Goal: Task Accomplishment & Management: Use online tool/utility

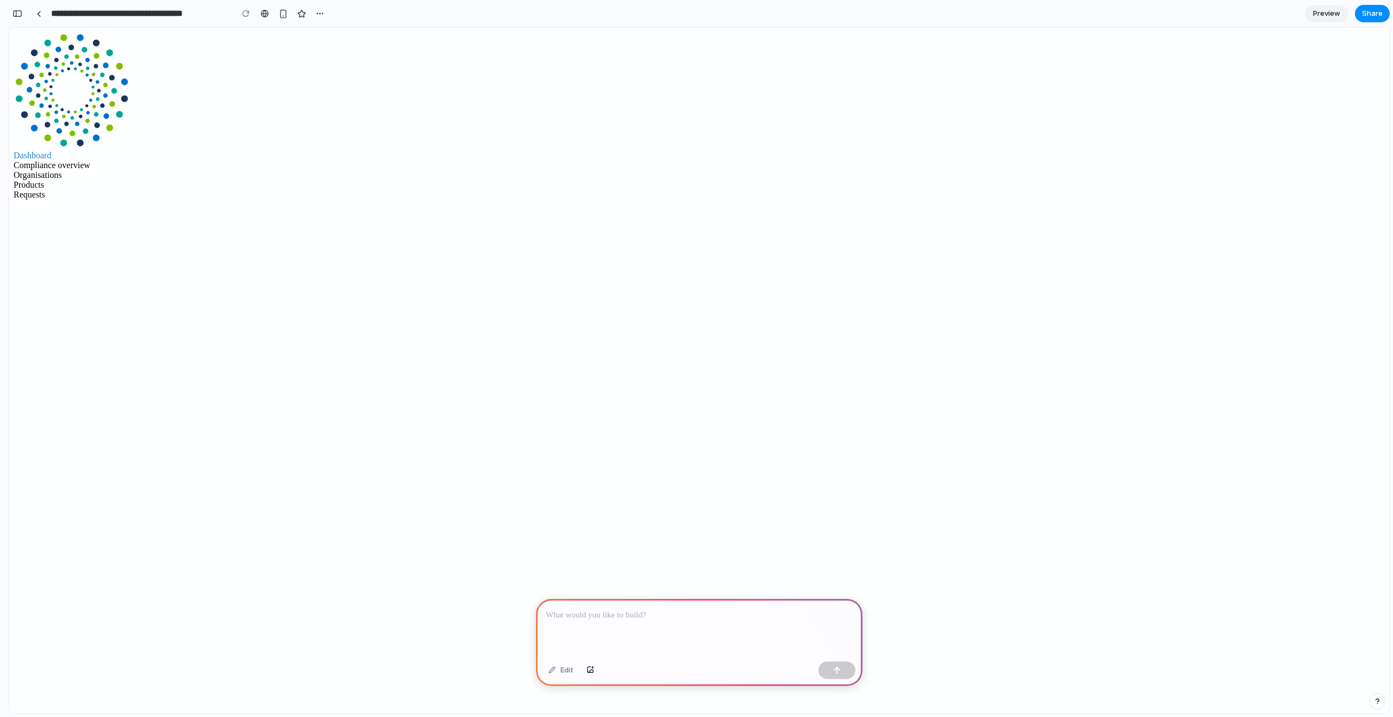
drag, startPoint x: 596, startPoint y: 605, endPoint x: 586, endPoint y: 566, distance: 40.1
click at [596, 609] on p at bounding box center [699, 615] width 307 height 13
click at [605, 617] on p "**********" at bounding box center [697, 615] width 303 height 13
drag, startPoint x: 617, startPoint y: 639, endPoint x: 533, endPoint y: 610, distance: 89.0
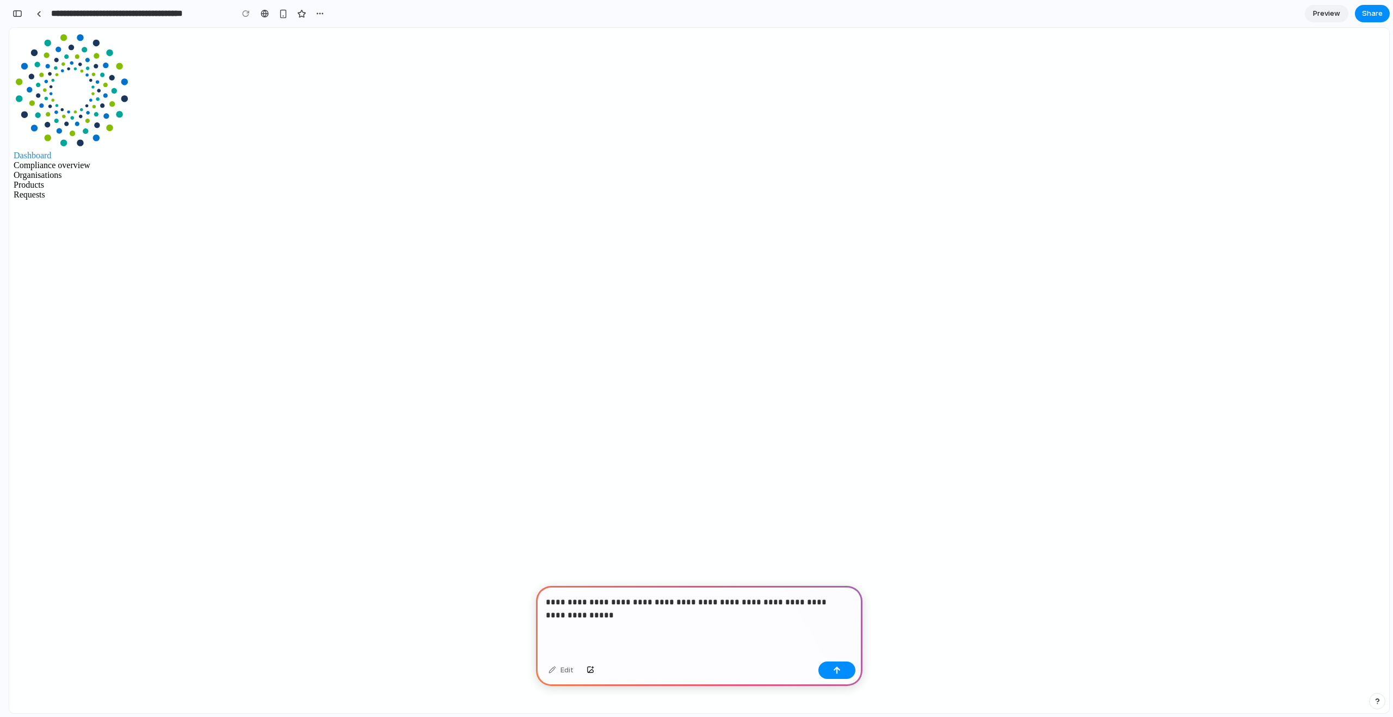
click at [661, 615] on p "**********" at bounding box center [697, 609] width 303 height 26
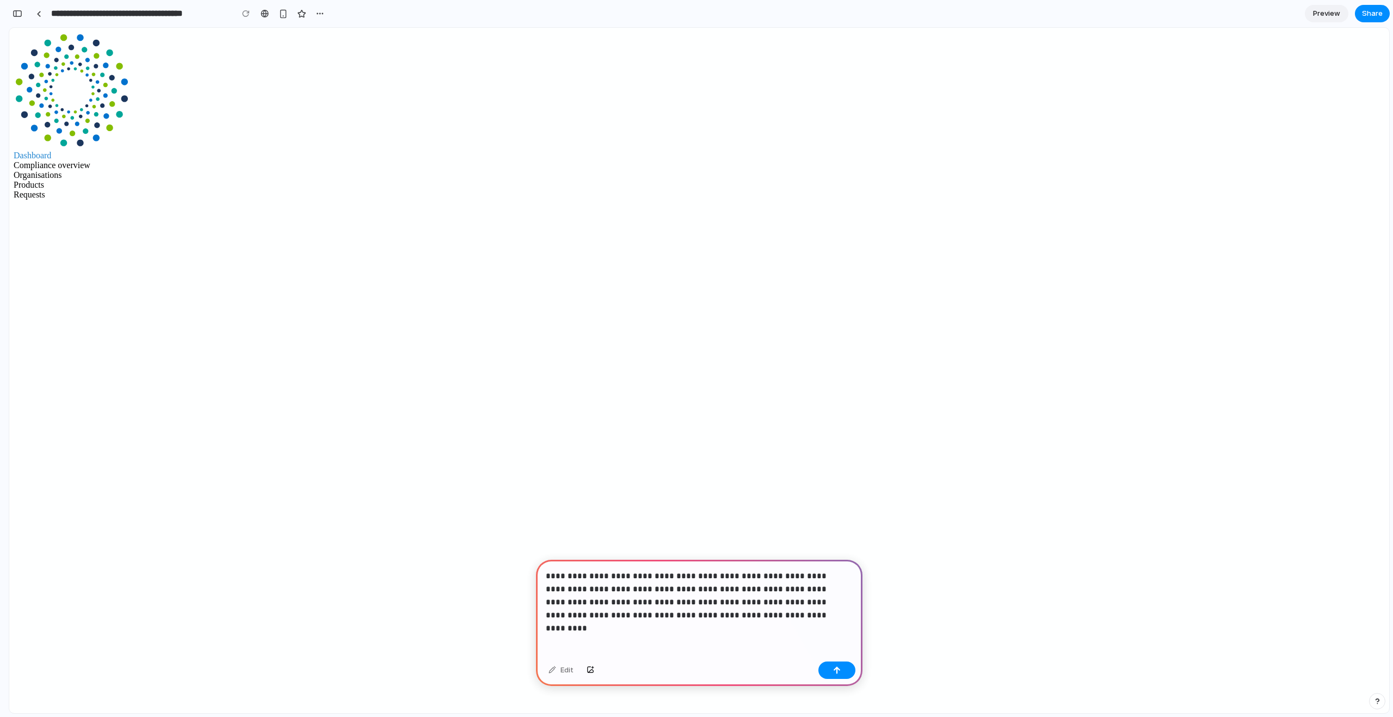
click at [768, 570] on p "**********" at bounding box center [697, 596] width 303 height 52
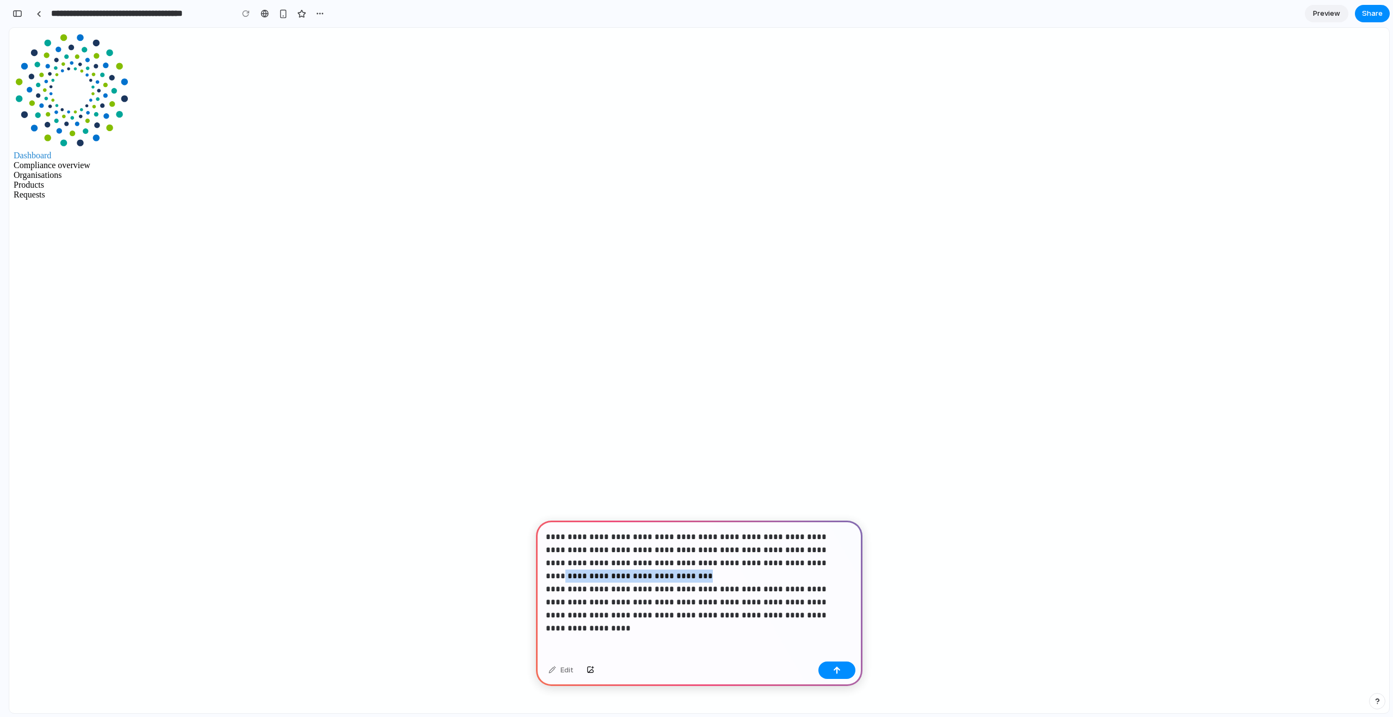
drag, startPoint x: 760, startPoint y: 572, endPoint x: 734, endPoint y: 556, distance: 31.3
click at [734, 556] on p "**********" at bounding box center [697, 576] width 303 height 91
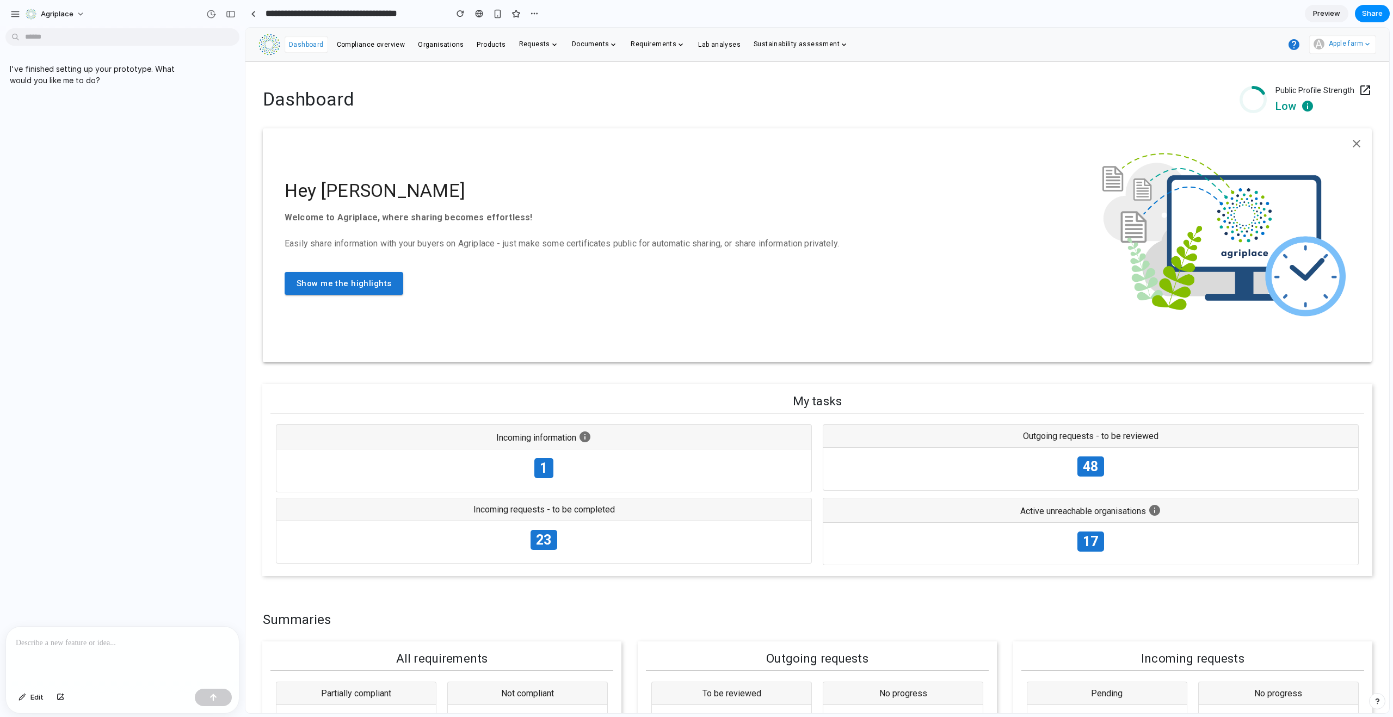
click at [109, 642] on p at bounding box center [122, 643] width 213 height 13
click at [553, 515] on div "Incoming requests - to be completed" at bounding box center [543, 509] width 535 height 23
click at [586, 455] on div "1" at bounding box center [543, 471] width 535 height 42
click at [78, 651] on div at bounding box center [122, 656] width 233 height 58
click at [151, 633] on p "**********" at bounding box center [120, 637] width 209 height 26
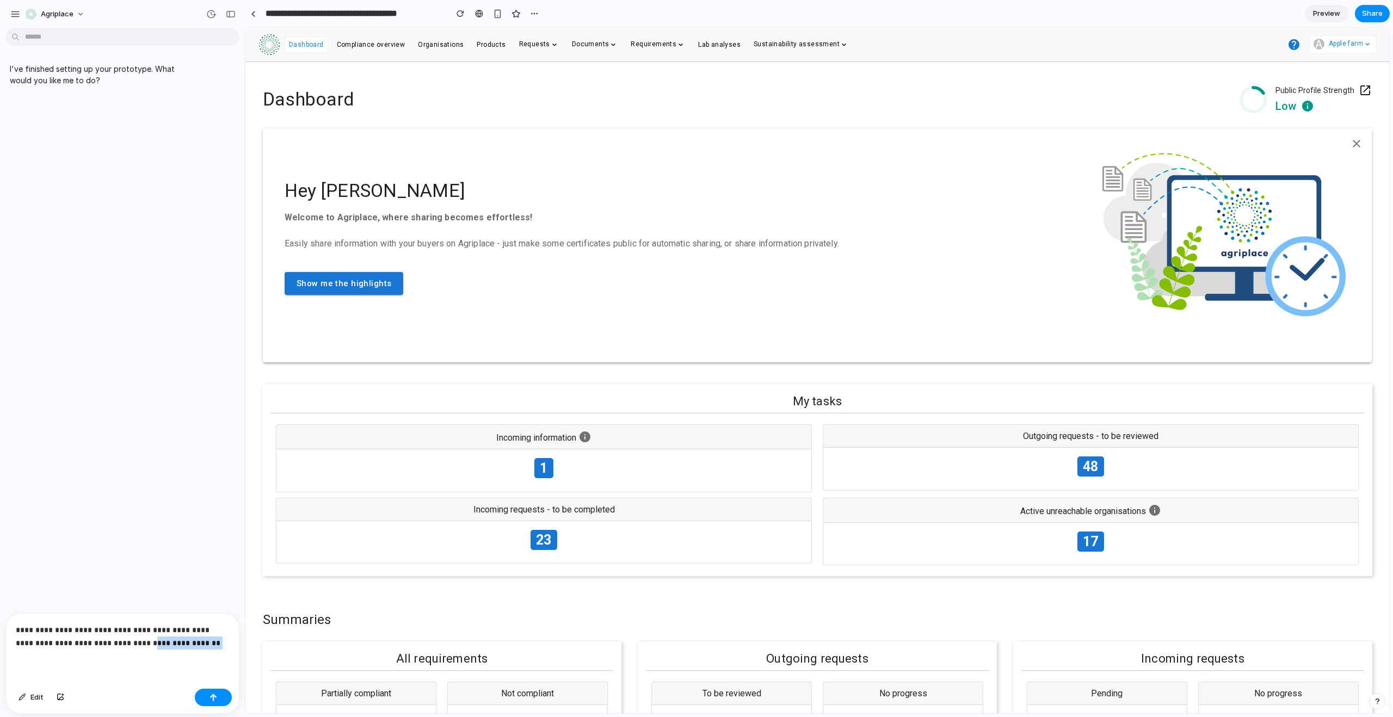
drag, startPoint x: 197, startPoint y: 637, endPoint x: 131, endPoint y: 636, distance: 65.9
click at [131, 636] on p "**********" at bounding box center [120, 637] width 209 height 26
click at [106, 638] on p "**********" at bounding box center [120, 616] width 209 height 65
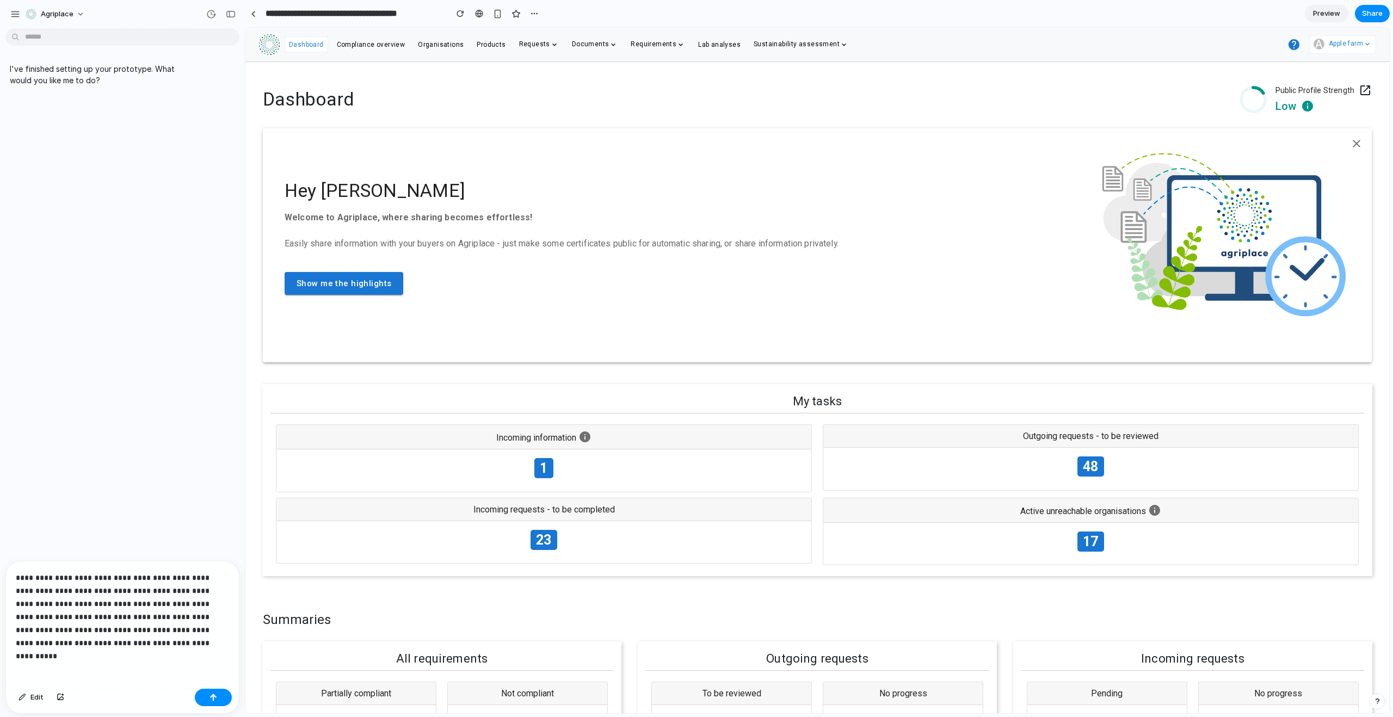
click at [144, 635] on p "**********" at bounding box center [120, 610] width 209 height 78
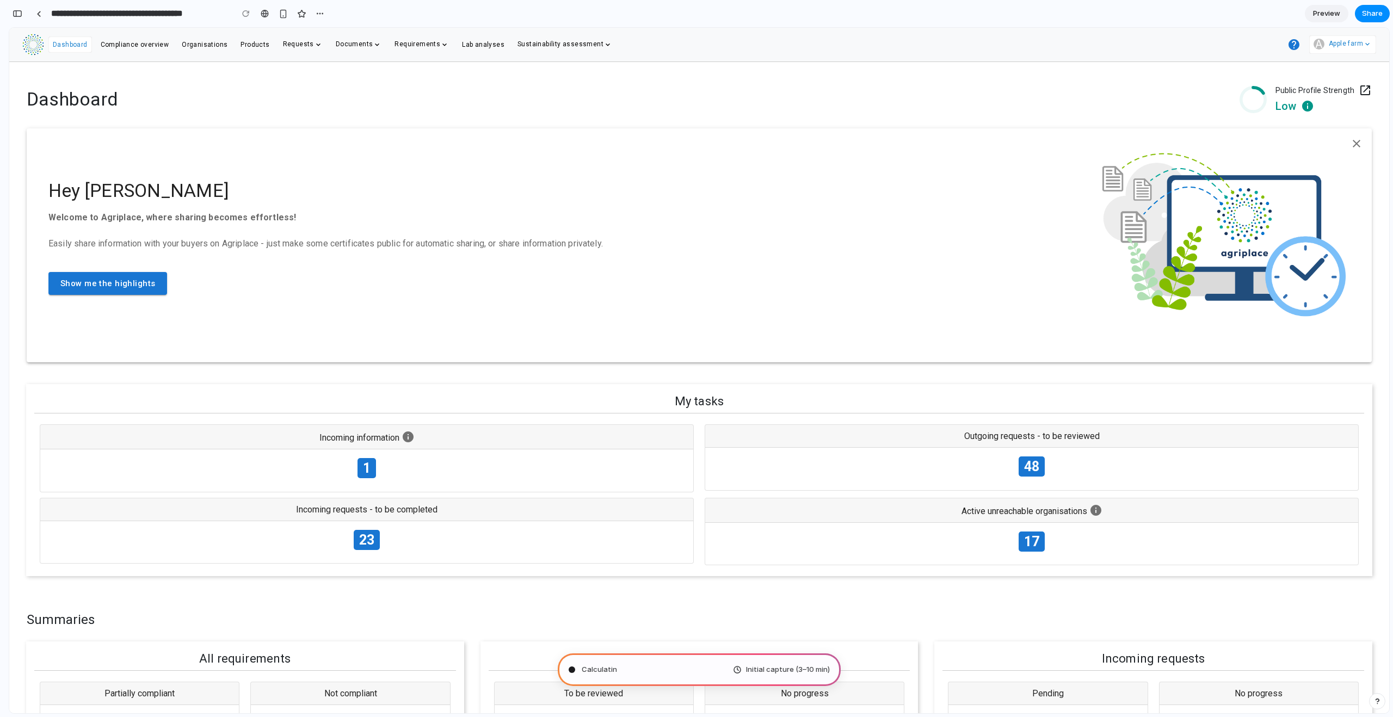
scroll to position [284, 0]
type input "**********"
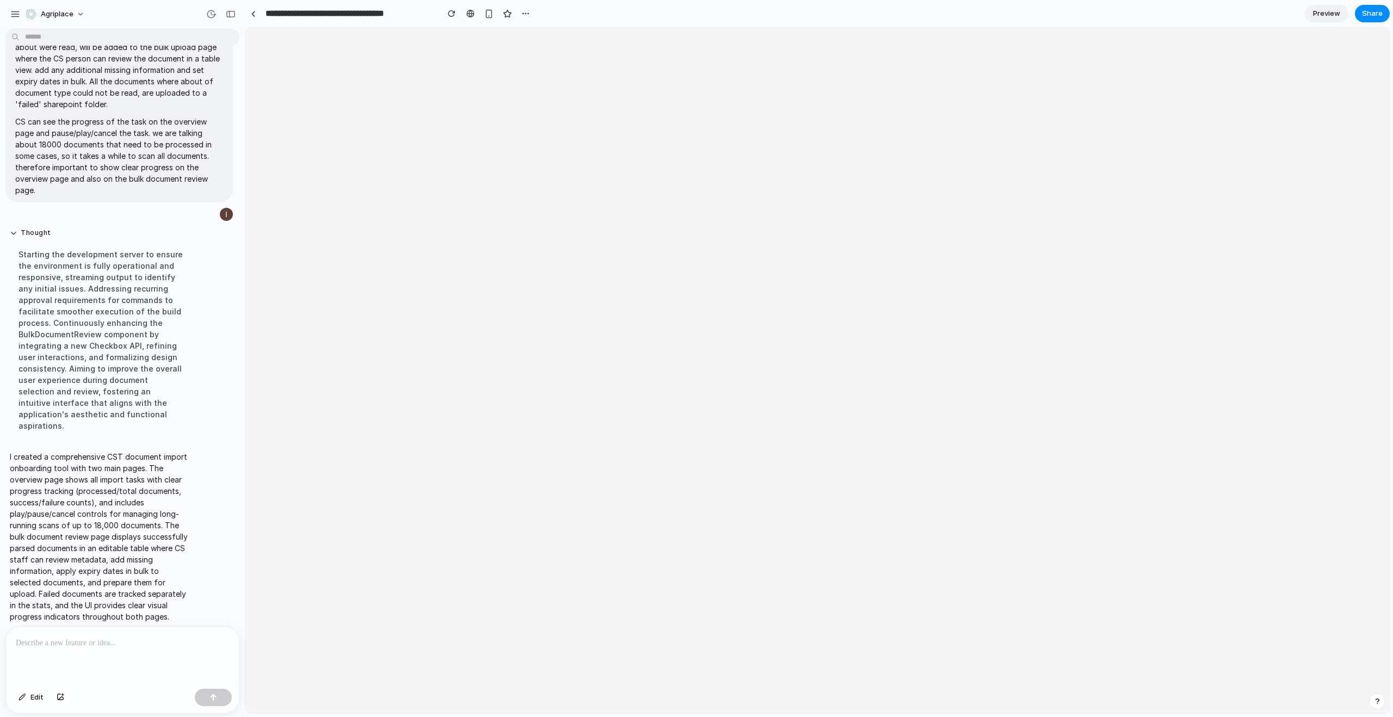
scroll to position [0, 0]
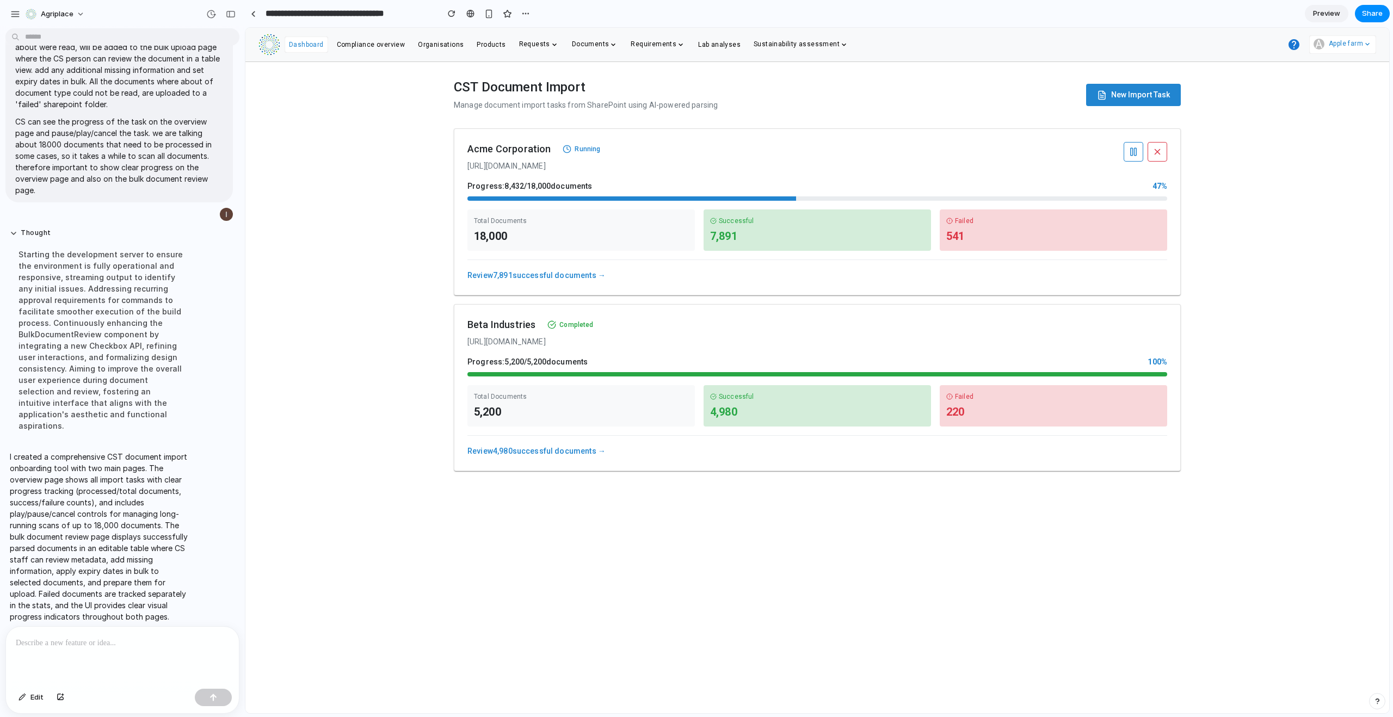
click at [902, 178] on div "Acme Corporation Running [URL][DOMAIN_NAME] Progress: 8,432 / 18,000 documents …" at bounding box center [817, 211] width 727 height 167
click at [1135, 152] on icon "button" at bounding box center [1134, 152] width 10 height 10
click at [1135, 152] on icon "button" at bounding box center [1134, 152] width 7 height 8
click at [1153, 153] on icon "button" at bounding box center [1158, 152] width 10 height 10
click at [582, 148] on div "Cancelled" at bounding box center [584, 149] width 54 height 14
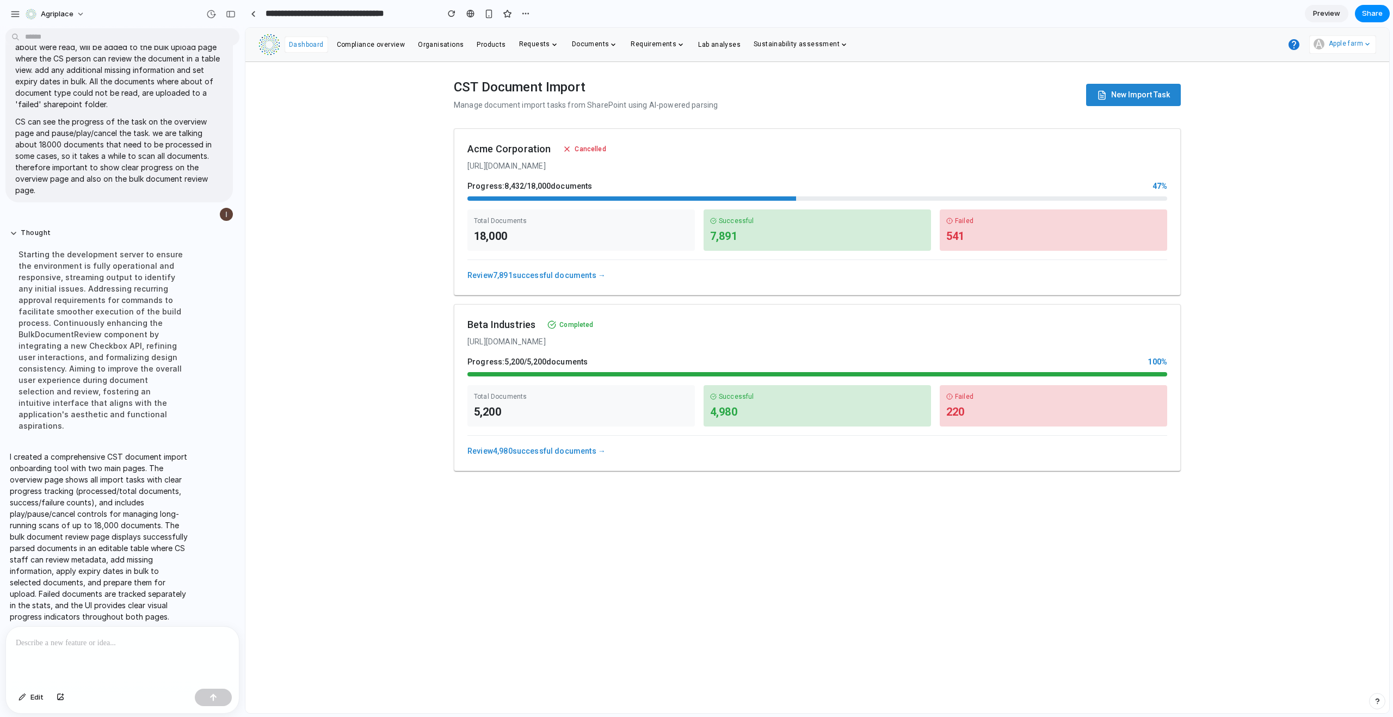
click at [565, 147] on icon at bounding box center [567, 149] width 4 height 4
click at [531, 275] on link "Review 7,891 successful documents →" at bounding box center [536, 275] width 138 height 9
click at [556, 279] on link "Review 7,891 successful documents →" at bounding box center [536, 275] width 138 height 9
click at [134, 643] on p at bounding box center [120, 643] width 209 height 13
click at [16, 643] on p "**********" at bounding box center [120, 643] width 209 height 13
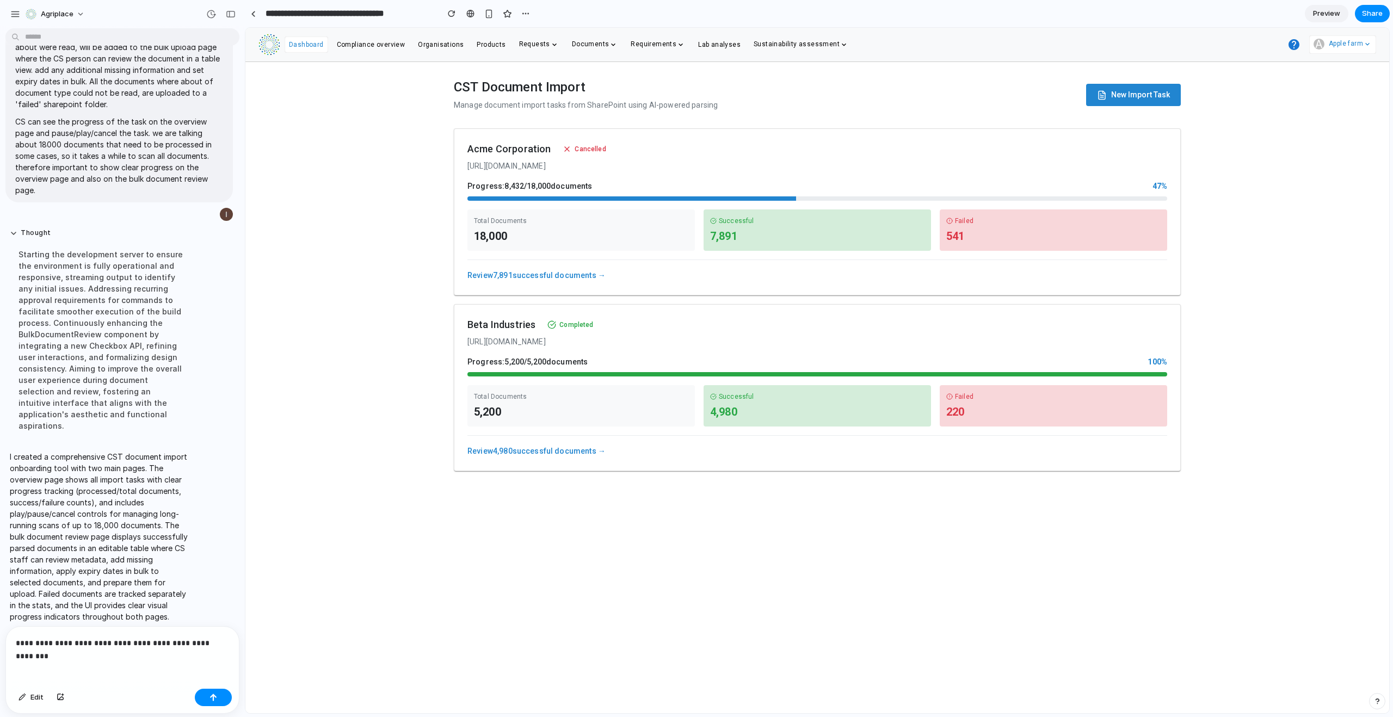
scroll to position [200, 0]
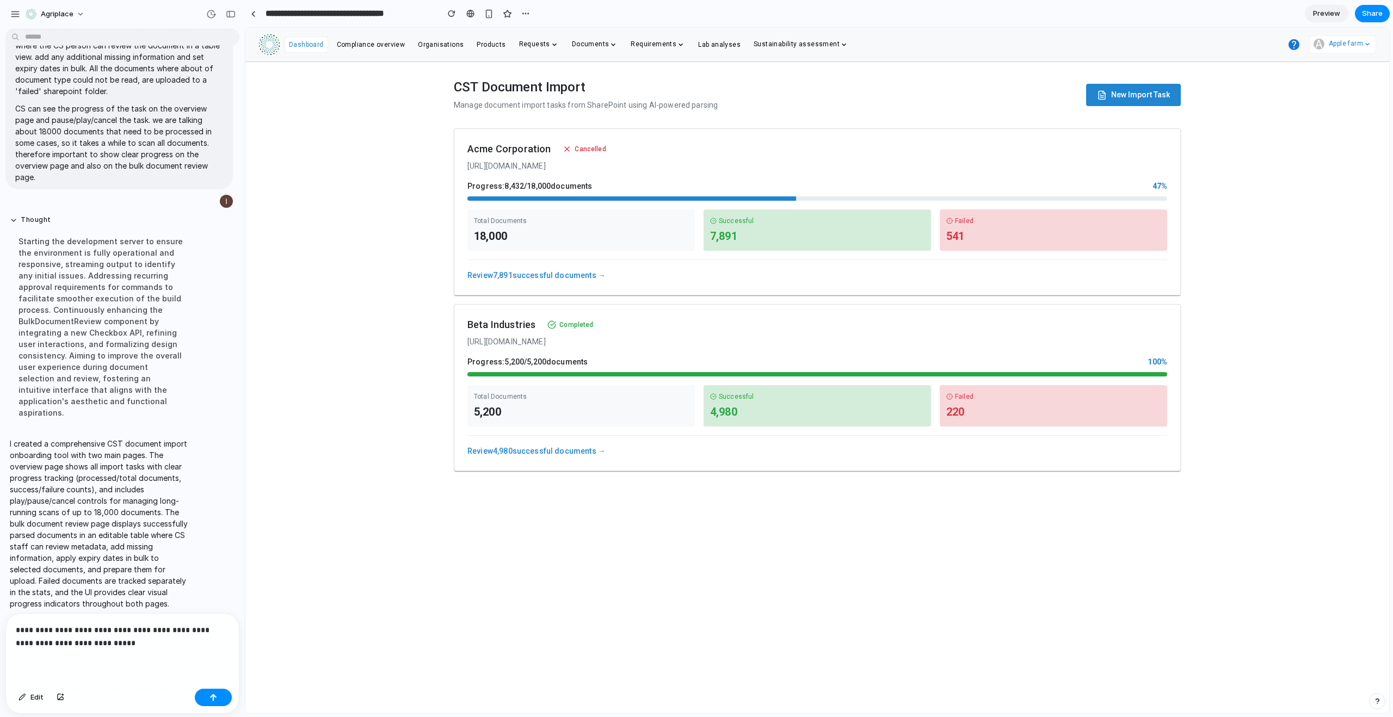
click at [145, 643] on p "**********" at bounding box center [120, 637] width 209 height 26
drag, startPoint x: 145, startPoint y: 641, endPoint x: 122, endPoint y: 629, distance: 25.1
click at [122, 629] on p "**********" at bounding box center [120, 637] width 209 height 26
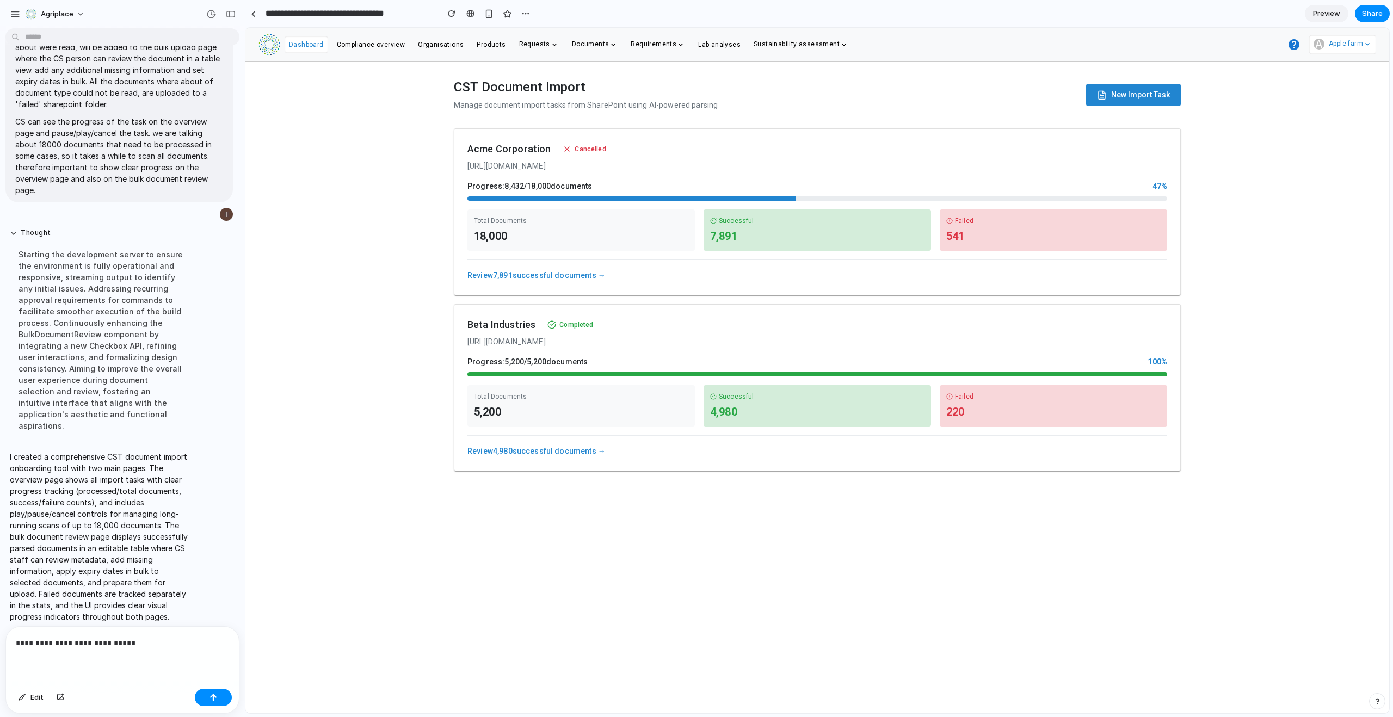
click at [1123, 97] on span "New Import Task" at bounding box center [1140, 94] width 59 height 11
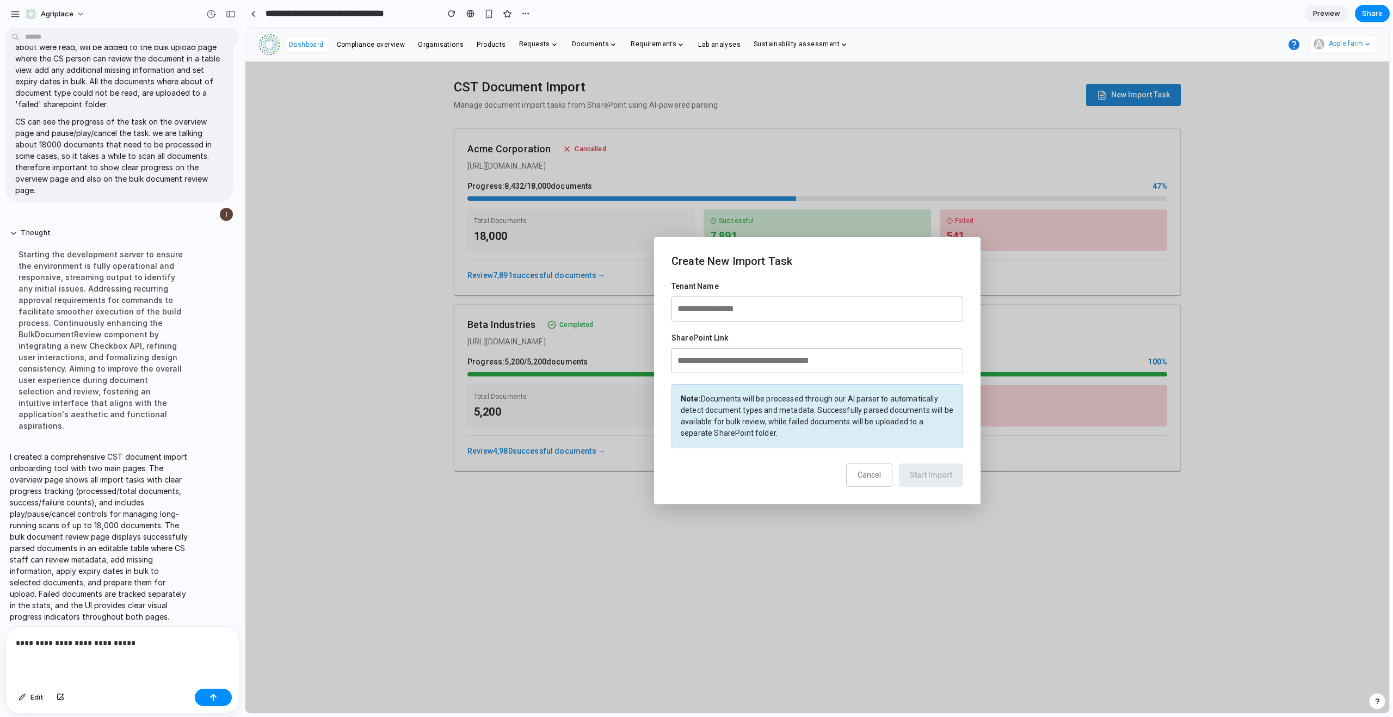
click at [776, 310] on input "text" at bounding box center [818, 309] width 292 height 25
click at [771, 361] on input "text" at bounding box center [818, 360] width 292 height 25
click at [115, 647] on div "**********" at bounding box center [120, 656] width 229 height 58
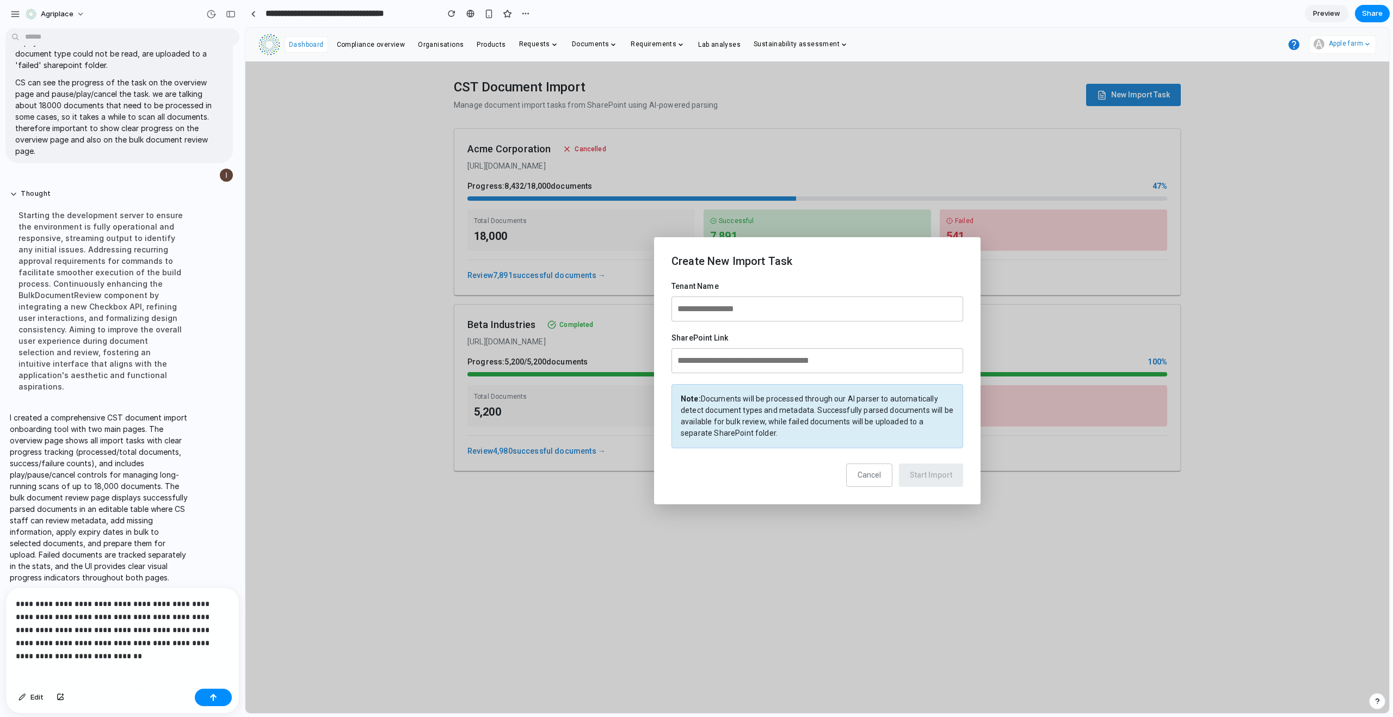
scroll to position [239, 0]
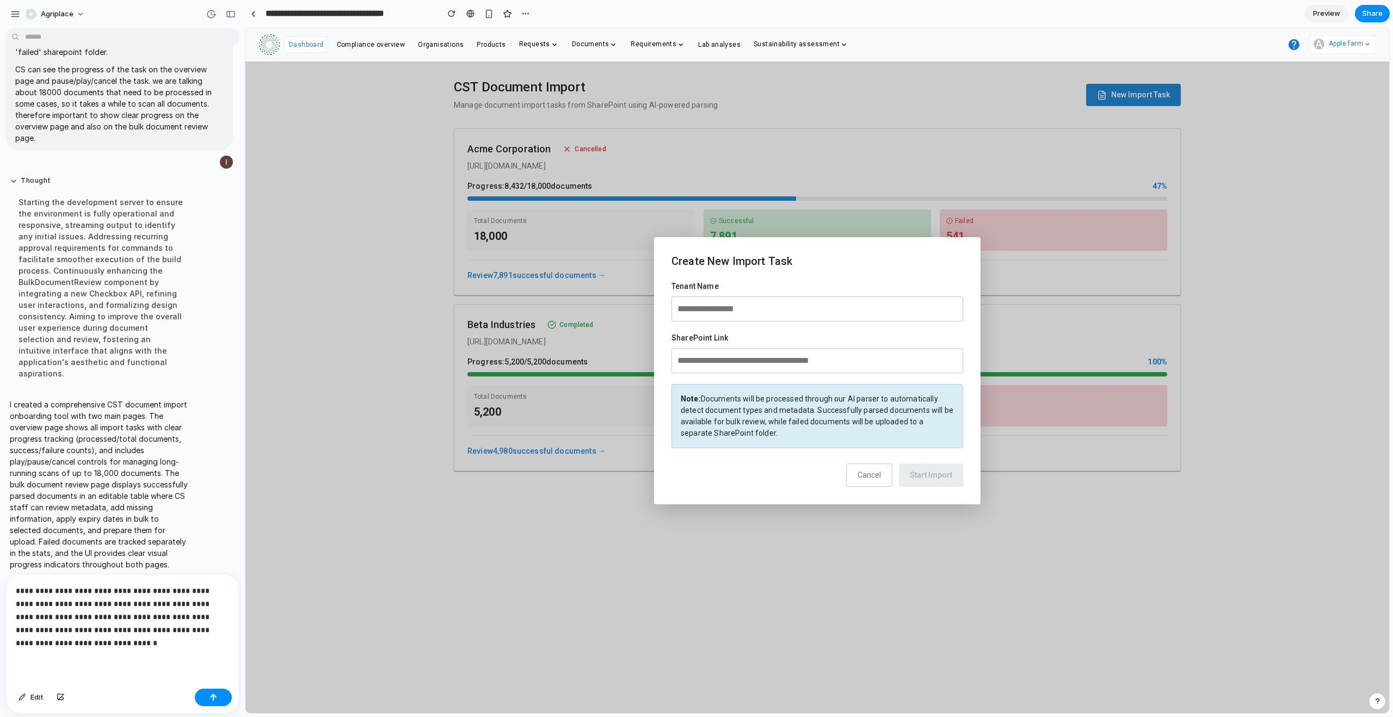
click at [137, 626] on p "**********" at bounding box center [120, 616] width 209 height 65
click at [190, 625] on p "**********" at bounding box center [120, 616] width 209 height 65
click at [170, 642] on p "**********" at bounding box center [120, 616] width 209 height 65
drag, startPoint x: 121, startPoint y: 587, endPoint x: 181, endPoint y: 587, distance: 59.9
click at [128, 587] on p "**********" at bounding box center [120, 616] width 209 height 65
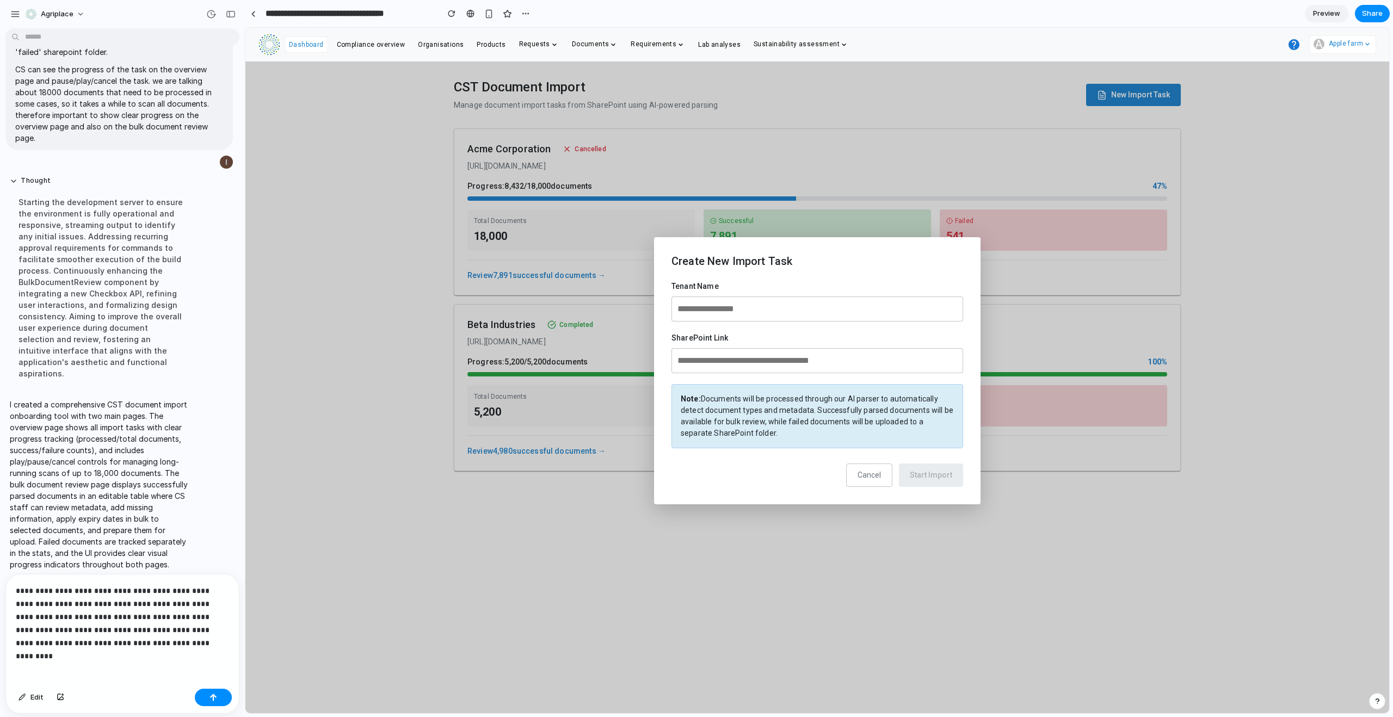
click at [120, 584] on p "**********" at bounding box center [120, 616] width 209 height 65
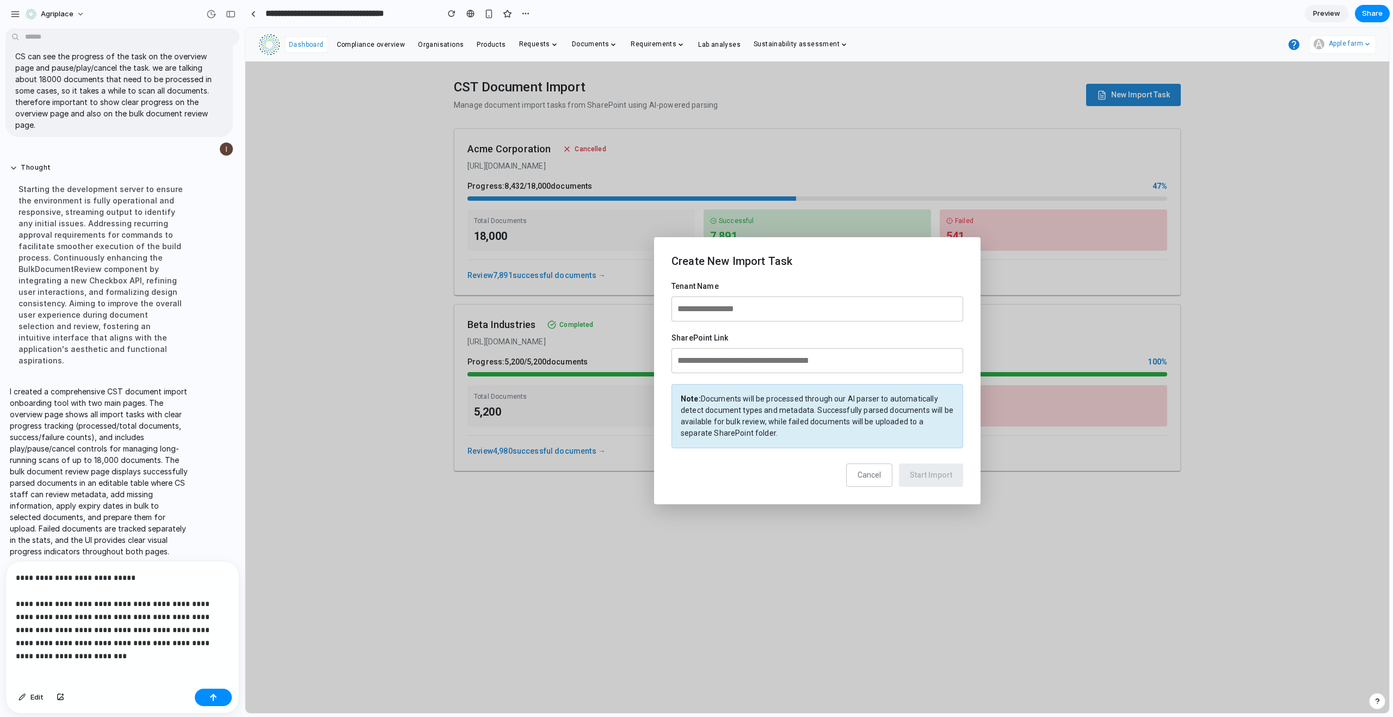
click at [205, 640] on p "**********" at bounding box center [120, 610] width 209 height 78
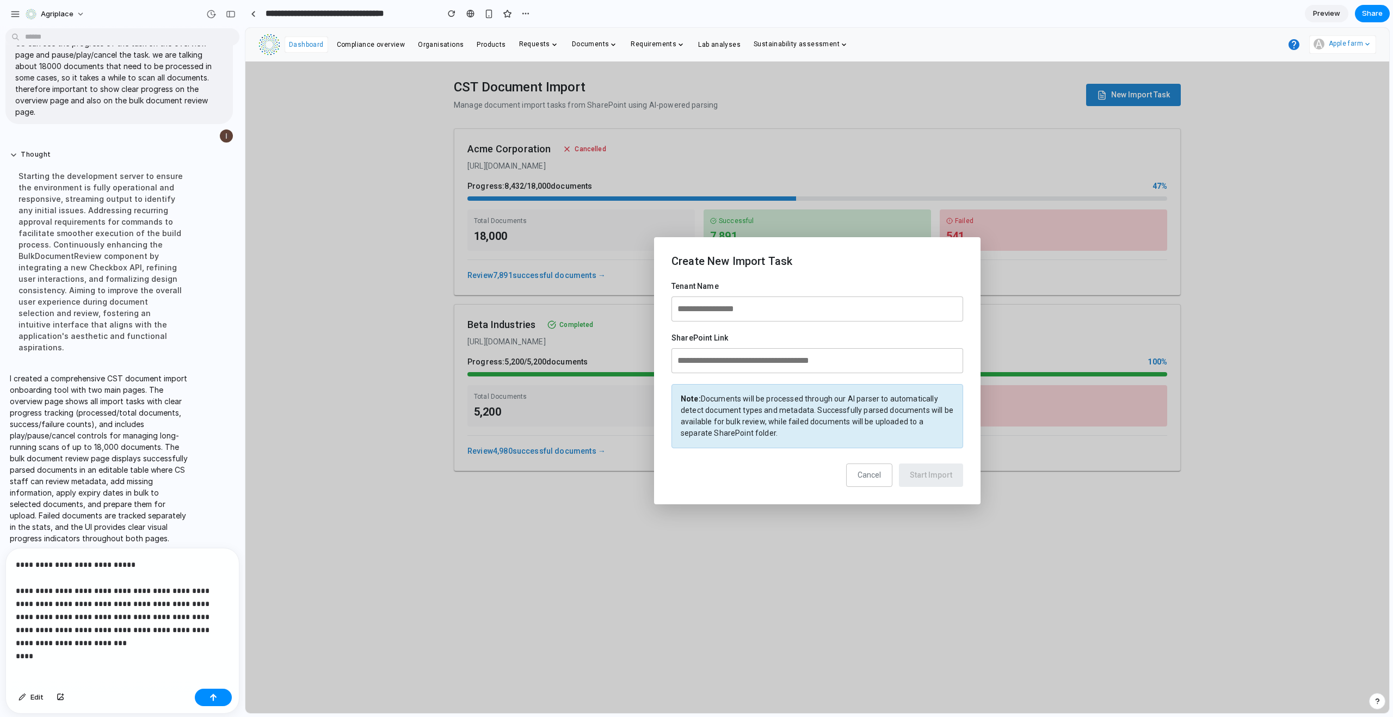
click at [95, 641] on p "**********" at bounding box center [120, 603] width 209 height 91
click at [90, 637] on p "**********" at bounding box center [120, 603] width 209 height 91
click at [223, 637] on p "**********" at bounding box center [120, 603] width 209 height 91
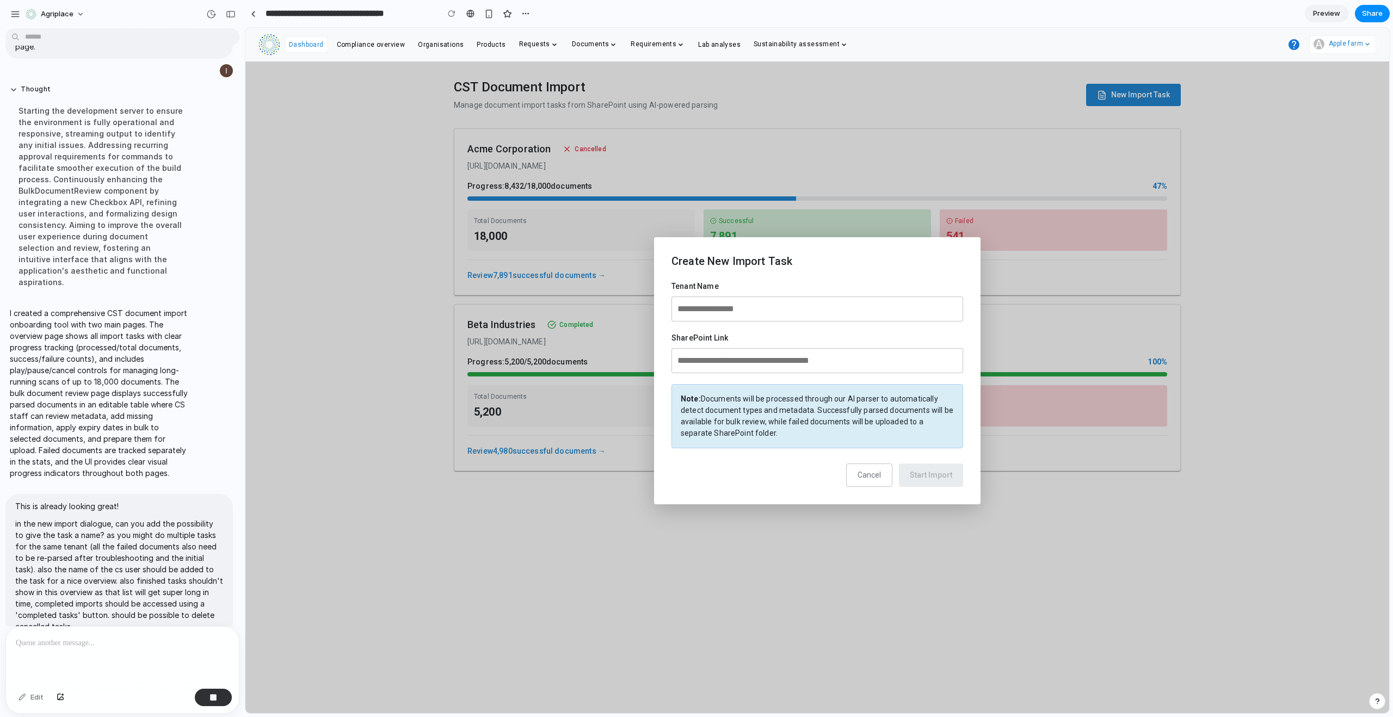
scroll to position [384, 0]
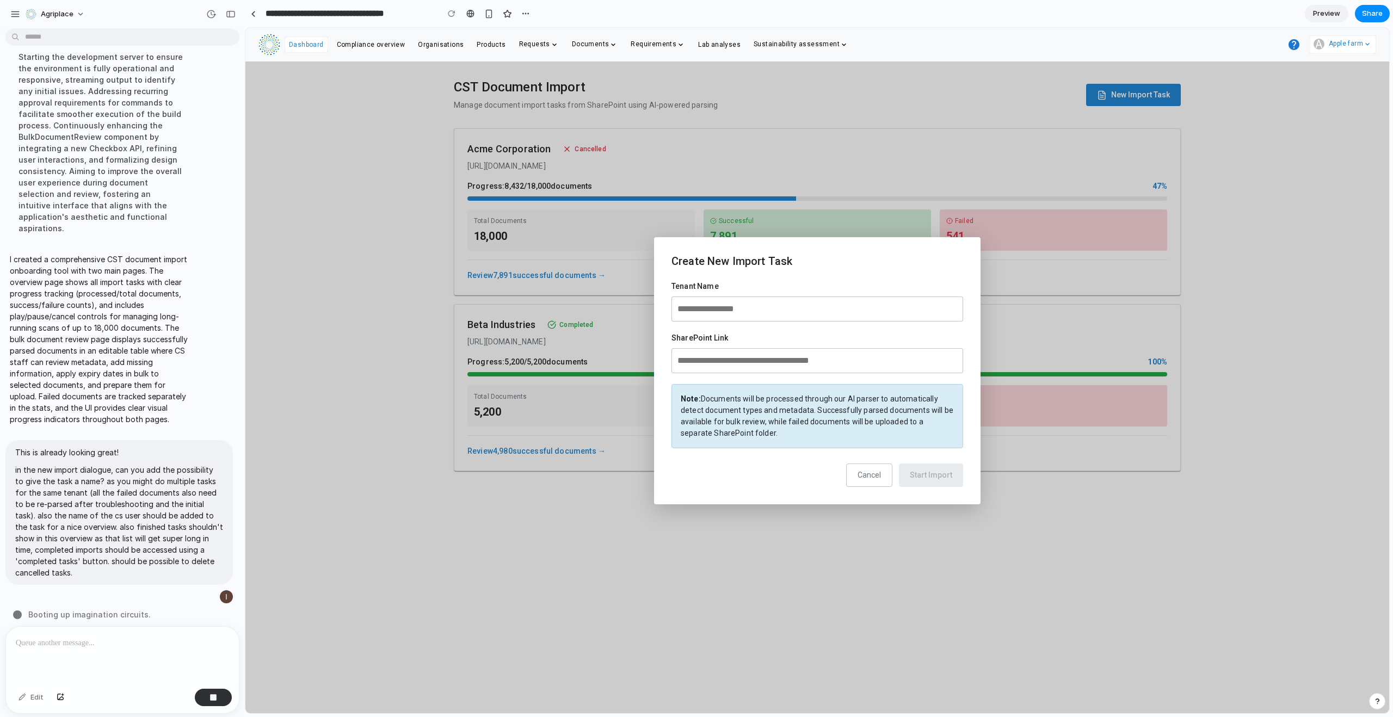
click at [874, 475] on span "Cancel" at bounding box center [869, 475] width 23 height 9
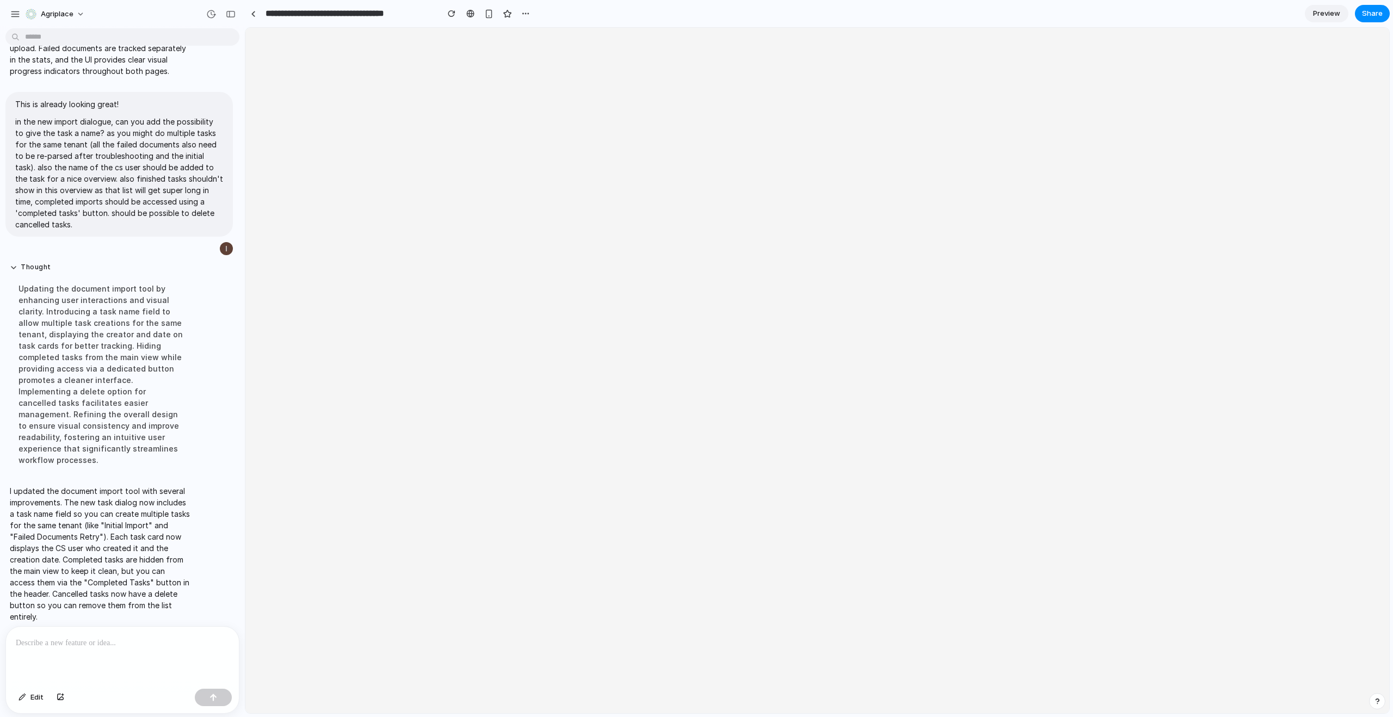
scroll to position [0, 0]
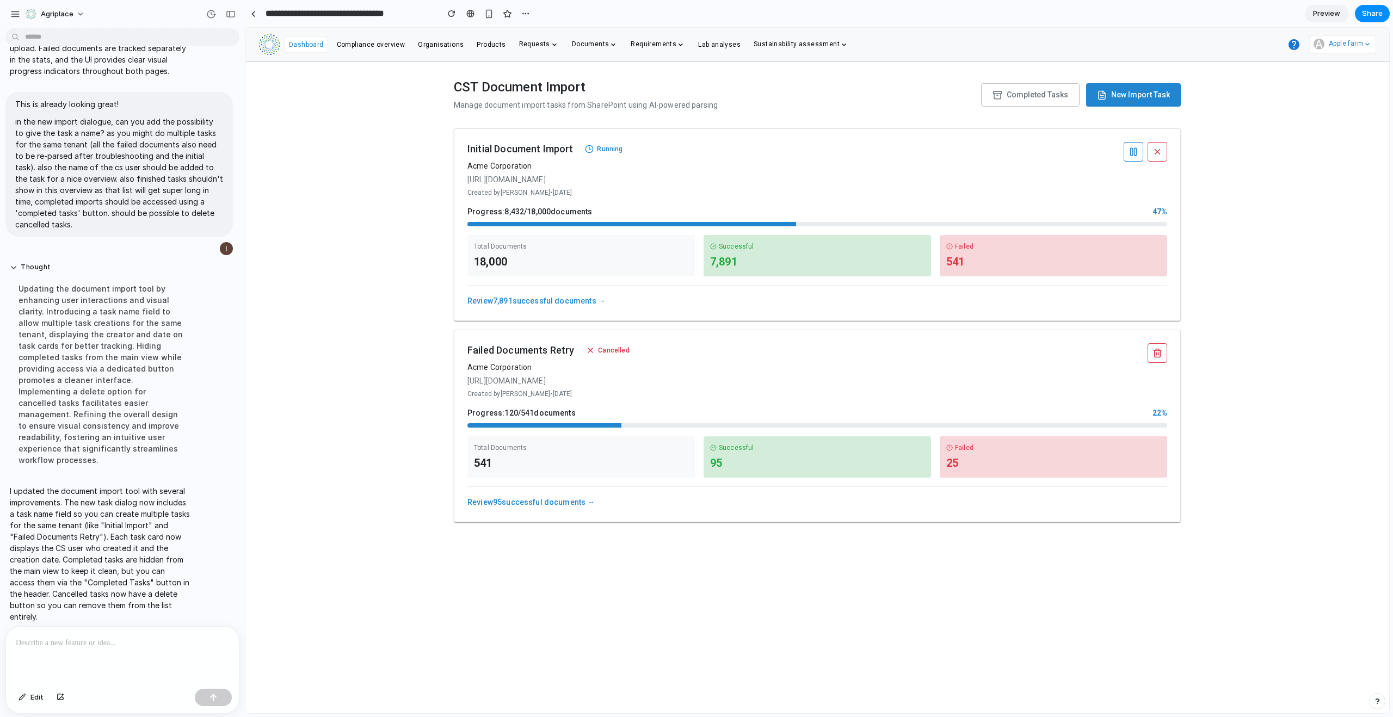
click at [475, 615] on div "CST Document Import Manage document import tasks from SharePoint using AI-power…" at bounding box center [817, 387] width 1144 height 651
click at [253, 13] on div at bounding box center [253, 14] width 5 height 6
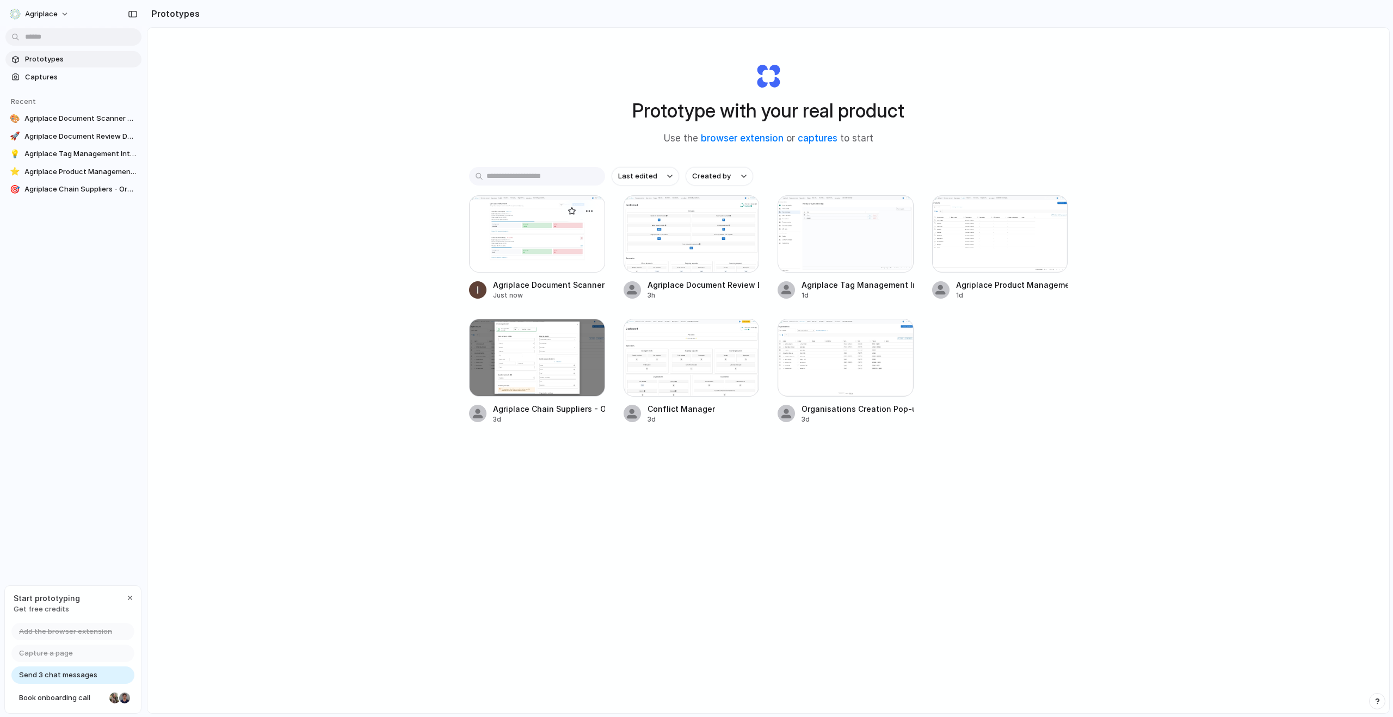
click at [549, 241] on div at bounding box center [537, 233] width 136 height 77
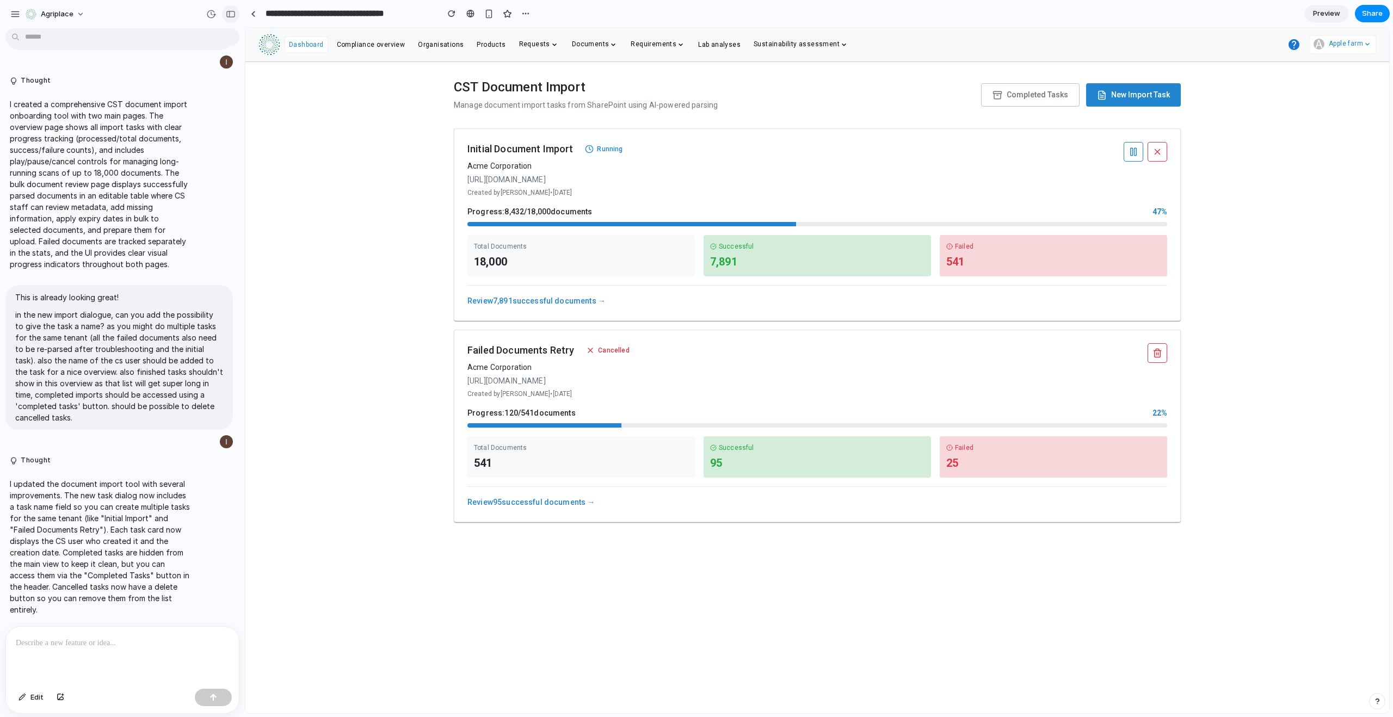
click at [226, 12] on div "button" at bounding box center [231, 14] width 10 height 8
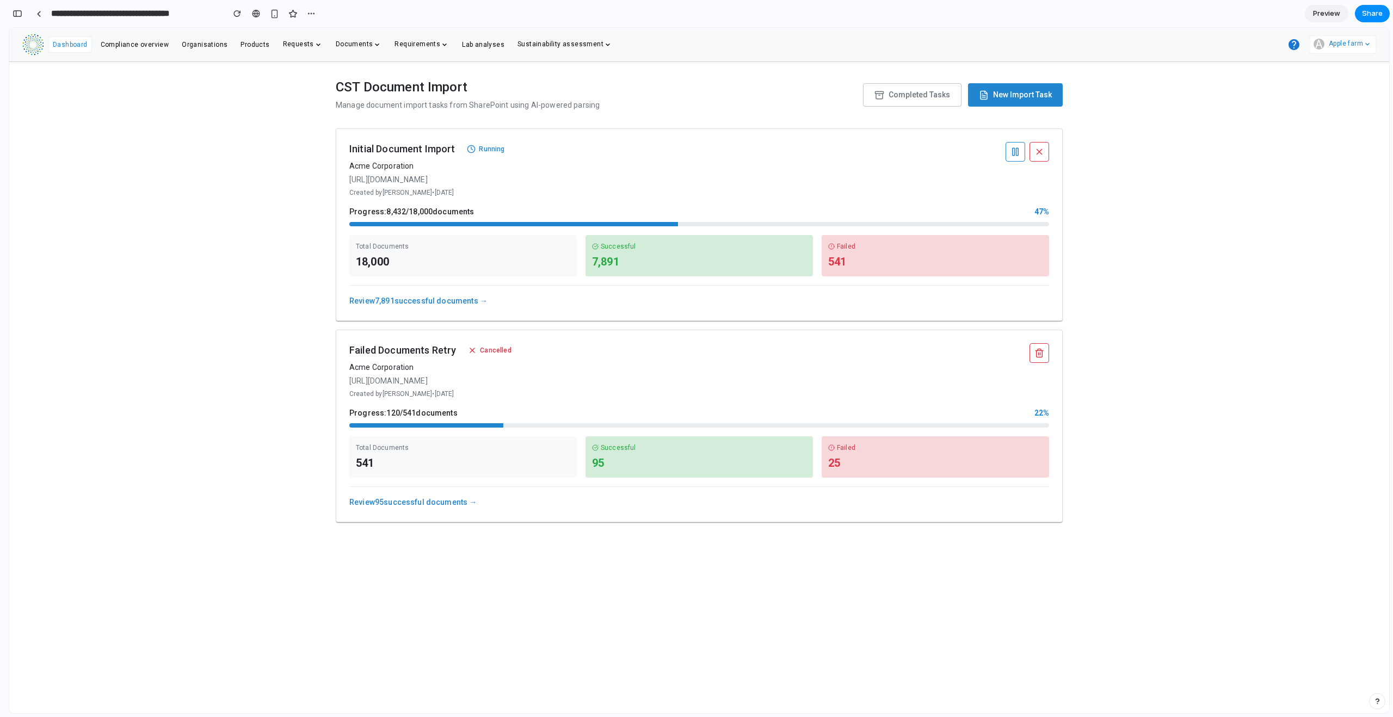
scroll to position [1178, 0]
click at [995, 90] on span "New Import Task" at bounding box center [1022, 94] width 59 height 11
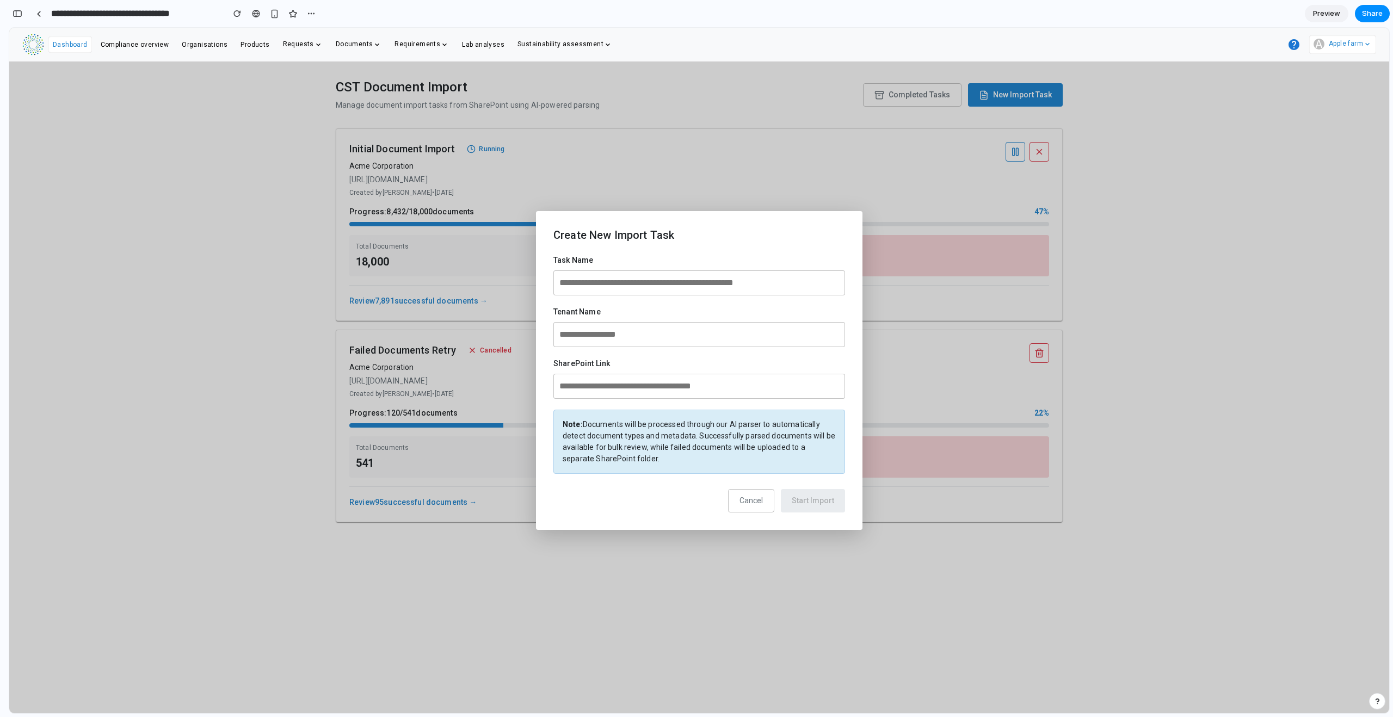
click at [749, 497] on span "Cancel" at bounding box center [751, 500] width 23 height 9
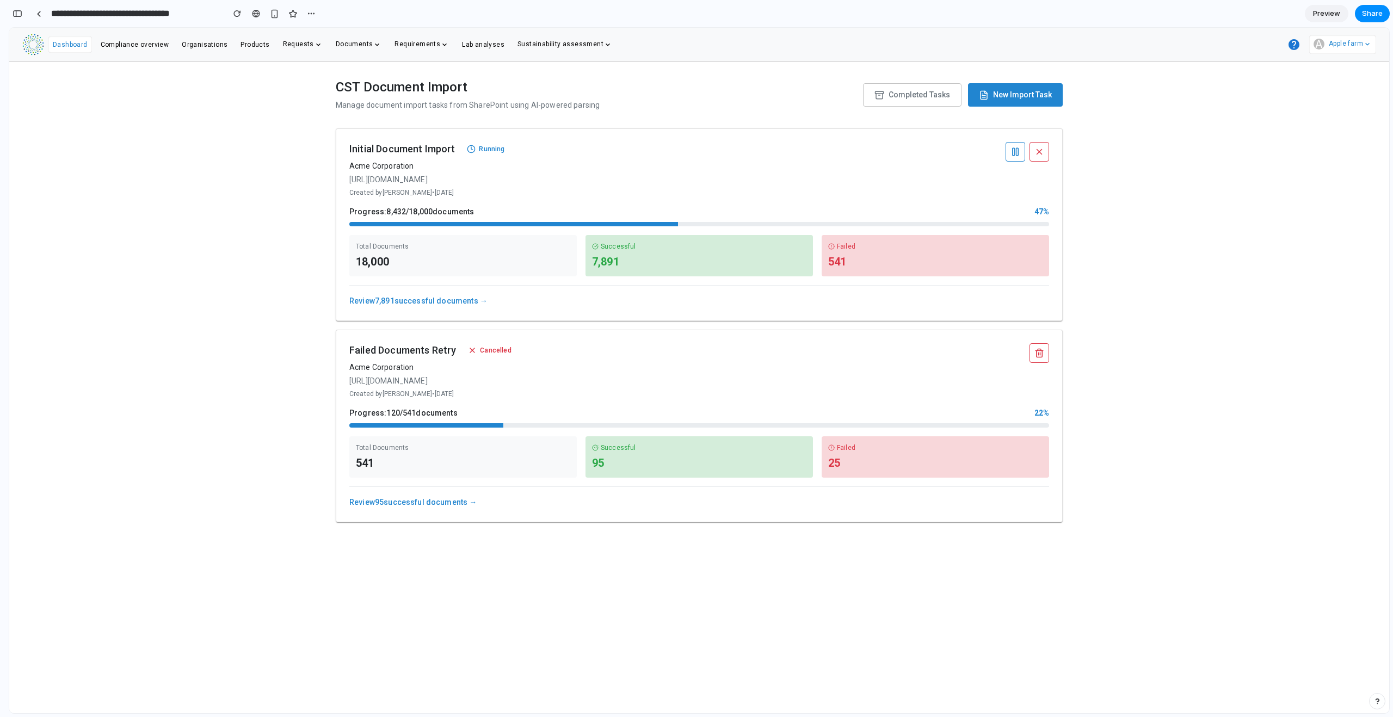
click at [927, 88] on button "Completed Tasks" at bounding box center [912, 94] width 99 height 23
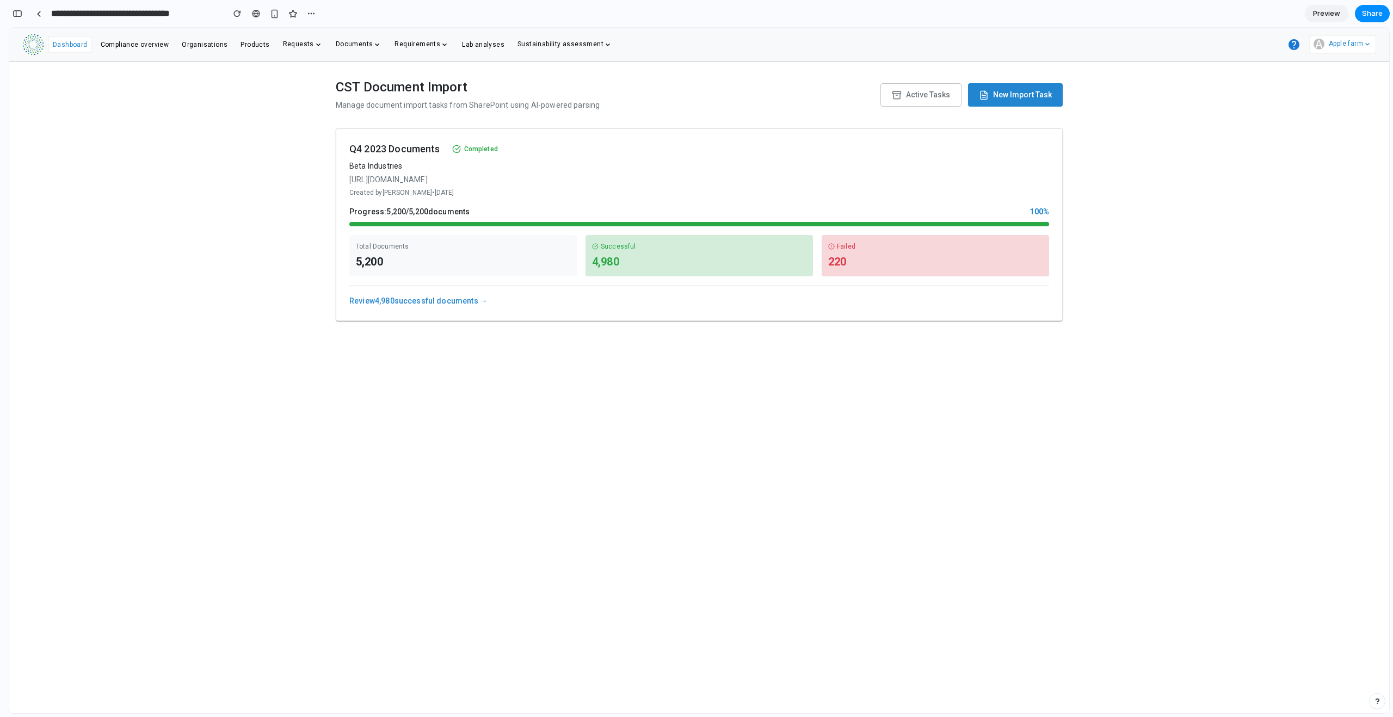
click at [922, 92] on span "Active Tasks" at bounding box center [928, 94] width 44 height 11
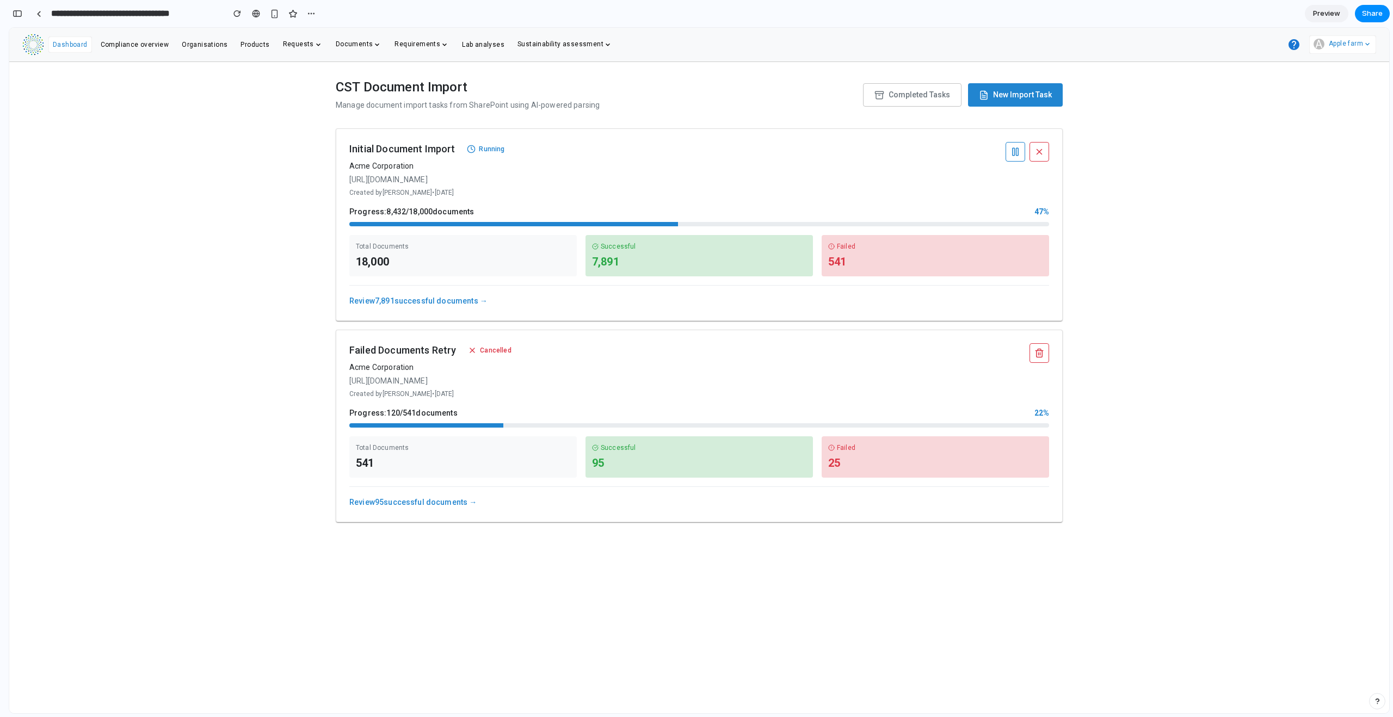
click at [1017, 149] on rect "button" at bounding box center [1018, 152] width 2 height 8
click at [1013, 154] on icon "button" at bounding box center [1016, 152] width 10 height 10
click at [19, 15] on div "button" at bounding box center [18, 14] width 10 height 8
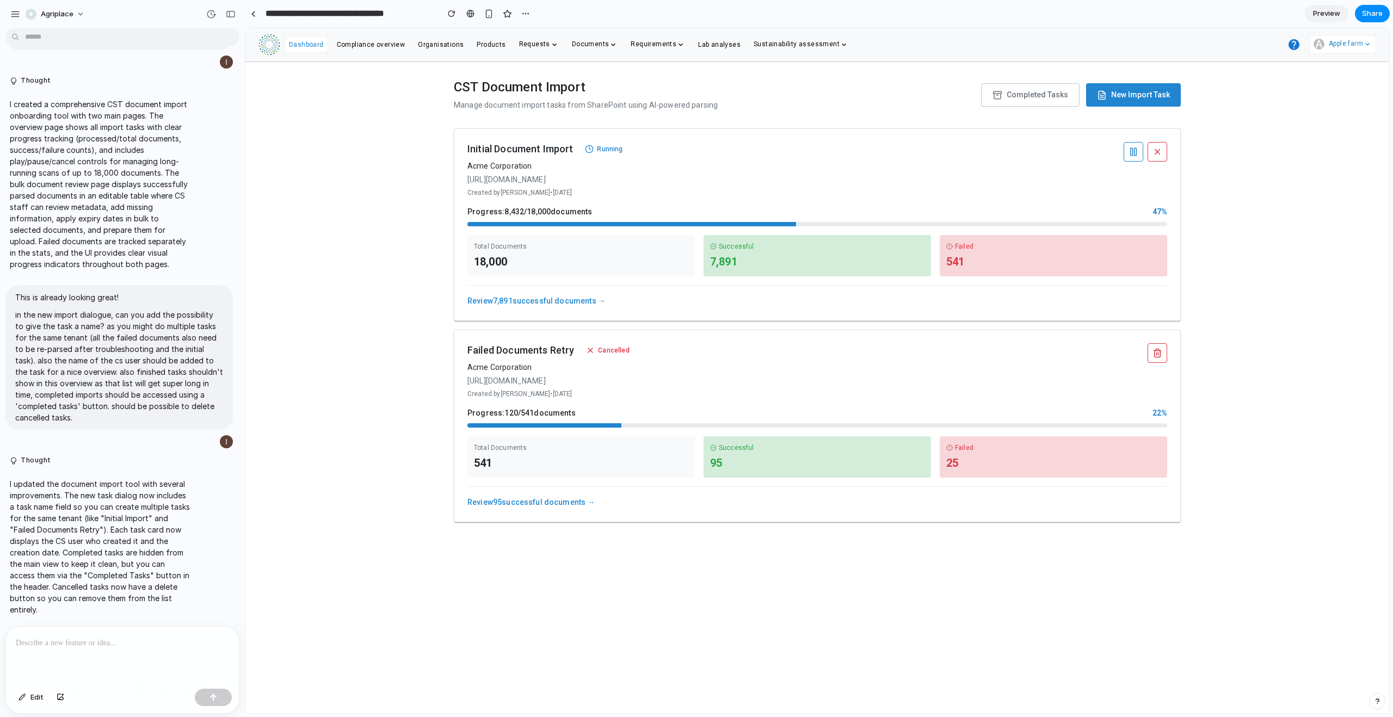
click at [509, 303] on link "Review 7,891 successful documents →" at bounding box center [536, 301] width 138 height 9
click at [509, 301] on link "Review 7,891 successful documents →" at bounding box center [536, 301] width 138 height 9
click at [90, 646] on div at bounding box center [122, 656] width 233 height 58
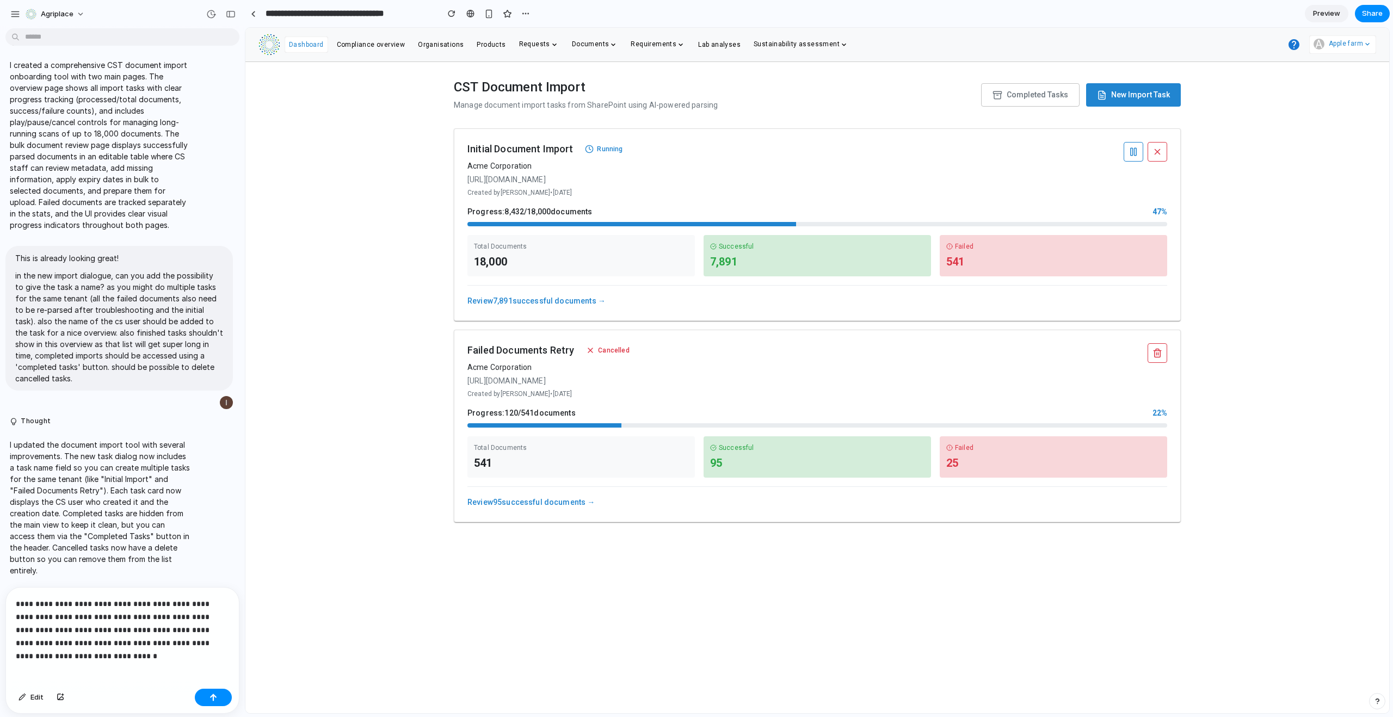
scroll to position [396, 0]
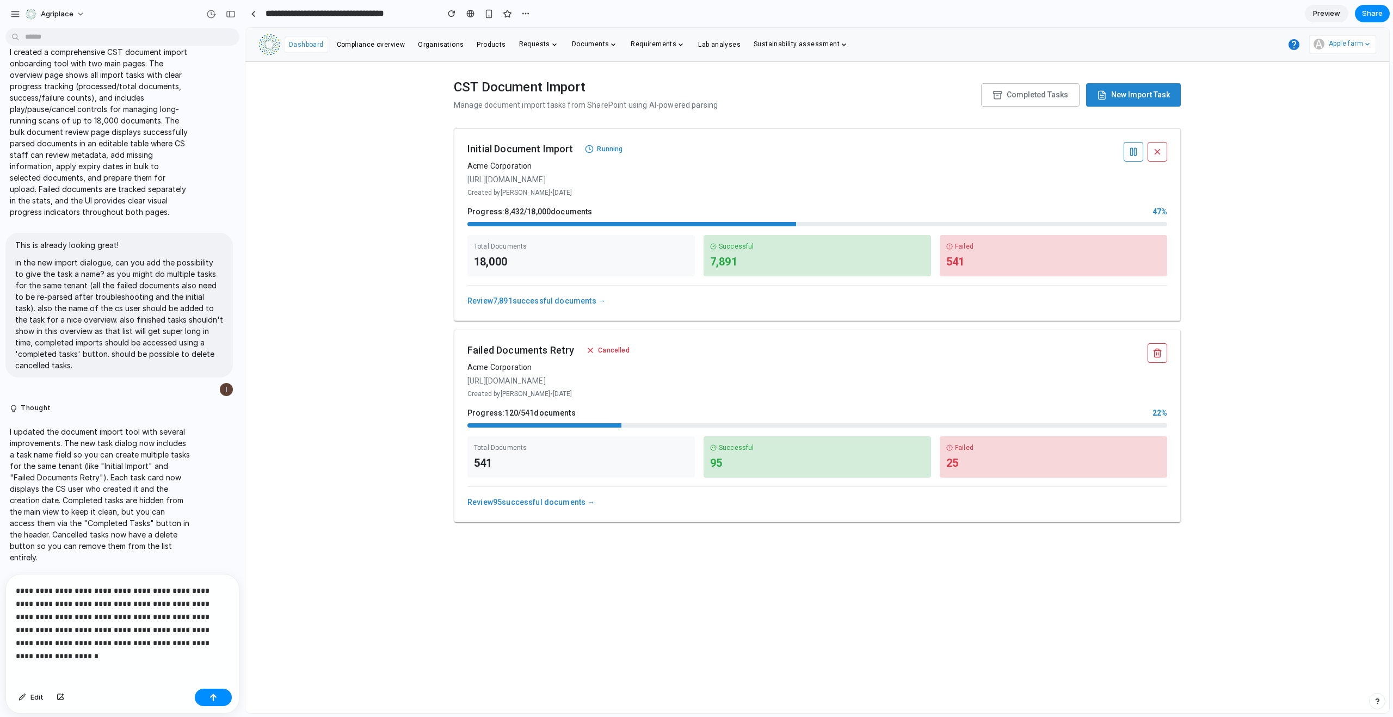
click at [166, 637] on p "**********" at bounding box center [120, 616] width 209 height 65
click at [57, 697] on div "button" at bounding box center [61, 697] width 8 height 7
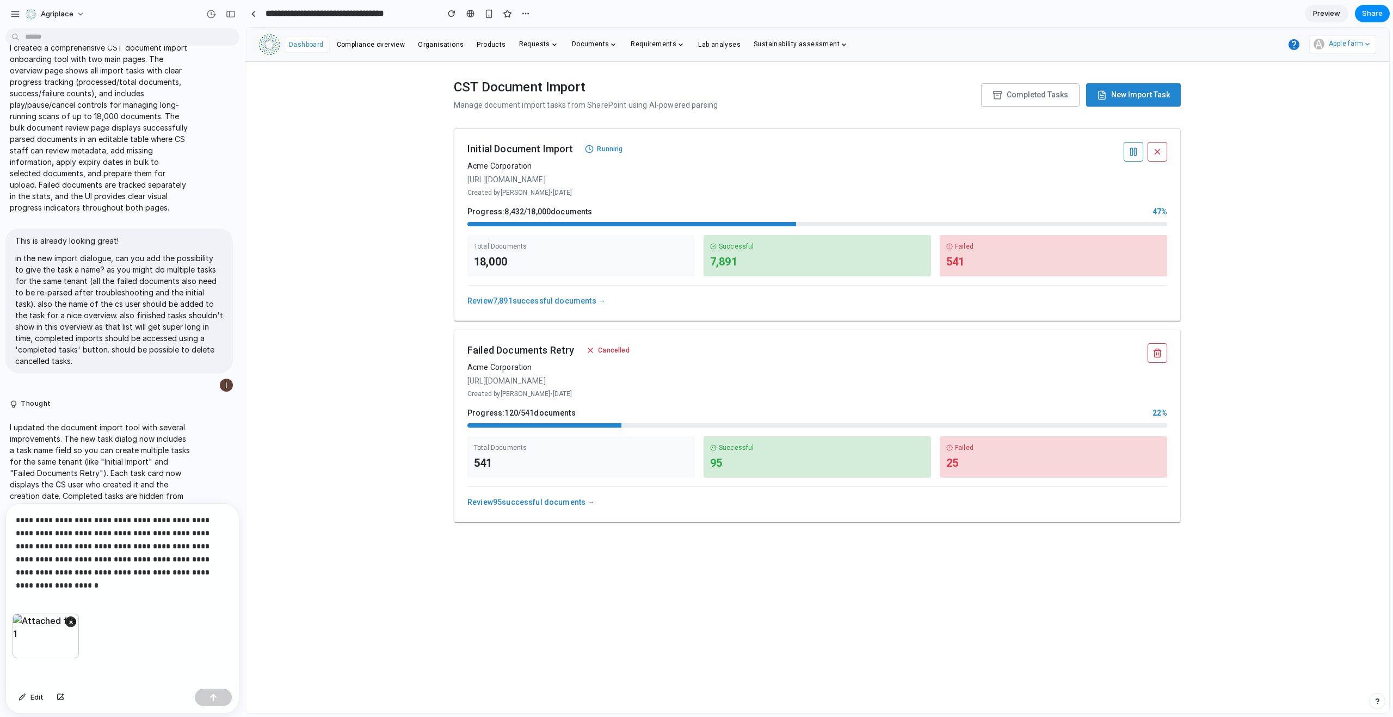
scroll to position [466, 0]
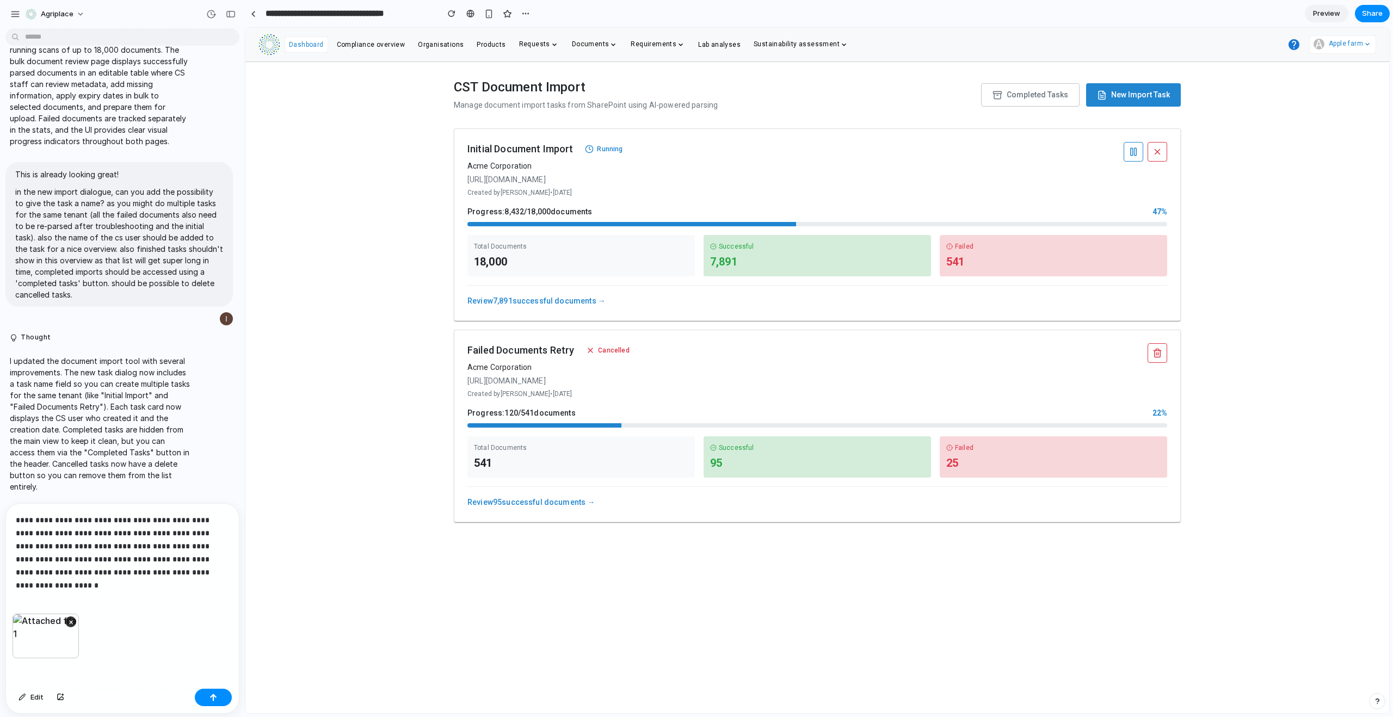
click at [178, 569] on p "**********" at bounding box center [120, 546] width 209 height 65
drag, startPoint x: 67, startPoint y: 540, endPoint x: 157, endPoint y: 561, distance: 92.1
click at [157, 561] on p "**********" at bounding box center [120, 546] width 209 height 65
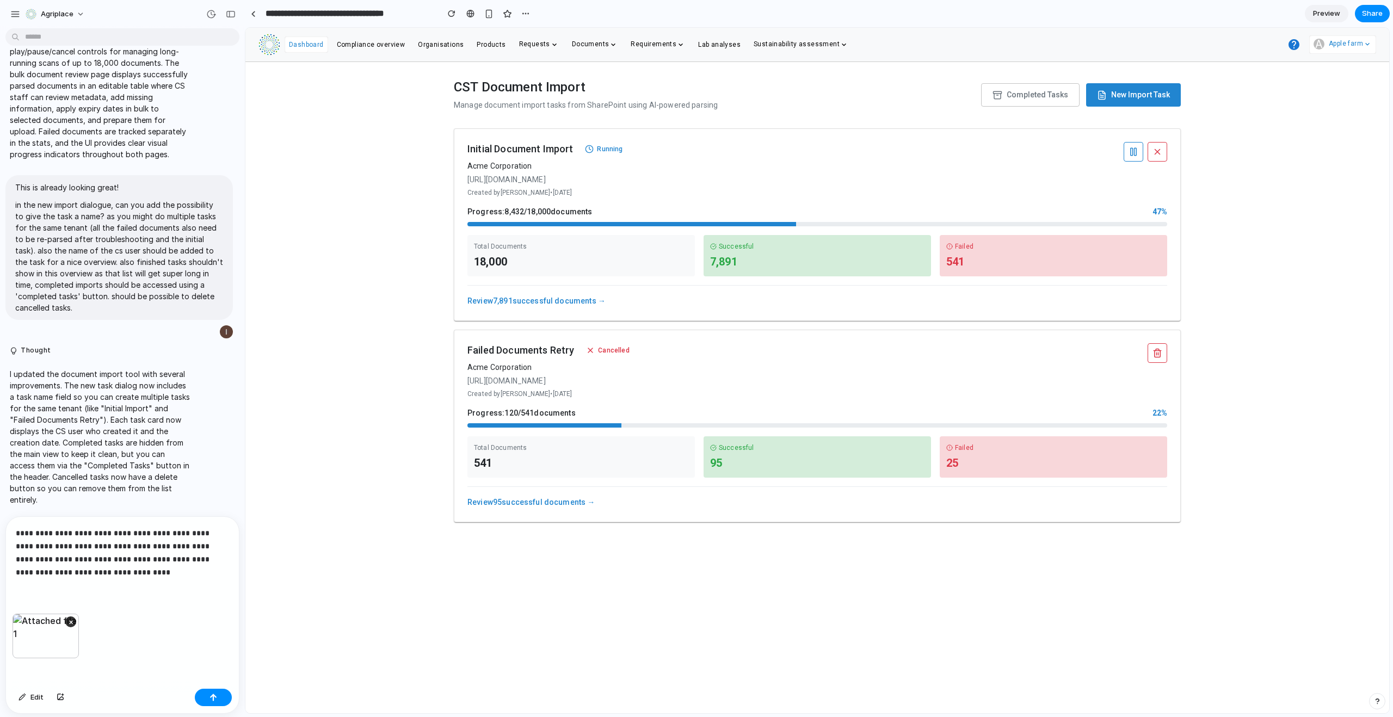
click at [126, 565] on p "**********" at bounding box center [120, 553] width 209 height 52
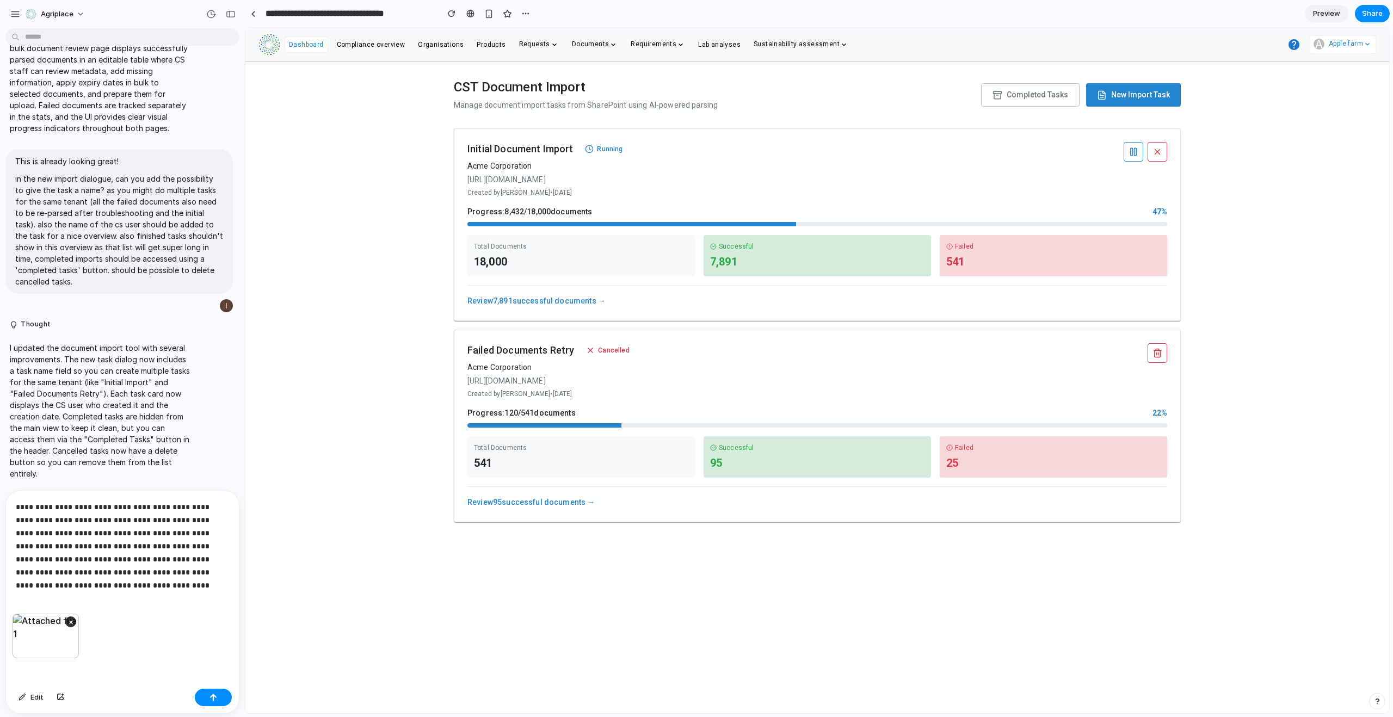
scroll to position [489, 0]
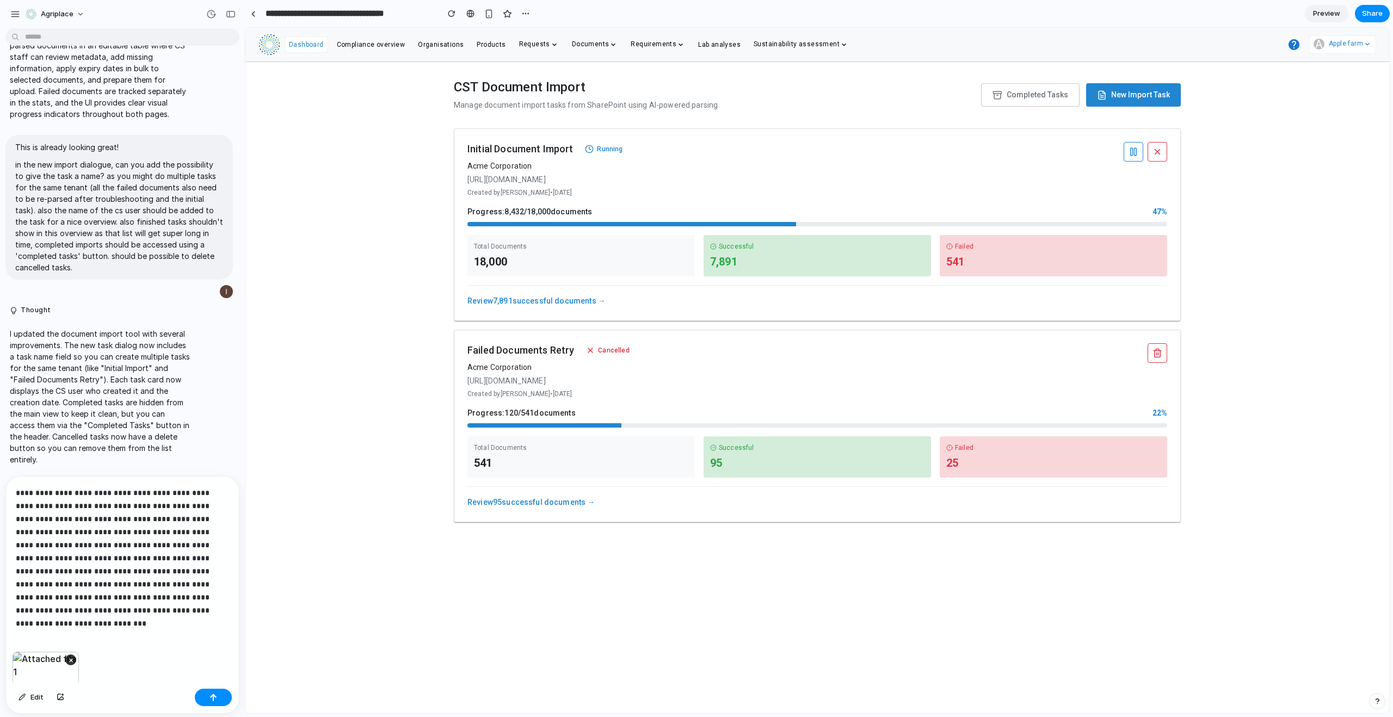
click at [188, 494] on p "**********" at bounding box center [120, 552] width 209 height 131
drag, startPoint x: 114, startPoint y: 507, endPoint x: 70, endPoint y: 504, distance: 44.1
click at [70, 504] on p "**********" at bounding box center [120, 552] width 209 height 131
click at [66, 504] on p "**********" at bounding box center [120, 552] width 209 height 131
click at [40, 520] on p "**********" at bounding box center [120, 552] width 209 height 131
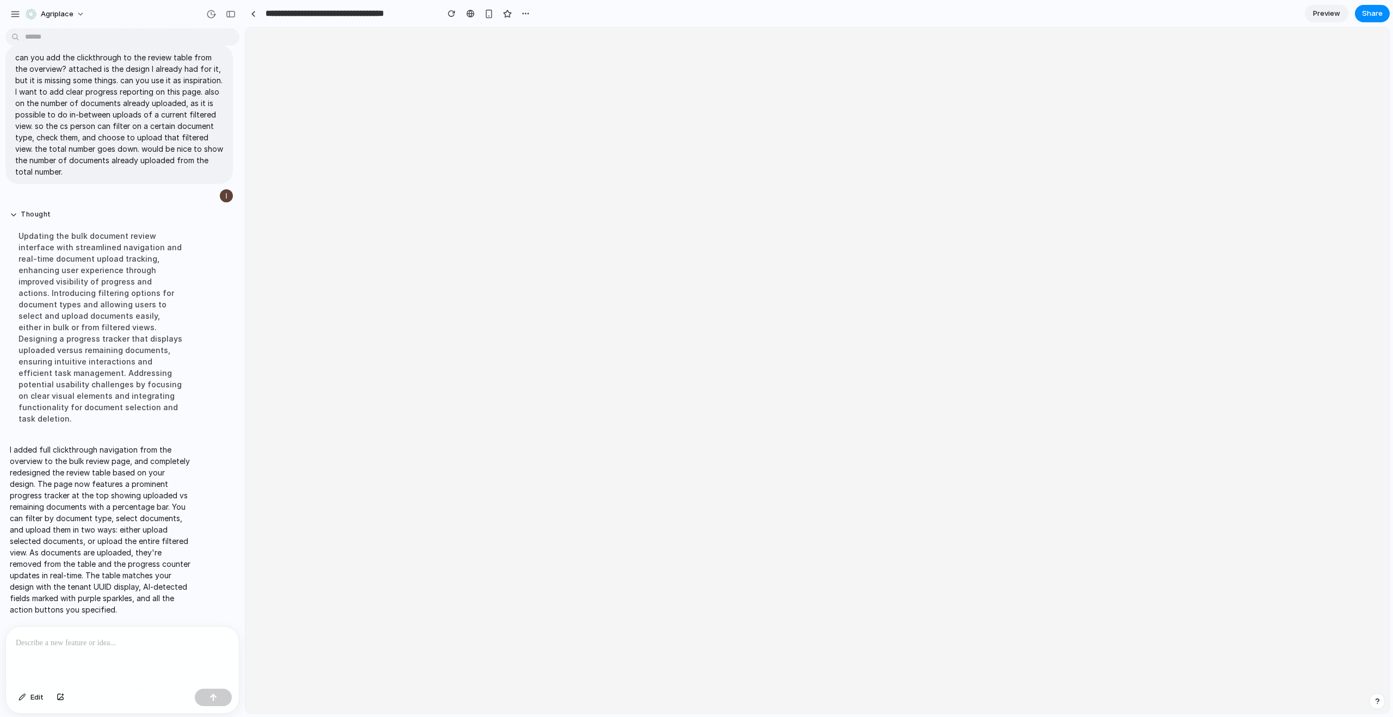
scroll to position [0, 0]
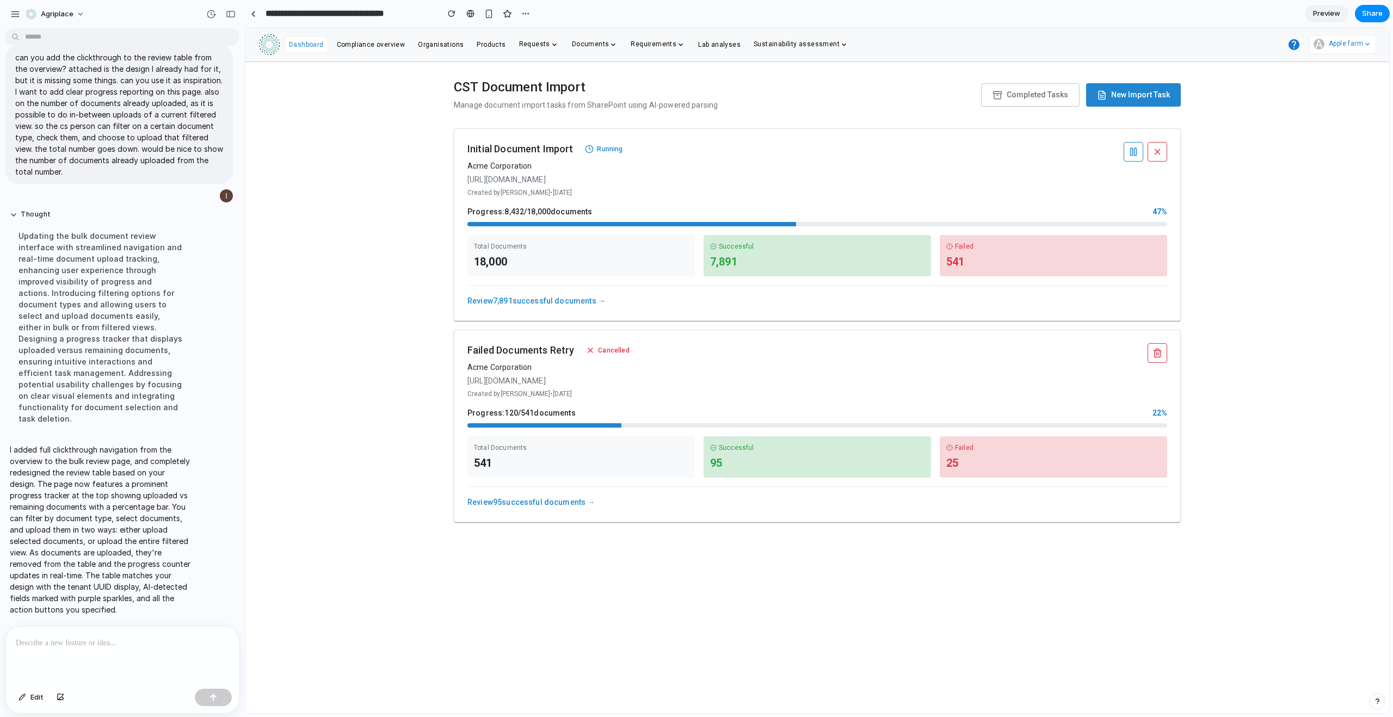
click at [501, 303] on link "Review 7,891 successful documents →" at bounding box center [536, 301] width 138 height 9
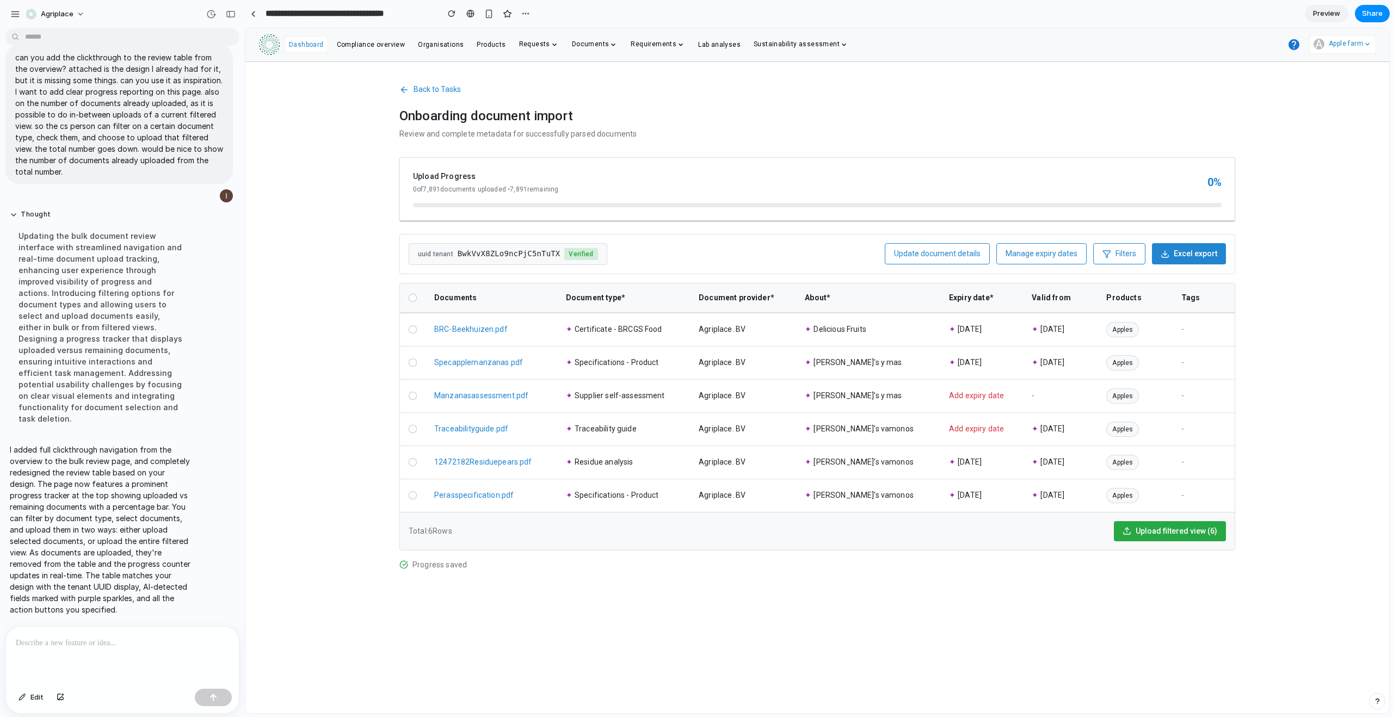
click at [407, 81] on button "Back to Tasks" at bounding box center [429, 89] width 61 height 20
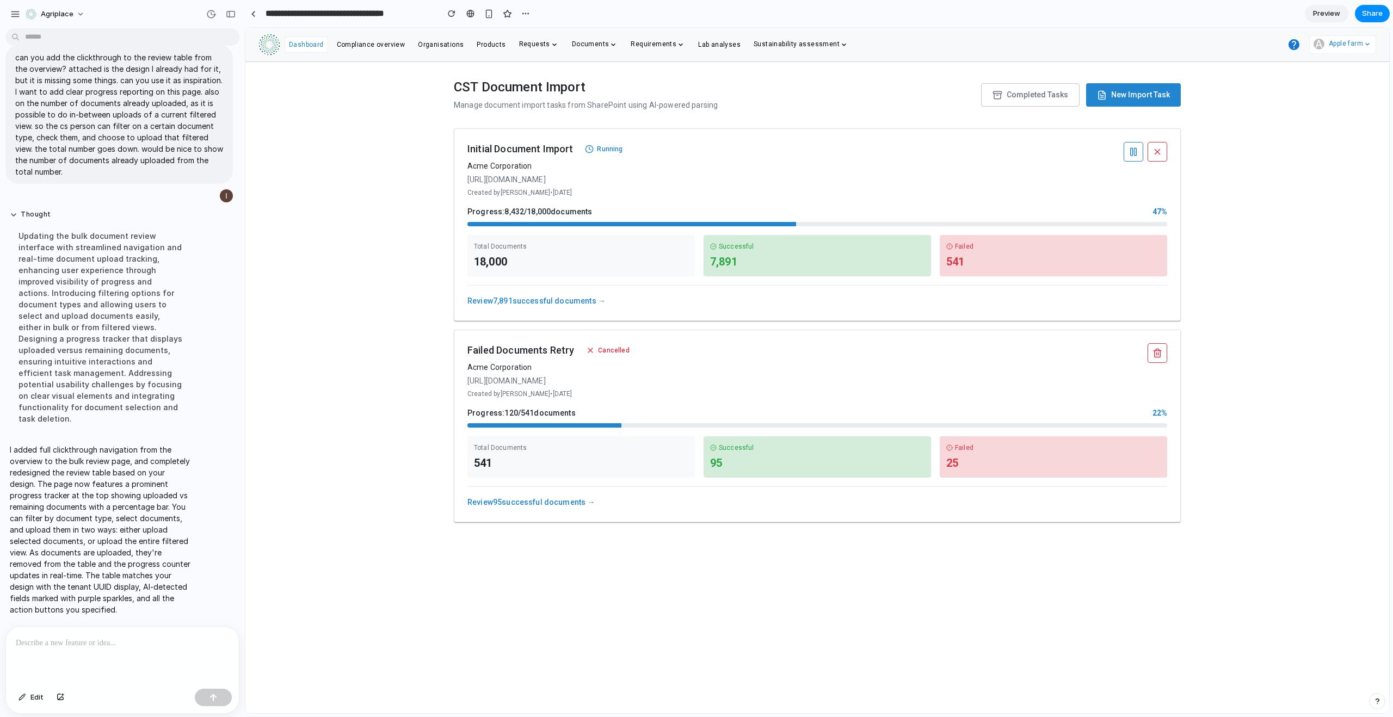
click at [526, 304] on link "Review 7,891 successful documents →" at bounding box center [536, 301] width 138 height 9
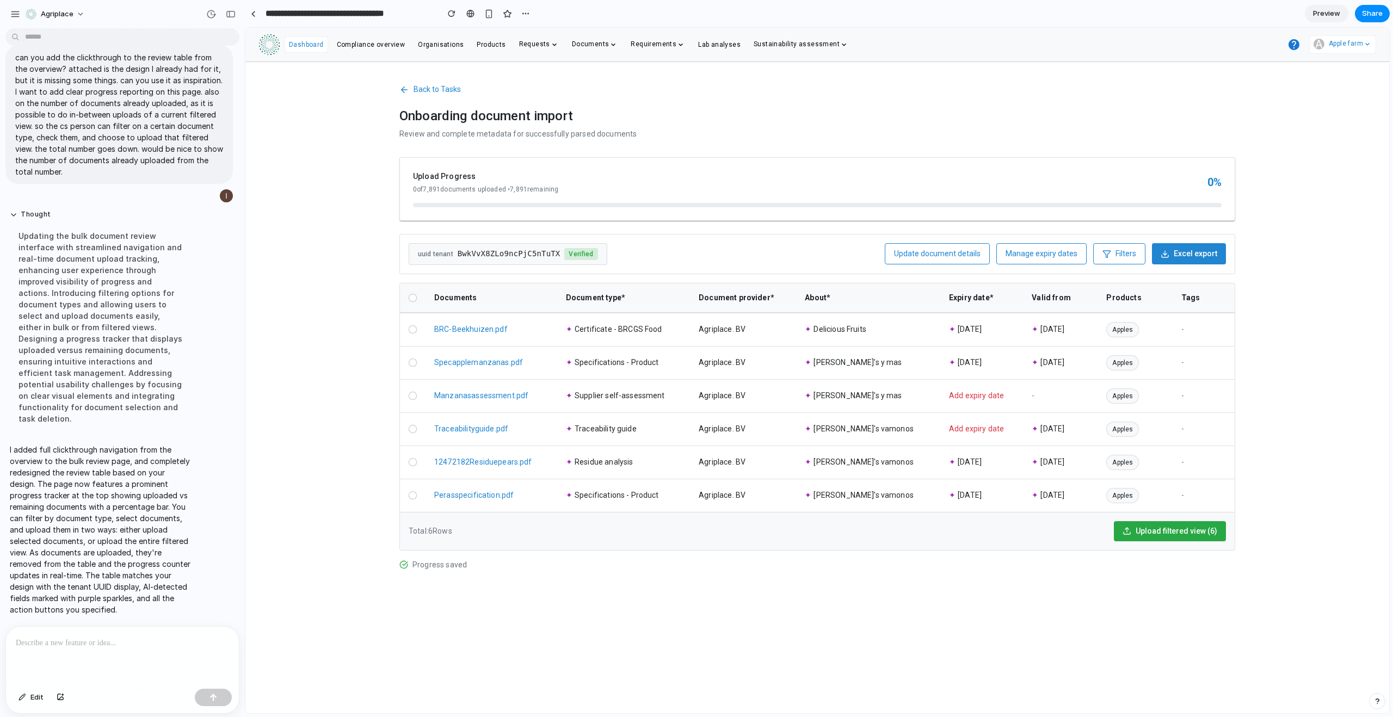
click at [1036, 255] on span "Manage expiry dates" at bounding box center [1042, 253] width 72 height 9
click at [1050, 253] on span "Manage expiry dates" at bounding box center [1042, 253] width 72 height 9
click at [1122, 250] on span "Filters" at bounding box center [1126, 253] width 21 height 11
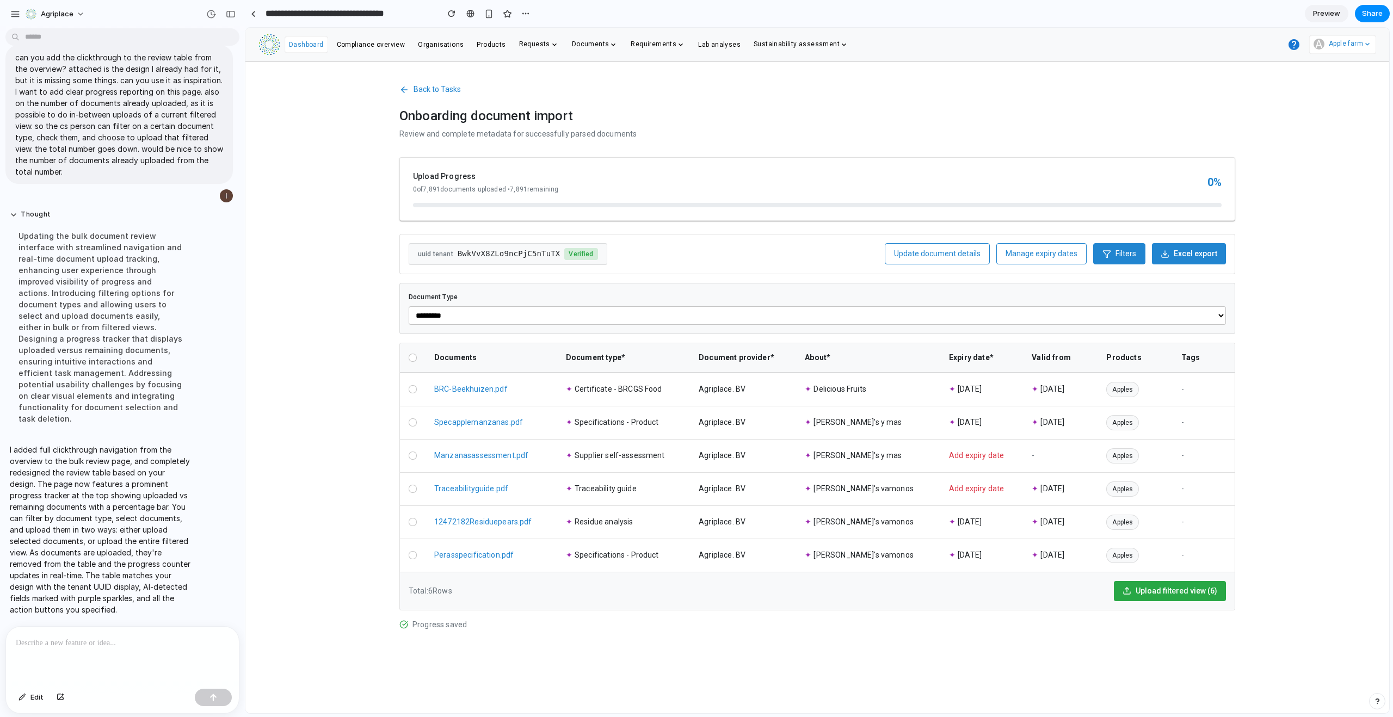
click at [1124, 253] on span "Filters" at bounding box center [1126, 253] width 21 height 11
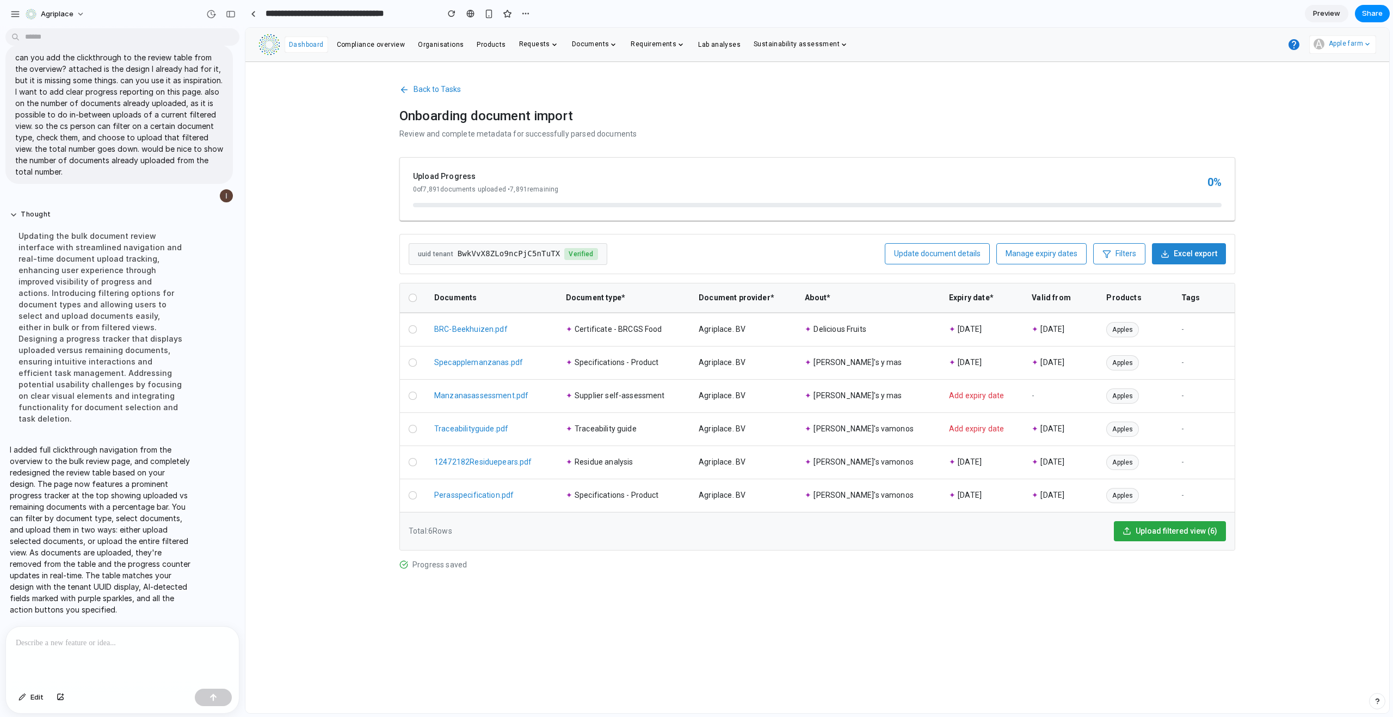
click at [411, 297] on div at bounding box center [413, 298] width 8 height 8
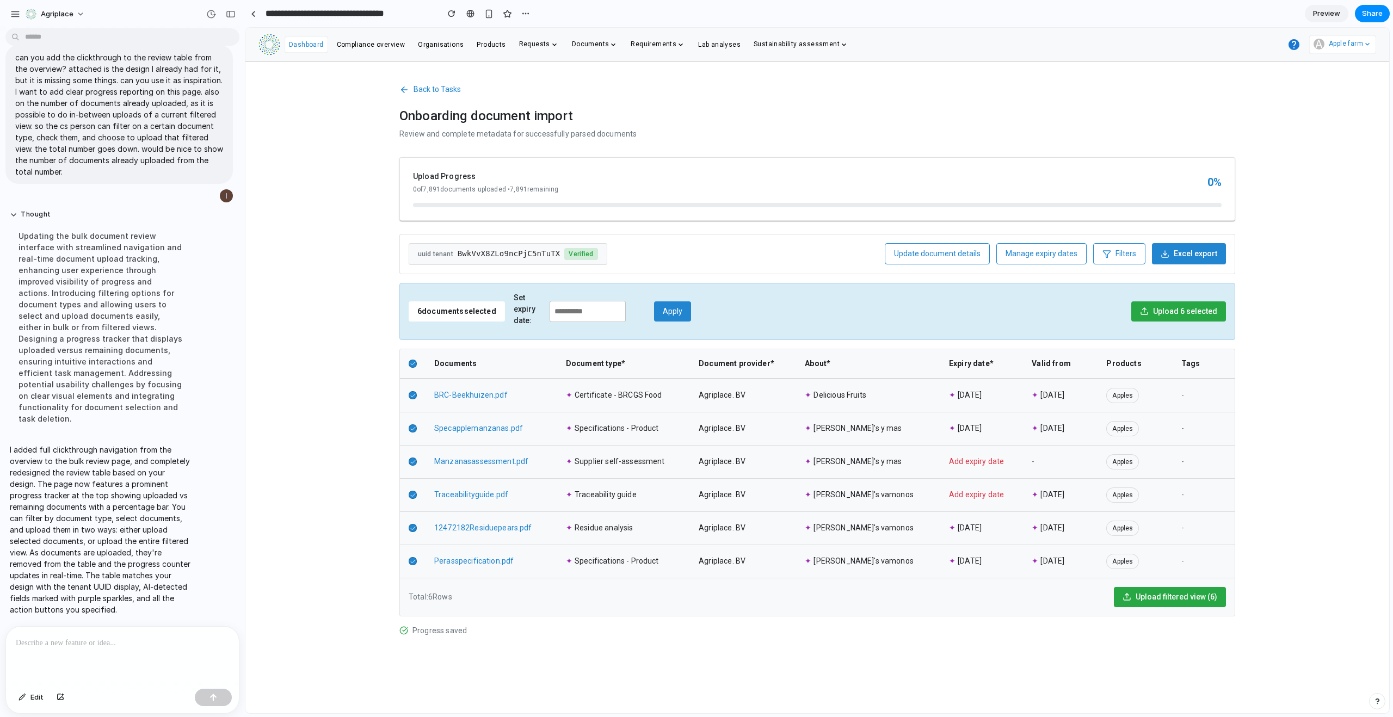
click at [413, 364] on icon at bounding box center [412, 363] width 5 height 5
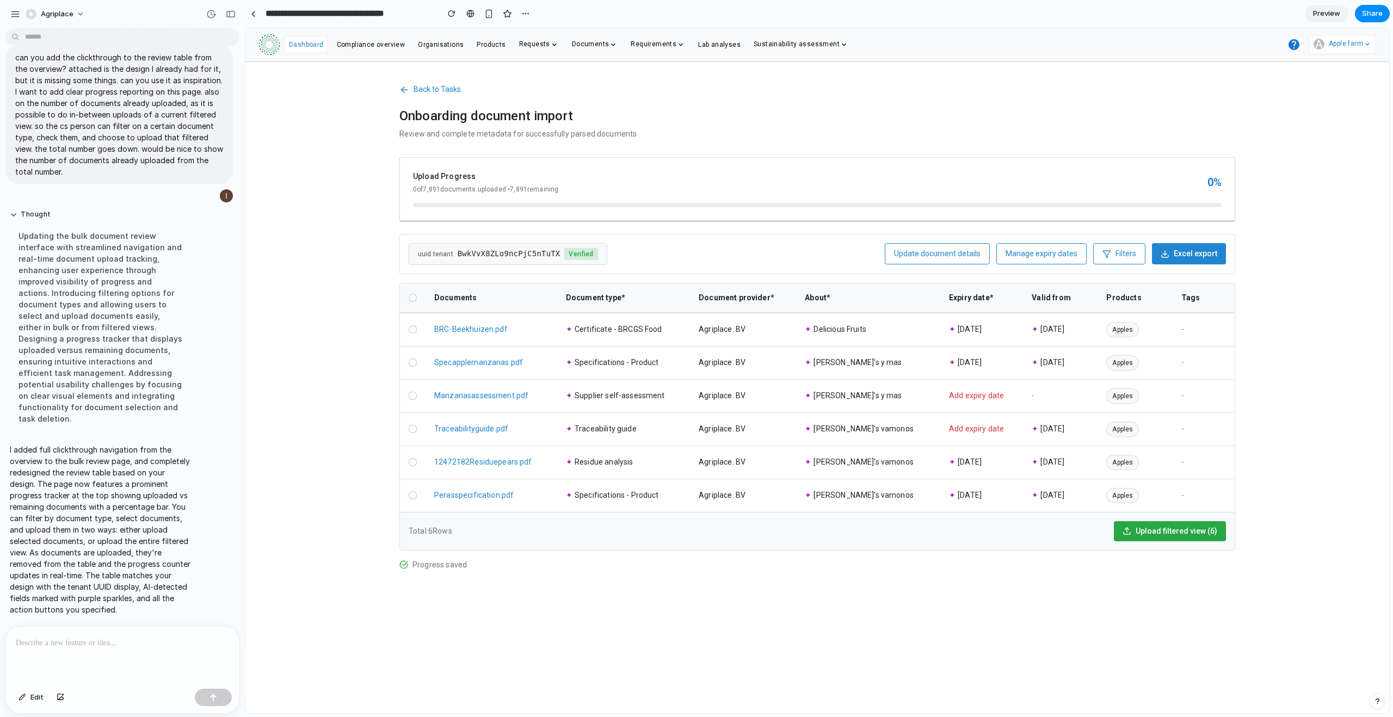
click at [413, 299] on div at bounding box center [413, 298] width 8 height 8
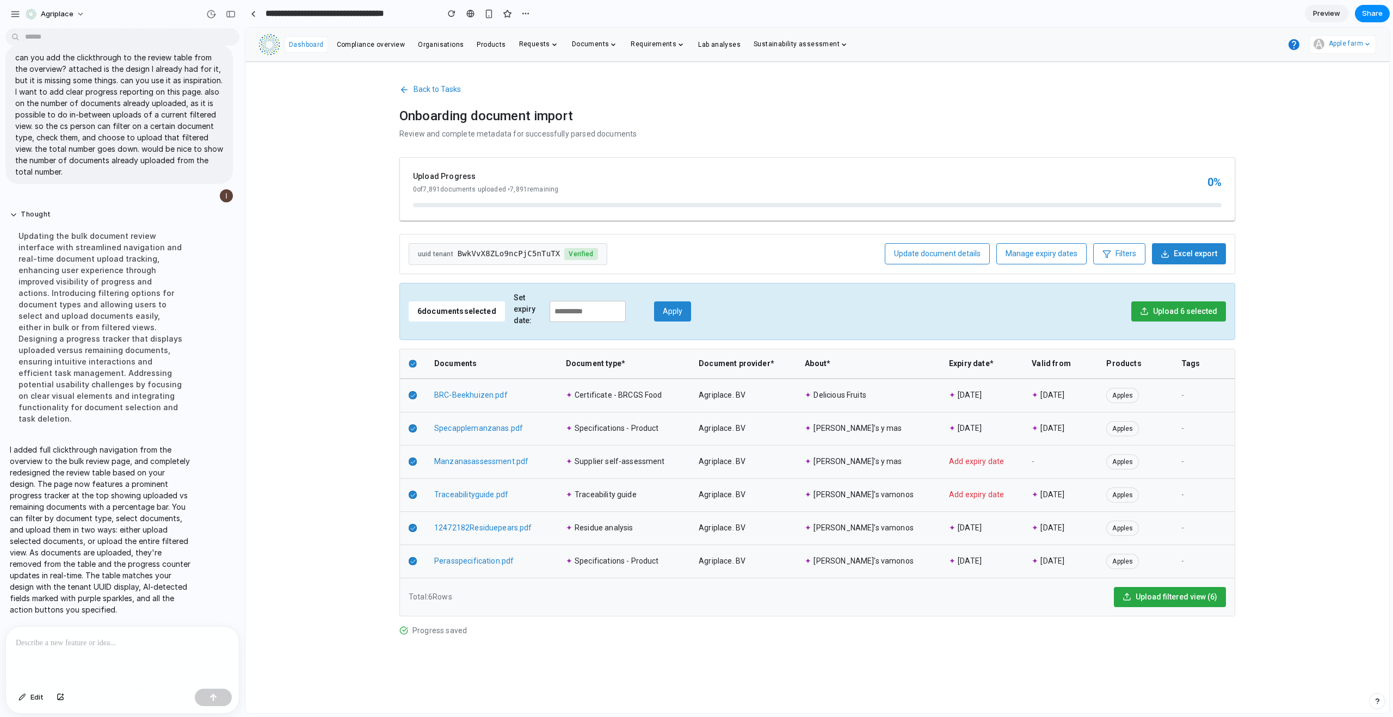
click at [413, 365] on icon at bounding box center [412, 363] width 5 height 5
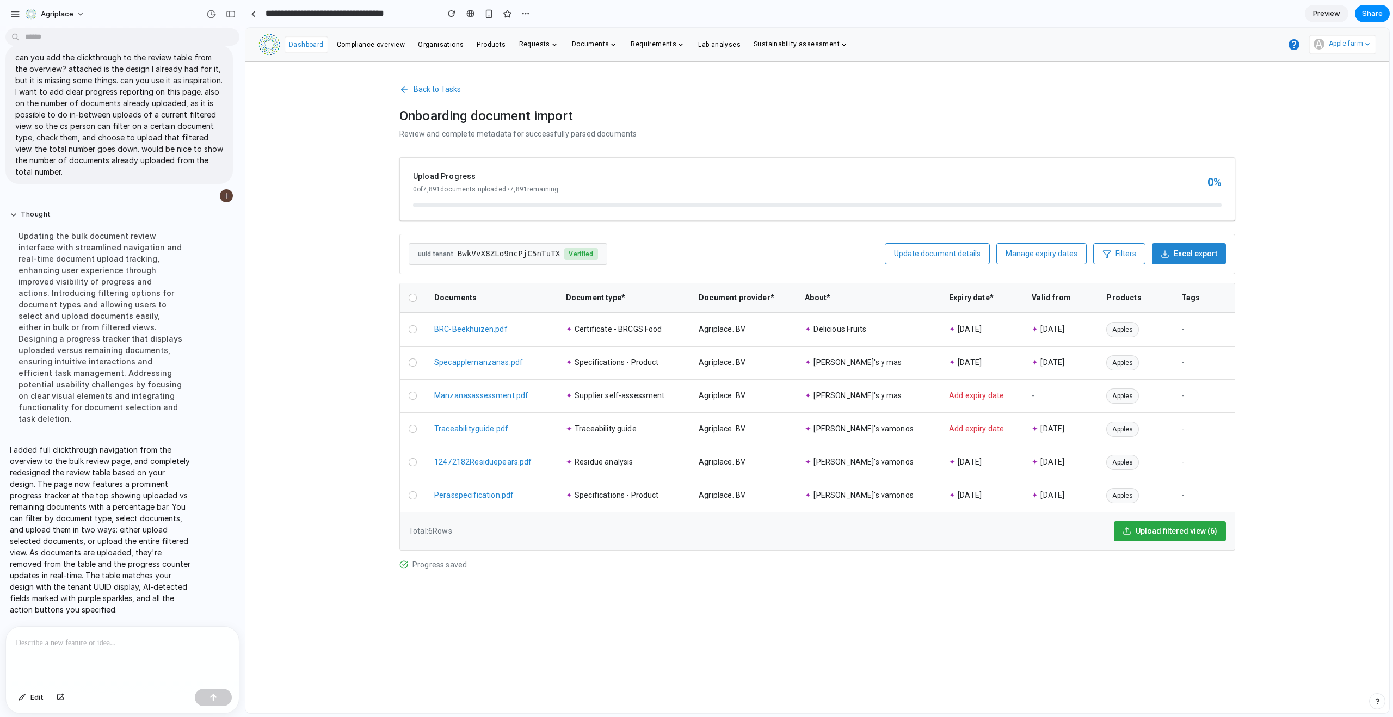
click at [410, 93] on button "Back to Tasks" at bounding box center [429, 89] width 61 height 20
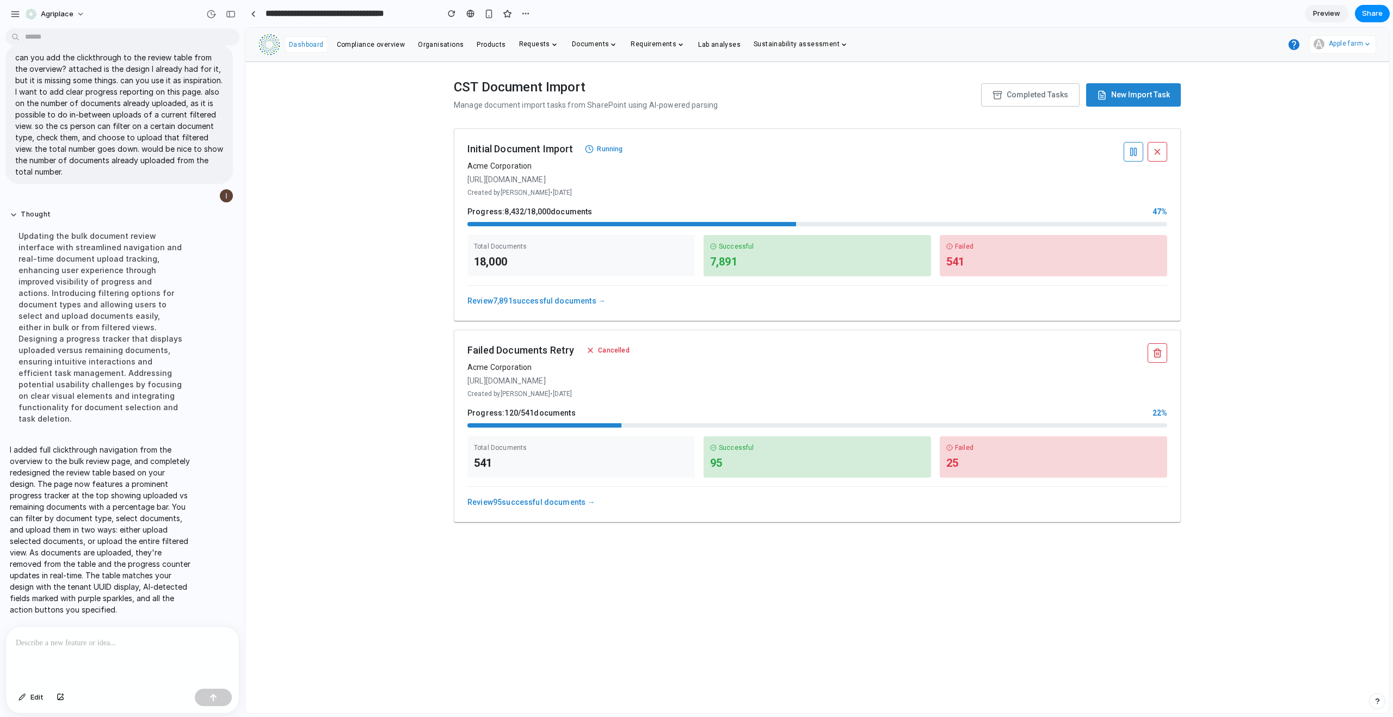
click at [526, 505] on link "Review 95 successful documents →" at bounding box center [531, 502] width 128 height 9
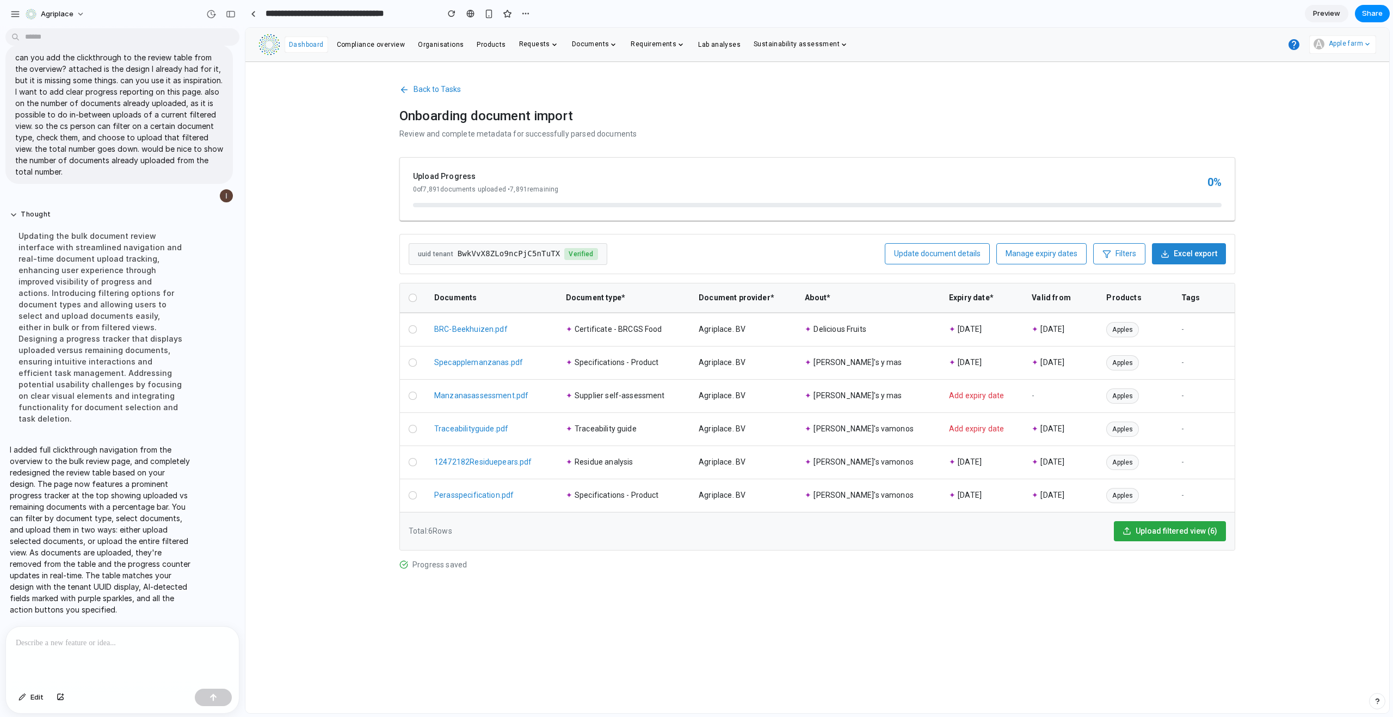
click at [407, 93] on icon "button" at bounding box center [404, 90] width 10 height 10
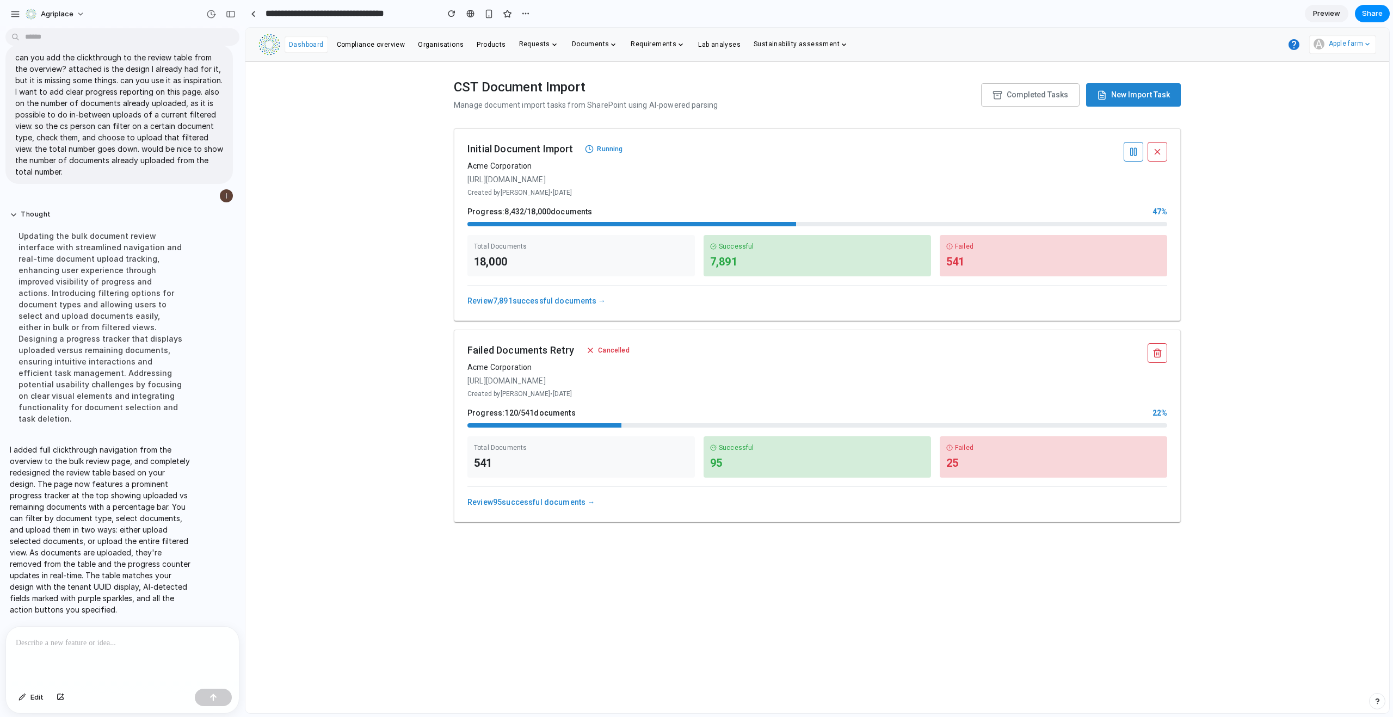
click at [1044, 95] on span "Completed Tasks" at bounding box center [1037, 94] width 61 height 11
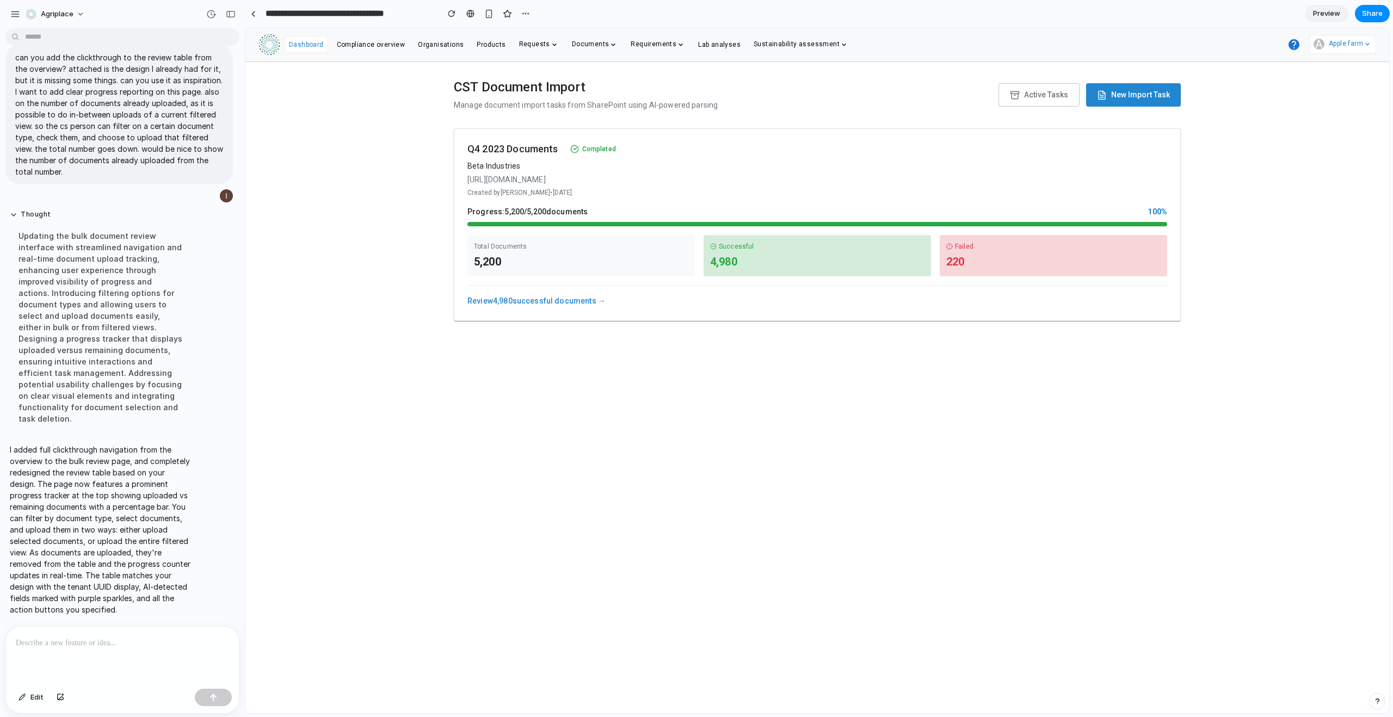
click at [1044, 95] on span "Active Tasks" at bounding box center [1046, 94] width 44 height 11
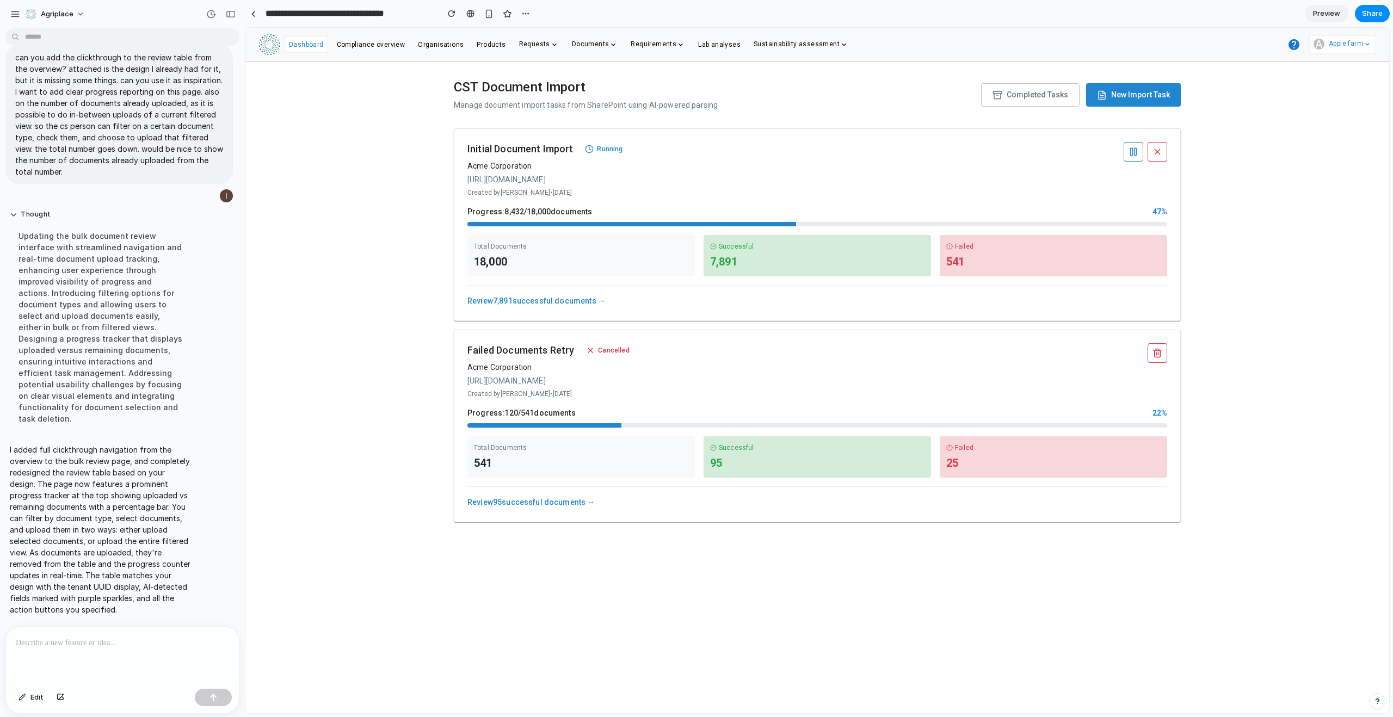
click at [1044, 95] on span "Completed Tasks" at bounding box center [1037, 94] width 61 height 11
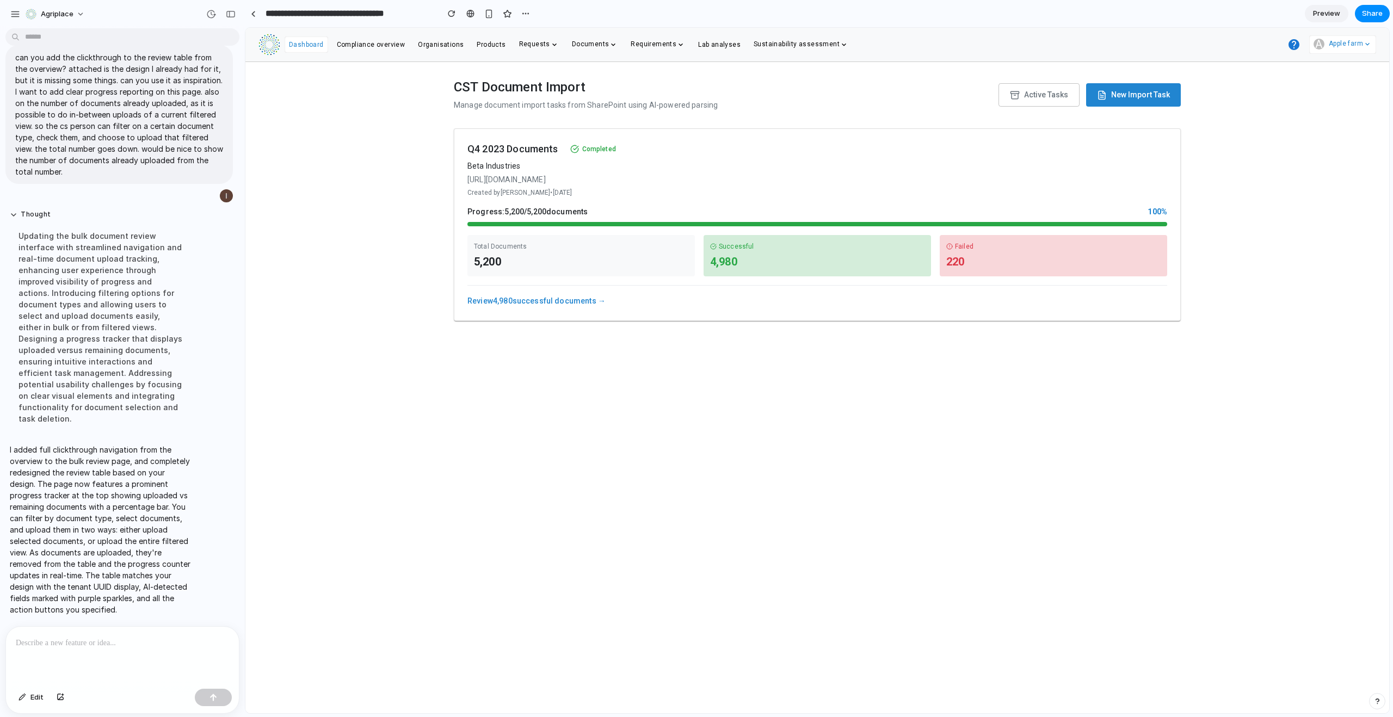
click at [1044, 97] on span "Active Tasks" at bounding box center [1046, 94] width 44 height 11
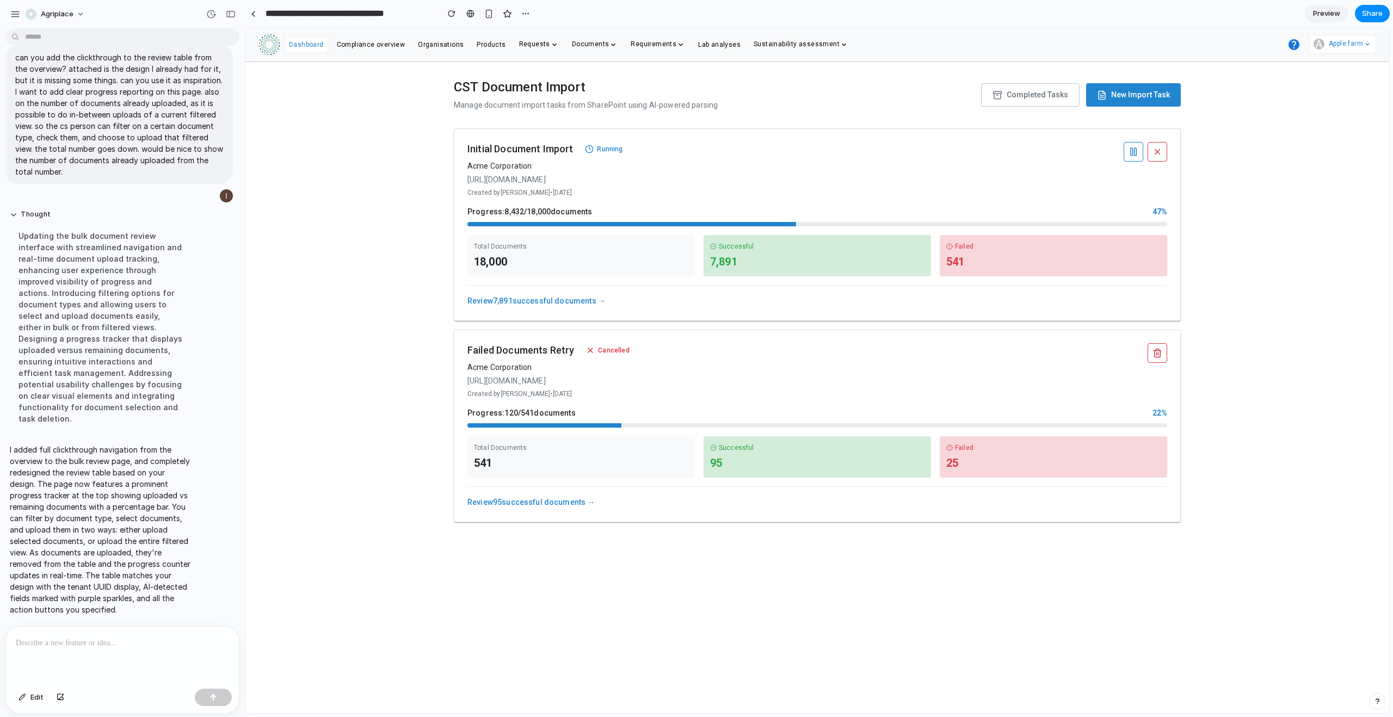
click at [1147, 94] on span "New Import Task" at bounding box center [1140, 94] width 59 height 11
click at [1119, 92] on span "New Import Task" at bounding box center [1140, 94] width 59 height 11
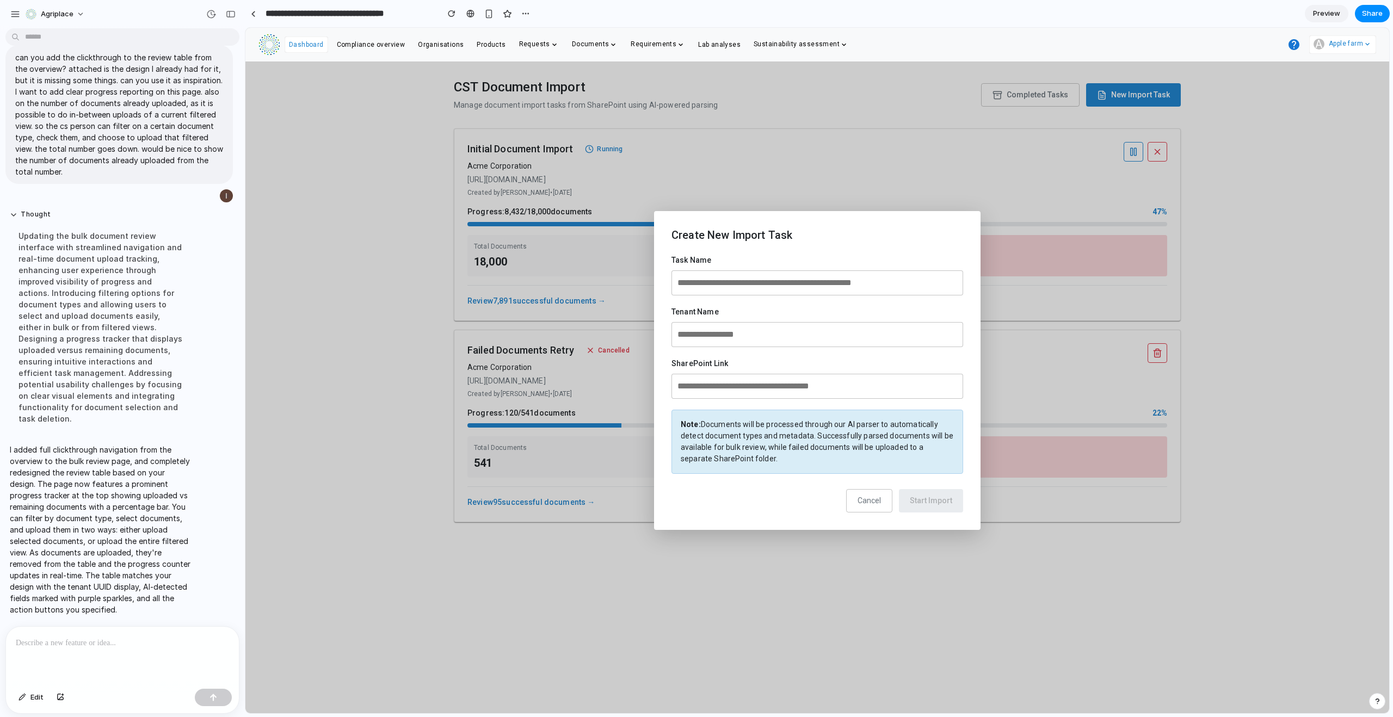
click at [81, 646] on div at bounding box center [122, 656] width 233 height 58
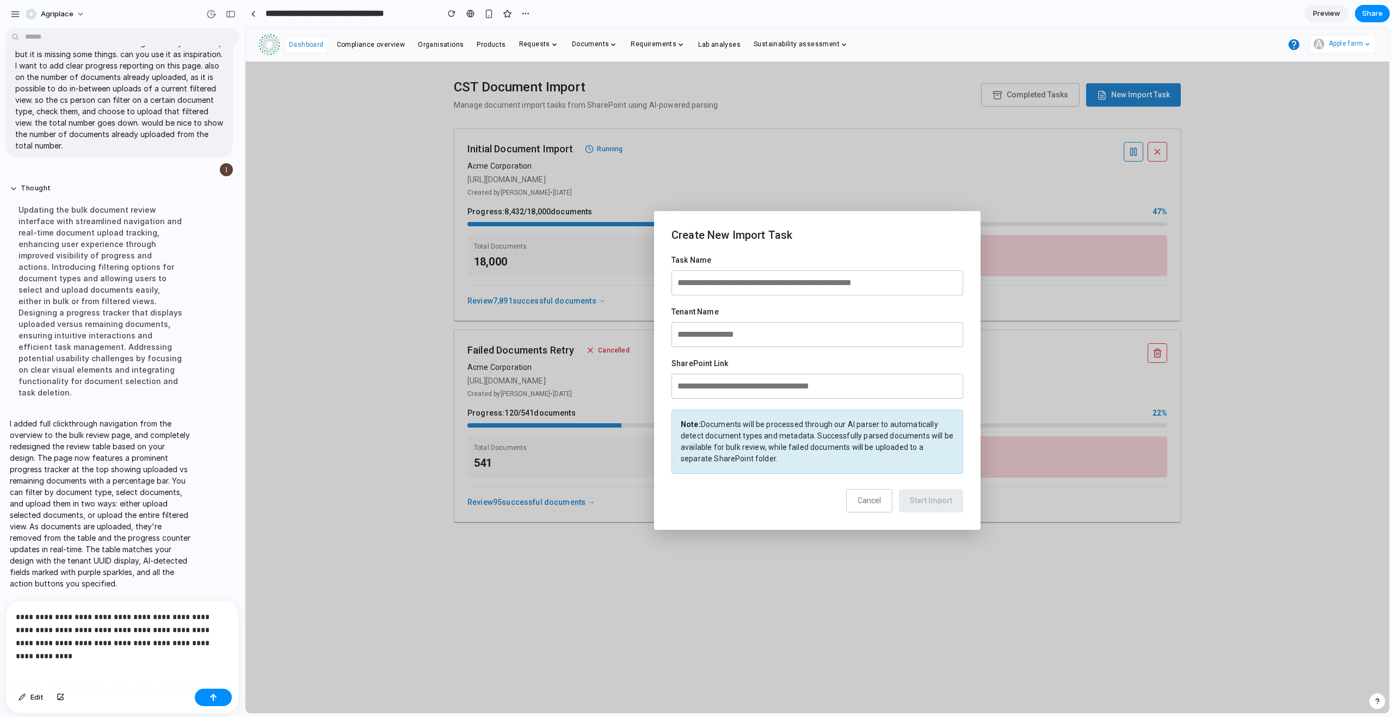
scroll to position [1136, 0]
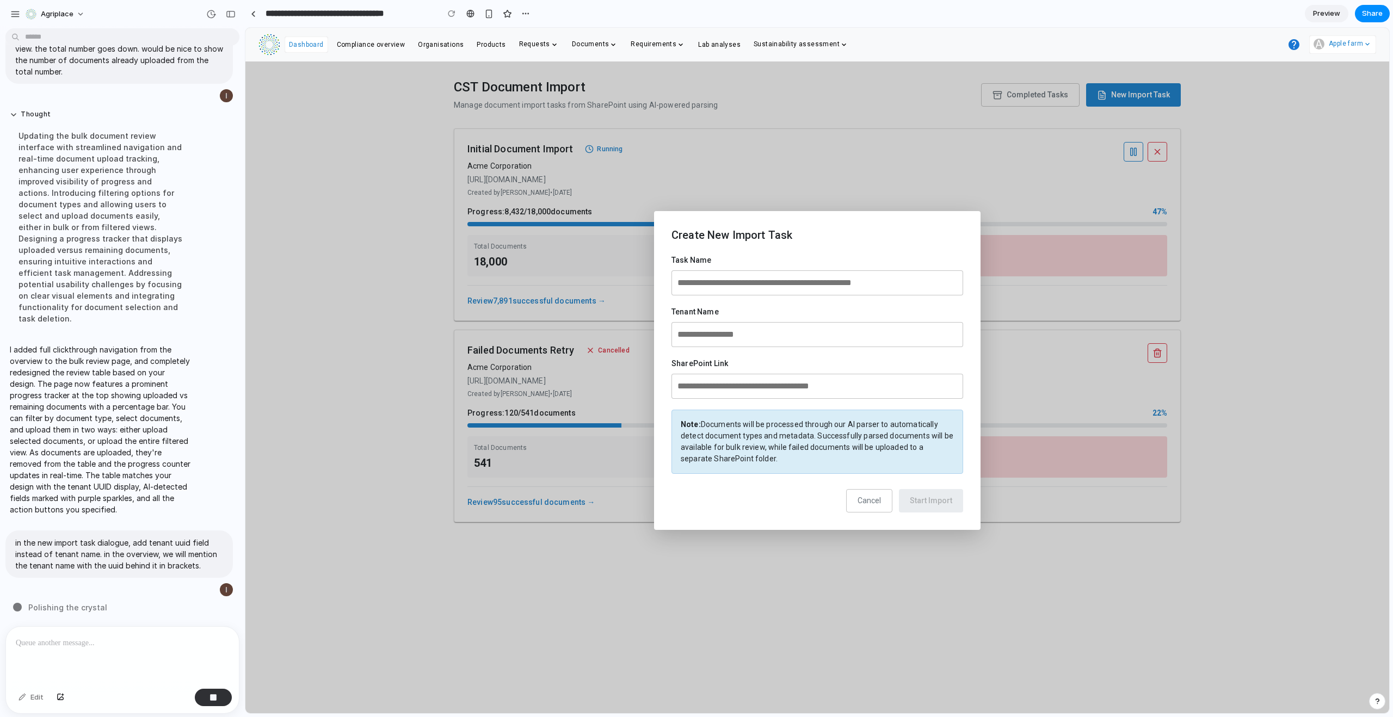
click at [864, 500] on span "Cancel" at bounding box center [869, 500] width 23 height 9
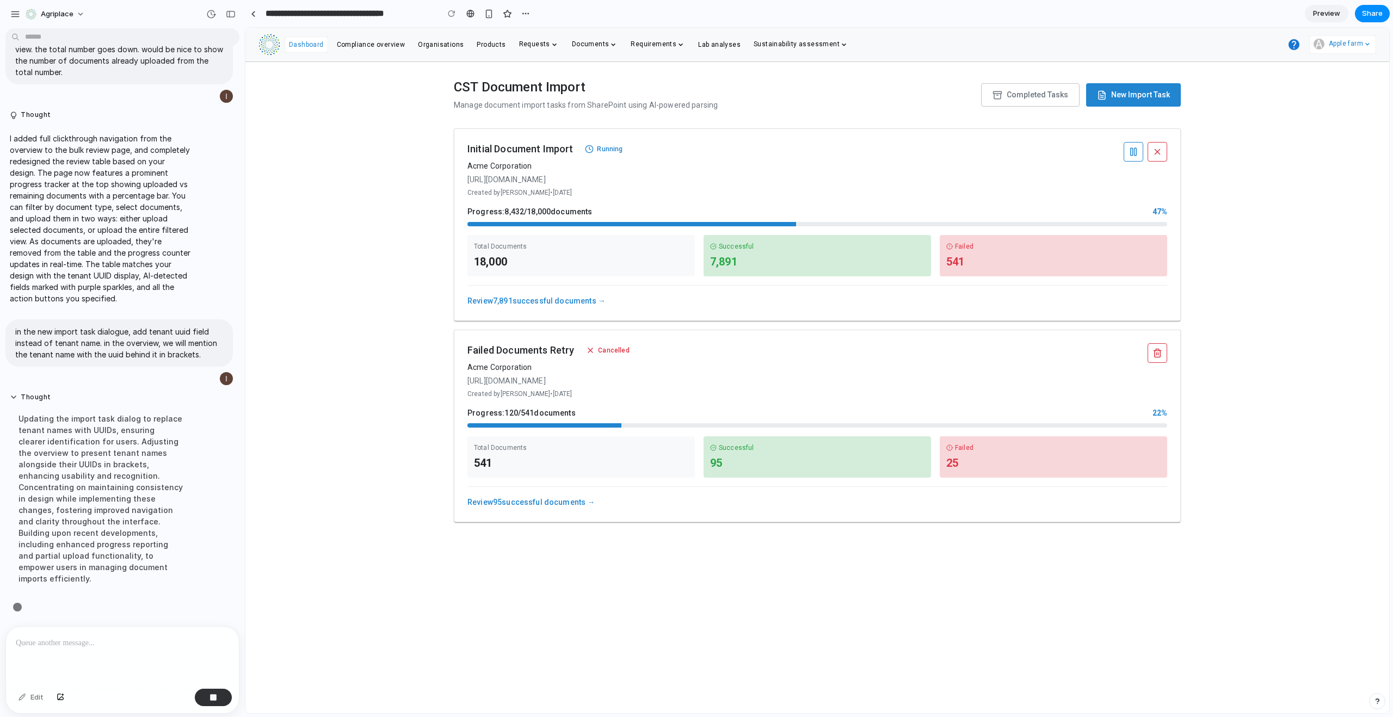
scroll to position [1135, 0]
click at [1000, 101] on button "Completed Tasks" at bounding box center [1030, 94] width 99 height 23
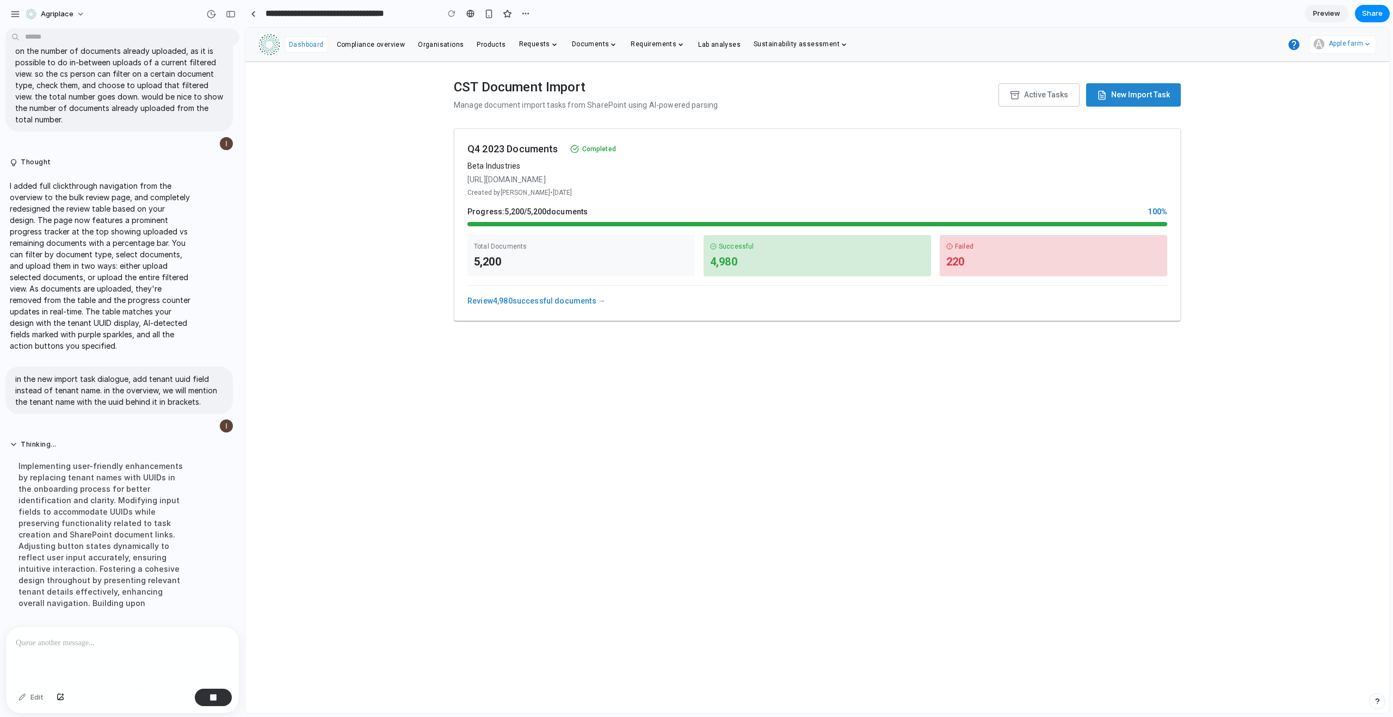
click at [1010, 96] on icon "button" at bounding box center [1015, 95] width 10 height 10
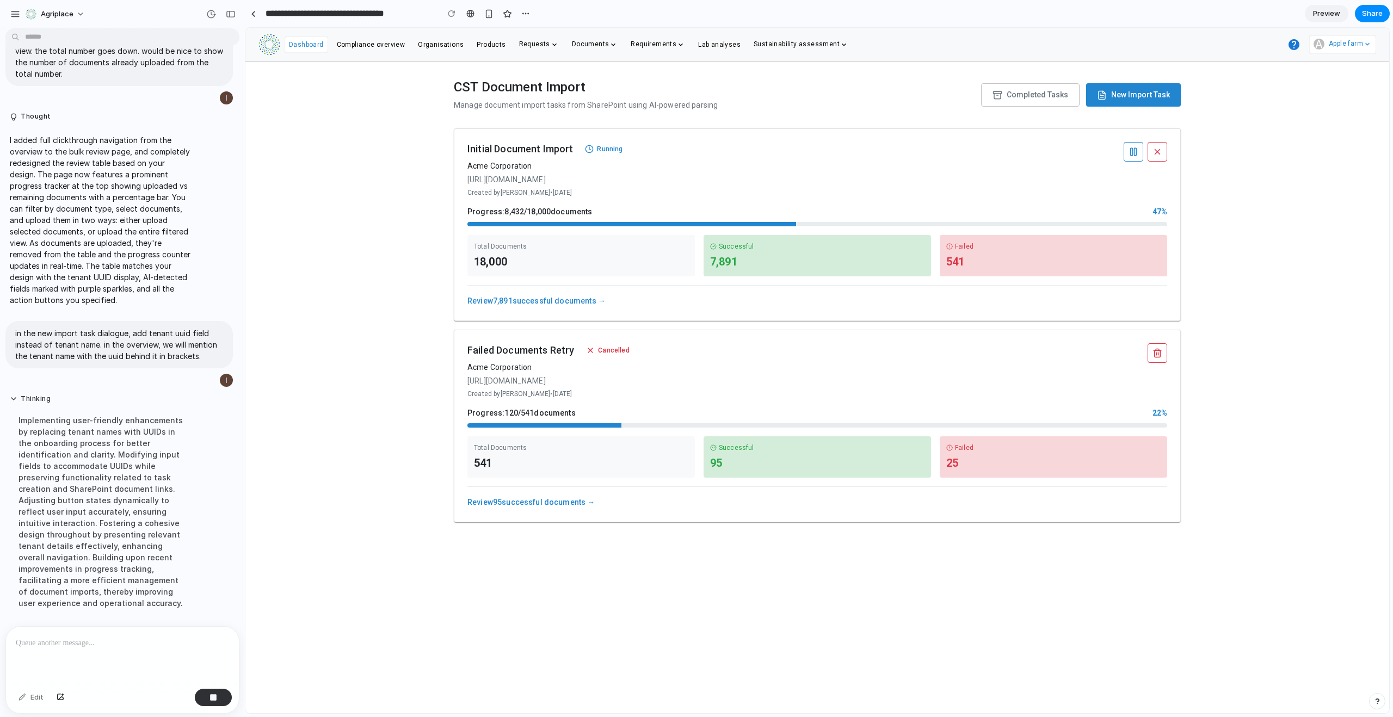
scroll to position [1169, 0]
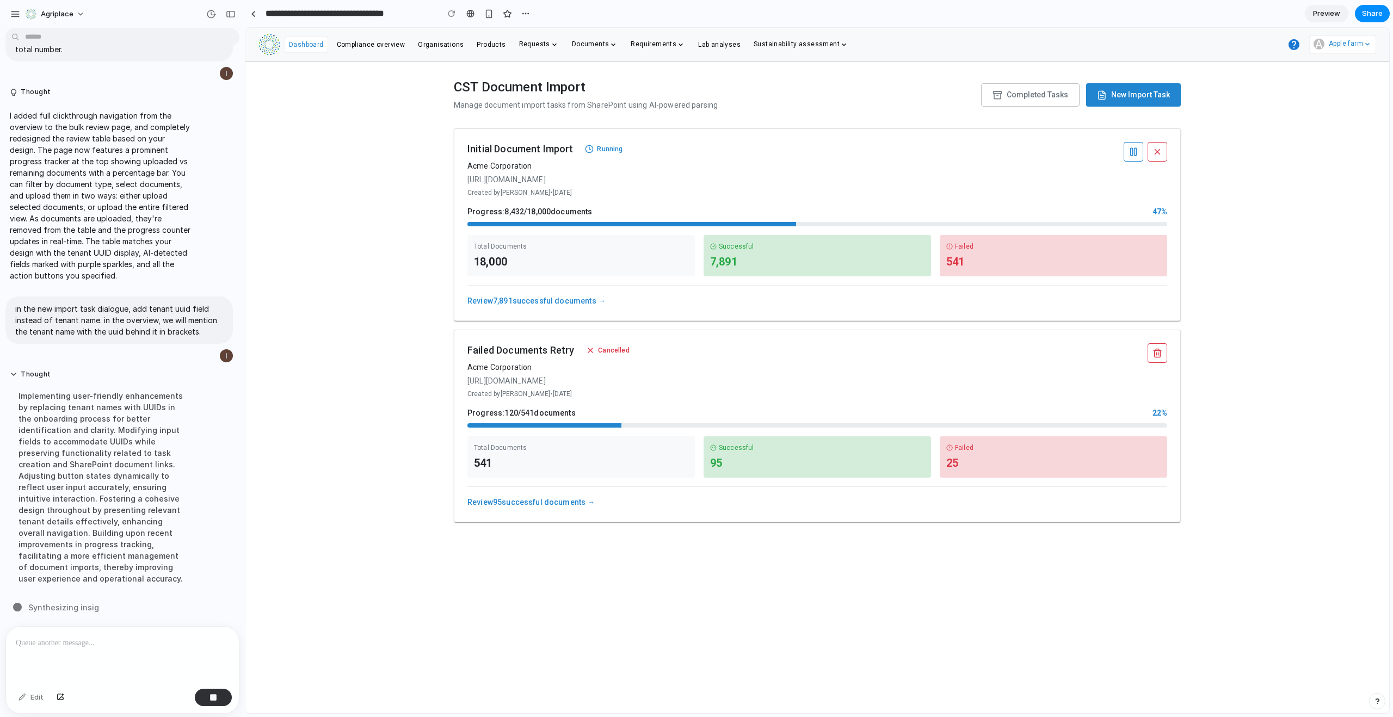
click at [543, 302] on link "Review 7,891 successful documents →" at bounding box center [536, 301] width 138 height 9
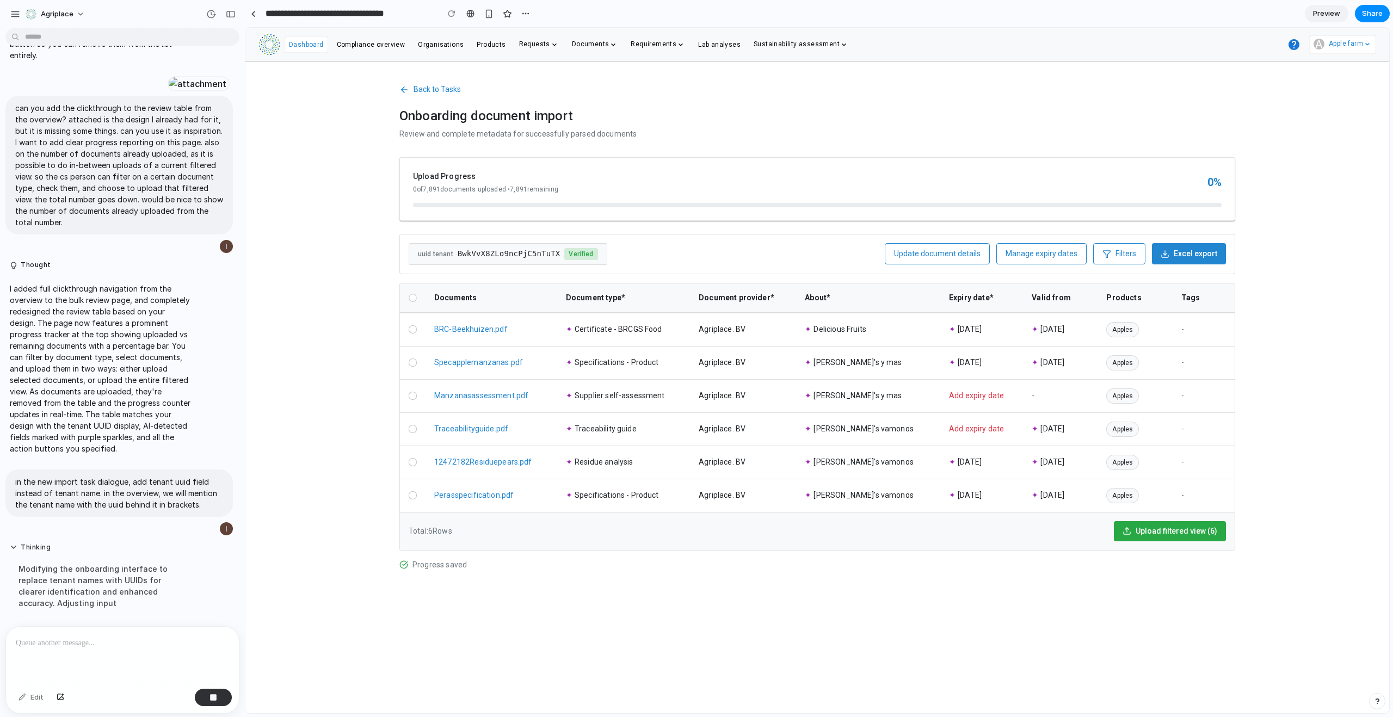
click at [411, 298] on div at bounding box center [413, 298] width 8 height 8
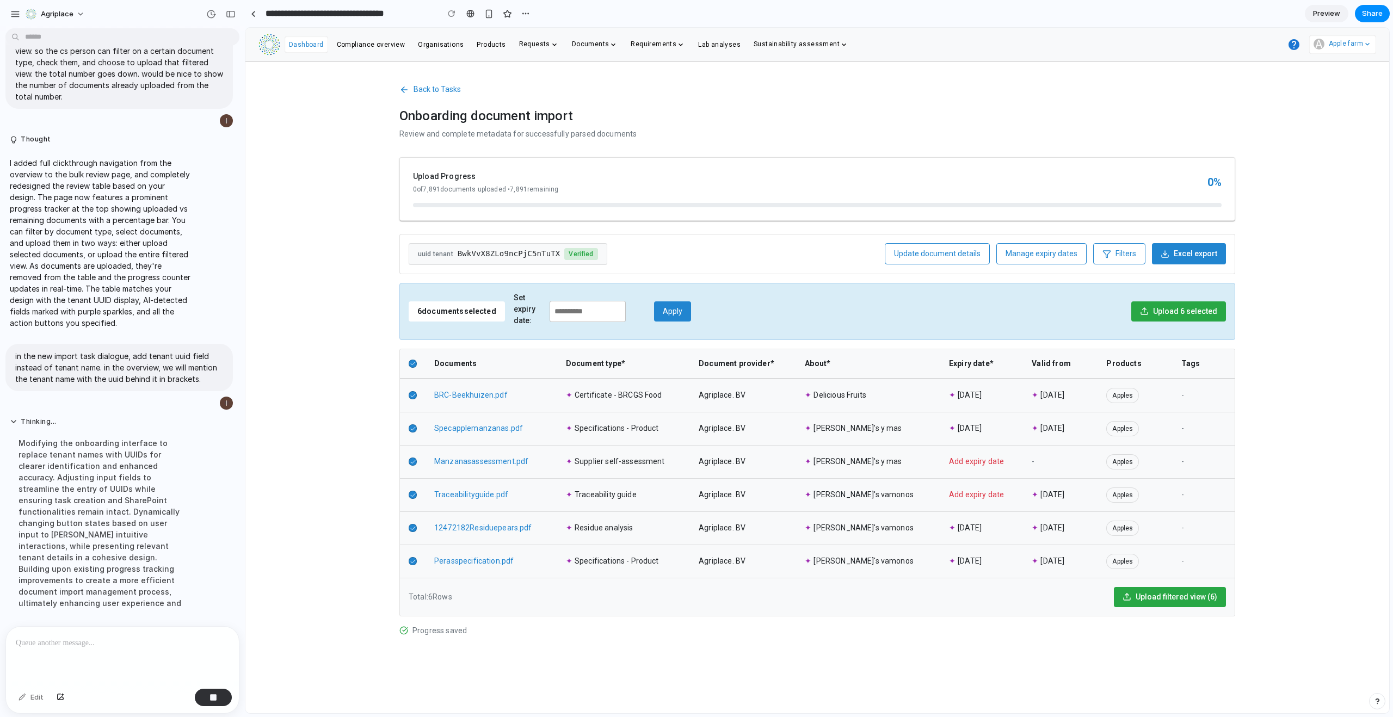
scroll to position [1147, 0]
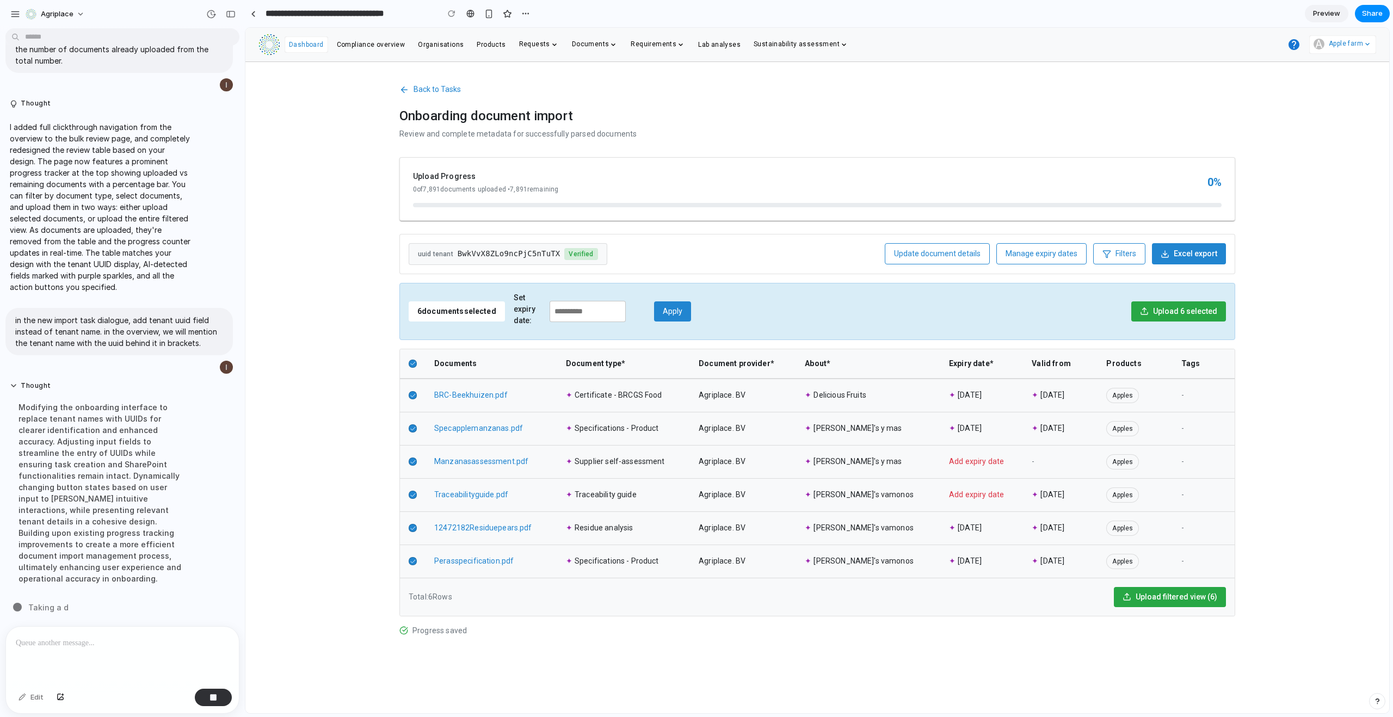
click at [412, 361] on icon at bounding box center [412, 363] width 5 height 5
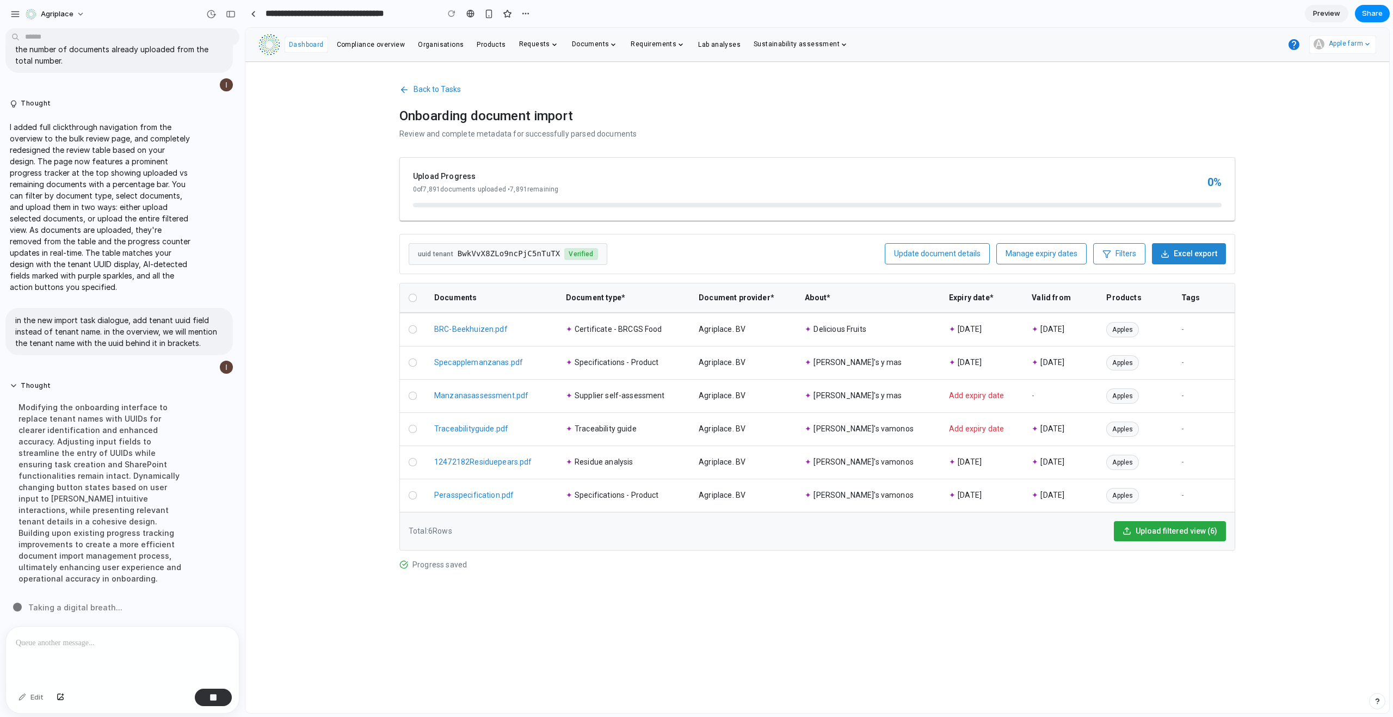
click at [414, 294] on div at bounding box center [413, 298] width 8 height 8
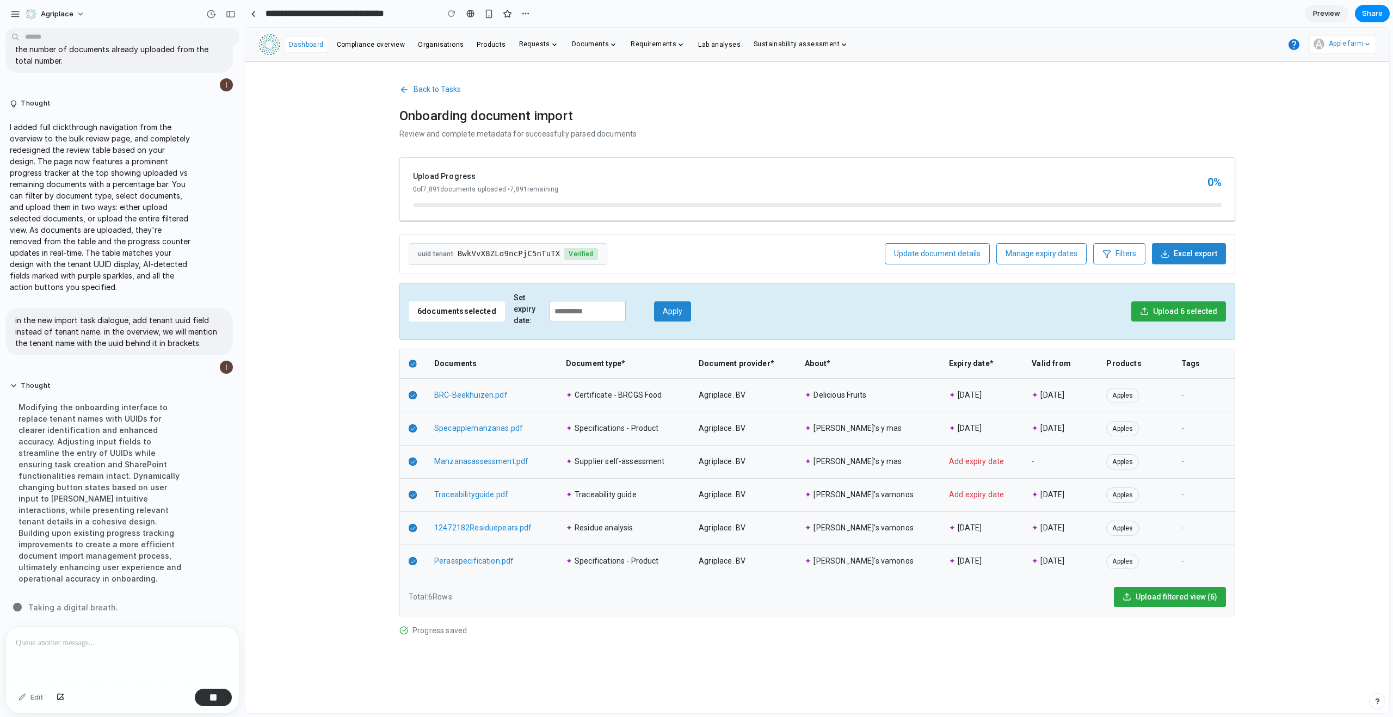
click at [413, 366] on icon at bounding box center [412, 363] width 5 height 5
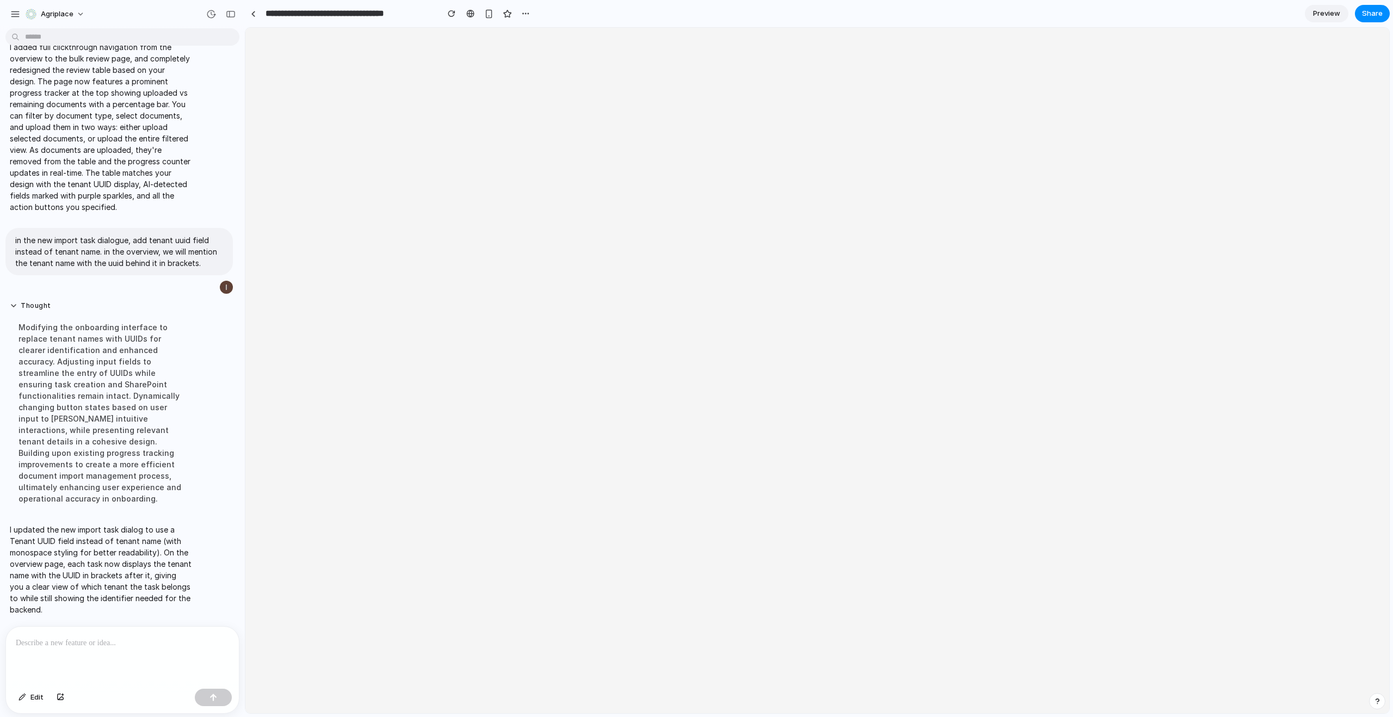
scroll to position [0, 0]
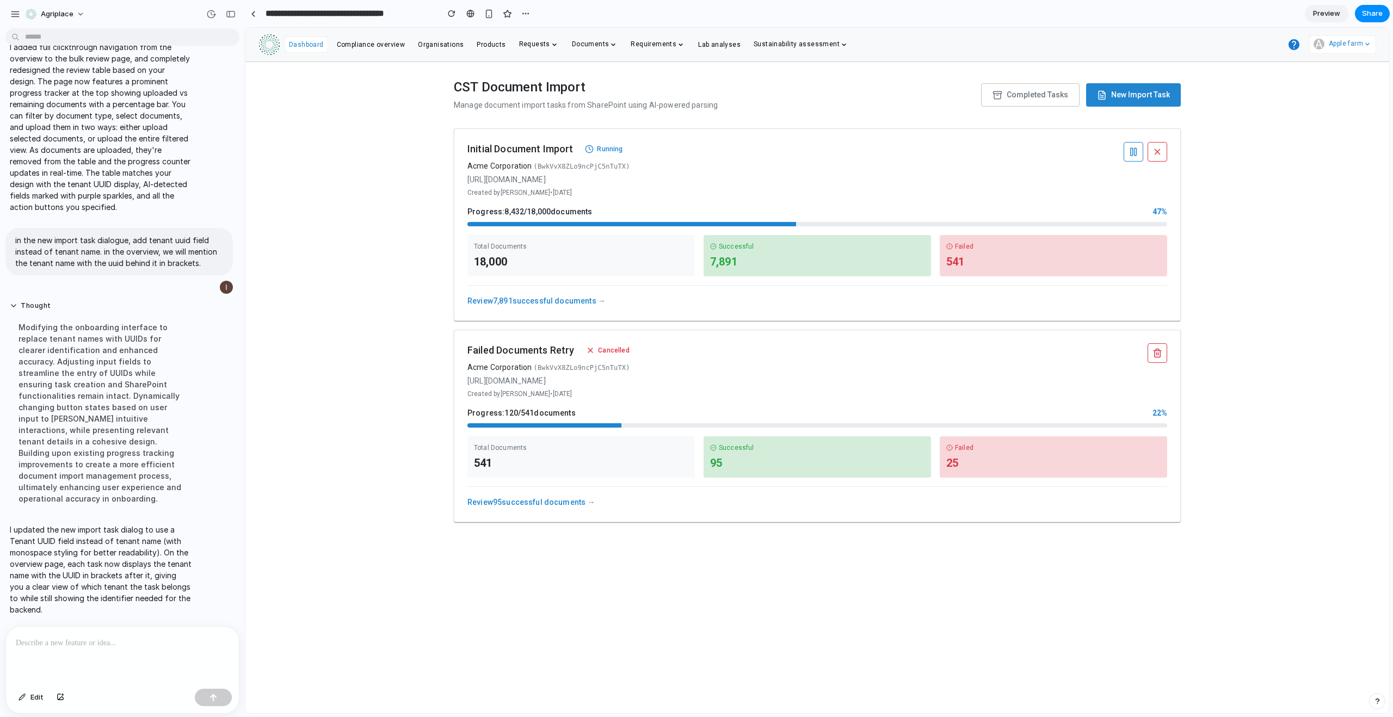
click at [1134, 108] on div "CST Document Import Manage document import tasks from SharePoint using AI-power…" at bounding box center [817, 95] width 727 height 32
click at [1136, 99] on span "New Import Task" at bounding box center [1140, 94] width 59 height 11
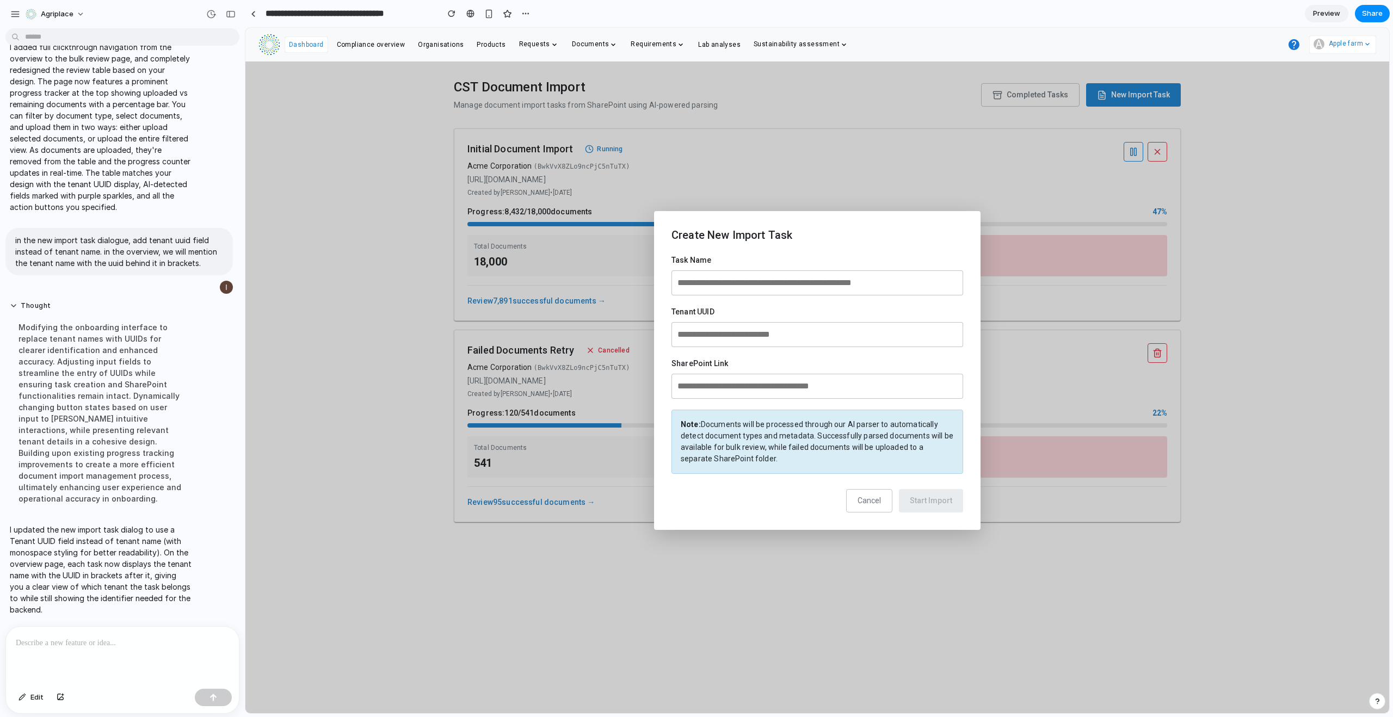
click at [725, 340] on input "text" at bounding box center [818, 334] width 292 height 25
click at [726, 335] on input "text" at bounding box center [818, 334] width 292 height 25
click at [870, 500] on span "Cancel" at bounding box center [869, 500] width 23 height 9
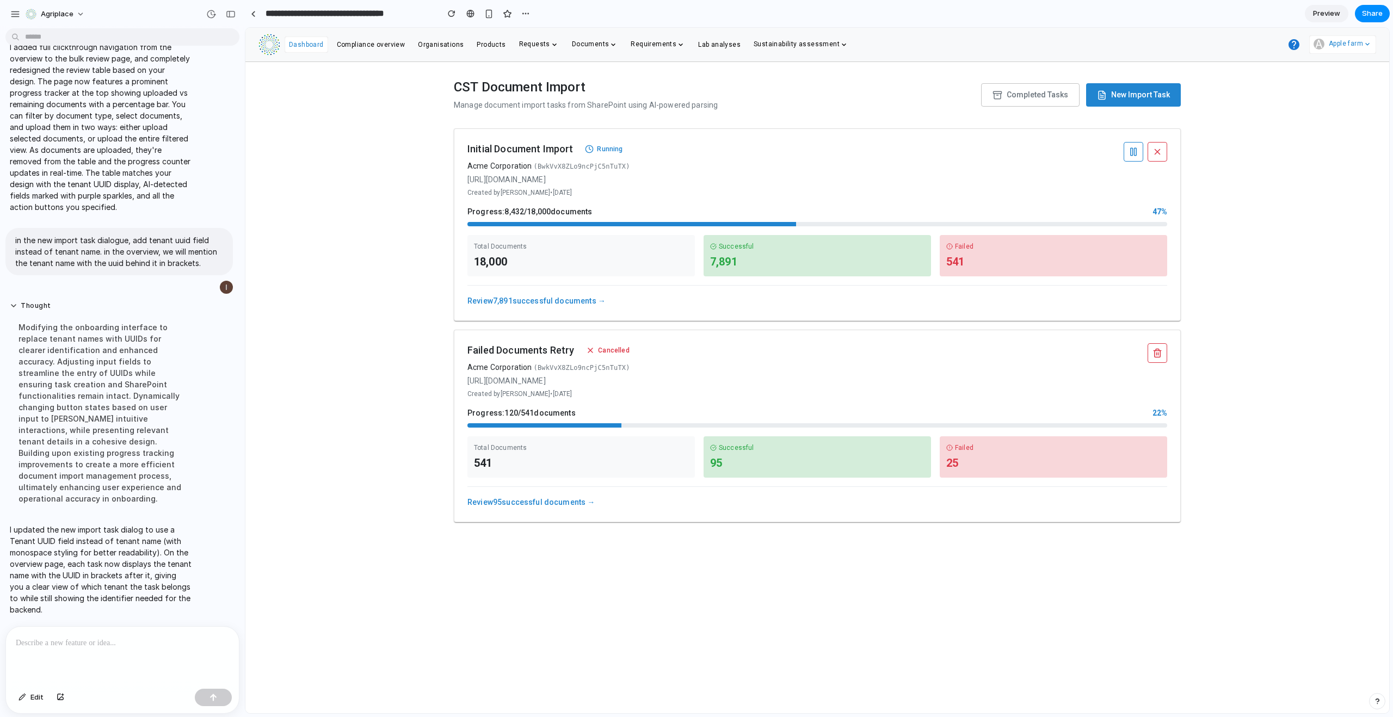
click at [89, 555] on p "I updated the new import task dialog to use a Tenant UUID field instead of tena…" at bounding box center [101, 569] width 182 height 91
click at [34, 694] on span "Edit" at bounding box center [36, 697] width 13 height 11
click at [540, 300] on link "Review 7,891 successful documents →" at bounding box center [536, 301] width 138 height 9
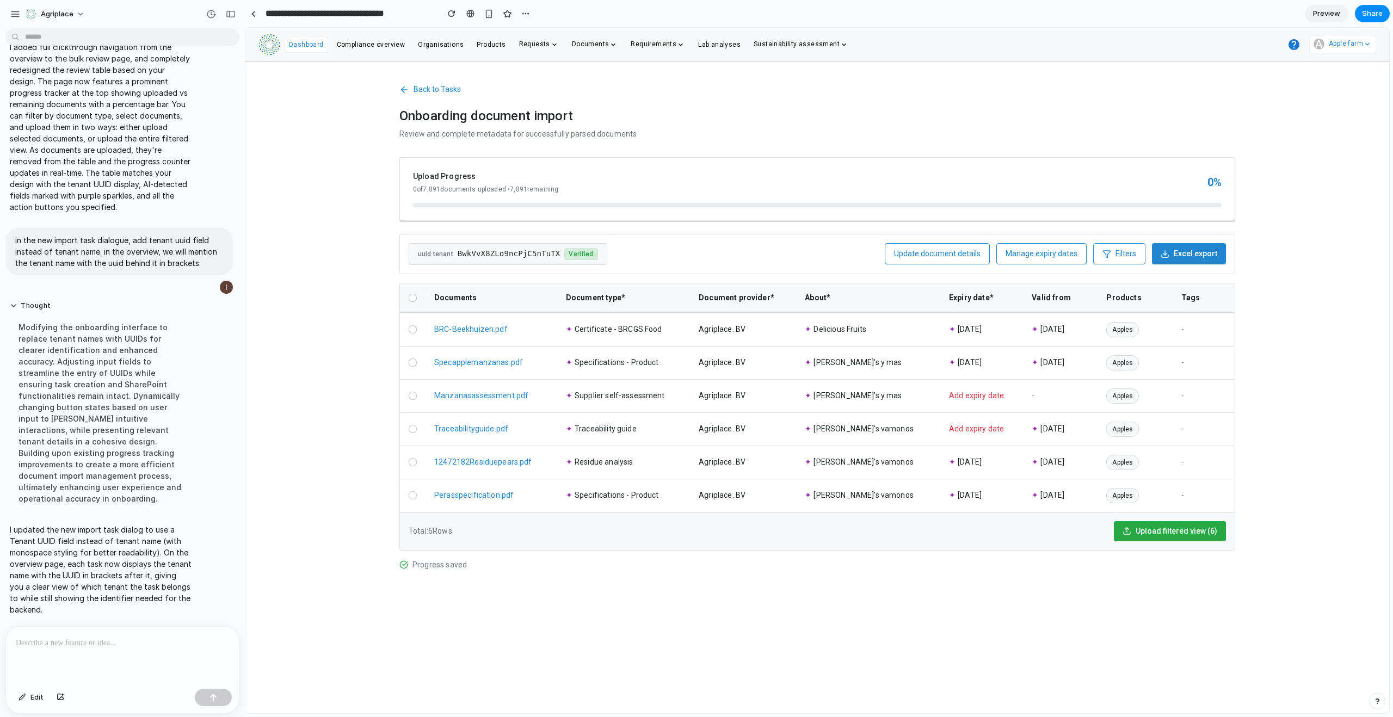
click at [407, 294] on th at bounding box center [413, 298] width 26 height 29
click at [410, 297] on div at bounding box center [413, 298] width 8 height 8
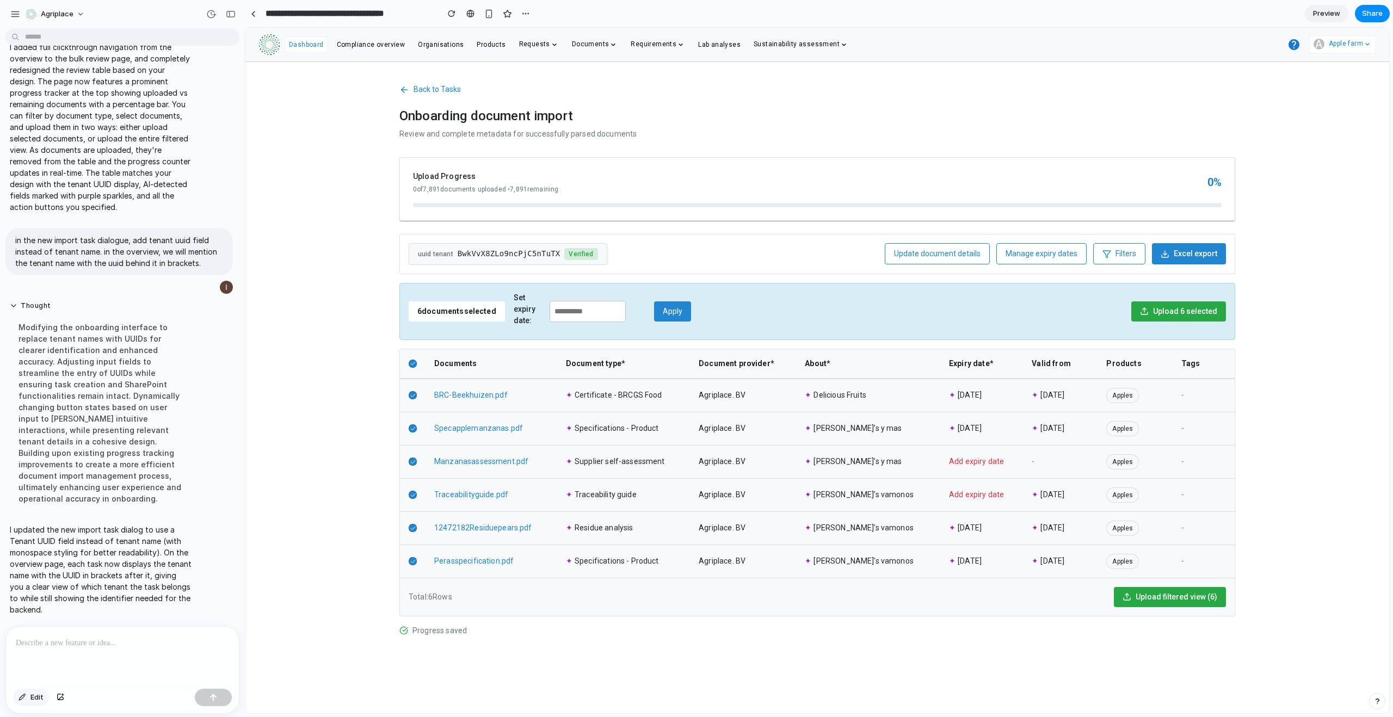
click at [23, 697] on div "button" at bounding box center [23, 697] width 8 height 7
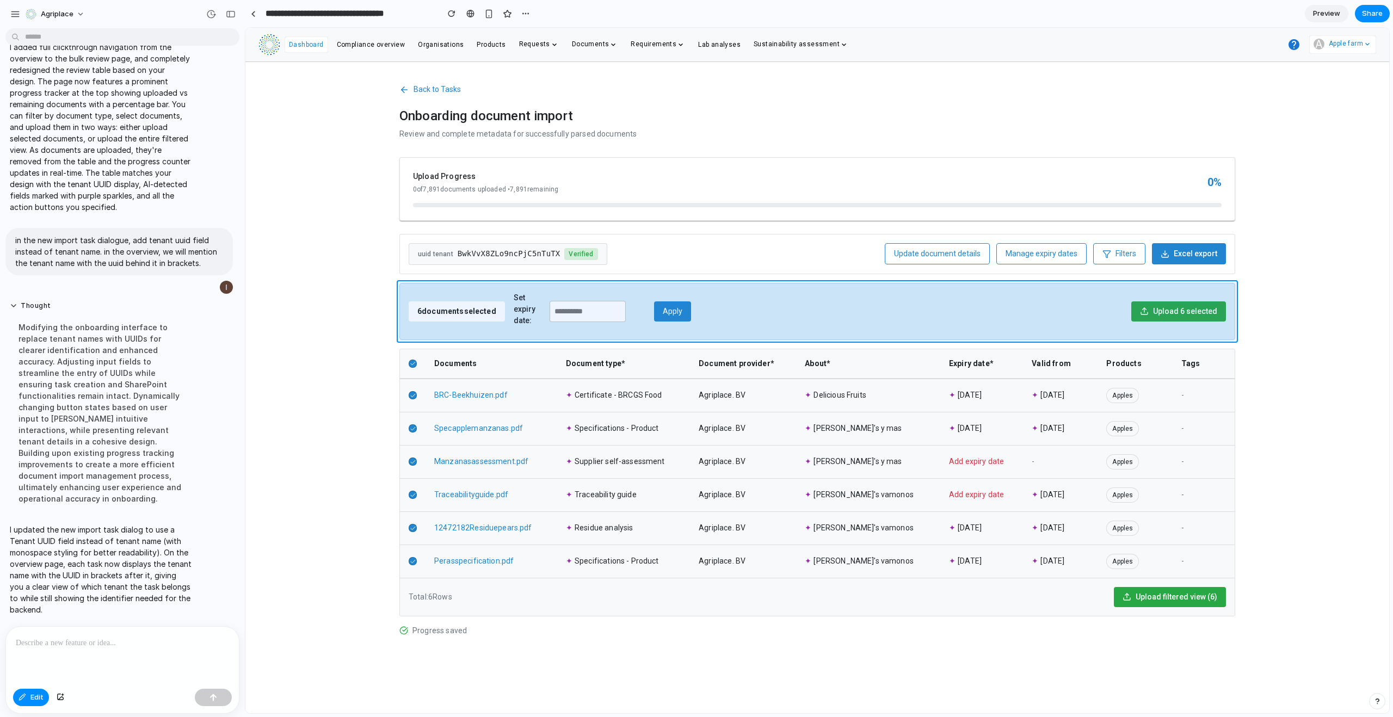
click at [516, 310] on div at bounding box center [817, 371] width 1144 height 686
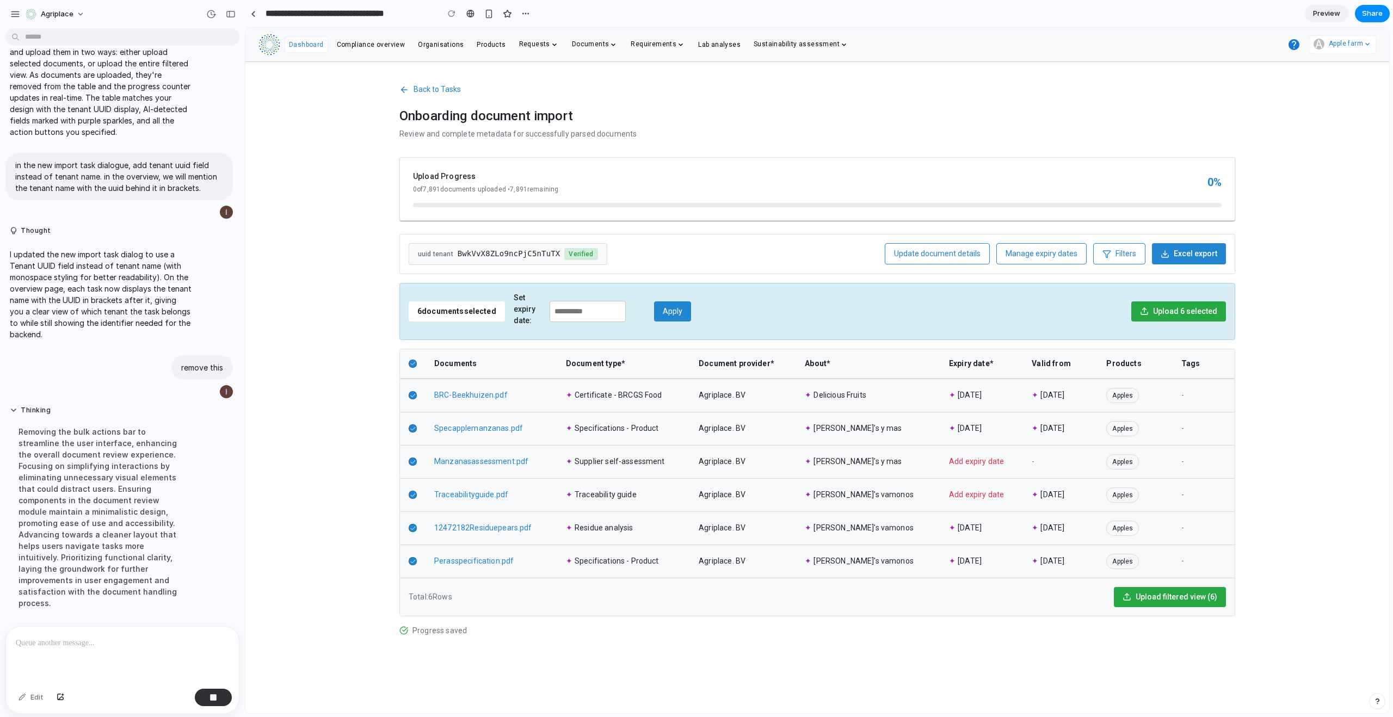
scroll to position [1326, 0]
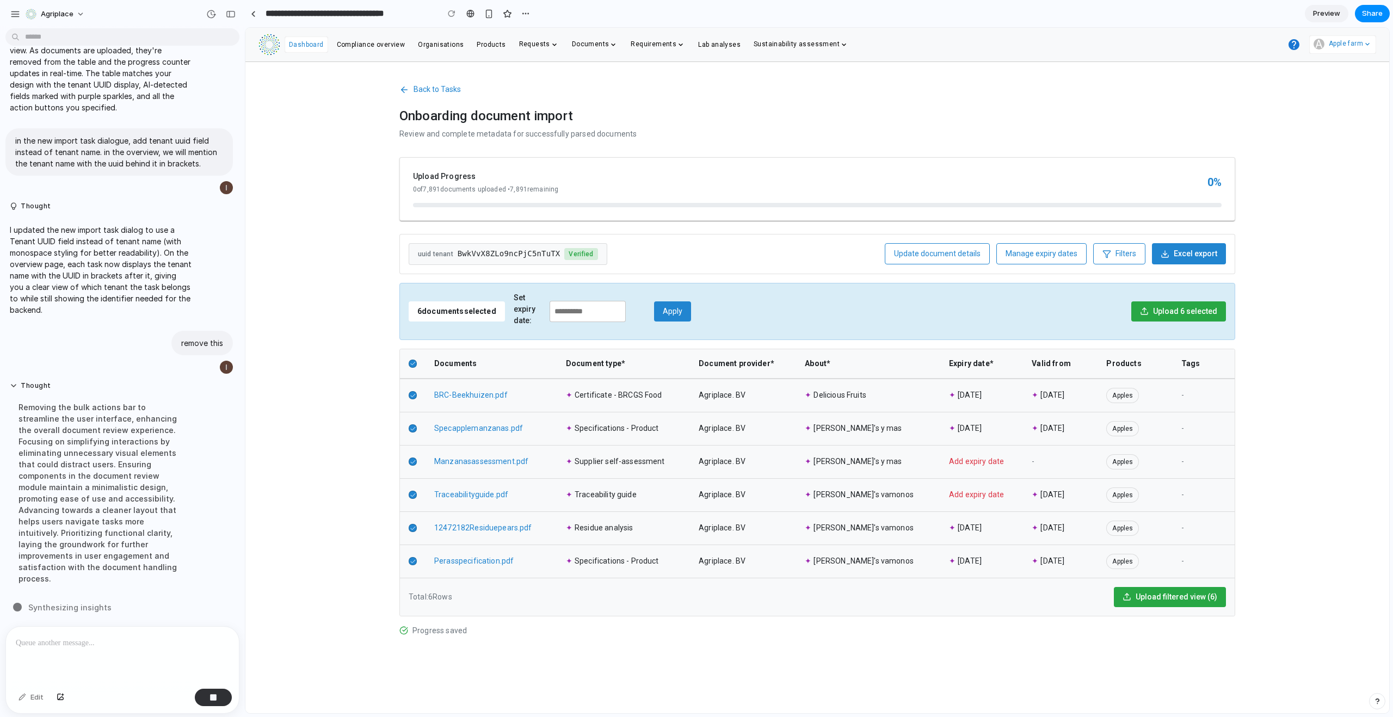
click at [433, 87] on span "Back to Tasks" at bounding box center [437, 89] width 47 height 11
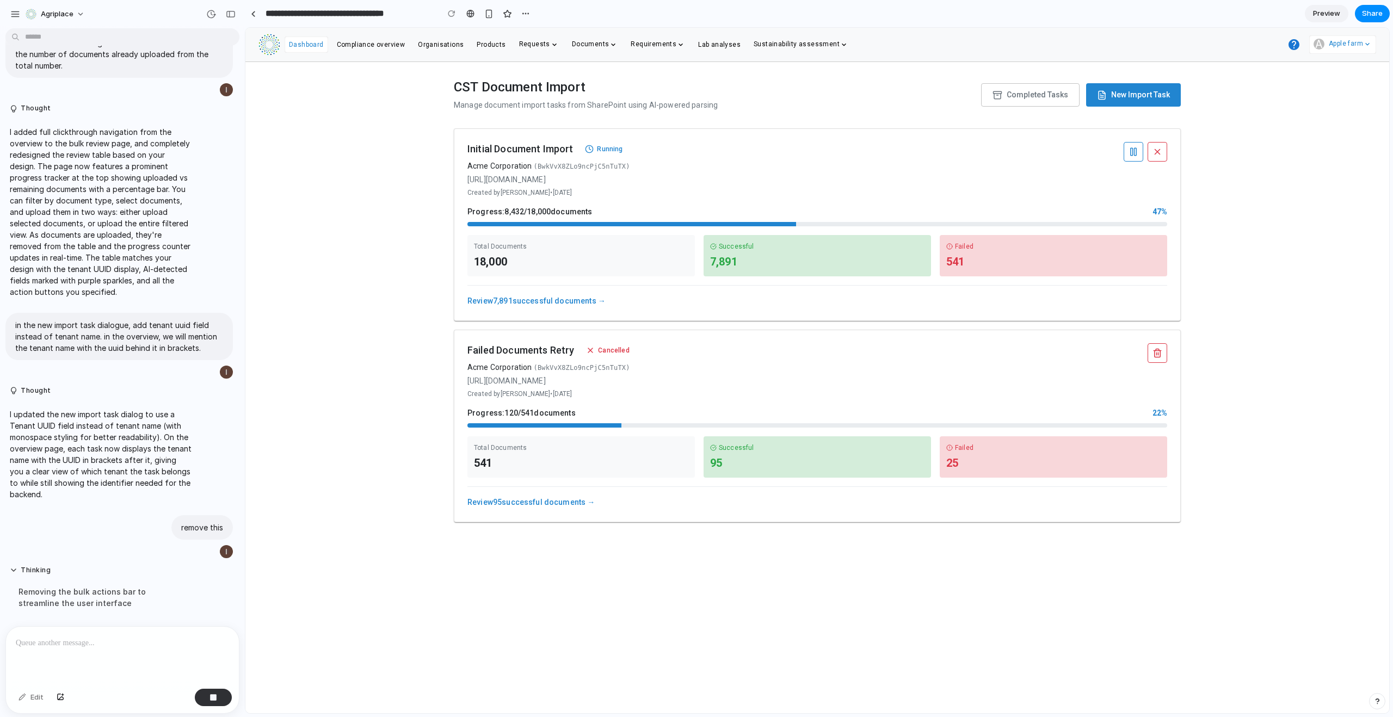
click at [1119, 90] on span "New Import Task" at bounding box center [1140, 94] width 59 height 11
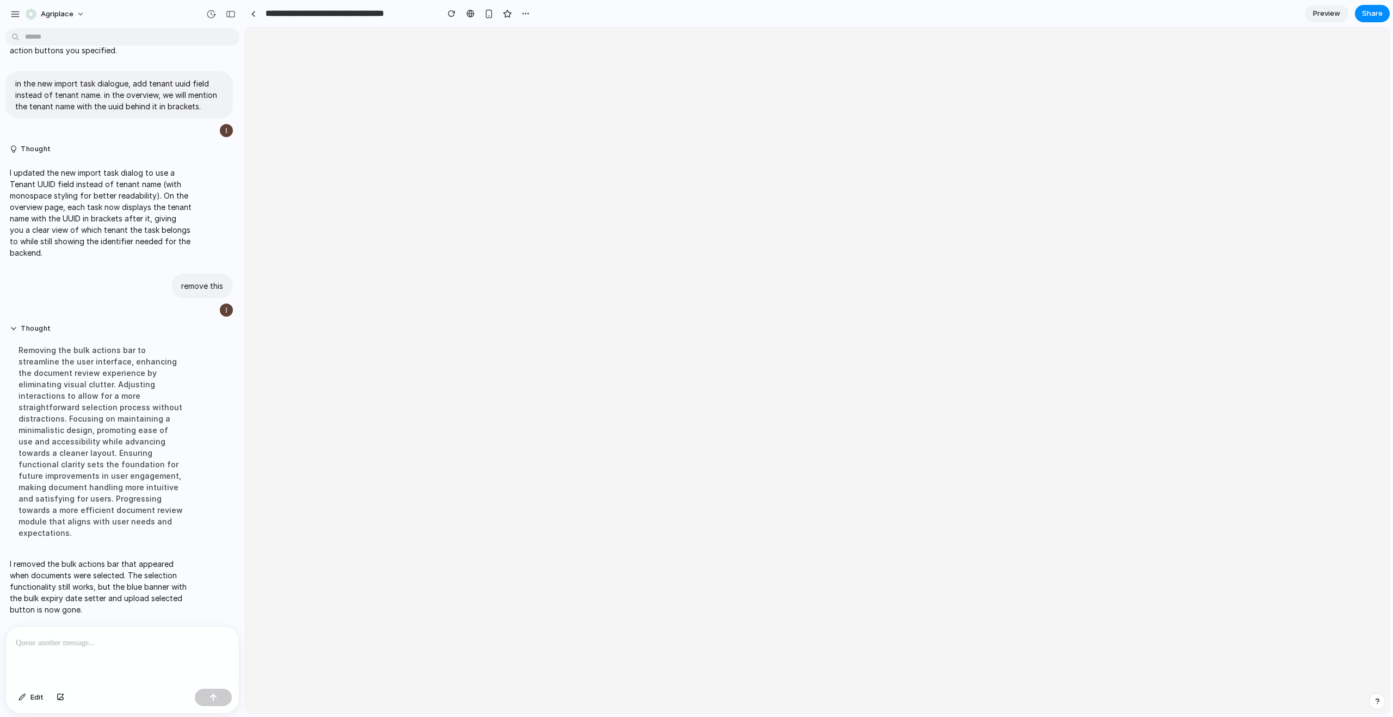
scroll to position [0, 0]
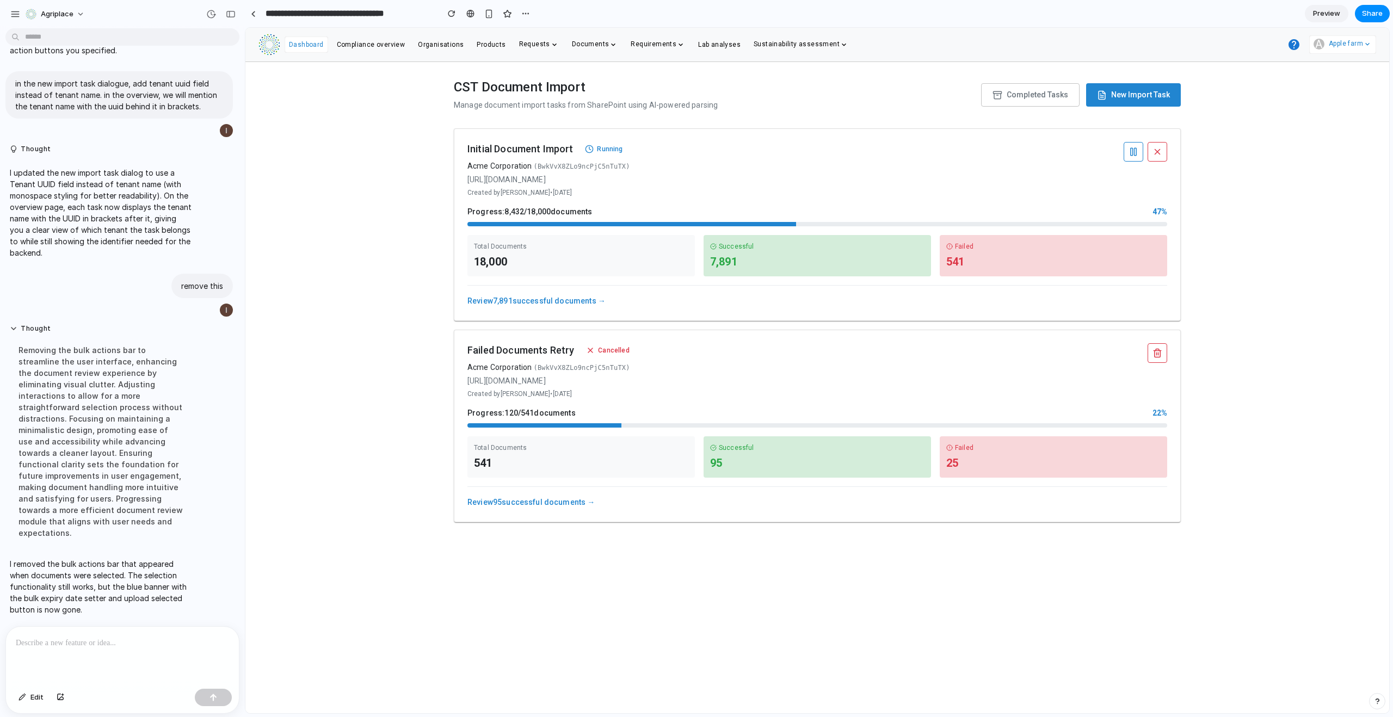
click at [540, 295] on div "Review 7,891 successful documents →" at bounding box center [817, 296] width 700 height 22
click at [540, 298] on link "Review 7,891 successful documents →" at bounding box center [536, 301] width 138 height 9
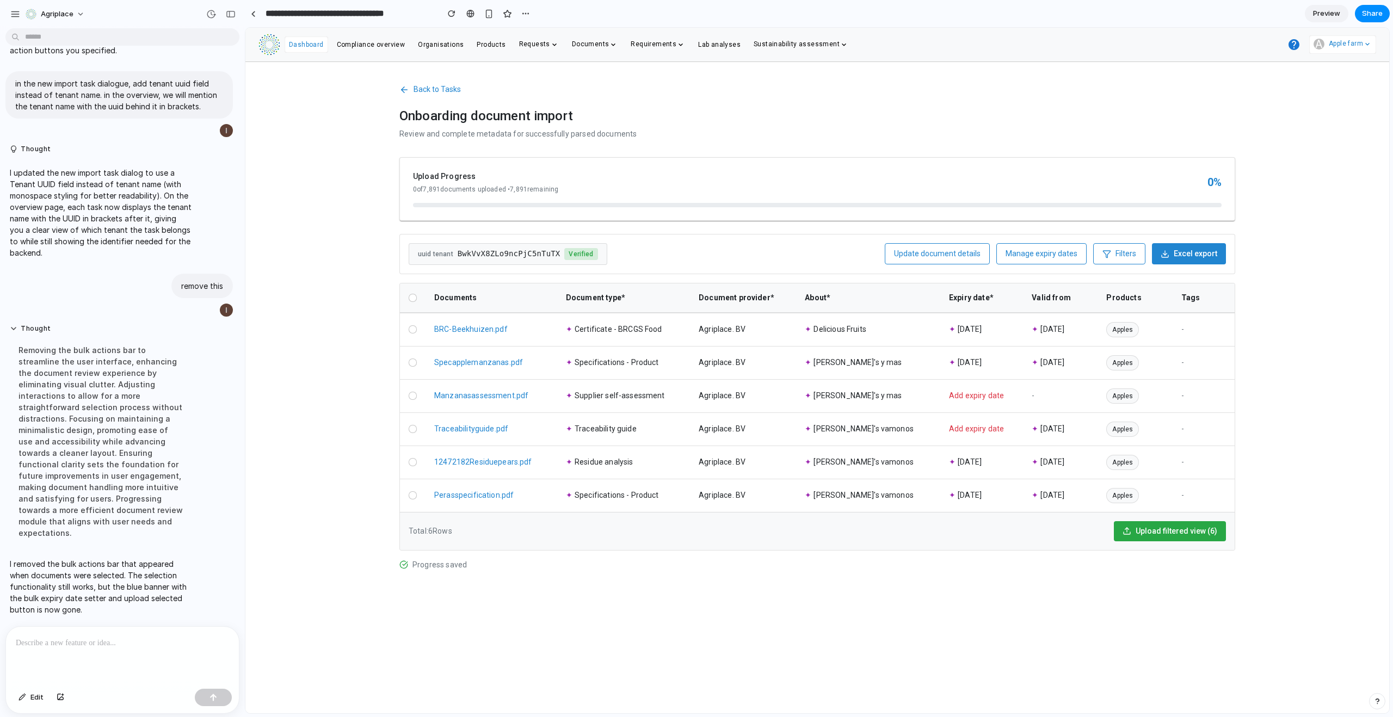
click at [410, 293] on th at bounding box center [413, 298] width 26 height 29
click at [414, 297] on div at bounding box center [413, 298] width 8 height 8
click at [414, 297] on icon at bounding box center [413, 298] width 4 height 3
click at [957, 398] on span "Add expiry date" at bounding box center [976, 395] width 55 height 9
click at [963, 393] on span "Add expiry date" at bounding box center [976, 395] width 55 height 9
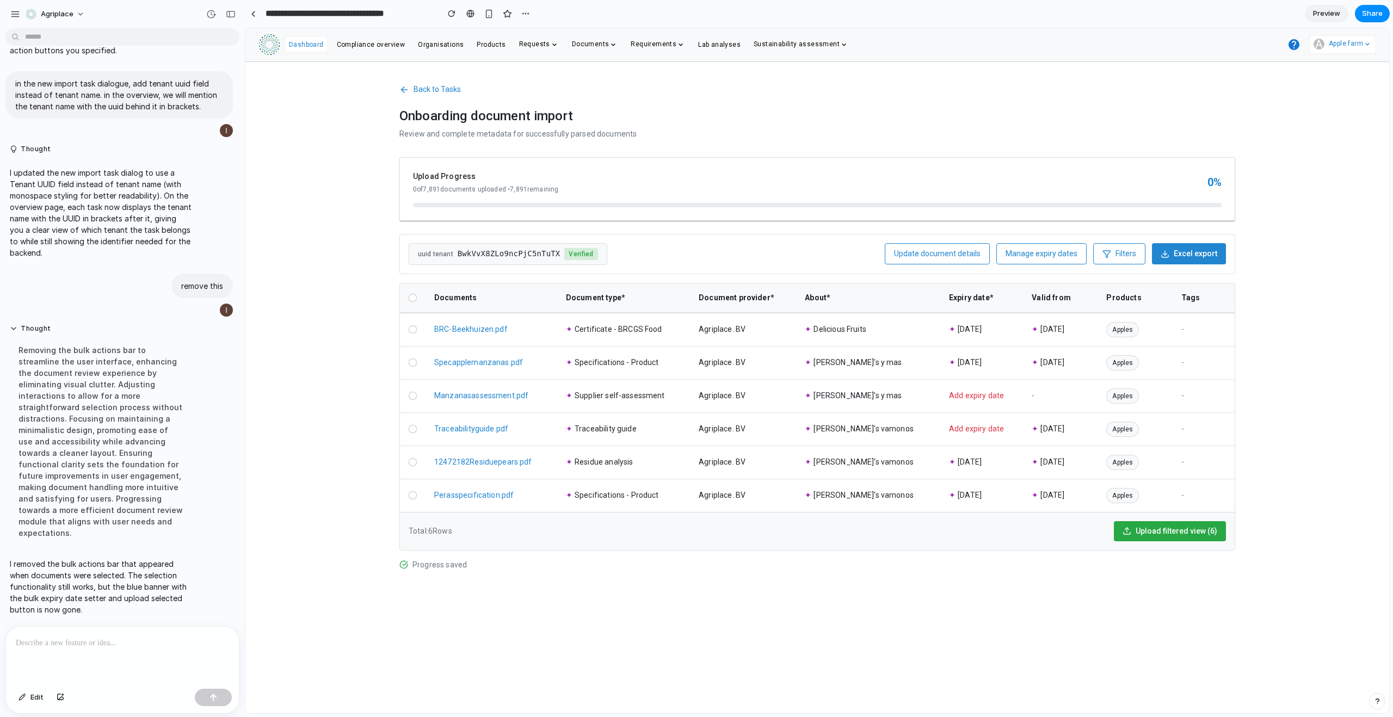
click at [448, 564] on div "Progress saved" at bounding box center [817, 564] width 836 height 11
click at [416, 532] on div "Total: 6 Rows" at bounding box center [431, 531] width 44 height 11
click at [458, 89] on span "Back to Tasks" at bounding box center [437, 89] width 47 height 11
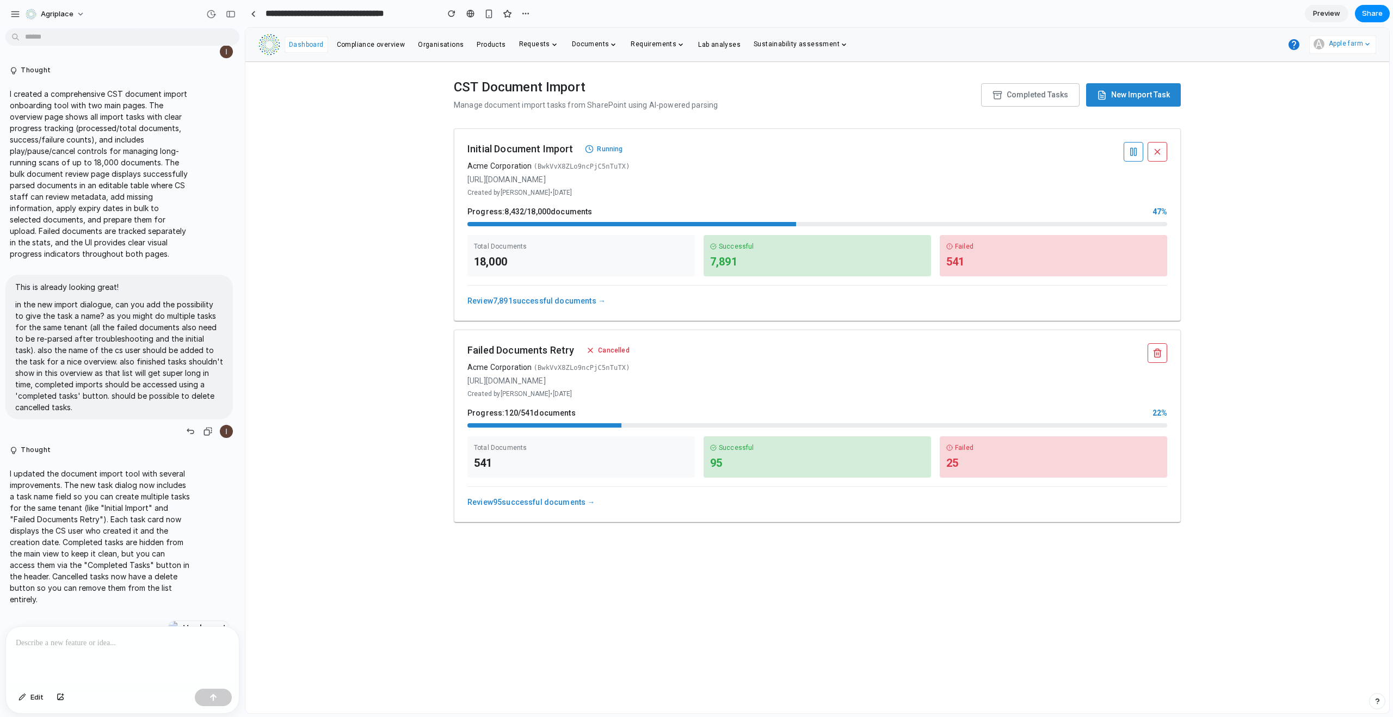
scroll to position [349, 0]
click at [1131, 103] on button "New Import Task" at bounding box center [1133, 94] width 95 height 23
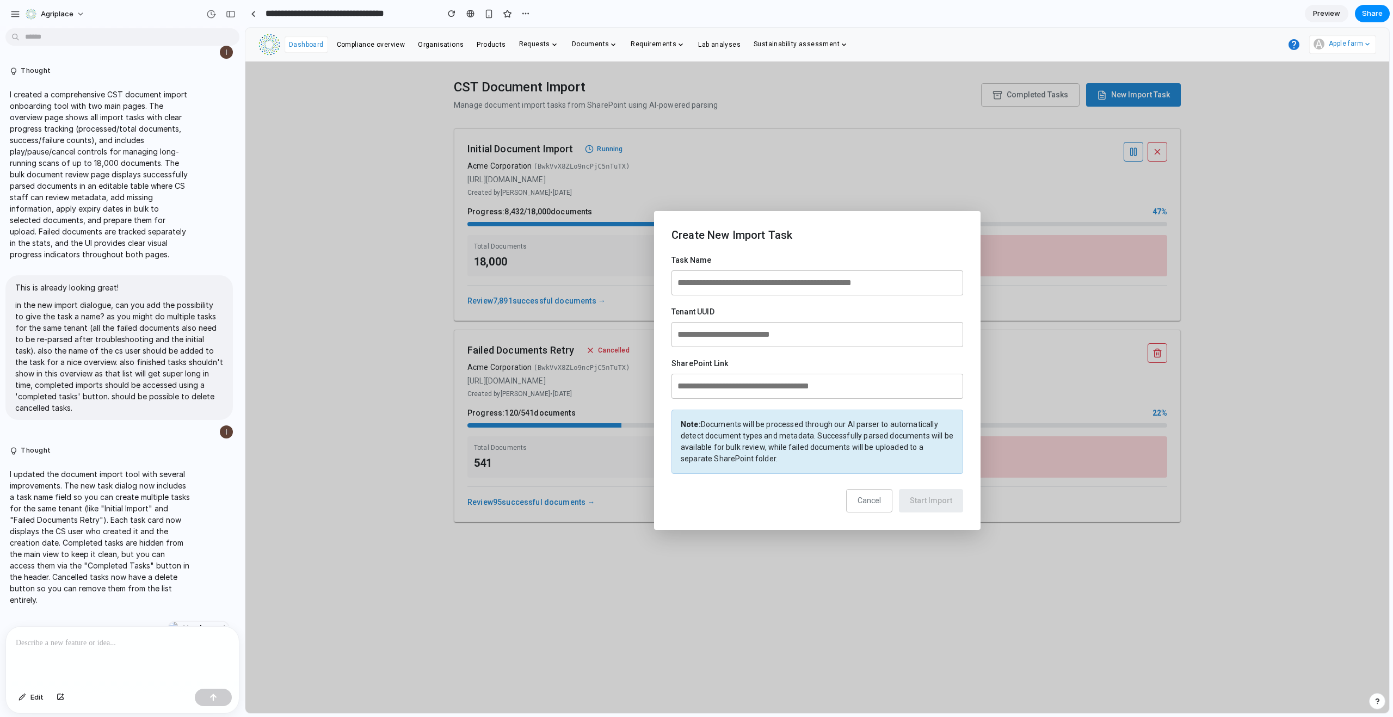
click at [741, 282] on input "text" at bounding box center [818, 282] width 292 height 25
click at [887, 501] on button "Cancel" at bounding box center [869, 500] width 46 height 23
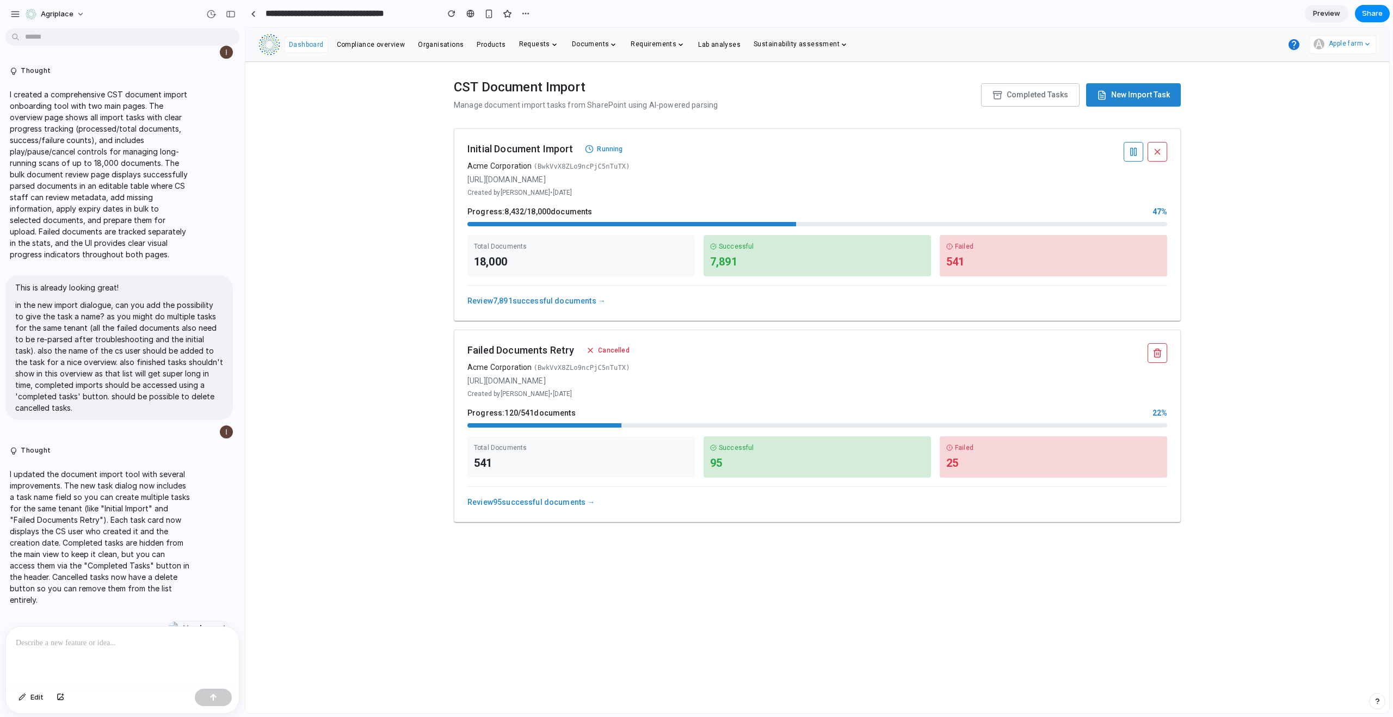
click at [550, 304] on link "Review 7,891 successful documents →" at bounding box center [536, 301] width 138 height 9
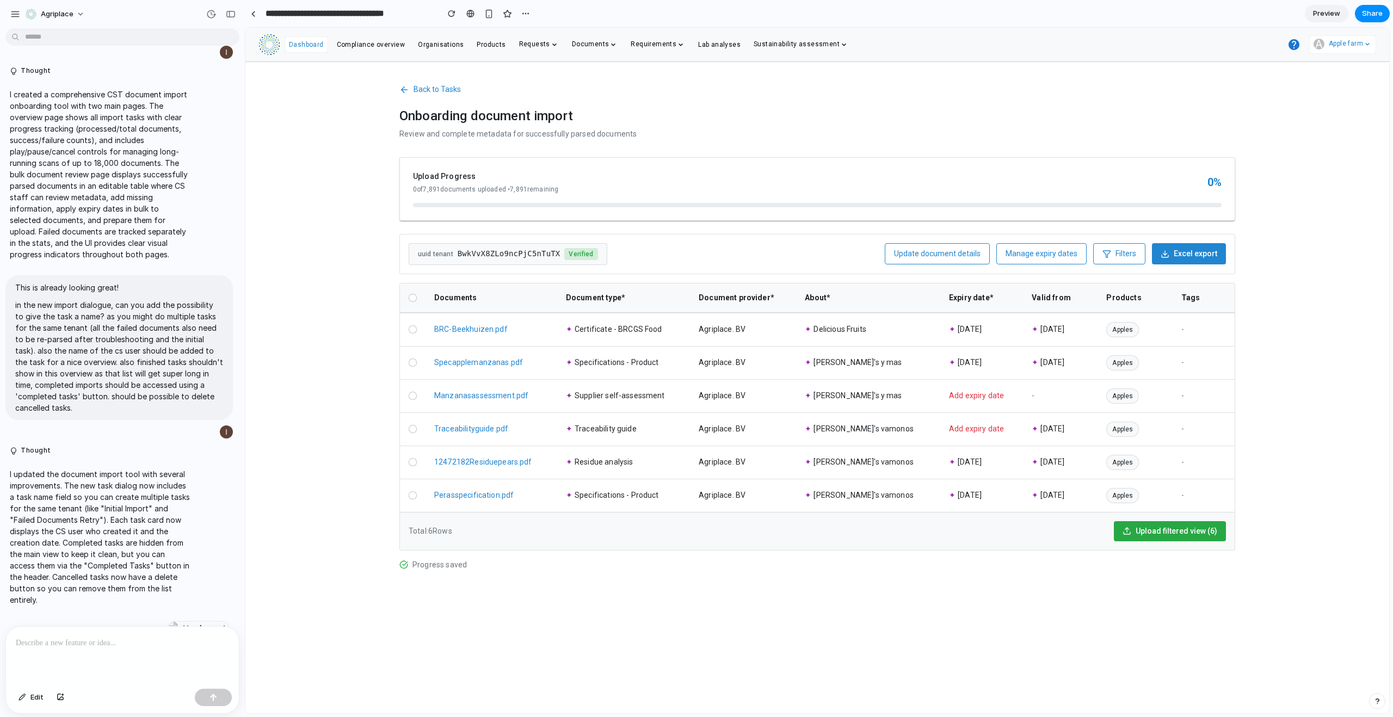
click at [436, 93] on span "Back to Tasks" at bounding box center [437, 89] width 47 height 11
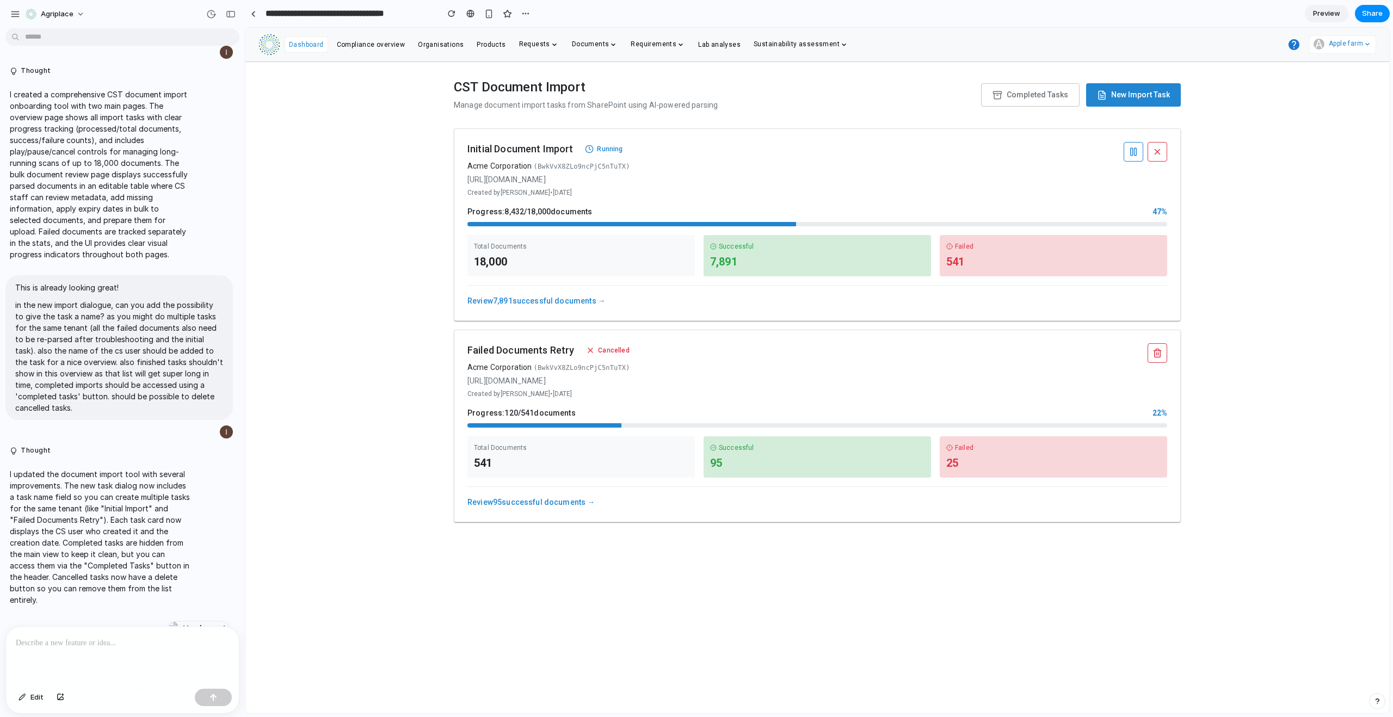
click at [559, 501] on link "Review 95 successful documents →" at bounding box center [531, 502] width 128 height 9
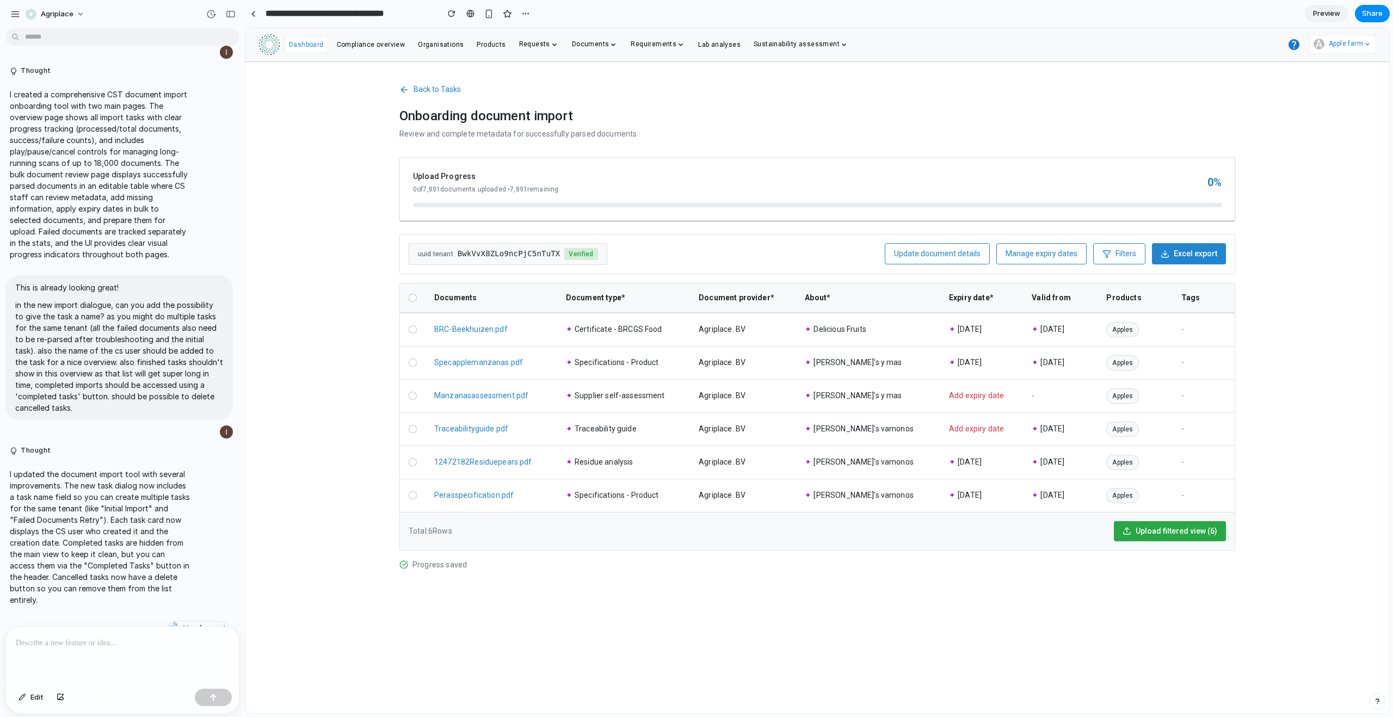
click at [447, 81] on button "Back to Tasks" at bounding box center [429, 89] width 61 height 20
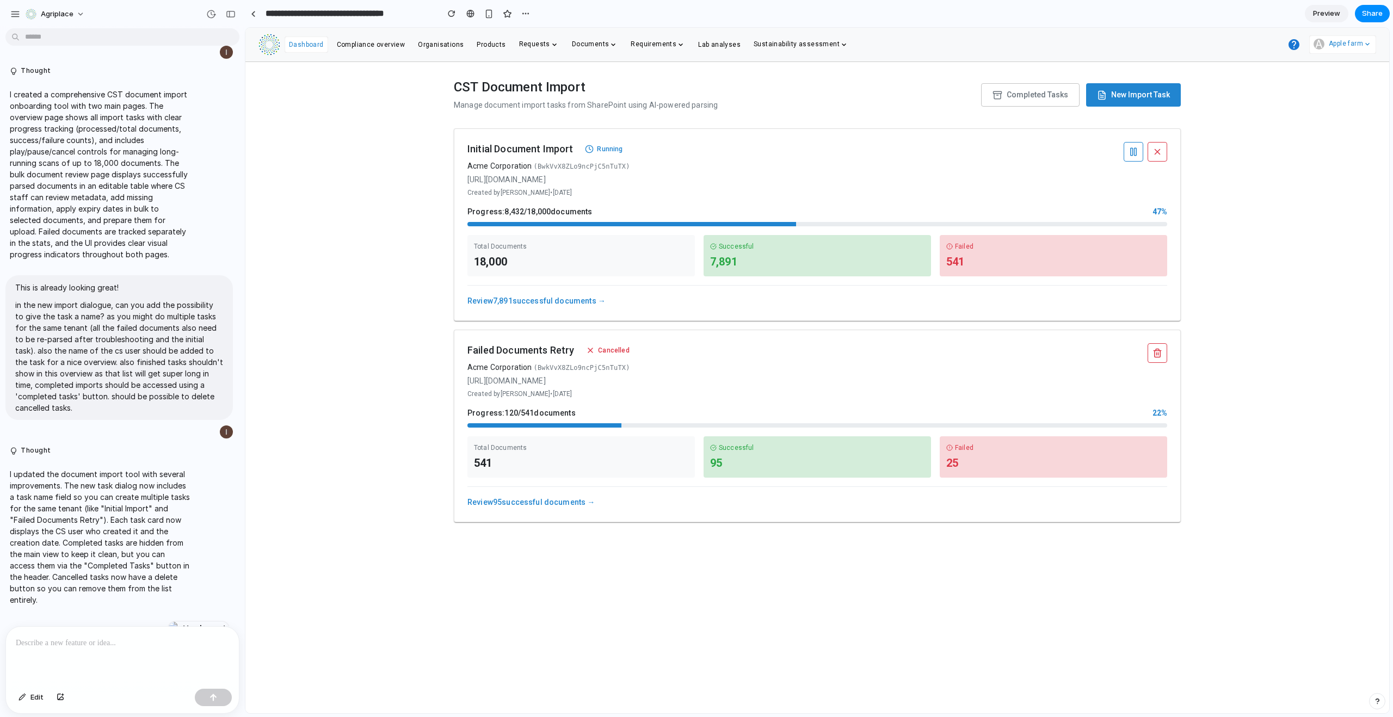
click at [1129, 103] on button "New Import Task" at bounding box center [1133, 94] width 95 height 23
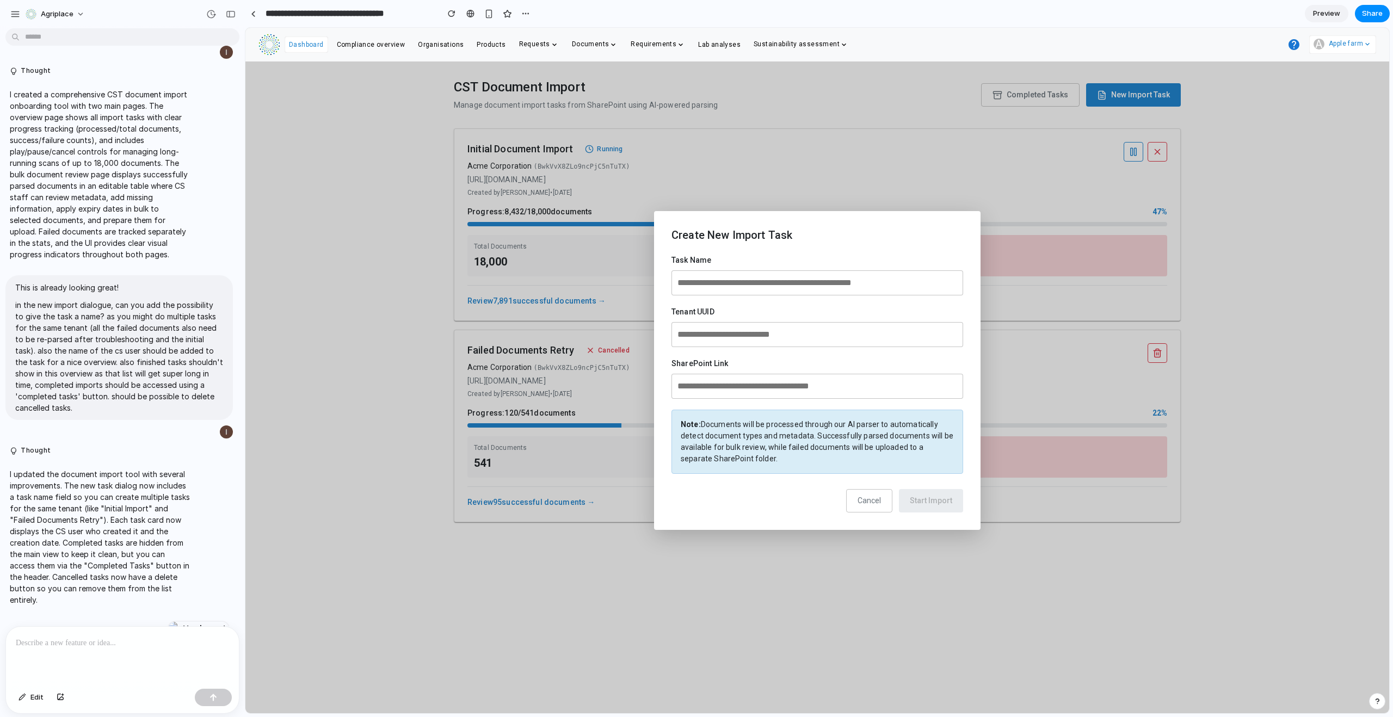
click at [735, 287] on input "text" at bounding box center [818, 282] width 292 height 25
type input "*"
type input "**********"
click at [729, 332] on input "text" at bounding box center [818, 334] width 292 height 25
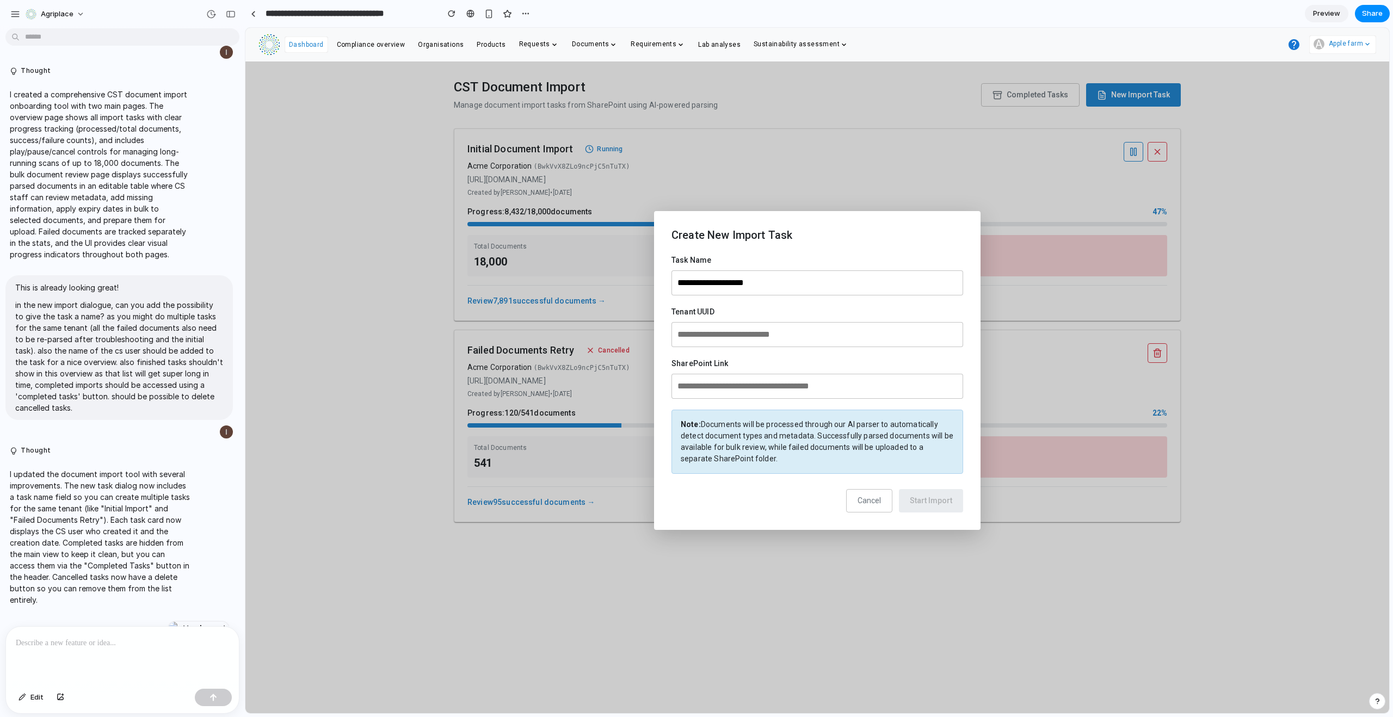
click at [731, 334] on input "text" at bounding box center [818, 334] width 292 height 25
type input "**********"
click at [724, 386] on input "text" at bounding box center [818, 386] width 292 height 25
type input "****"
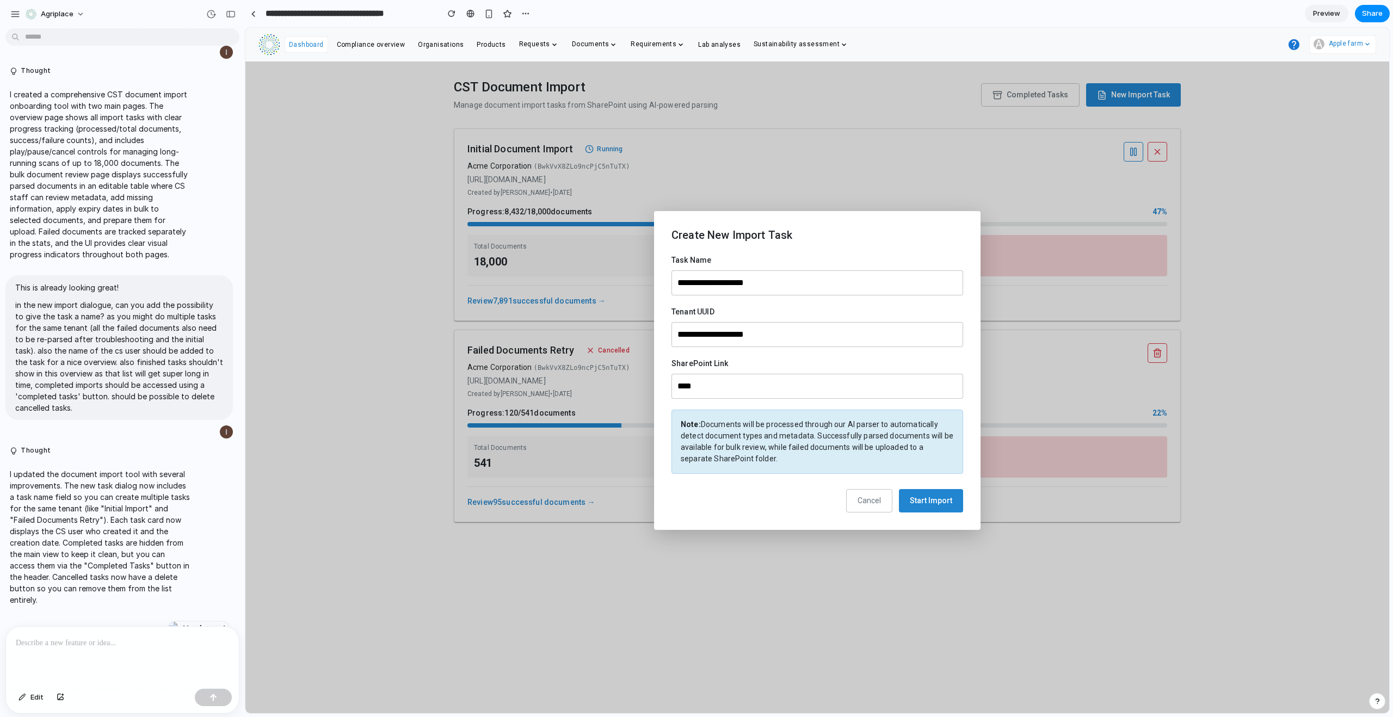
click at [928, 502] on span "Start Import" at bounding box center [931, 500] width 42 height 9
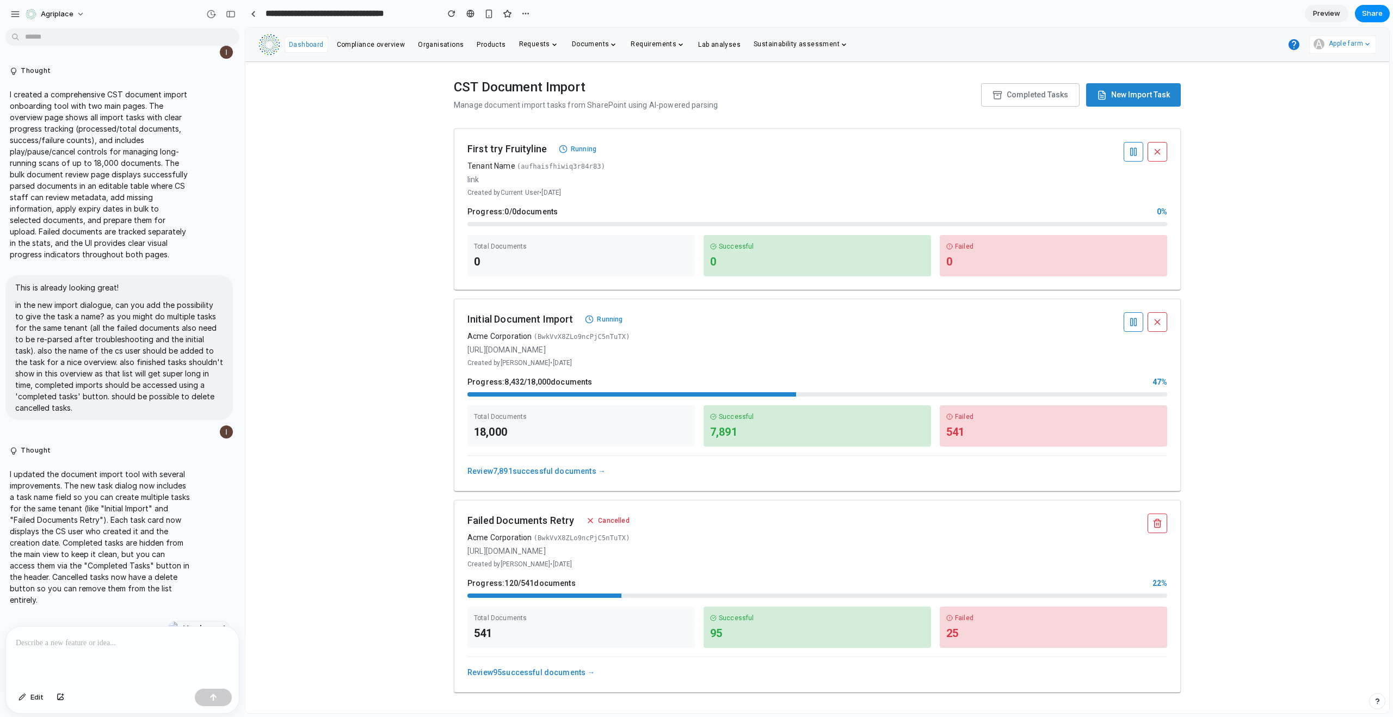
click at [1161, 147] on icon "button" at bounding box center [1158, 152] width 10 height 10
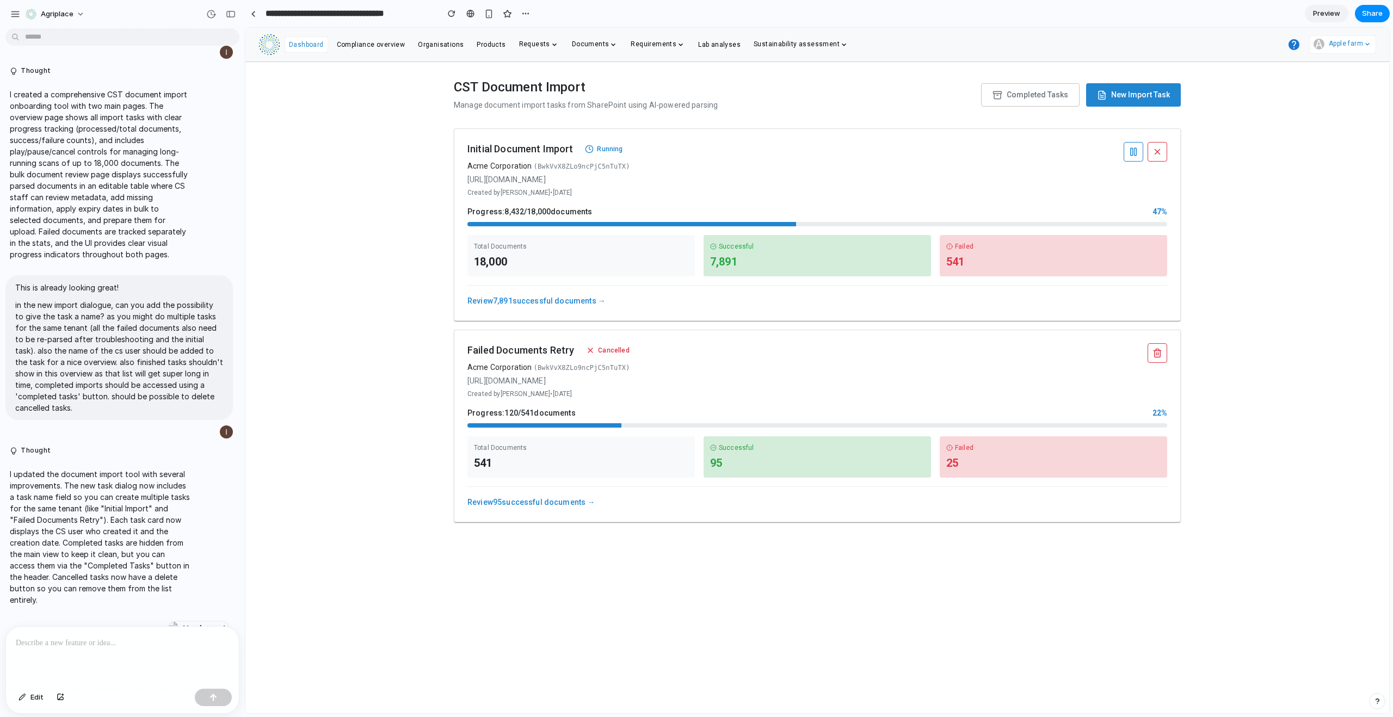
click at [521, 298] on link "Review 7,891 successful documents →" at bounding box center [536, 301] width 138 height 9
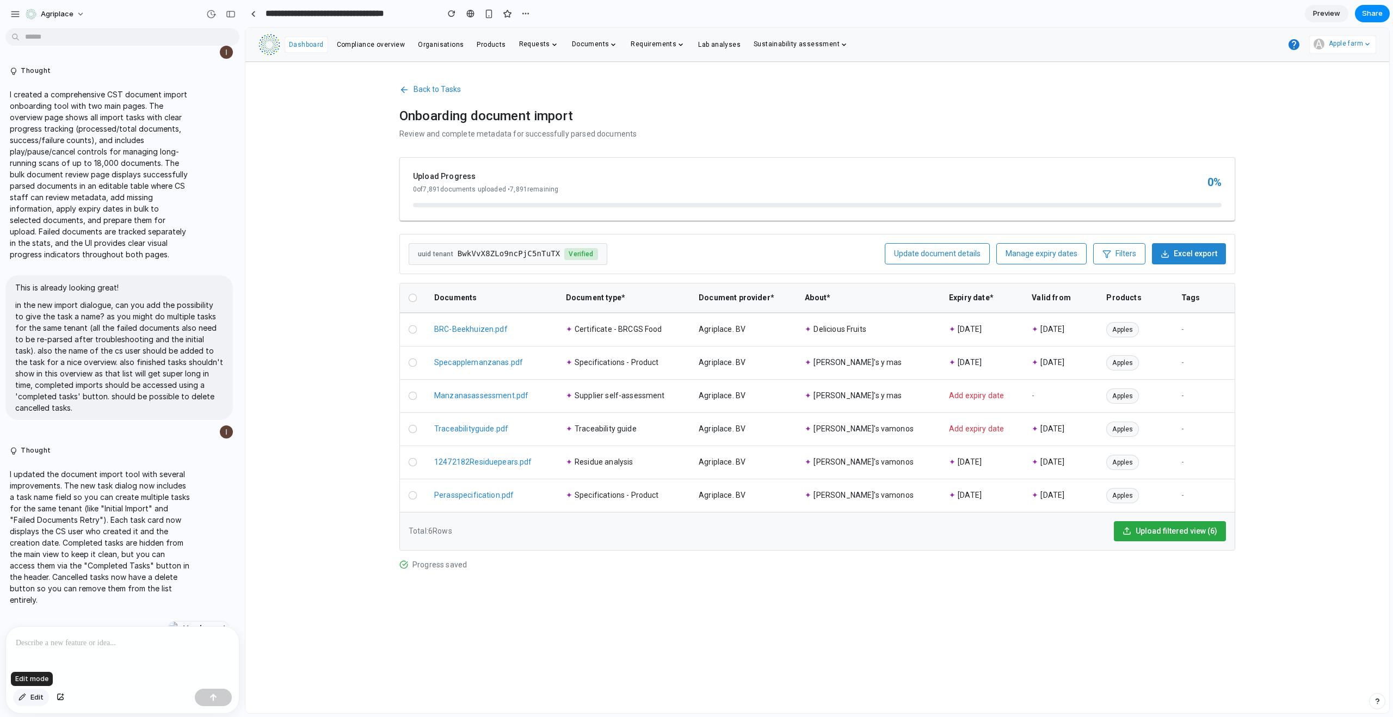
click at [29, 700] on button "Edit" at bounding box center [31, 697] width 36 height 17
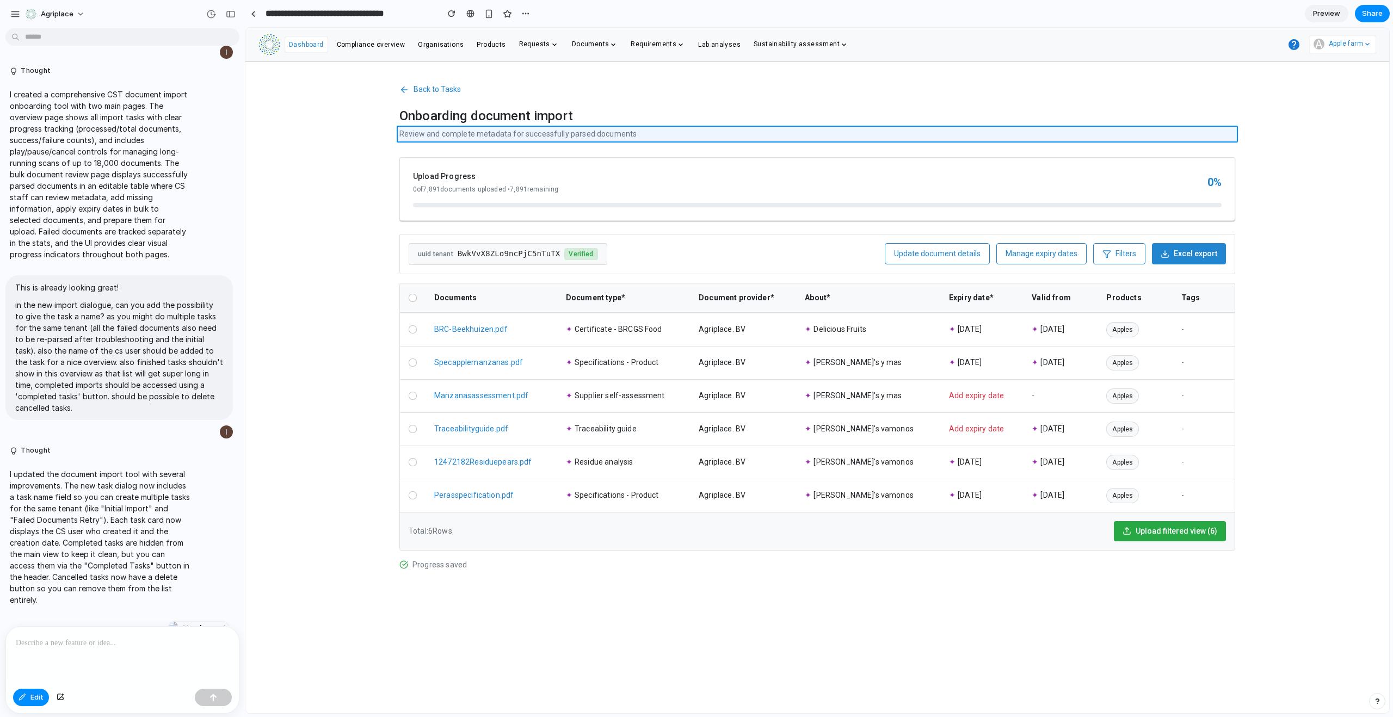
click at [513, 133] on div at bounding box center [817, 371] width 1144 height 686
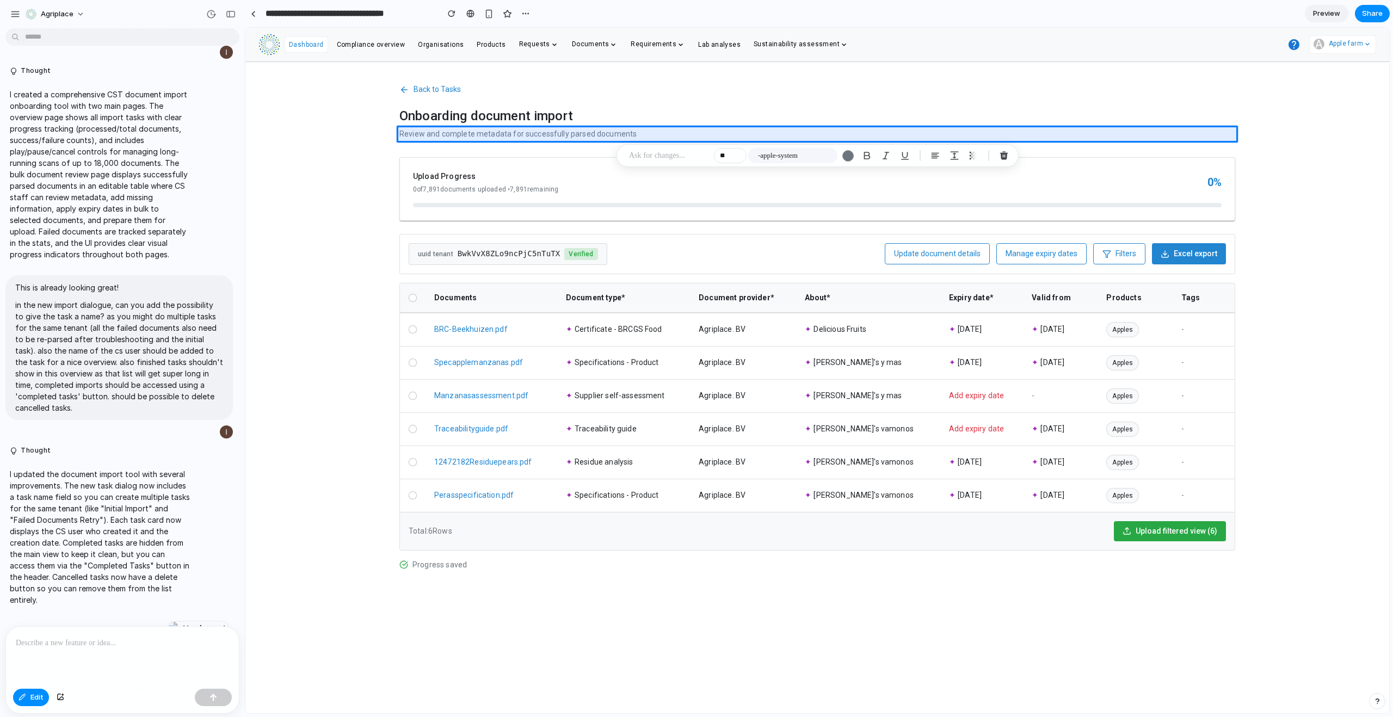
click at [669, 154] on p at bounding box center [669, 155] width 81 height 13
click at [782, 154] on p "**********" at bounding box center [800, 156] width 170 height 13
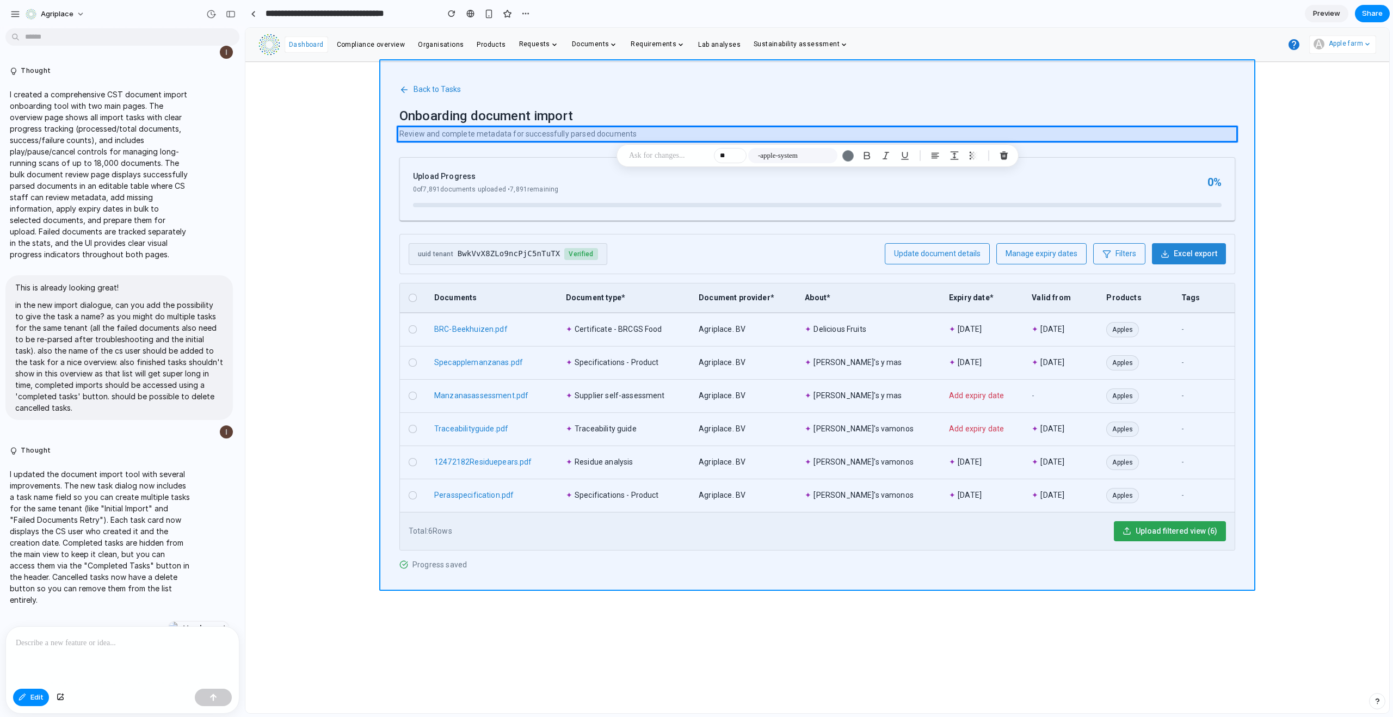
click at [1032, 149] on div at bounding box center [817, 371] width 1144 height 686
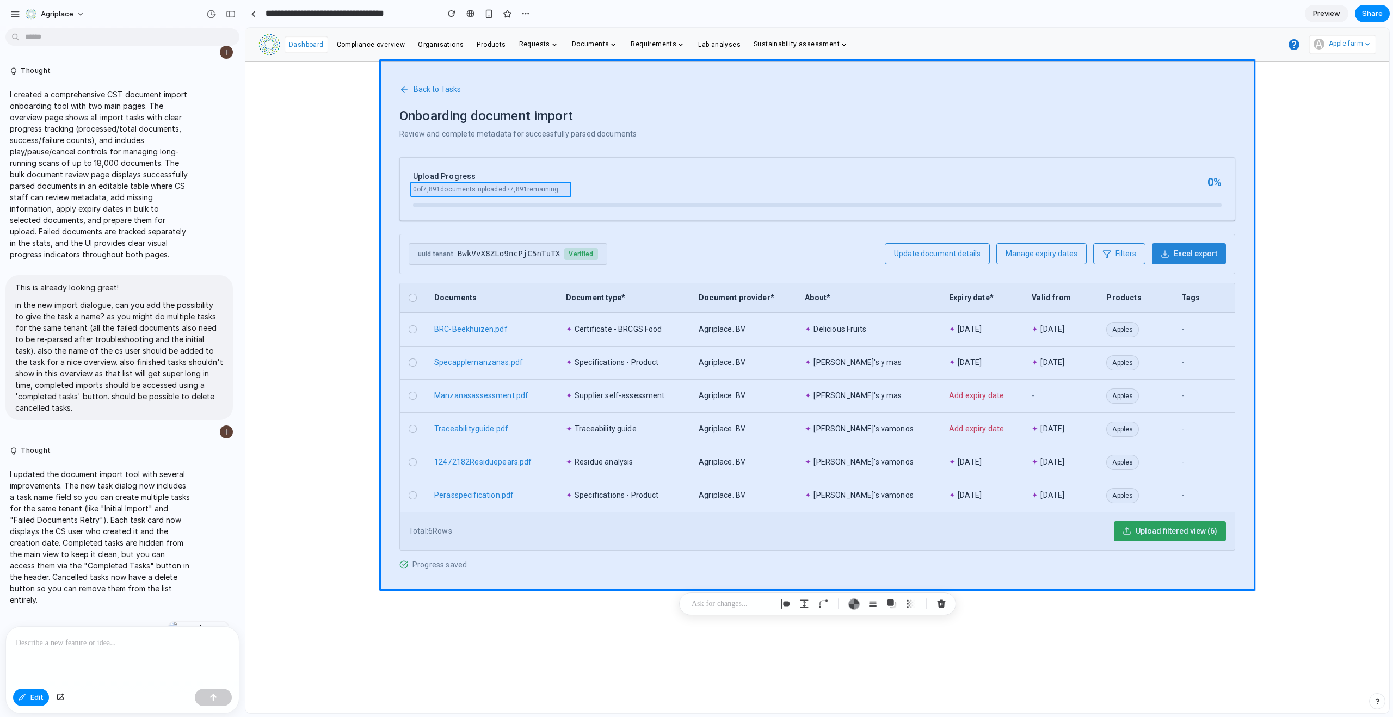
click at [450, 188] on div at bounding box center [817, 371] width 1144 height 686
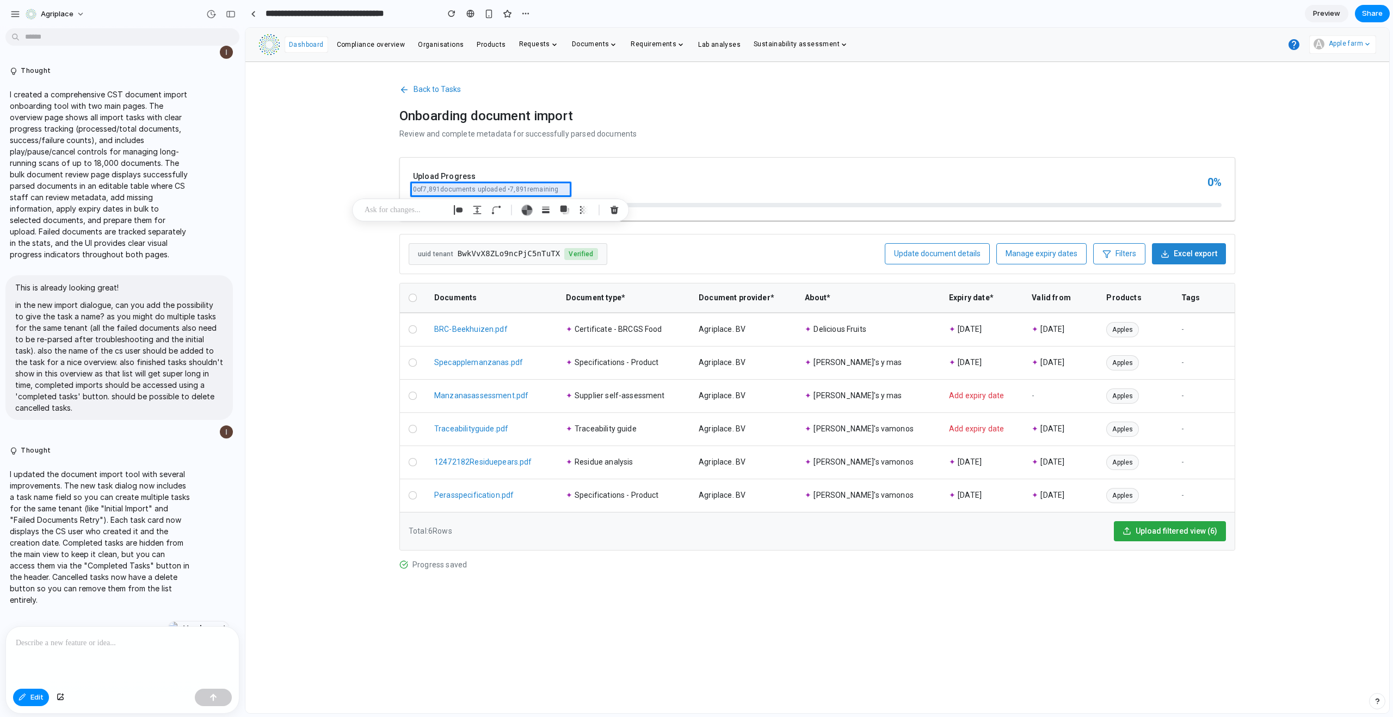
click at [418, 206] on p at bounding box center [405, 210] width 81 height 13
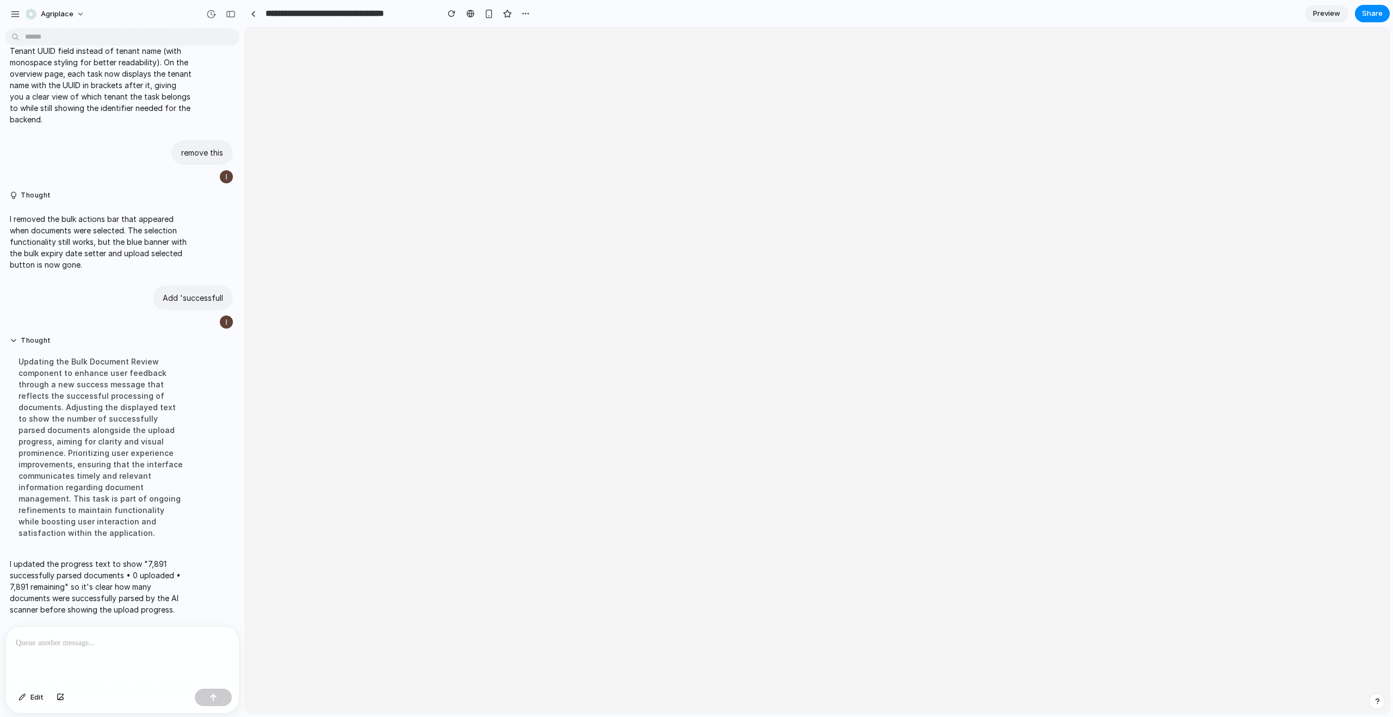
scroll to position [0, 0]
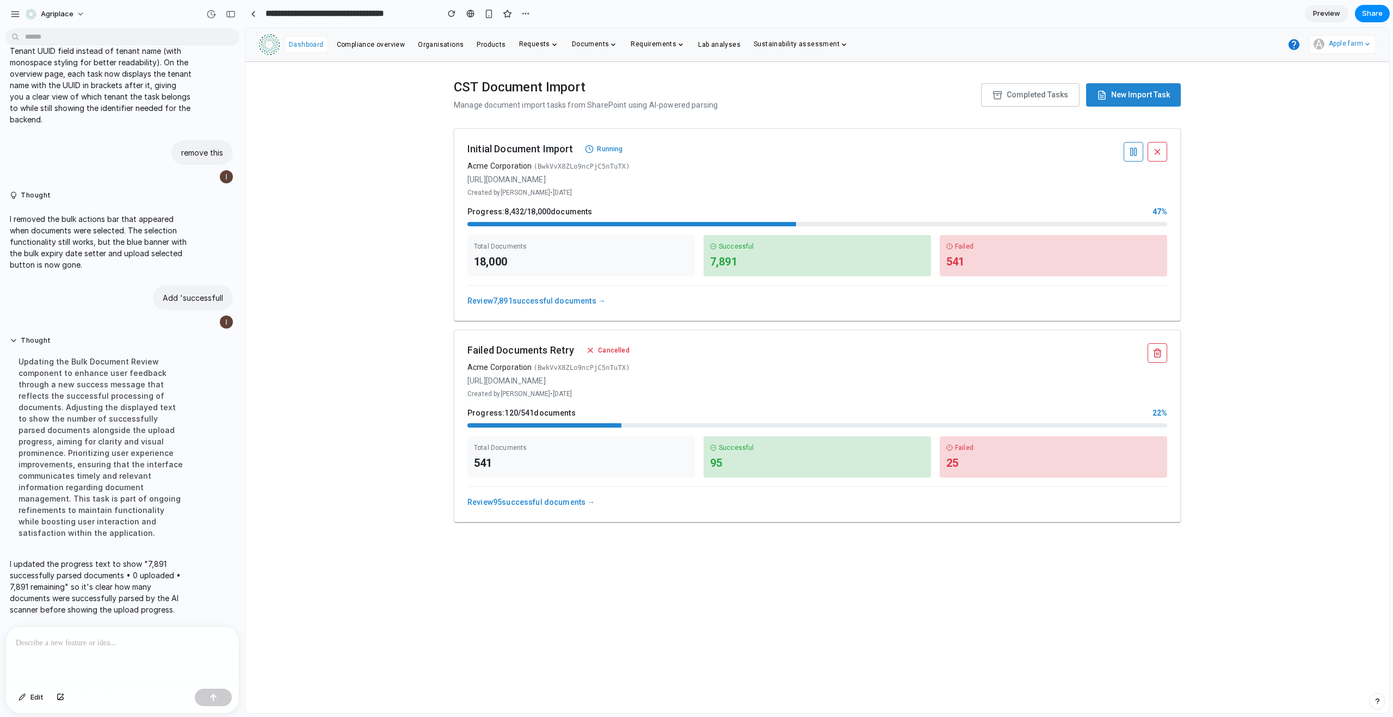
click at [527, 301] on link "Review 7,891 successful documents →" at bounding box center [536, 301] width 138 height 9
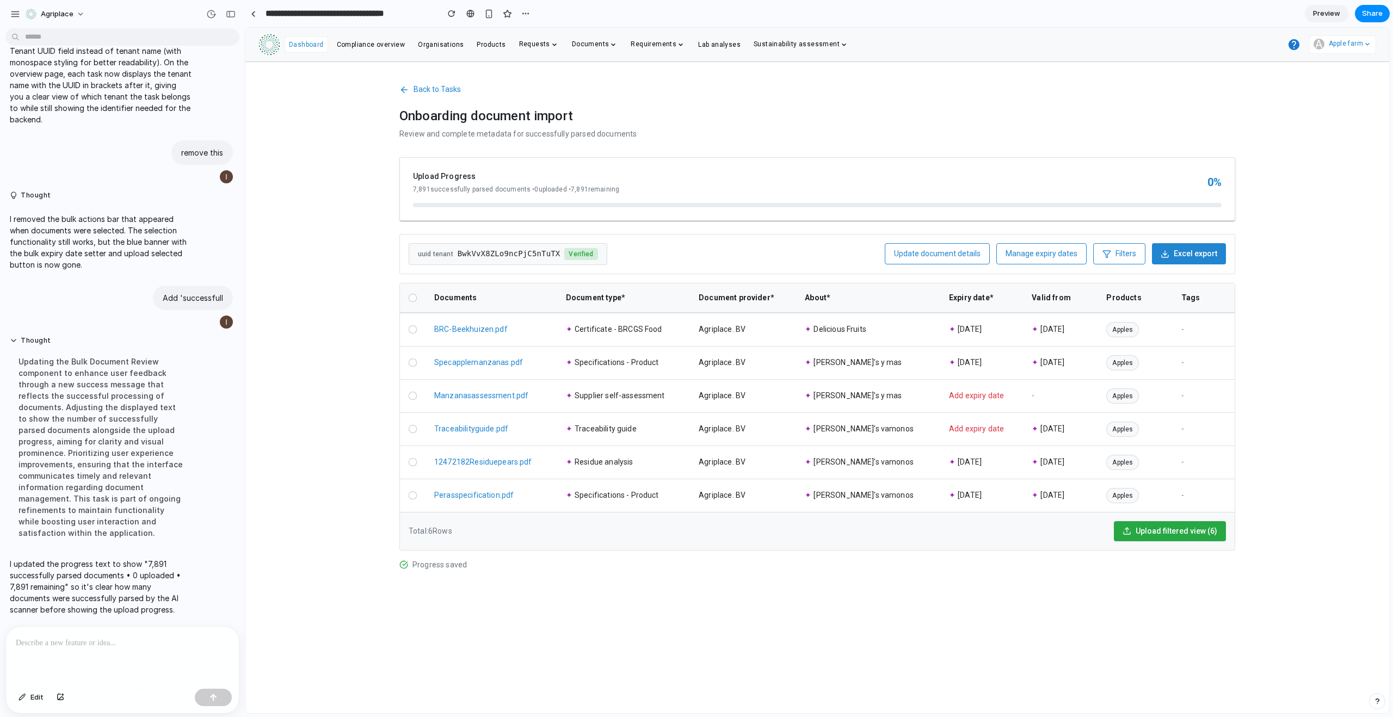
click at [413, 330] on div at bounding box center [413, 329] width 8 height 8
click at [410, 331] on icon at bounding box center [412, 329] width 5 height 5
click at [1174, 534] on span "Upload filtered view (6)" at bounding box center [1177, 531] width 82 height 11
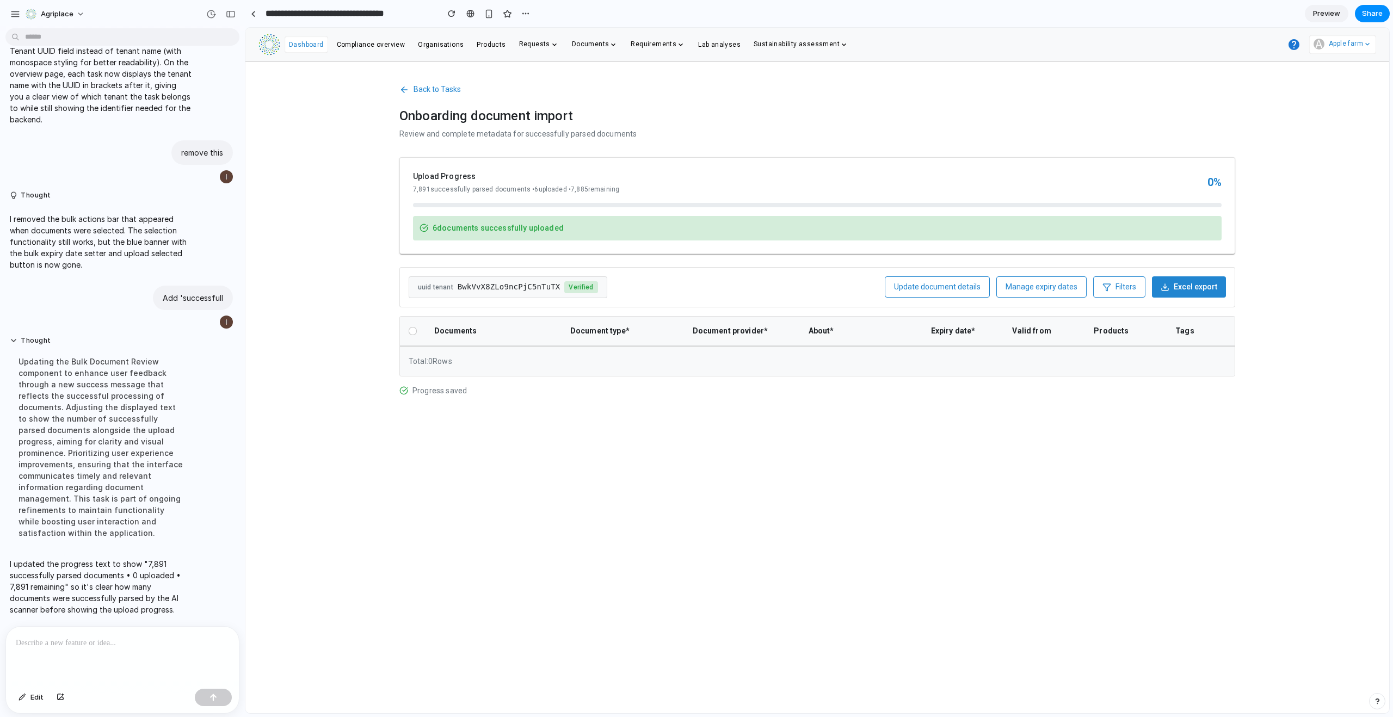
click at [89, 637] on p at bounding box center [120, 643] width 209 height 13
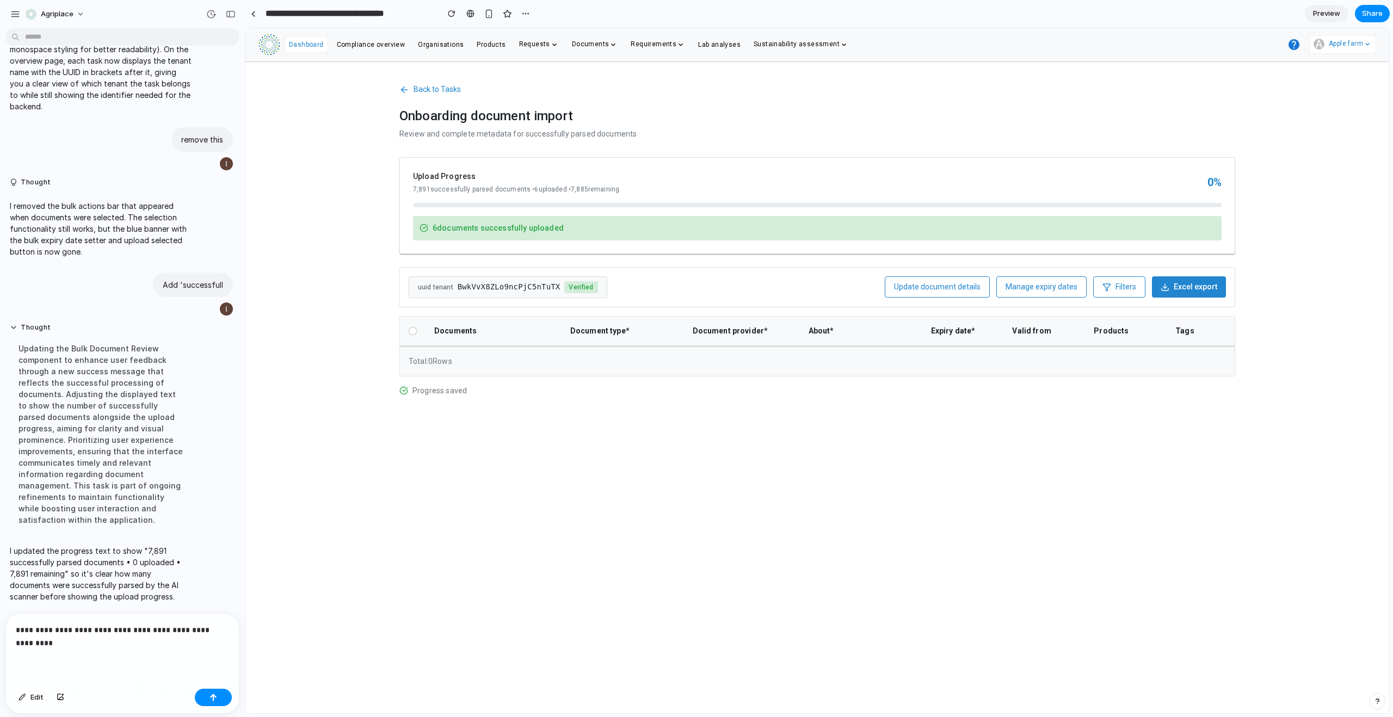
scroll to position [1530, 0]
click at [1030, 288] on span "Manage expiry dates" at bounding box center [1042, 286] width 72 height 9
click at [79, 638] on p "**********" at bounding box center [120, 637] width 209 height 26
click at [404, 93] on icon "button" at bounding box center [404, 90] width 10 height 10
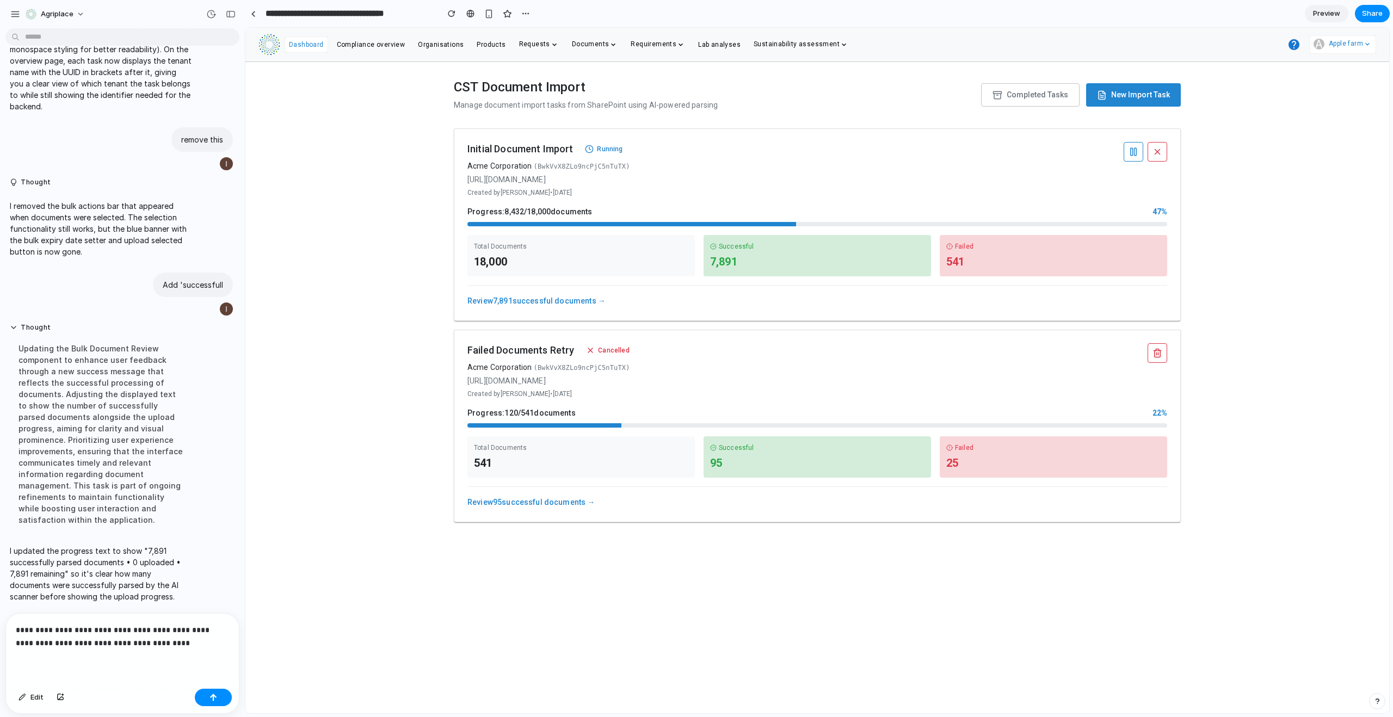
click at [567, 301] on link "Review 7,891 successful documents →" at bounding box center [536, 301] width 138 height 9
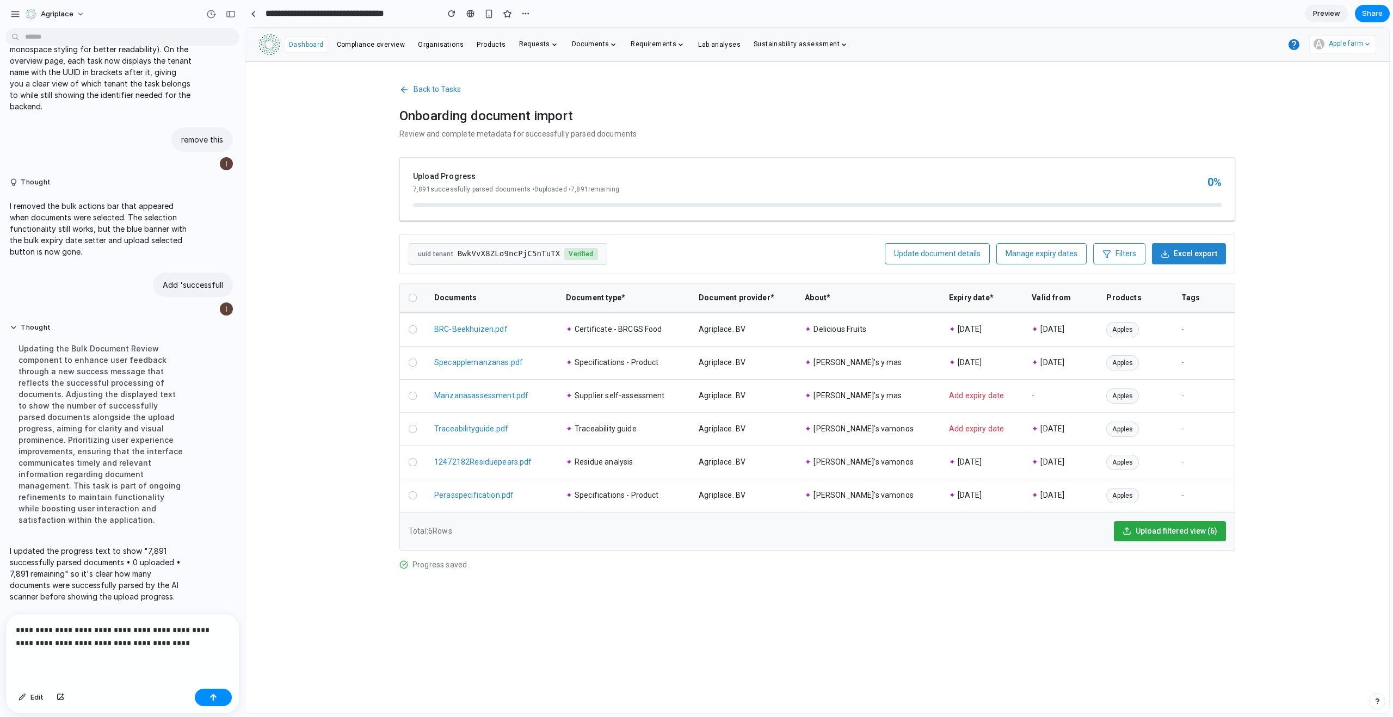
click at [577, 254] on span "Verified" at bounding box center [580, 254] width 33 height 12
drag, startPoint x: 182, startPoint y: 638, endPoint x: 4, endPoint y: 624, distance: 179.0
click at [4, 624] on div "**********" at bounding box center [119, 663] width 238 height 101
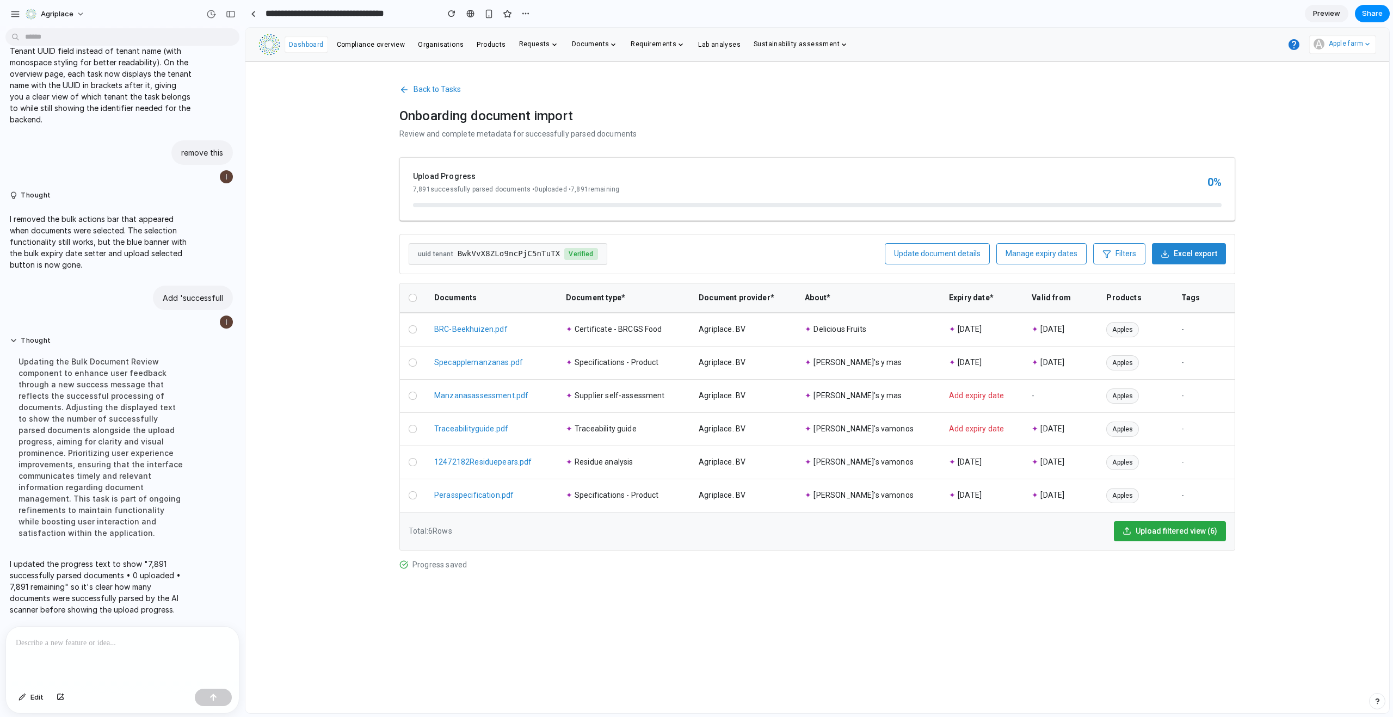
click at [1103, 256] on icon "button" at bounding box center [1107, 254] width 9 height 9
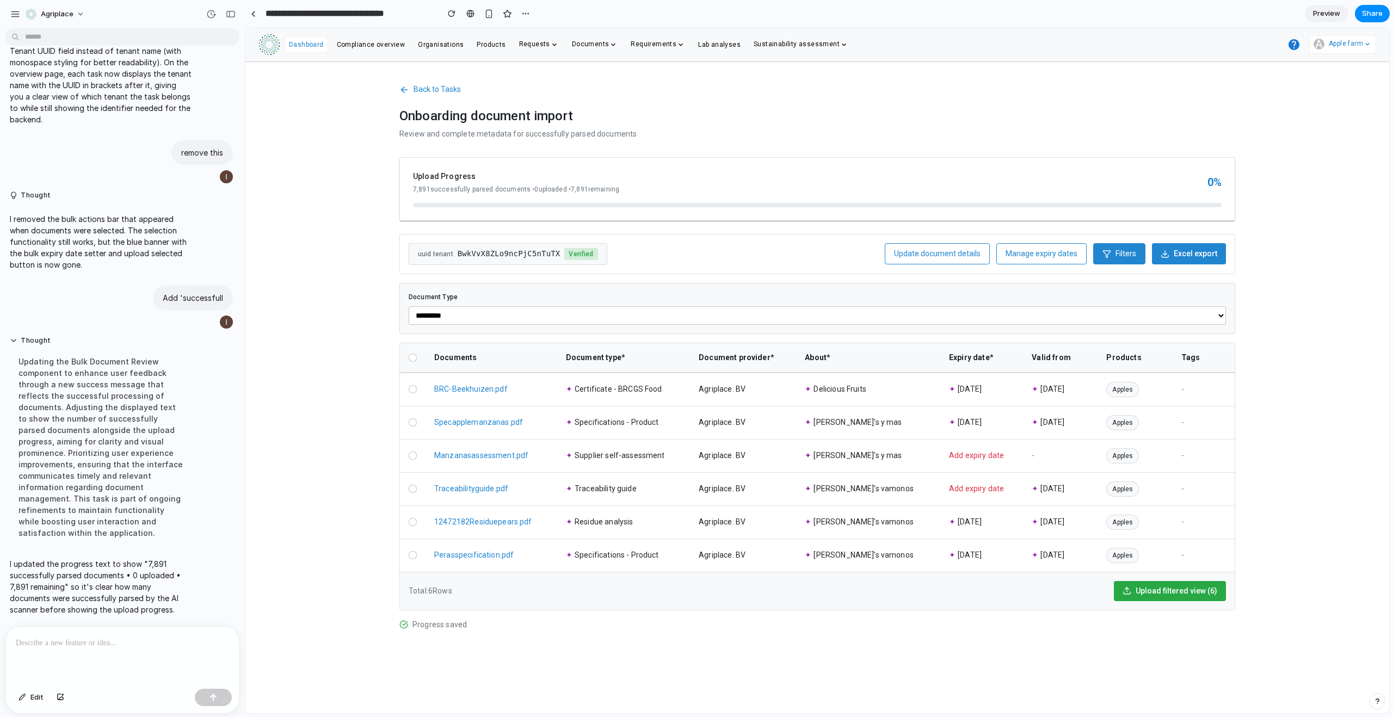
click at [1104, 256] on icon "button" at bounding box center [1107, 254] width 9 height 9
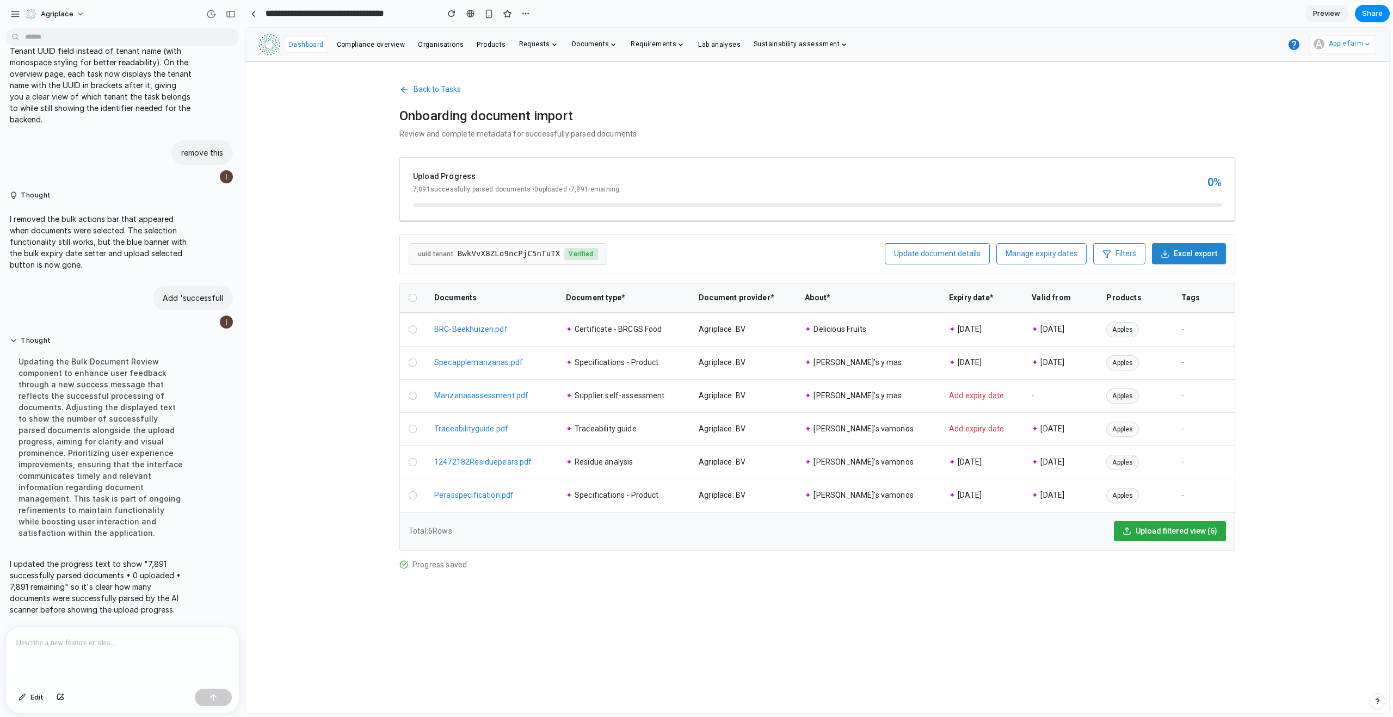
click at [113, 641] on p at bounding box center [120, 643] width 209 height 13
drag, startPoint x: 80, startPoint y: 638, endPoint x: 0, endPoint y: 638, distance: 80.0
click at [0, 638] on div "**********" at bounding box center [119, 670] width 238 height 88
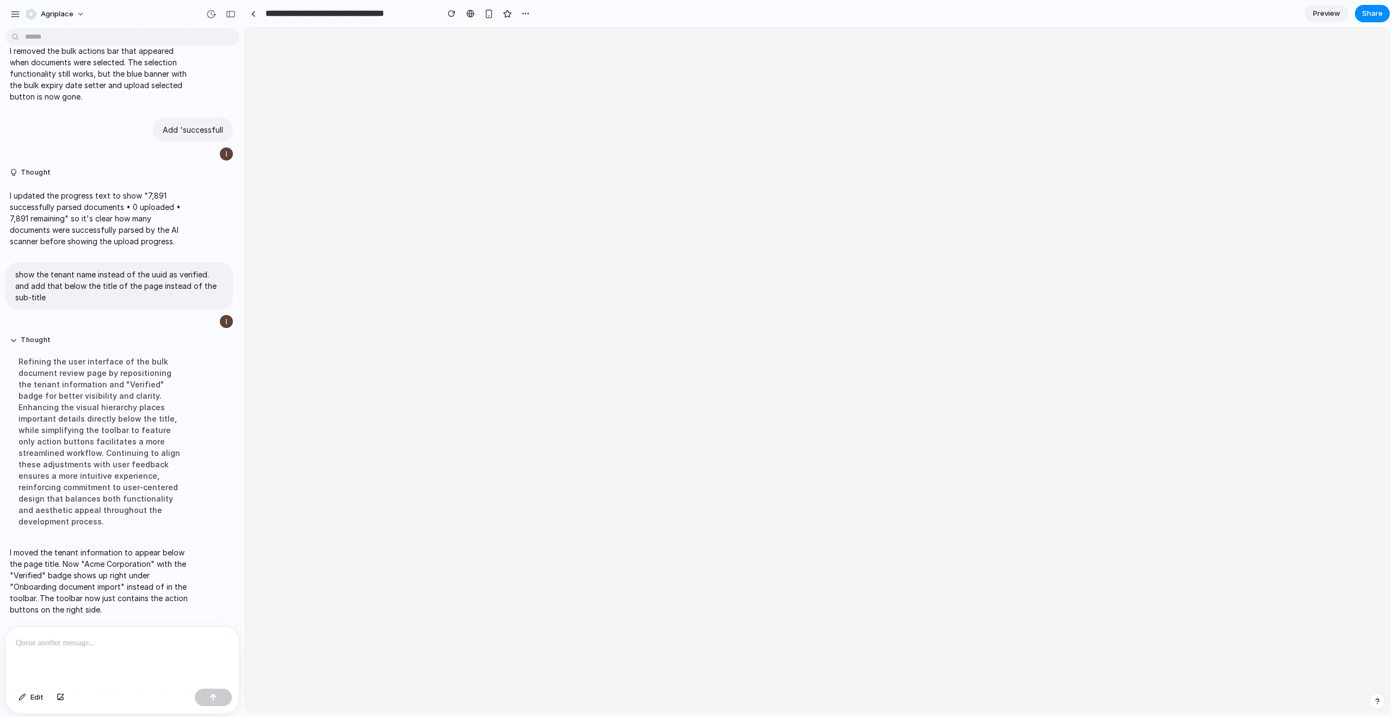
scroll to position [0, 0]
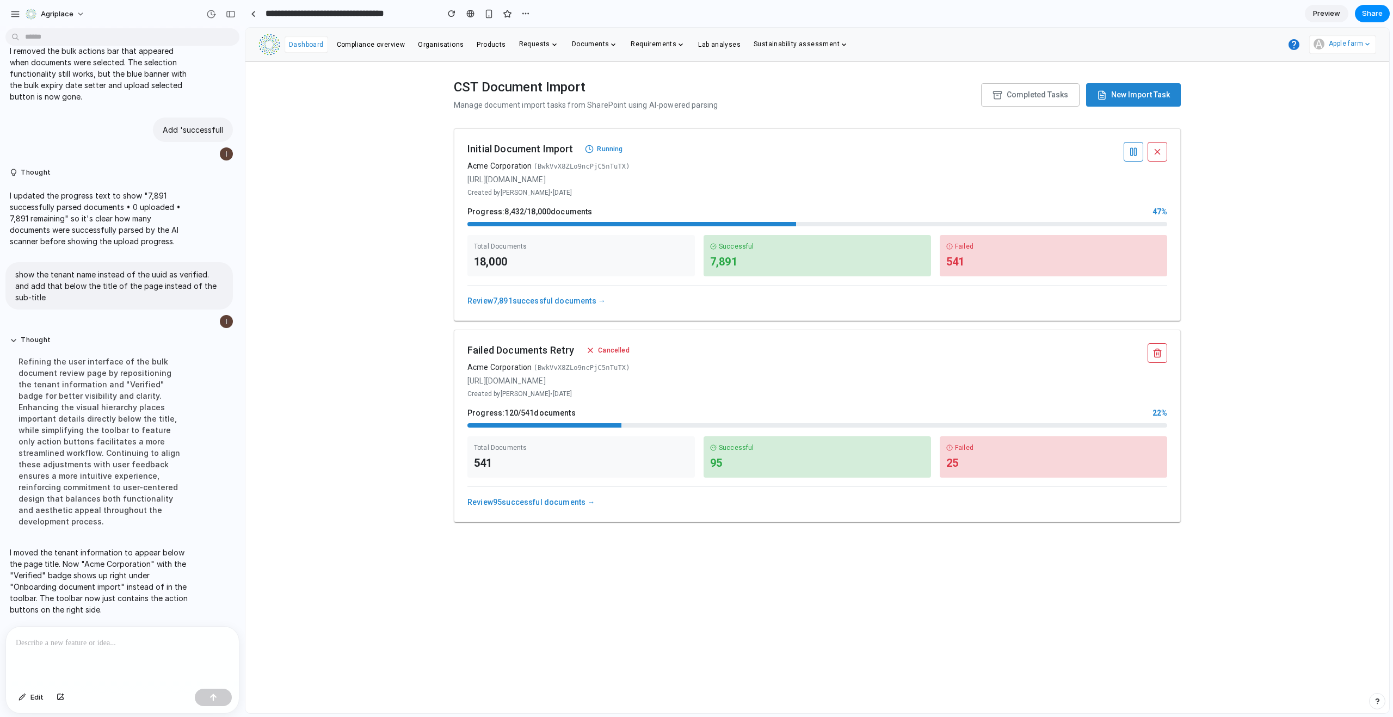
click at [561, 299] on link "Review 7,891 successful documents →" at bounding box center [536, 301] width 138 height 9
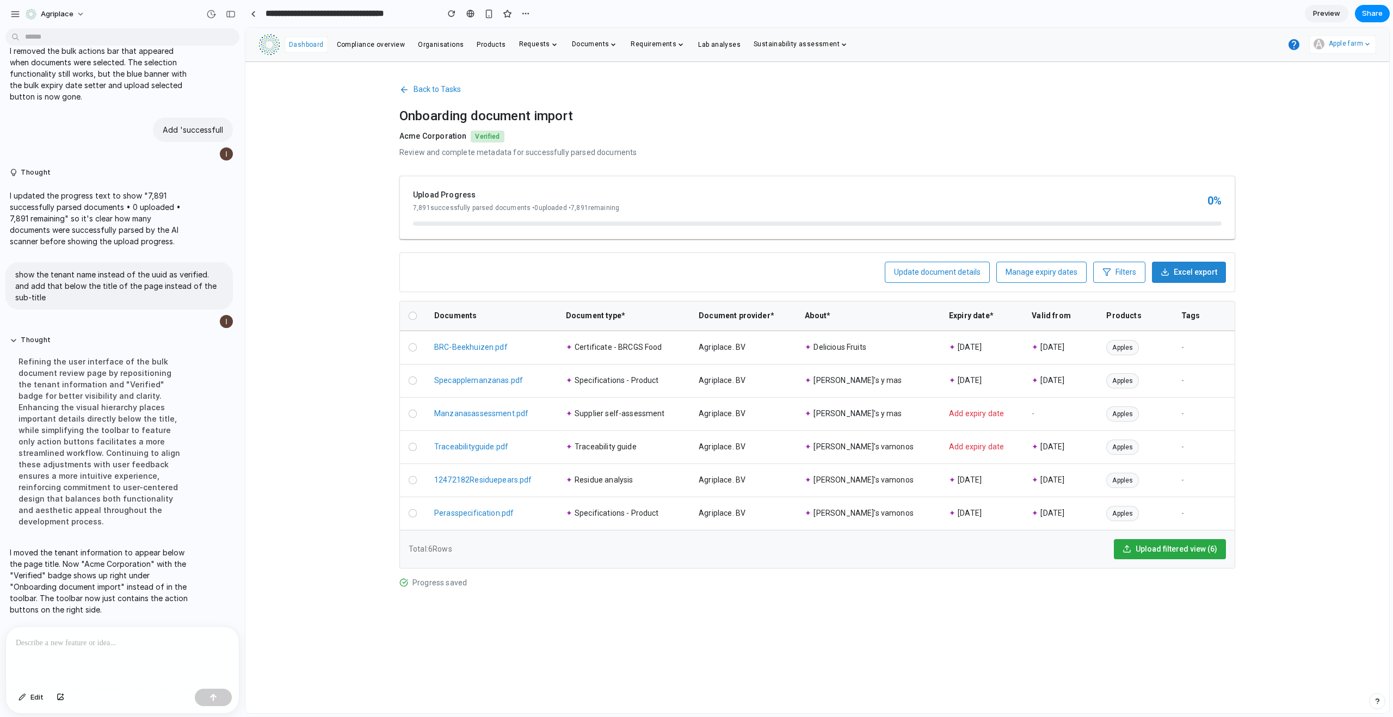
click at [428, 86] on span "Back to Tasks" at bounding box center [437, 89] width 47 height 11
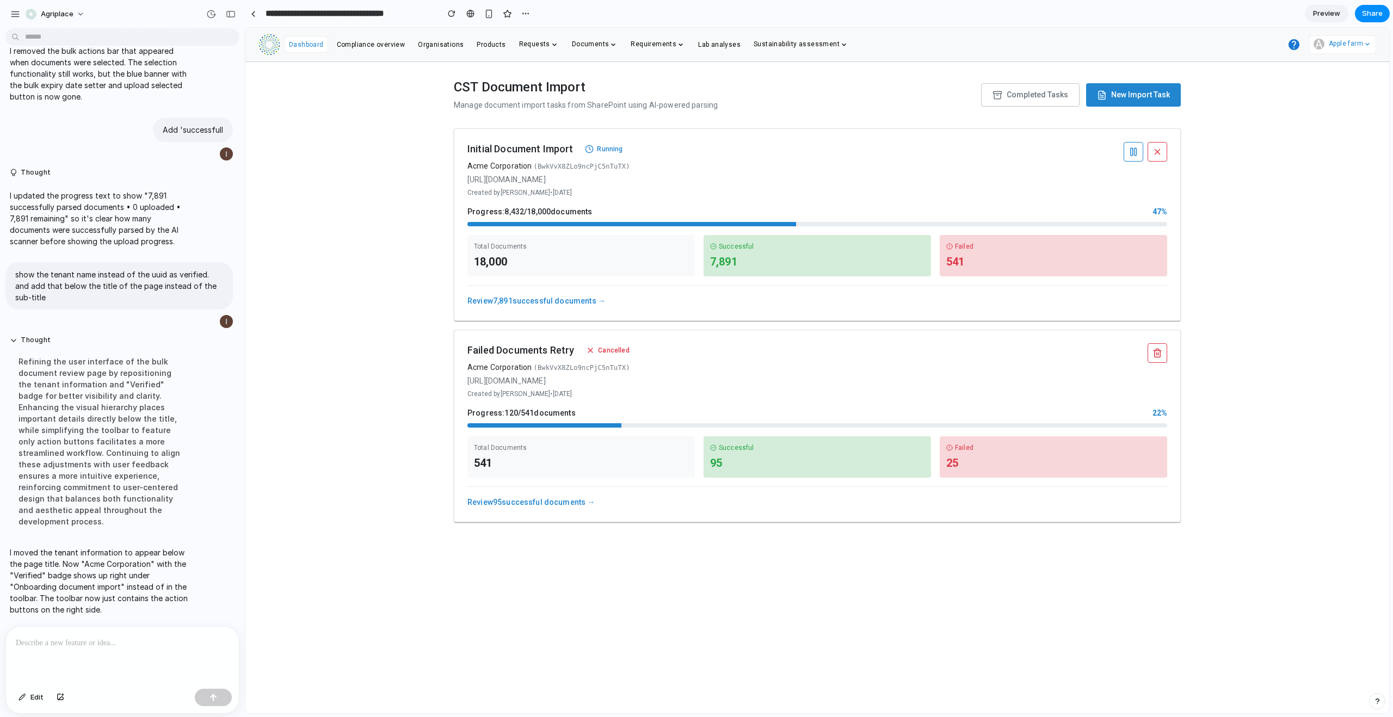
click at [537, 299] on link "Review 7,891 successful documents →" at bounding box center [536, 301] width 138 height 9
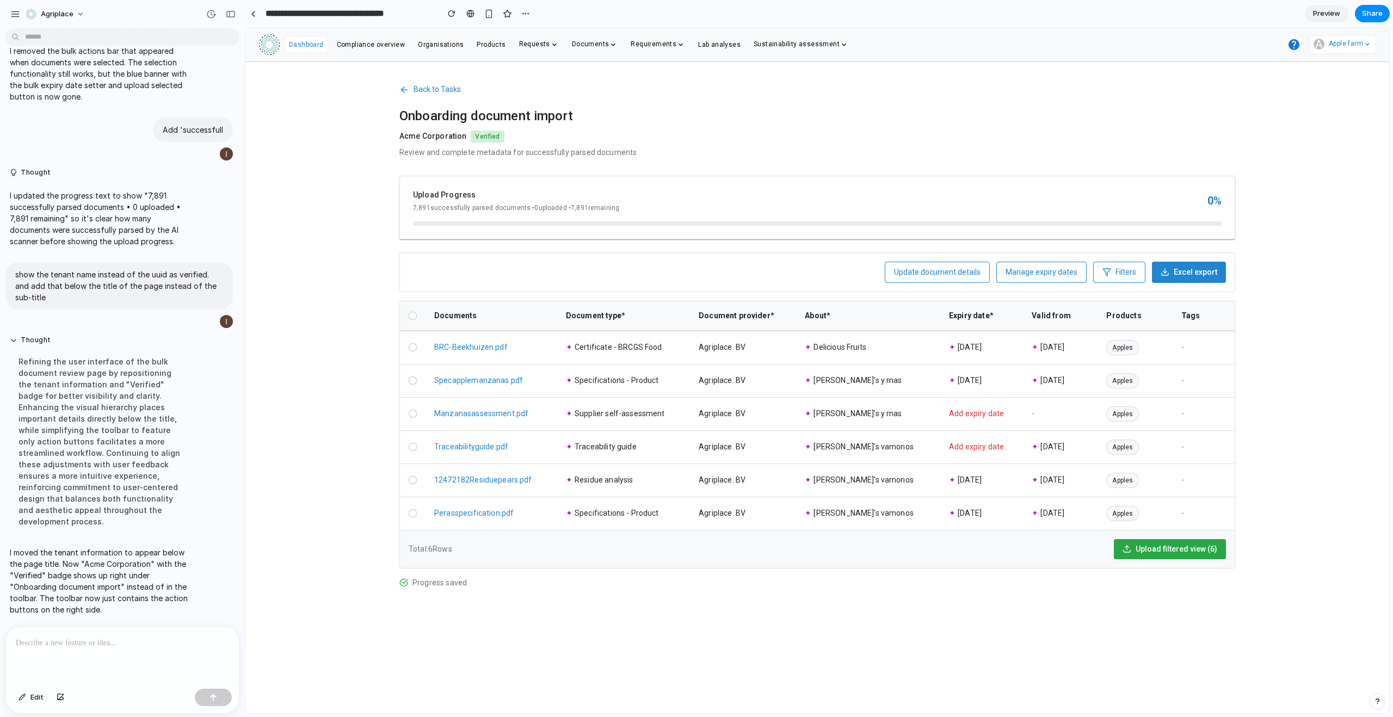
click at [121, 630] on div at bounding box center [122, 656] width 233 height 58
click at [423, 88] on span "Back to Tasks" at bounding box center [437, 89] width 47 height 11
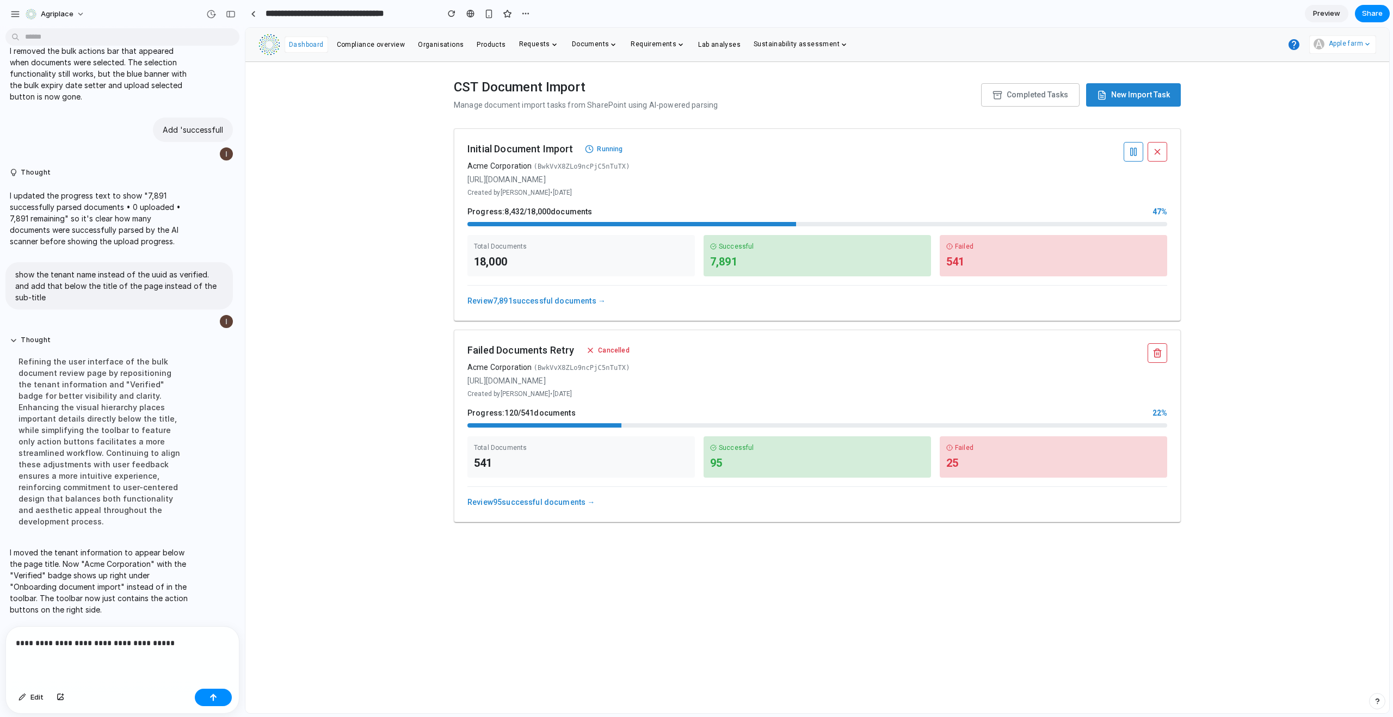
click at [511, 300] on link "Review 7,891 successful documents →" at bounding box center [536, 301] width 138 height 9
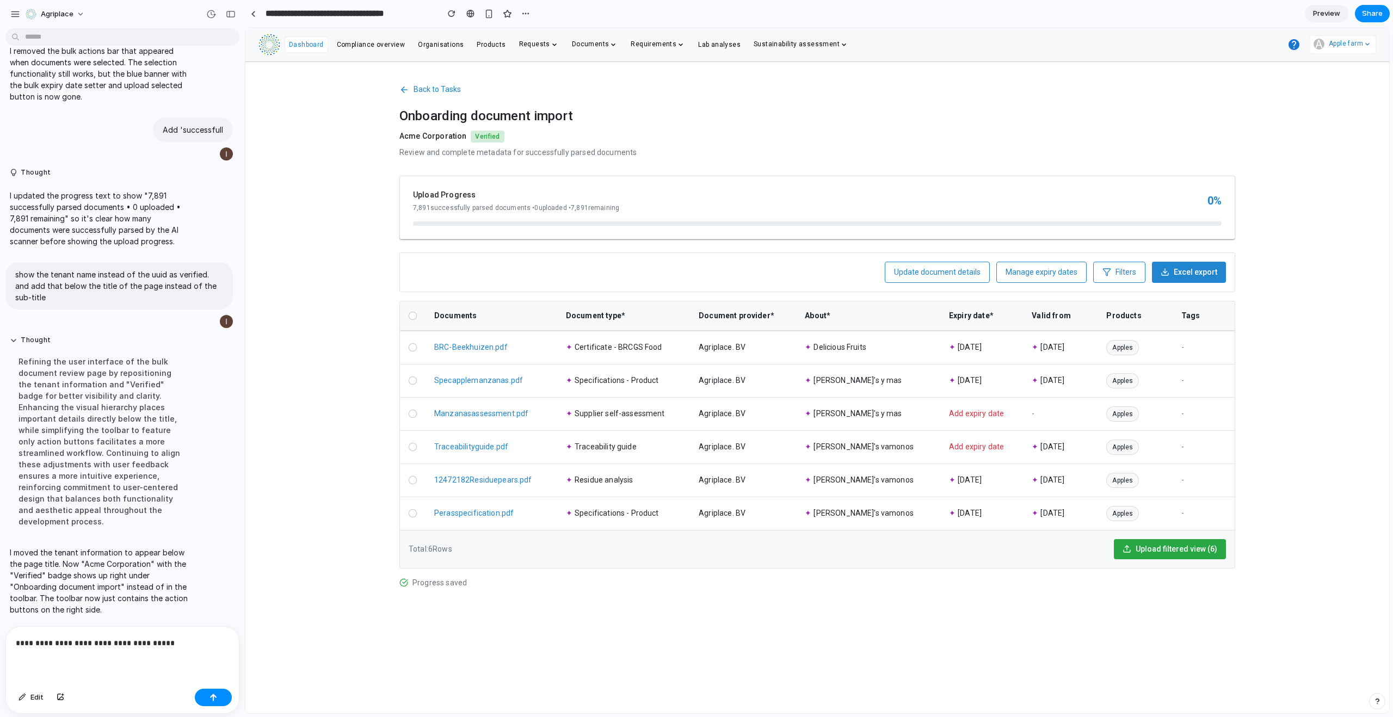
click at [183, 637] on p "**********" at bounding box center [120, 643] width 209 height 13
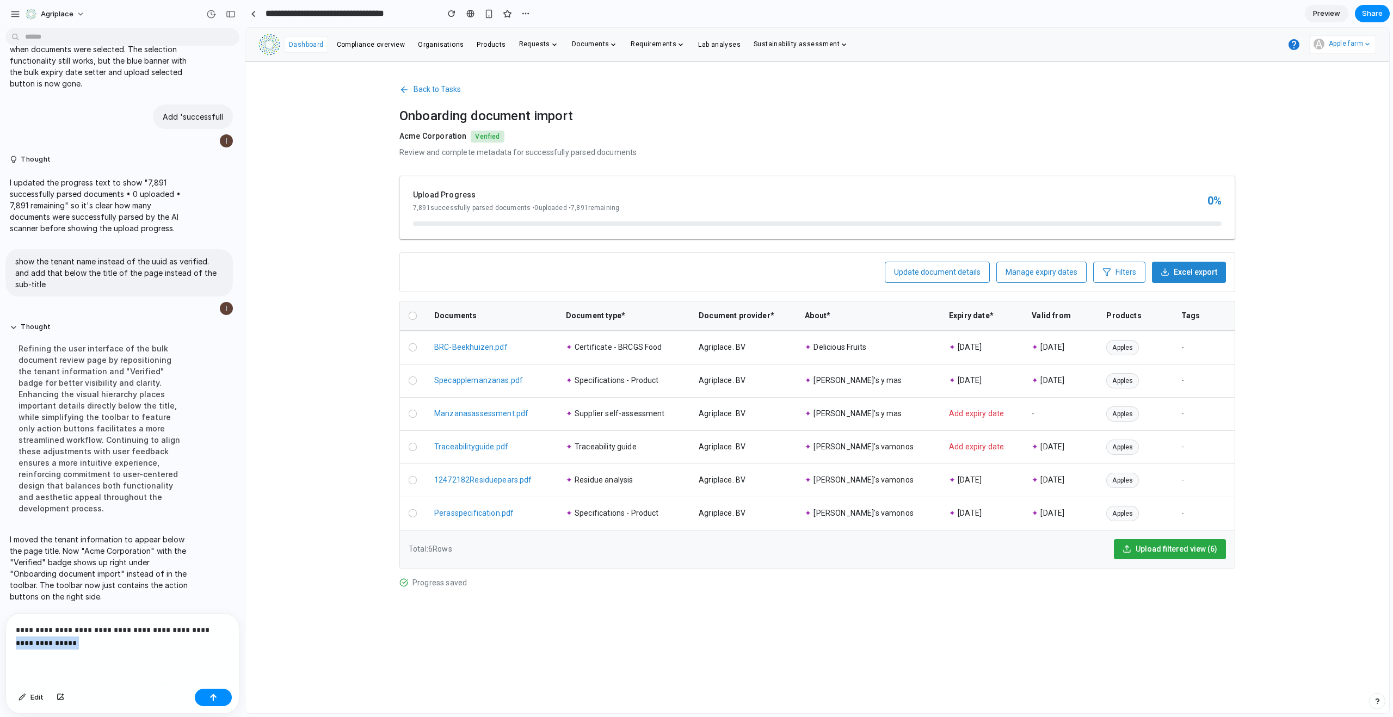
drag, startPoint x: 153, startPoint y: 638, endPoint x: 190, endPoint y: 626, distance: 39.1
click at [190, 626] on p "**********" at bounding box center [120, 637] width 209 height 26
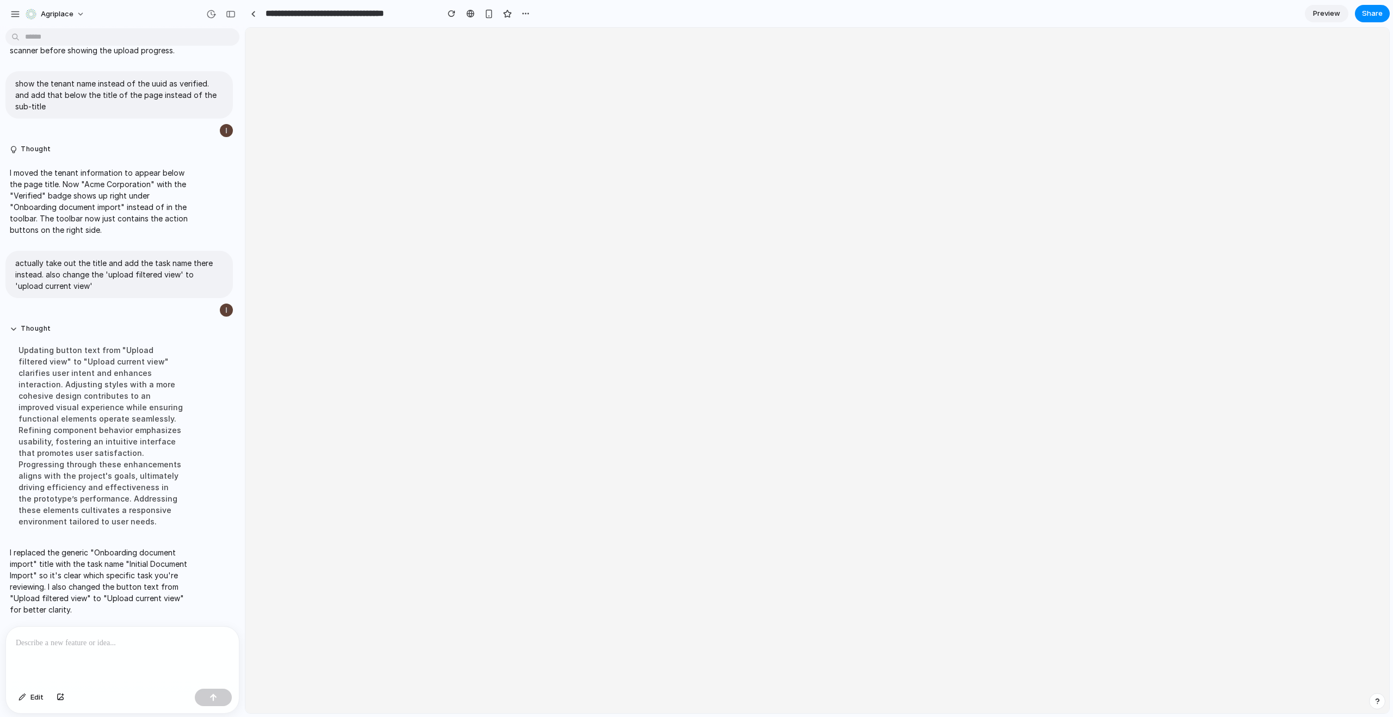
scroll to position [0, 0]
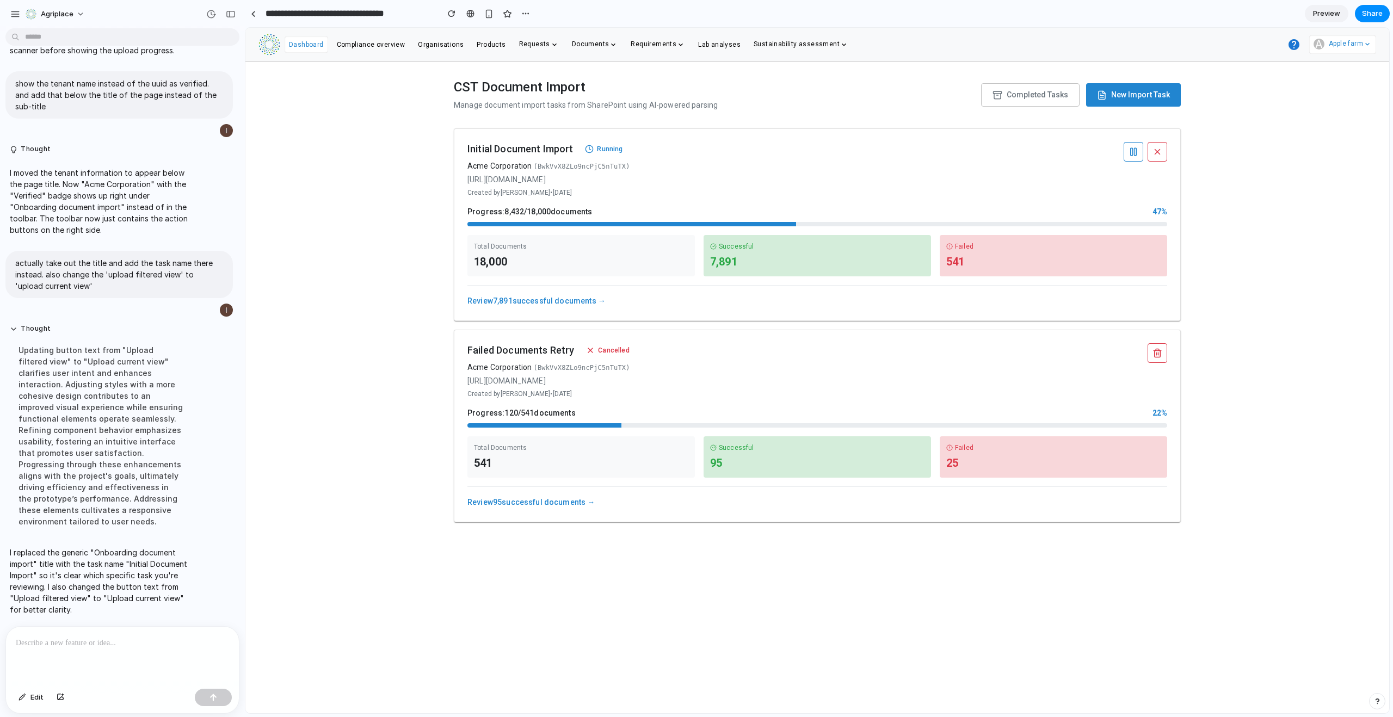
click at [515, 302] on link "Review 7,891 successful documents →" at bounding box center [536, 301] width 138 height 9
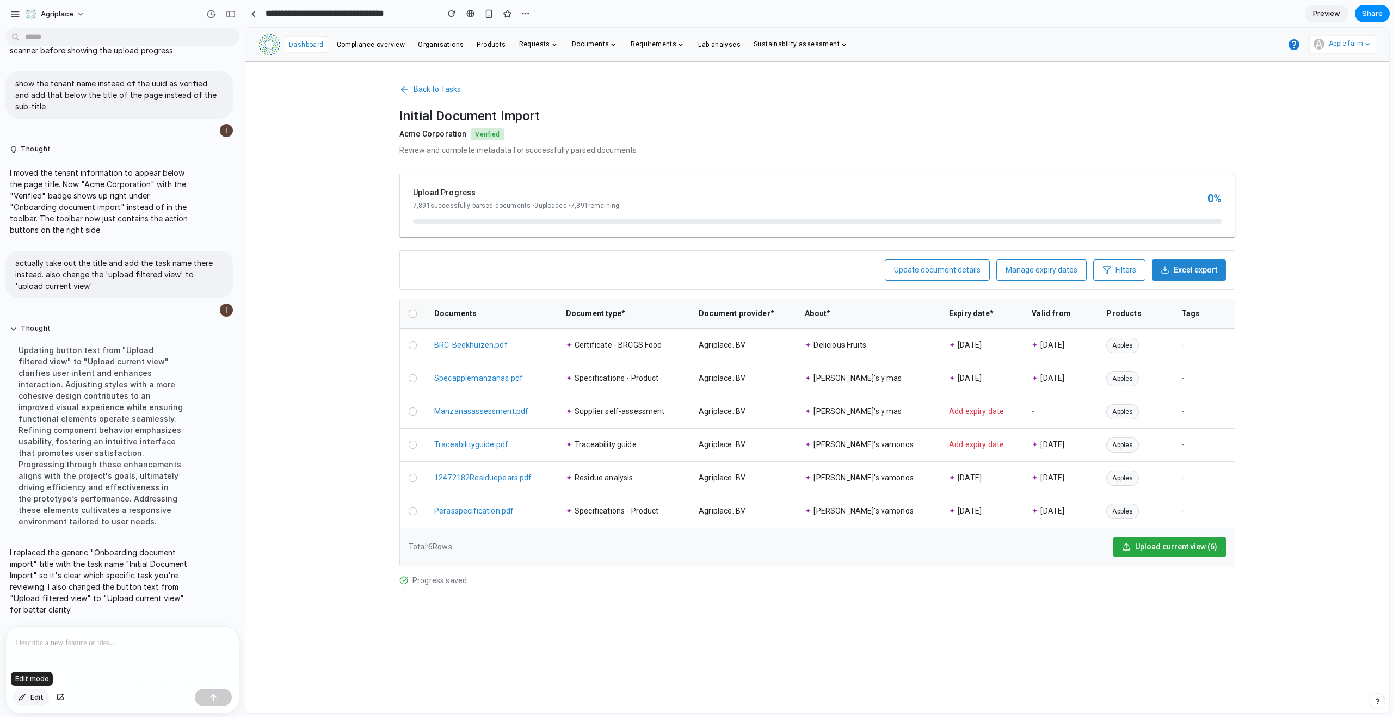
click at [19, 703] on button "Edit" at bounding box center [31, 697] width 36 height 17
click at [490, 131] on div at bounding box center [817, 371] width 1144 height 686
click at [672, 155] on div "button" at bounding box center [674, 156] width 10 height 10
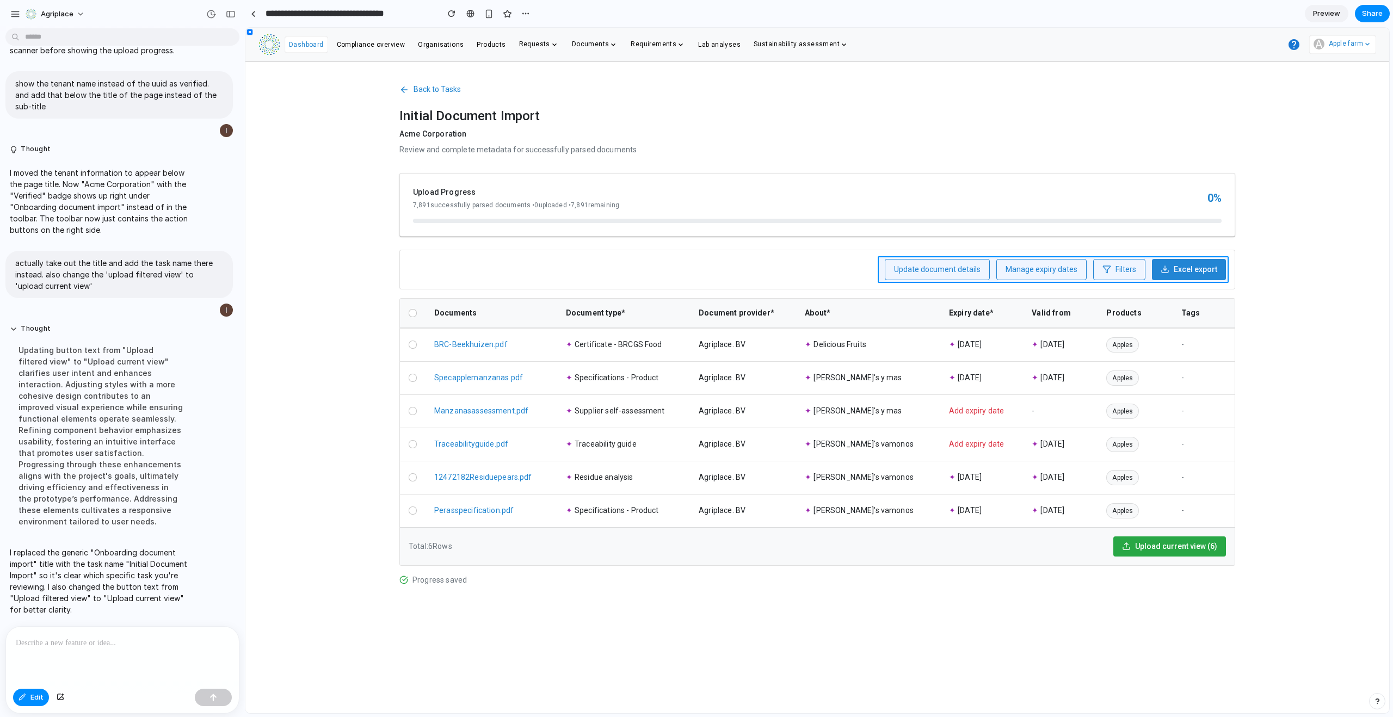
click at [991, 274] on div at bounding box center [817, 371] width 1144 height 686
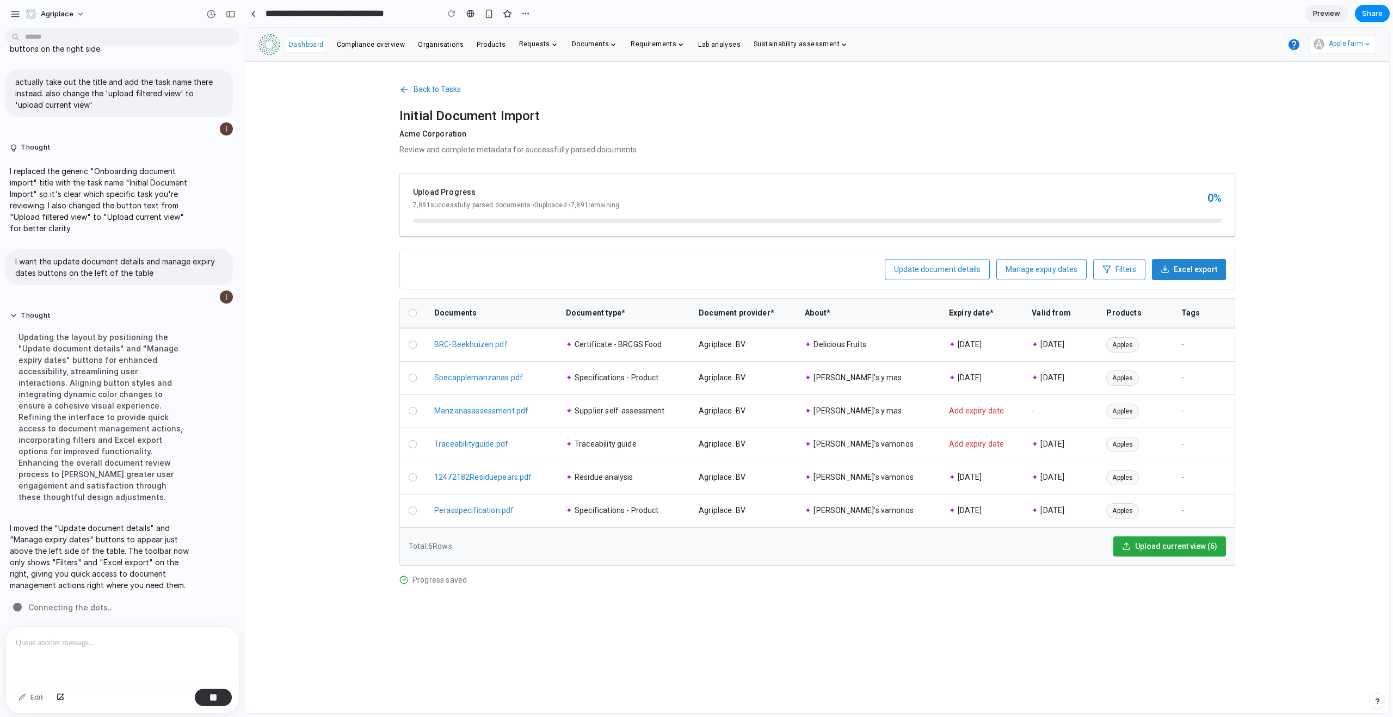
scroll to position [2069, 0]
click at [1353, 42] on p "Apple farm" at bounding box center [1346, 44] width 34 height 11
click at [112, 583] on p "I moved the "Update document details" and "Manage expiry dates" buttons to appe…" at bounding box center [101, 556] width 182 height 69
click at [230, 13] on div "button" at bounding box center [231, 14] width 10 height 8
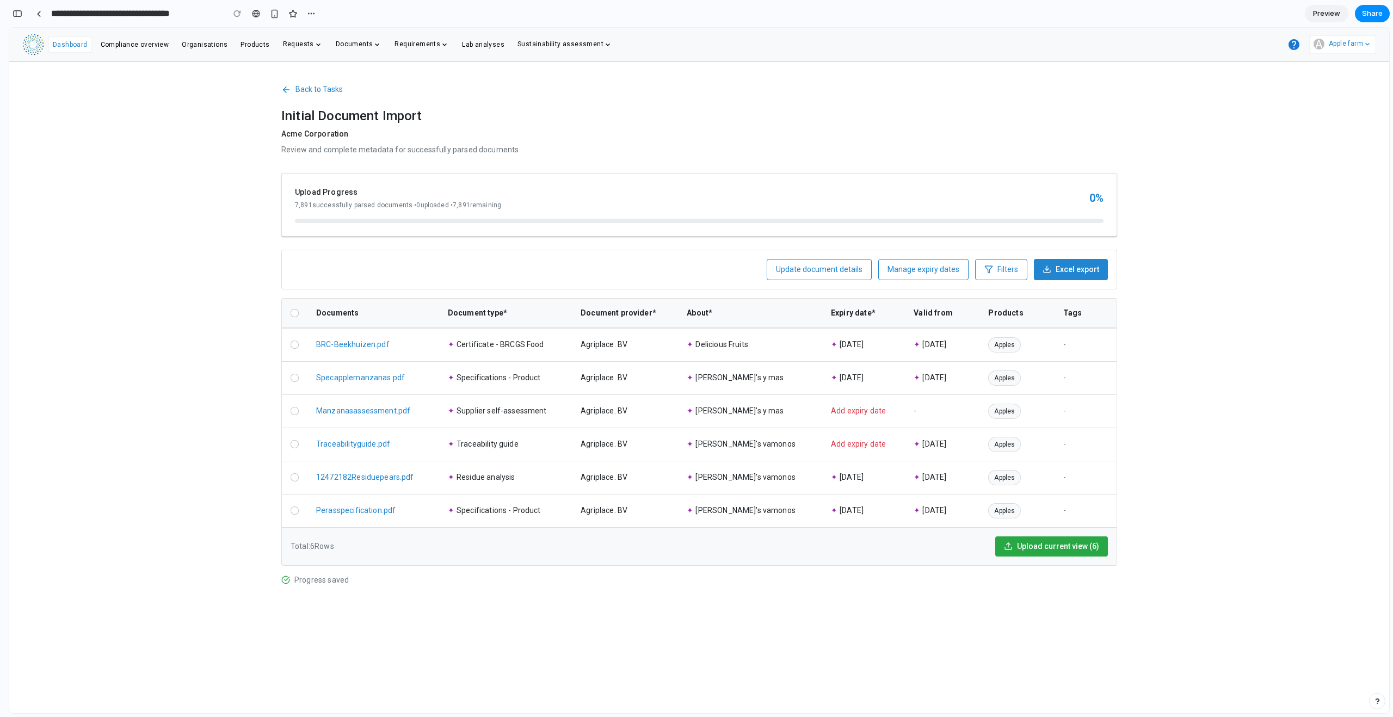
scroll to position [3992, 0]
click at [20, 16] on div "button" at bounding box center [18, 14] width 10 height 8
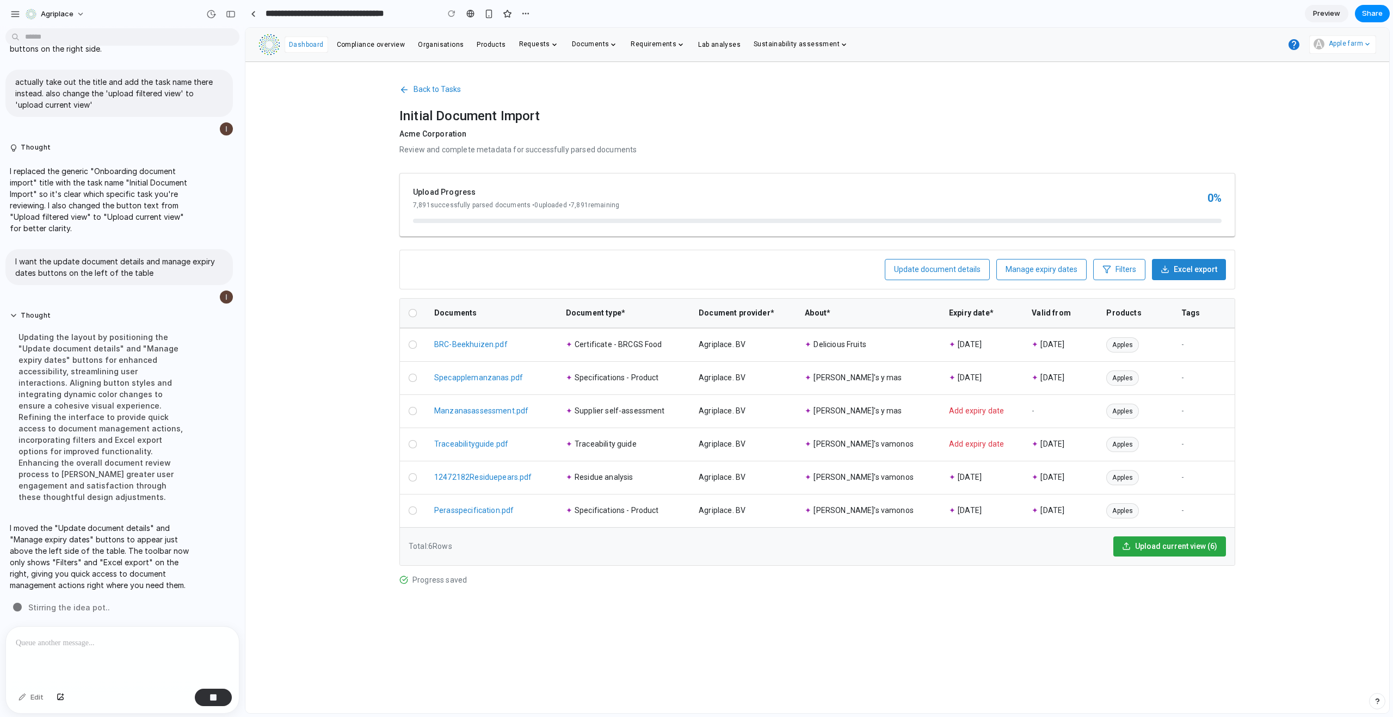
scroll to position [2069, 0]
click at [441, 94] on span "Back to Tasks" at bounding box center [437, 89] width 47 height 11
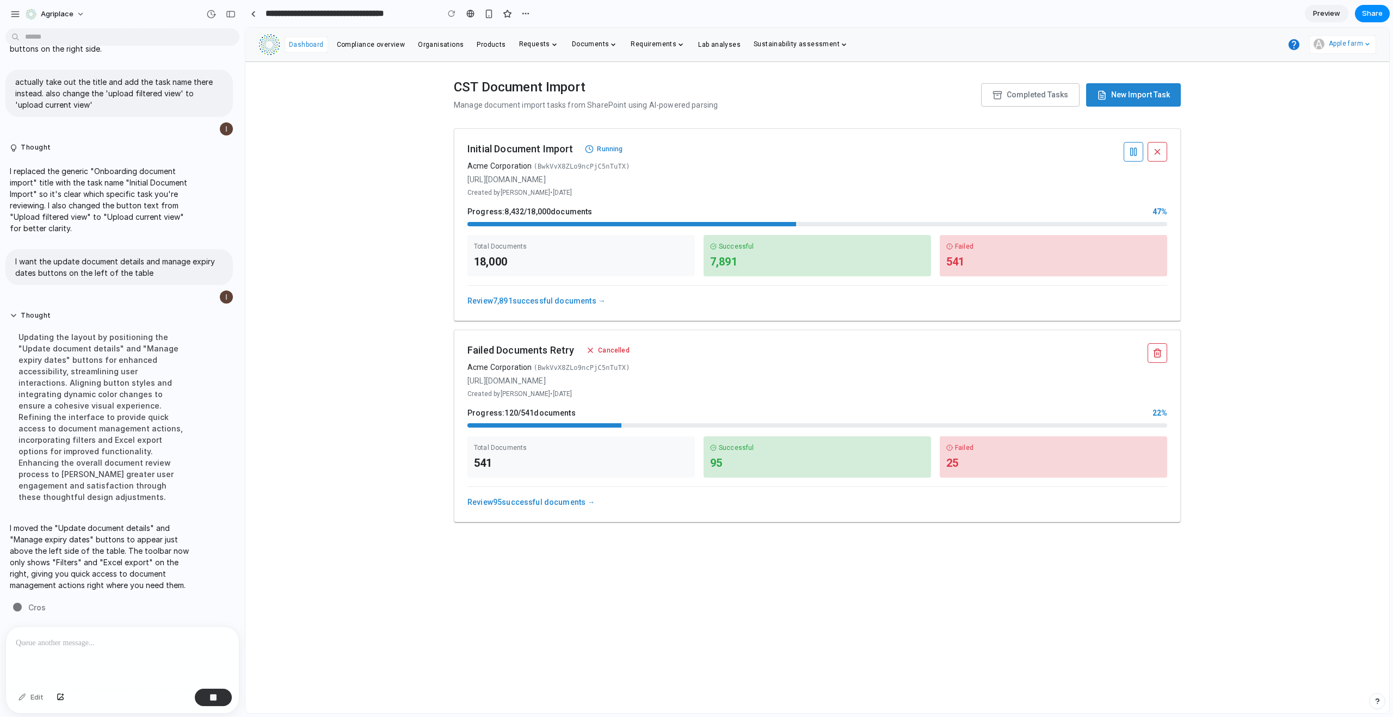
click at [616, 348] on div "Cancelled" at bounding box center [608, 350] width 54 height 14
click at [1032, 95] on span "Completed Tasks" at bounding box center [1037, 94] width 61 height 11
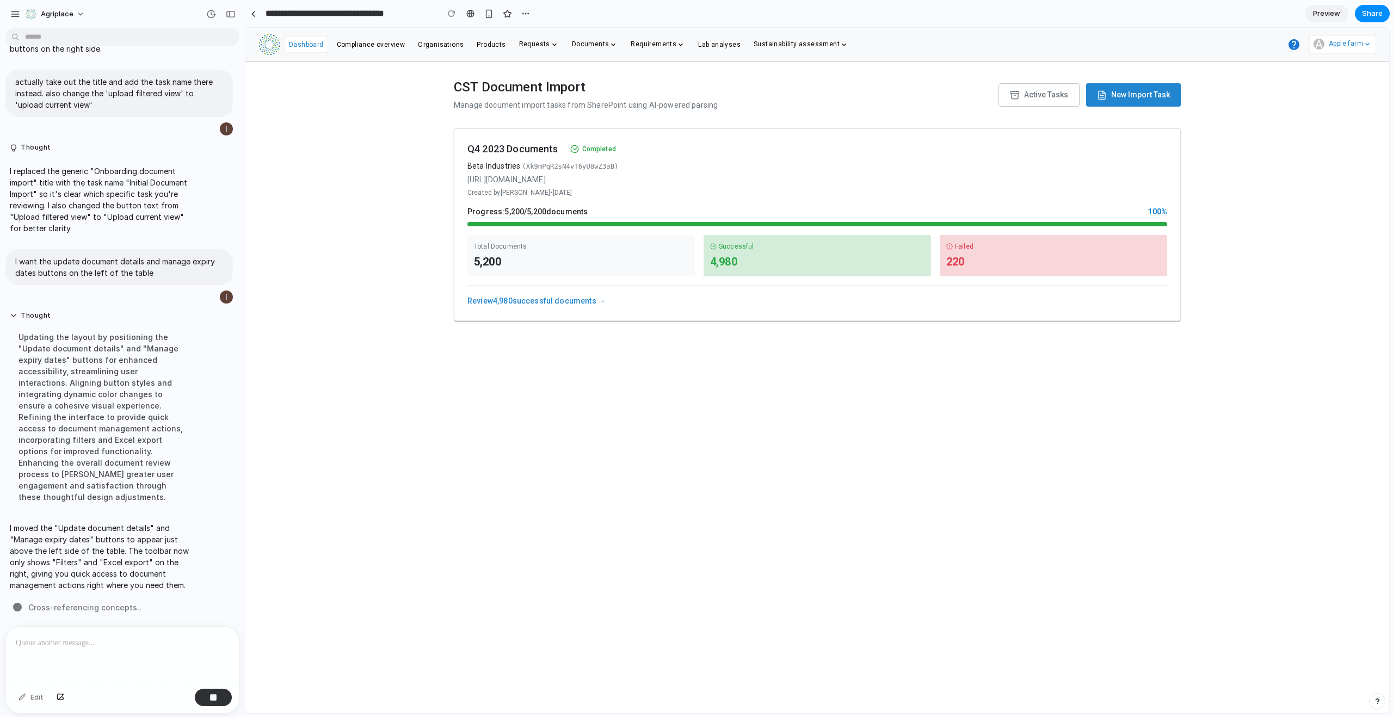
click at [585, 297] on link "Review 4,980 successful documents →" at bounding box center [536, 301] width 138 height 9
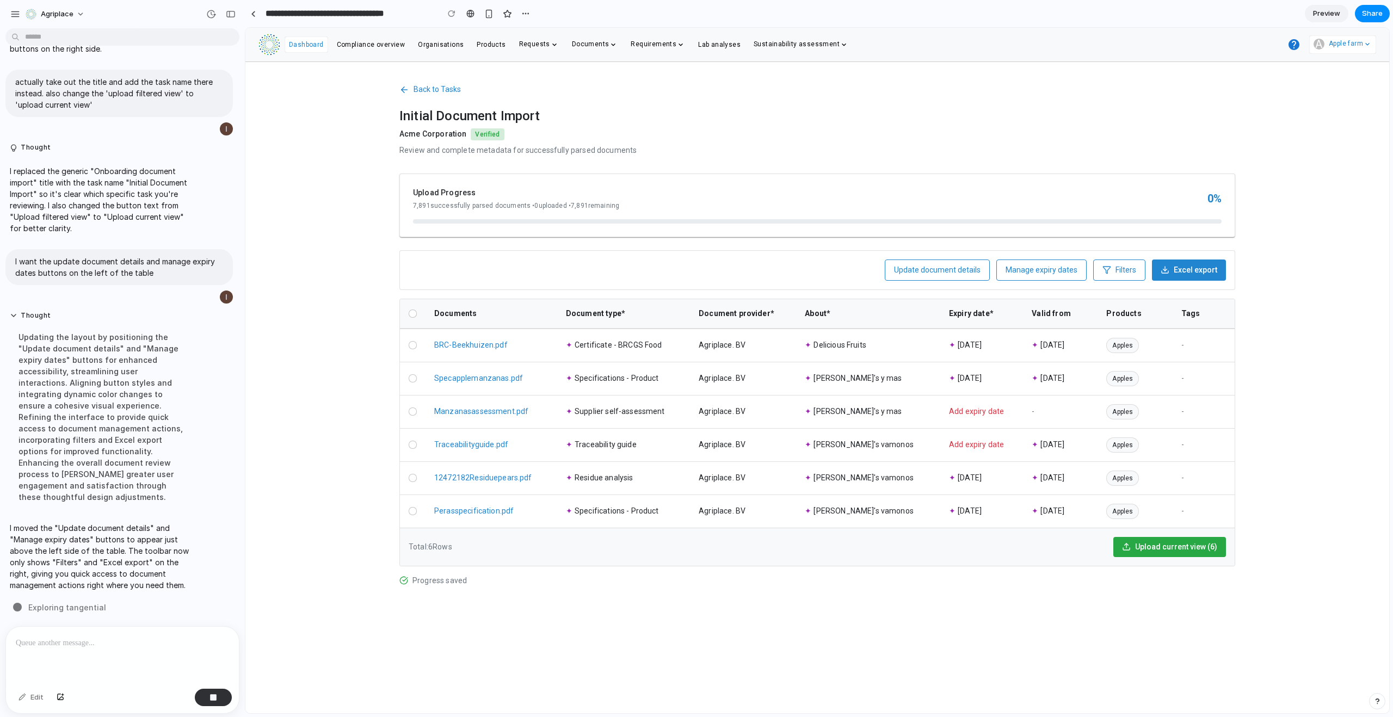
click at [433, 90] on span "Back to Tasks" at bounding box center [437, 89] width 47 height 11
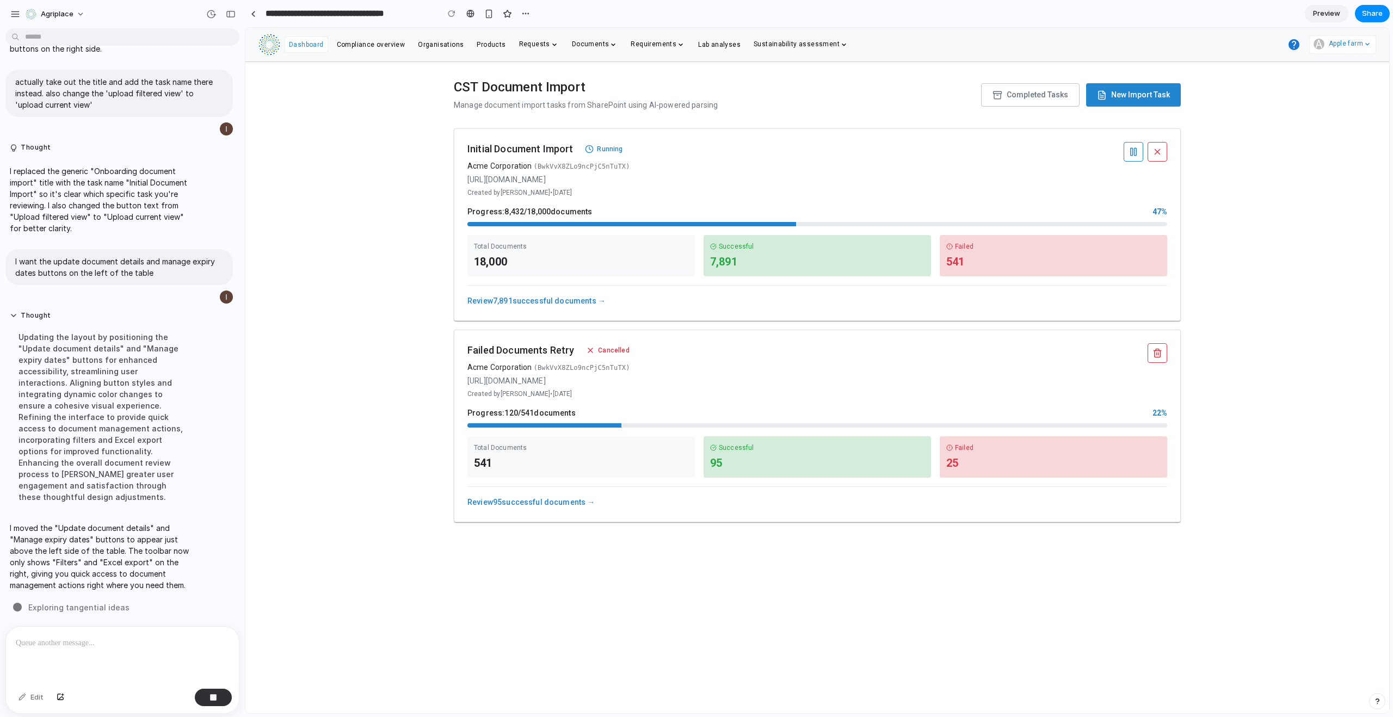
click at [993, 92] on icon "button" at bounding box center [998, 95] width 10 height 10
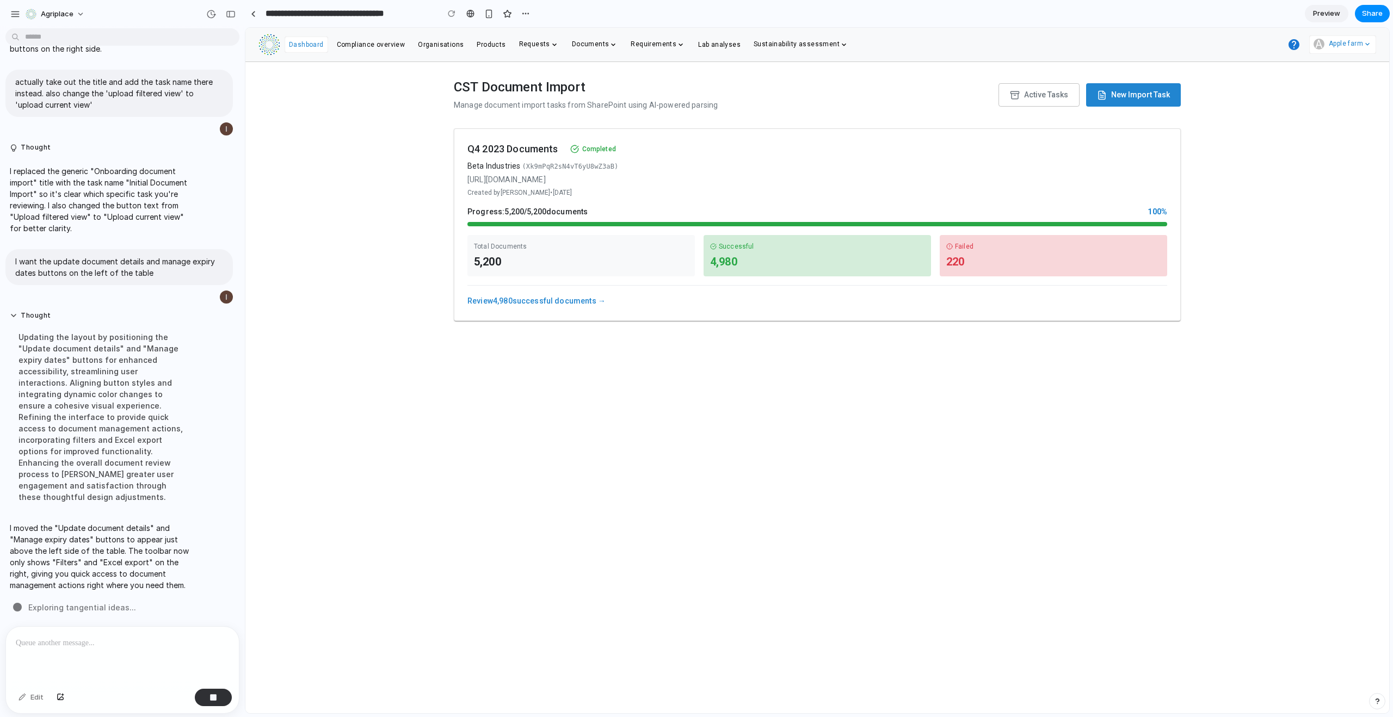
click at [1011, 100] on icon "button" at bounding box center [1015, 95] width 10 height 10
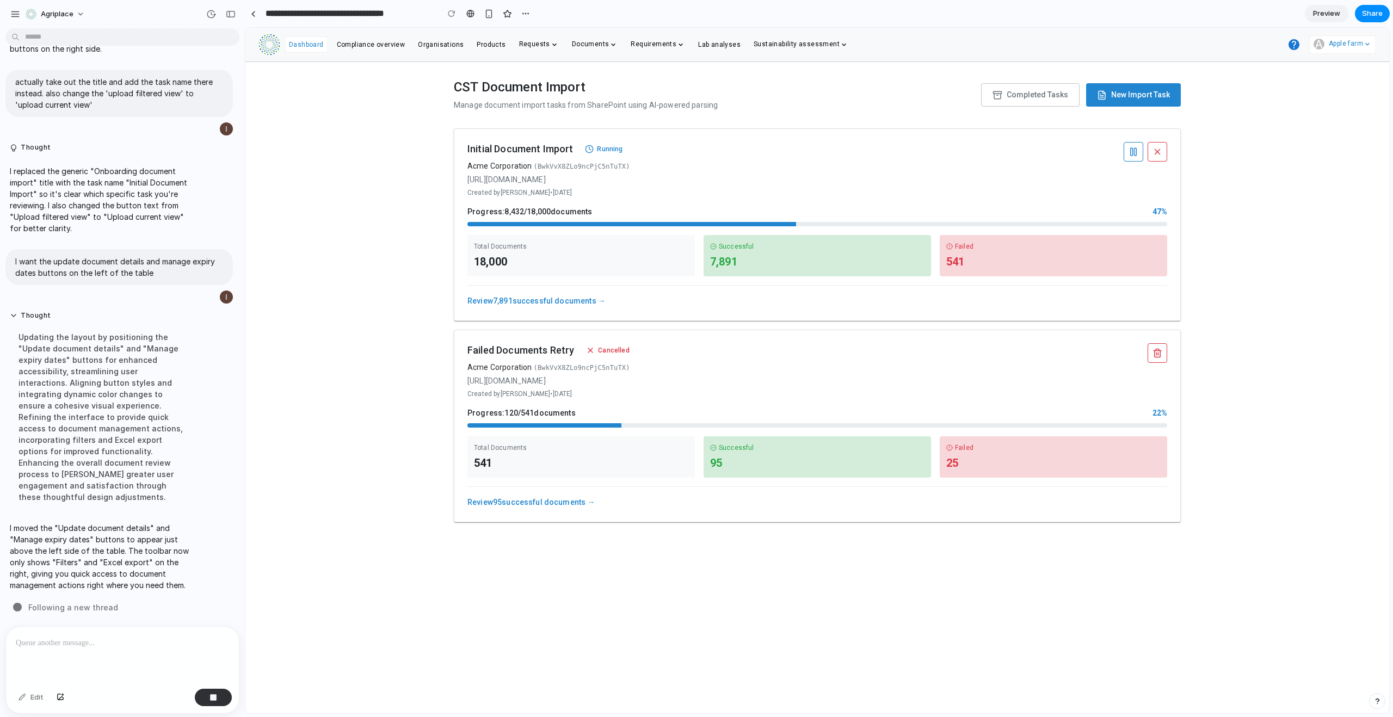
click at [570, 294] on div "Review 7,891 successful documents →" at bounding box center [817, 296] width 700 height 22
click at [570, 301] on link "Review 7,891 successful documents →" at bounding box center [536, 301] width 138 height 9
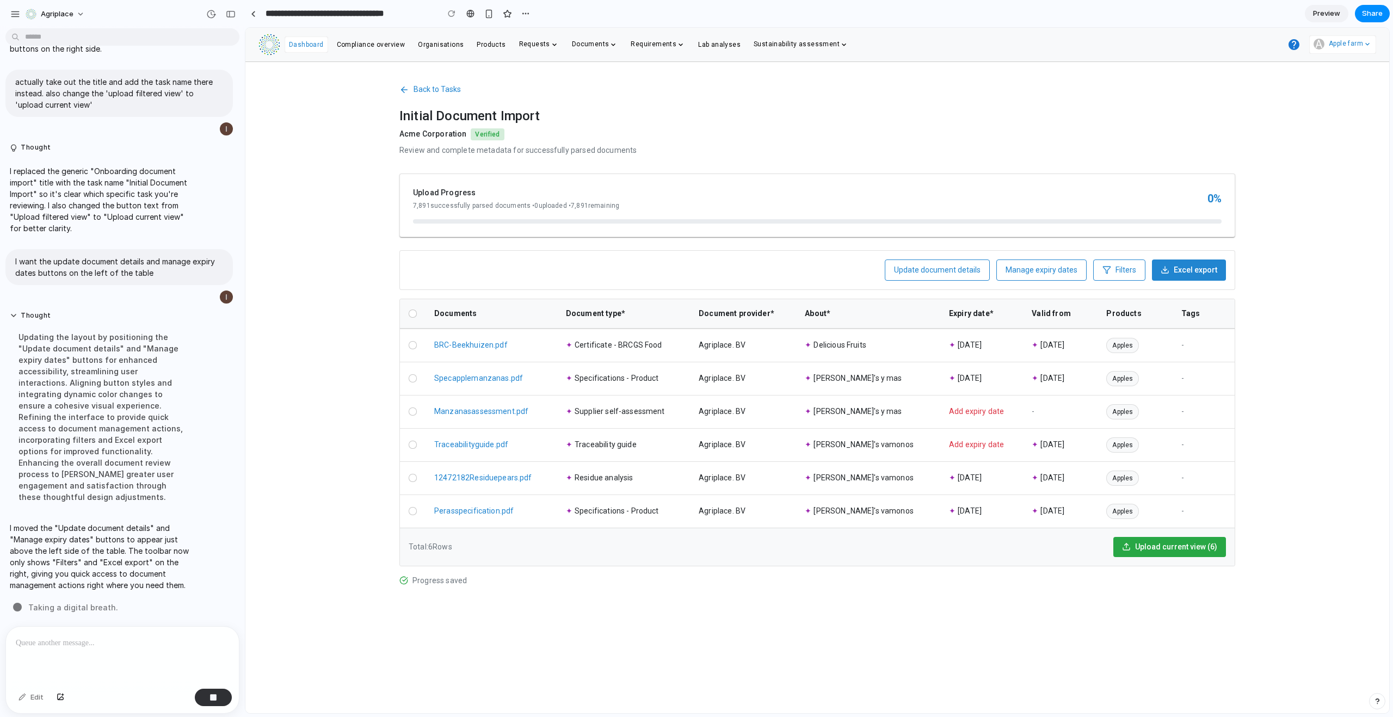
click at [77, 638] on p at bounding box center [120, 643] width 209 height 13
click at [212, 696] on div "button" at bounding box center [214, 698] width 8 height 8
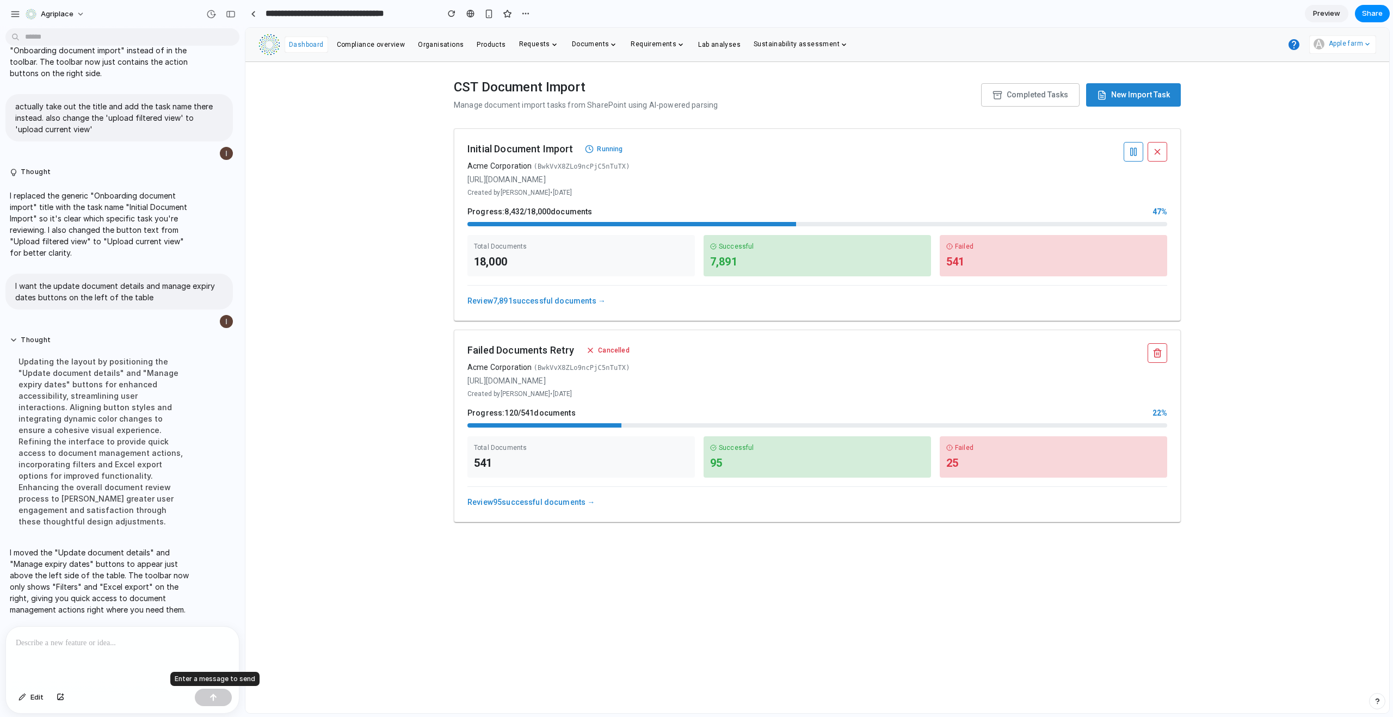
scroll to position [0, 0]
click at [548, 308] on div "Initial Document Import Running Acme Corporation ( BwkVvX8ZLo9ncPjC5nTuTX ) [UR…" at bounding box center [817, 224] width 727 height 193
click at [551, 303] on link "Review 7,891 successful documents →" at bounding box center [536, 301] width 138 height 9
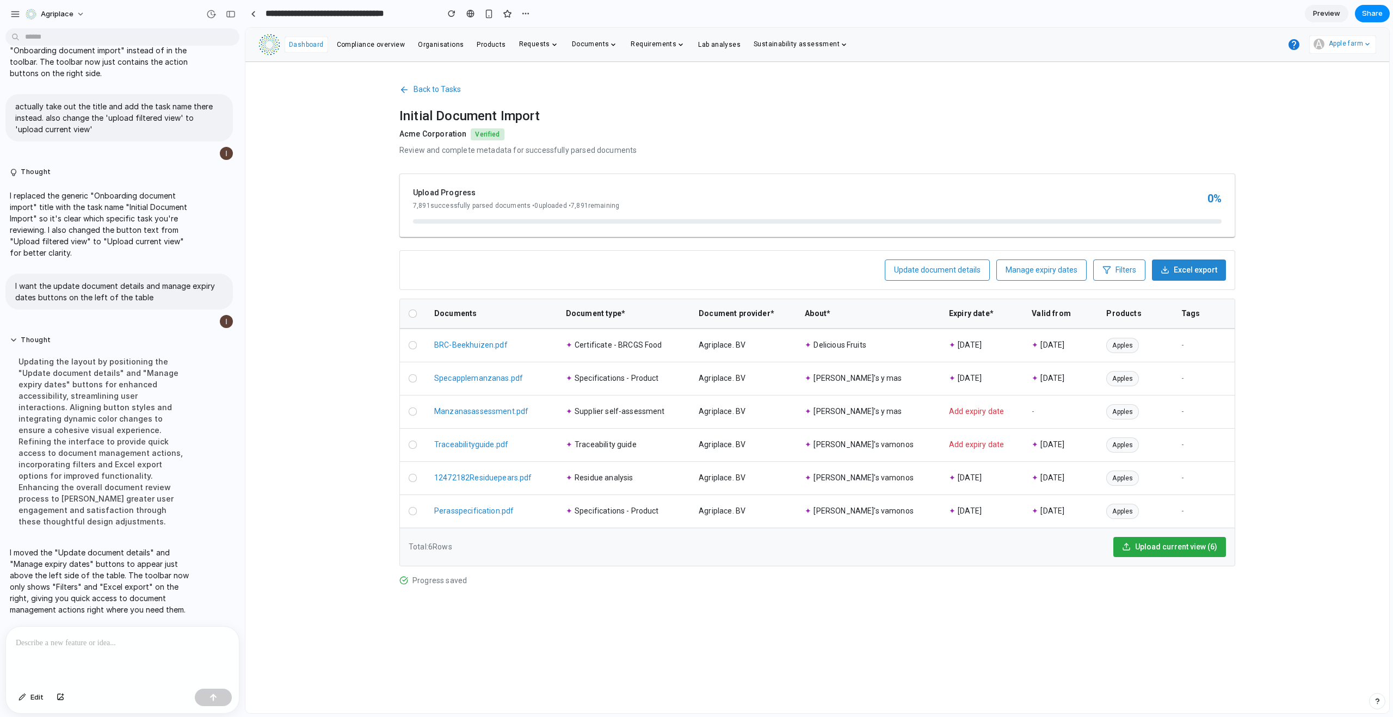
click at [792, 268] on div "Update document details Manage expiry dates Filters Excel export" at bounding box center [817, 270] width 836 height 40
click at [140, 644] on p at bounding box center [120, 643] width 209 height 13
click at [29, 693] on button "Edit" at bounding box center [31, 697] width 36 height 17
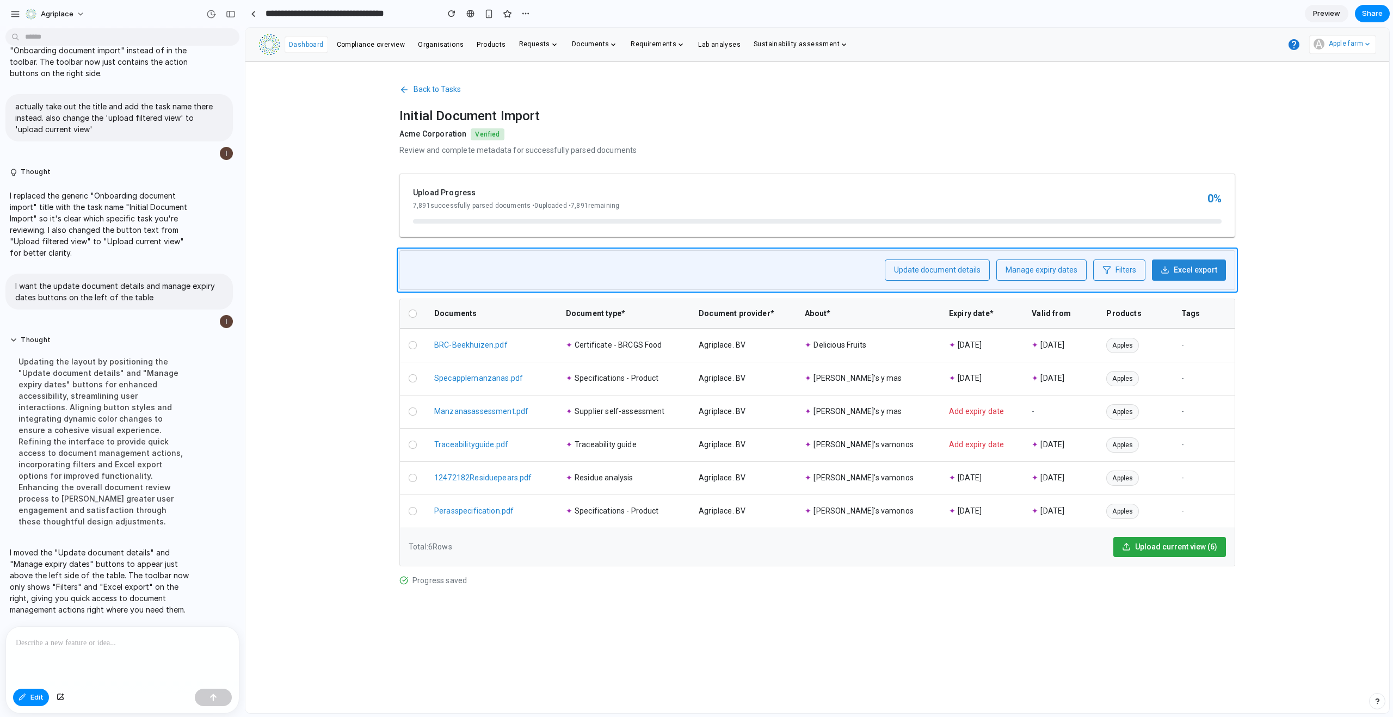
click at [994, 255] on div at bounding box center [817, 371] width 1144 height 686
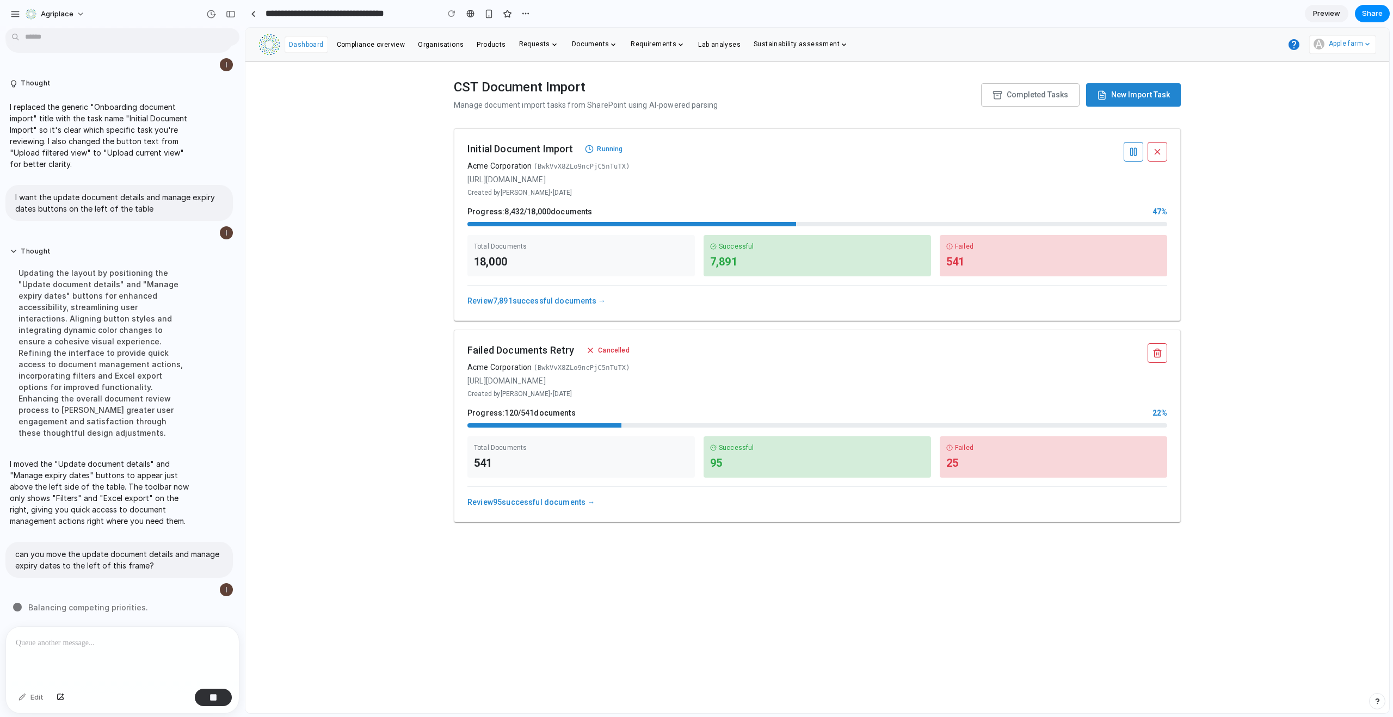
click at [594, 299] on link "Review 7,891 successful documents →" at bounding box center [536, 301] width 138 height 9
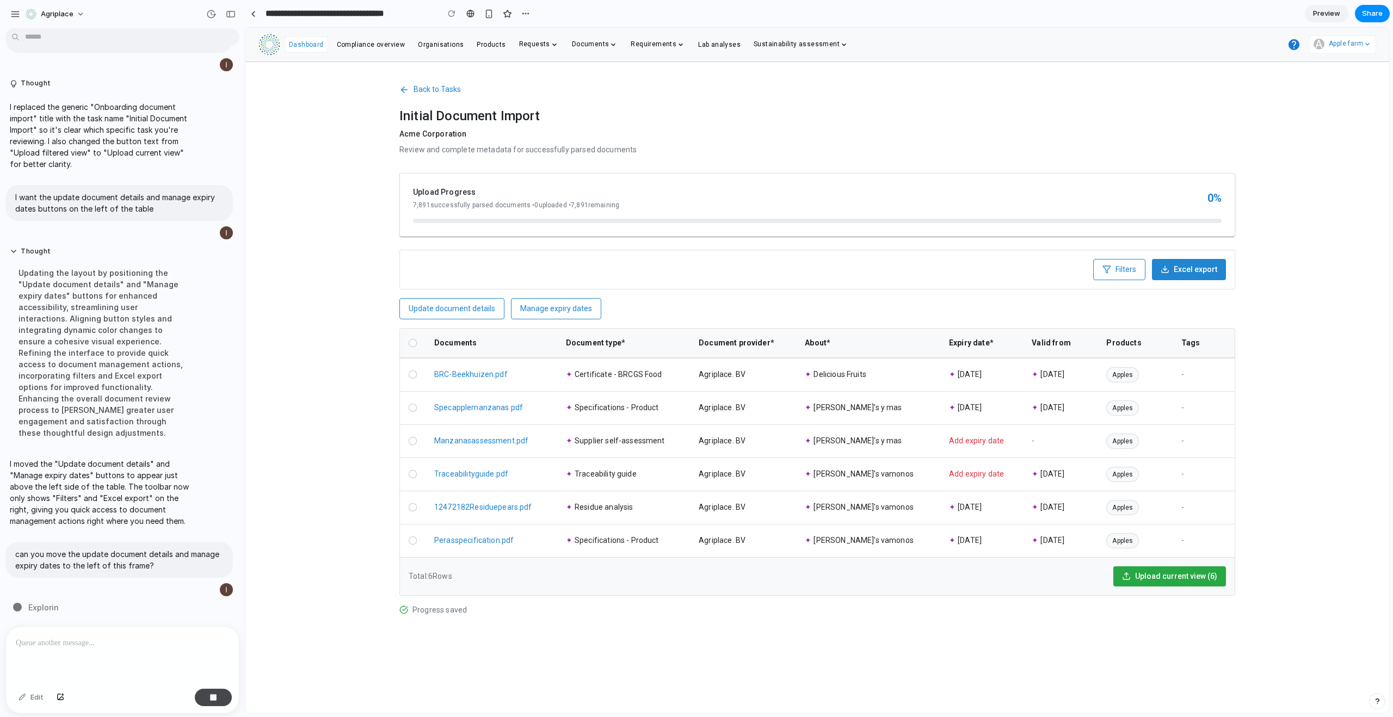
click at [227, 692] on button "button" at bounding box center [213, 697] width 37 height 17
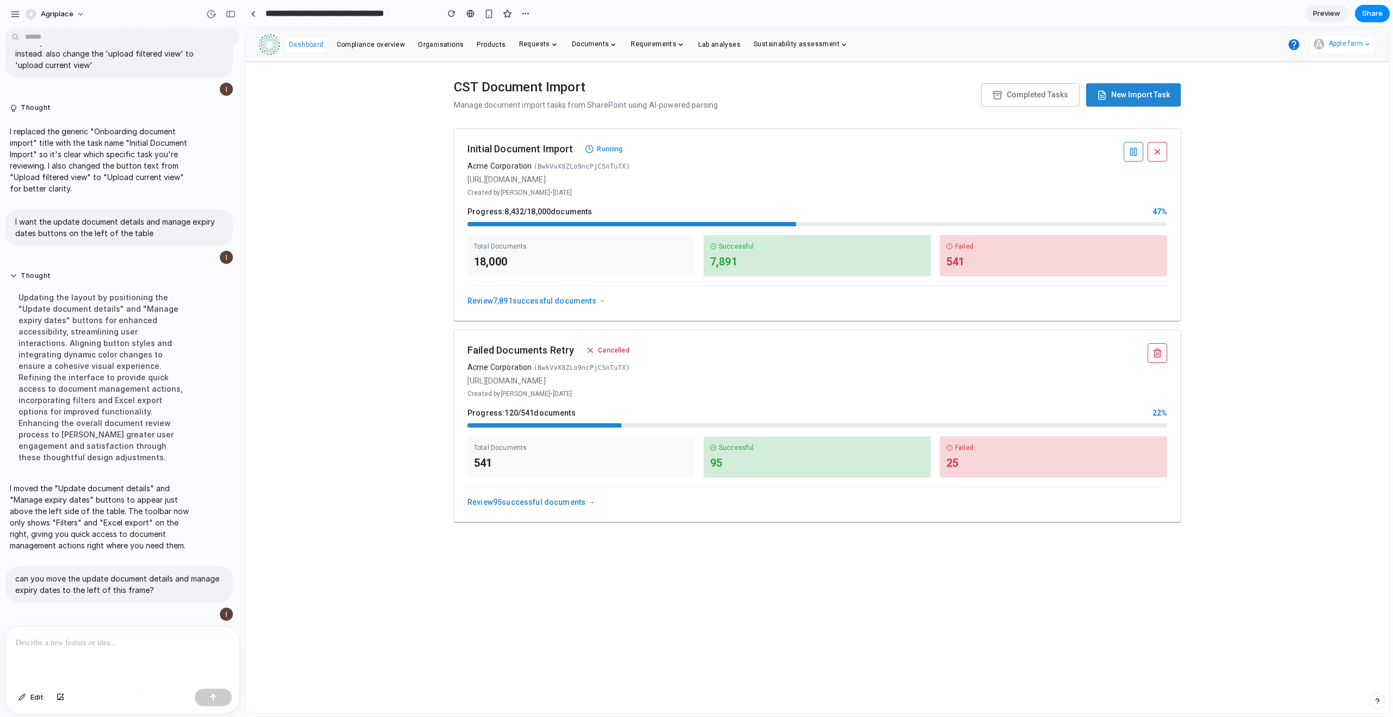
click at [532, 297] on link "Review 7,891 successful documents →" at bounding box center [536, 301] width 138 height 9
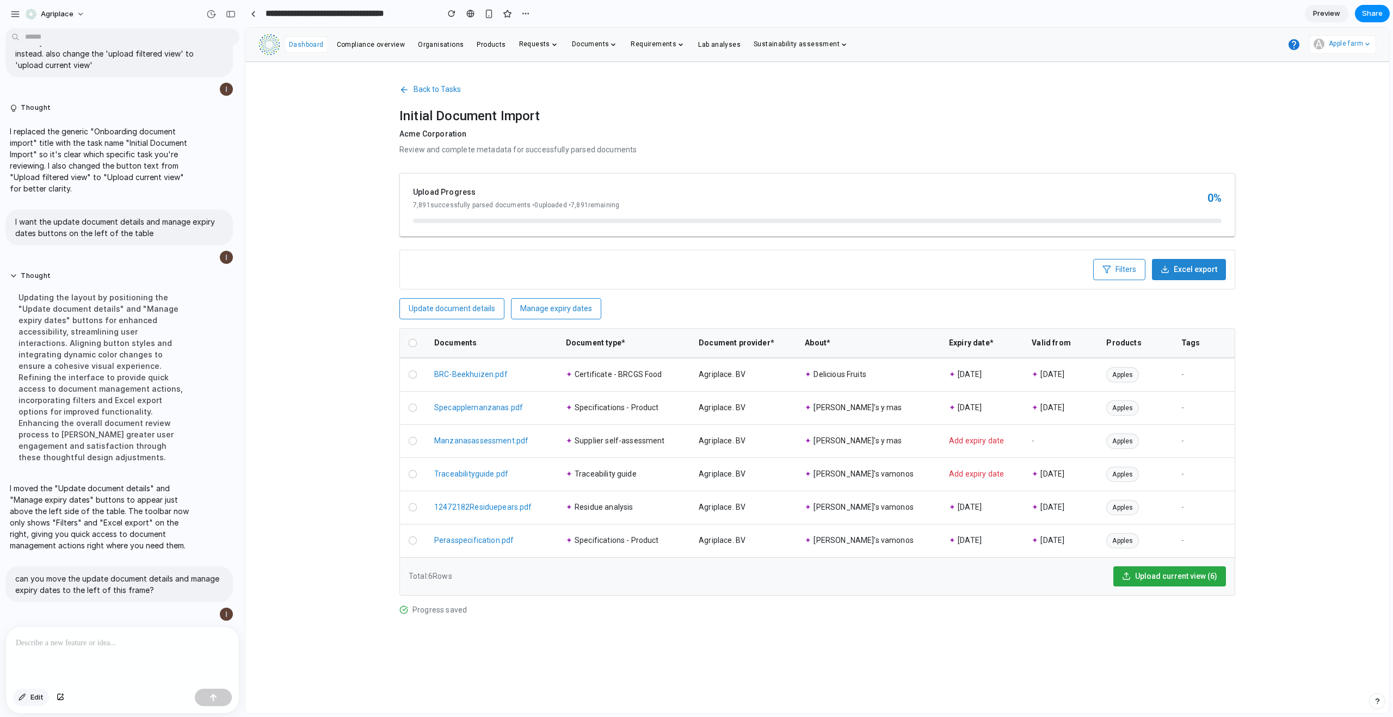
click at [28, 698] on button "Edit" at bounding box center [31, 697] width 36 height 17
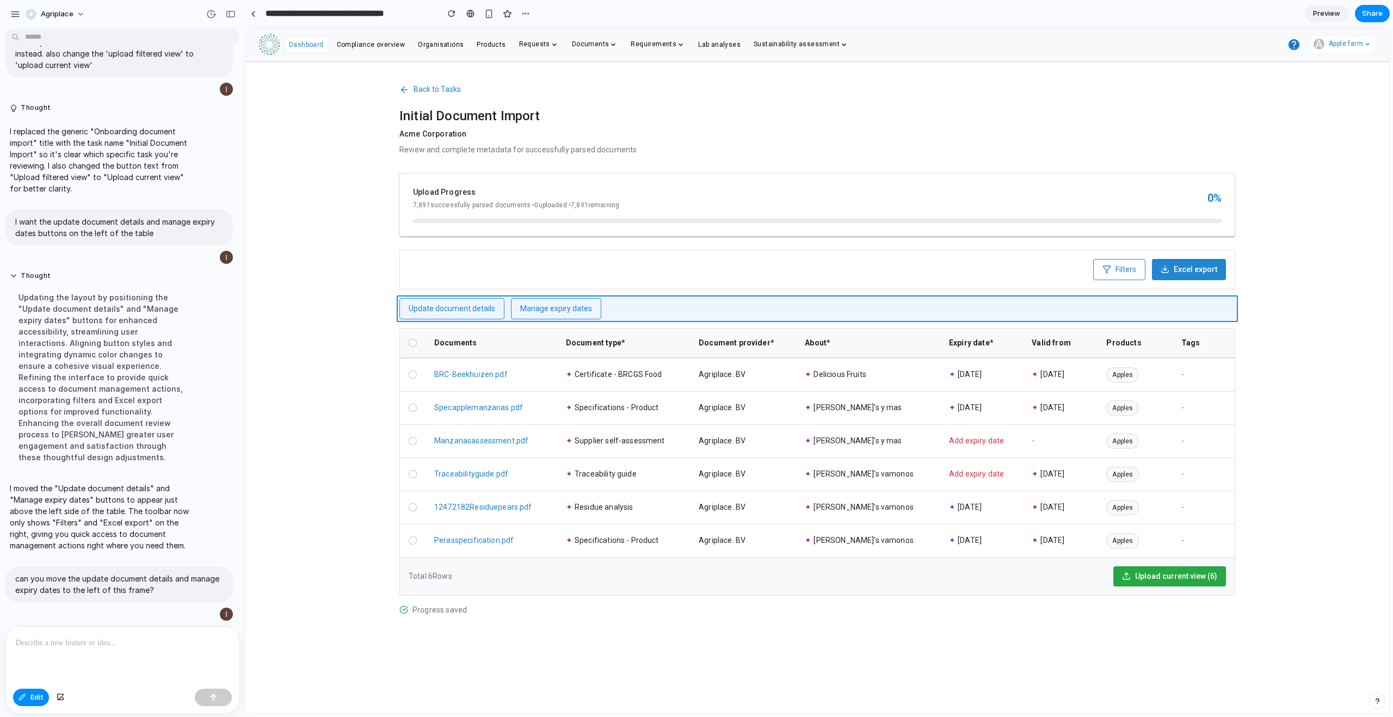
click at [508, 305] on div at bounding box center [817, 371] width 1144 height 686
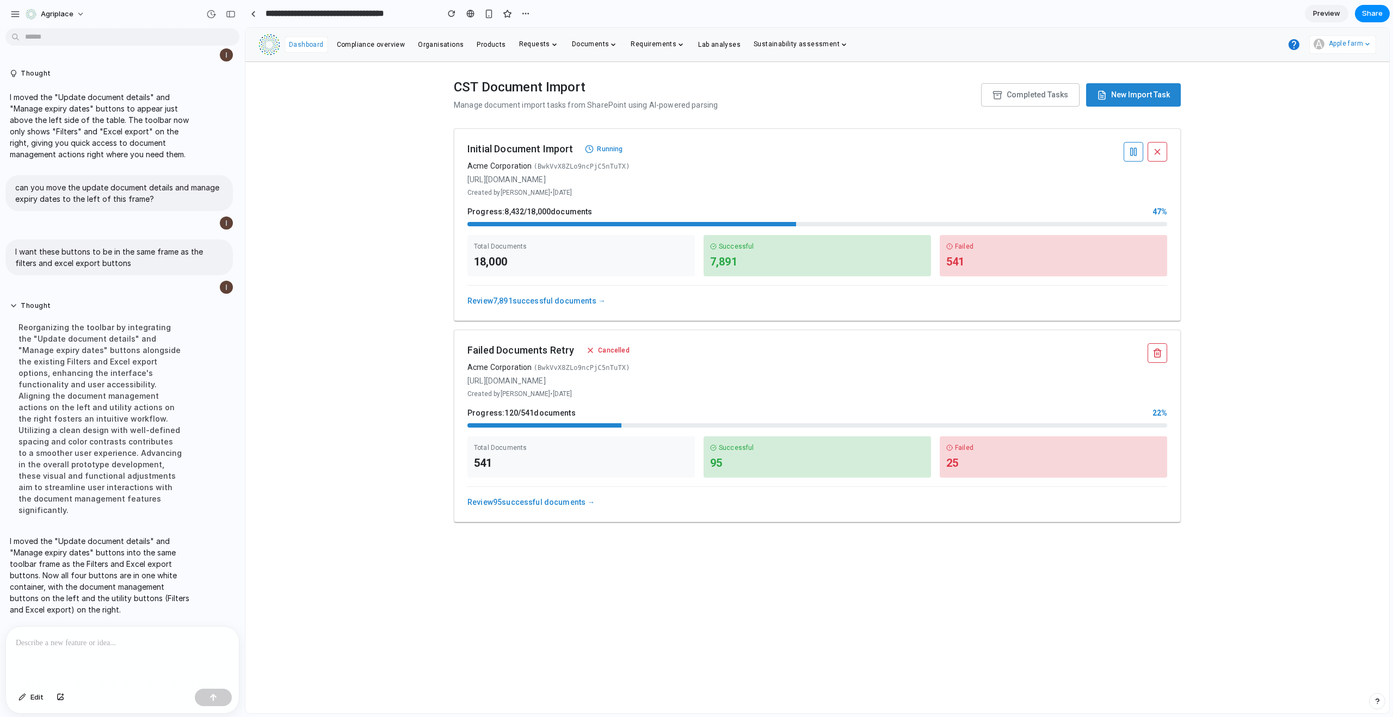
click at [567, 303] on link "Review 7,891 successful documents →" at bounding box center [536, 301] width 138 height 9
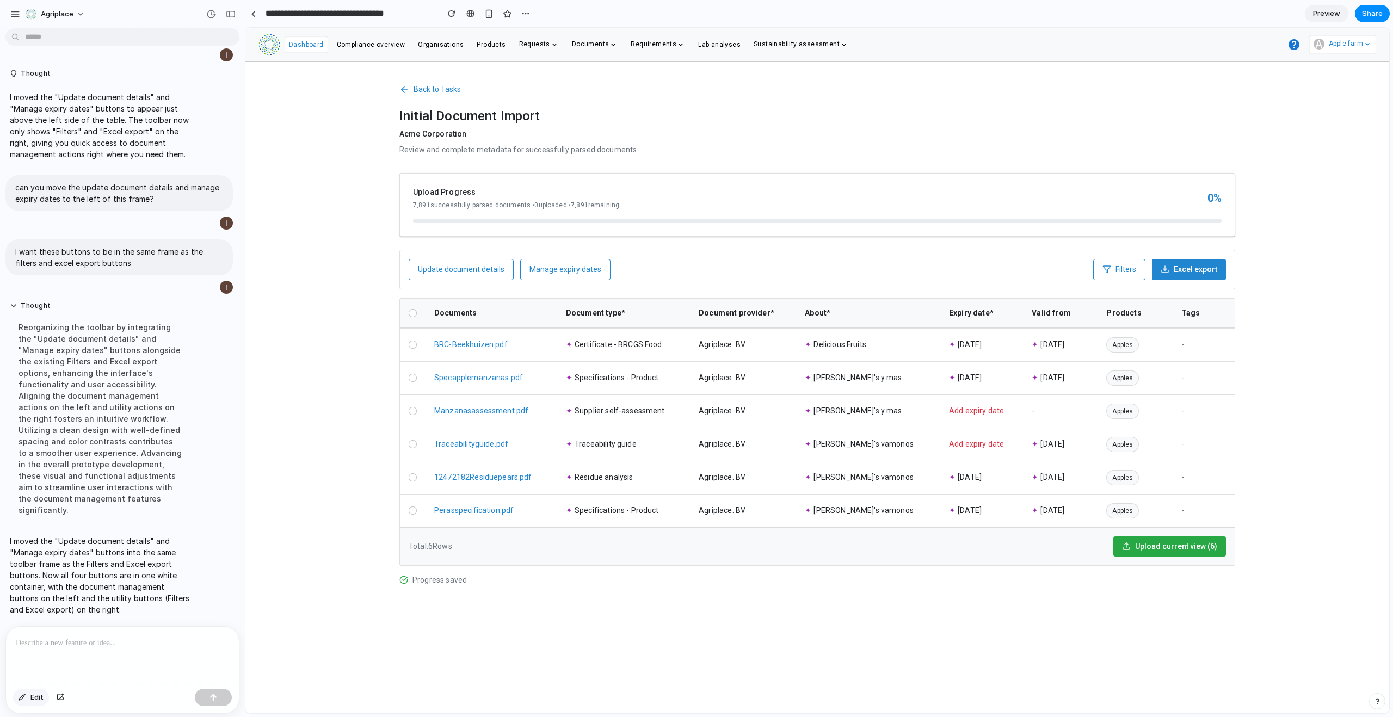
click at [24, 699] on div "button" at bounding box center [23, 697] width 8 height 7
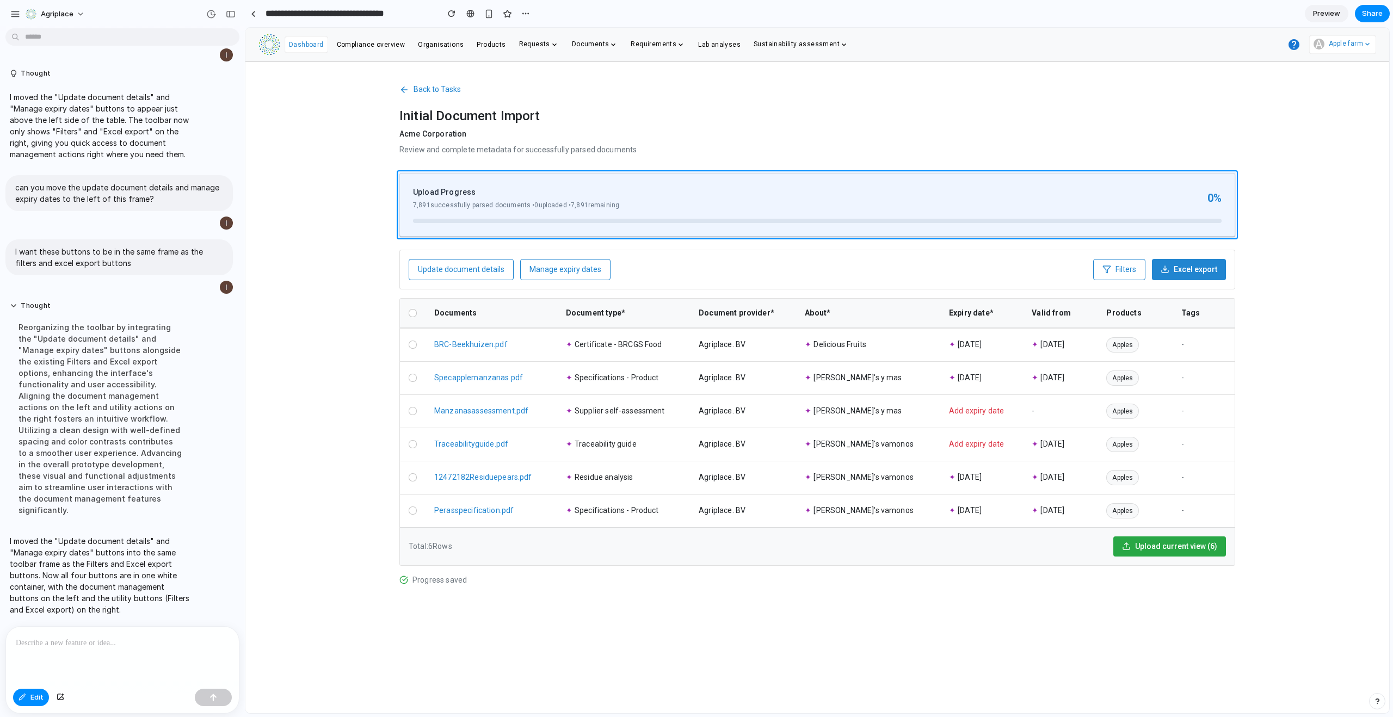
click at [675, 229] on div at bounding box center [817, 371] width 1144 height 686
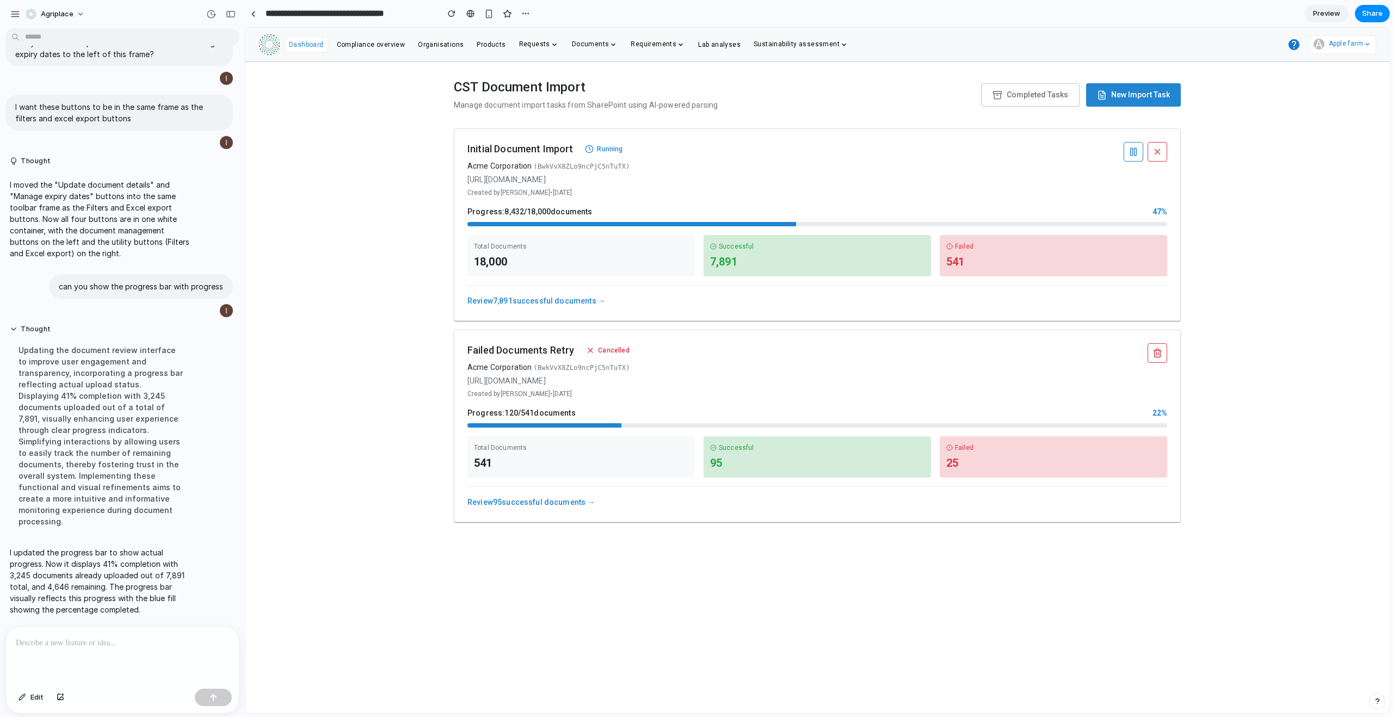
click at [574, 300] on link "Review 7,891 successful documents →" at bounding box center [536, 301] width 138 height 9
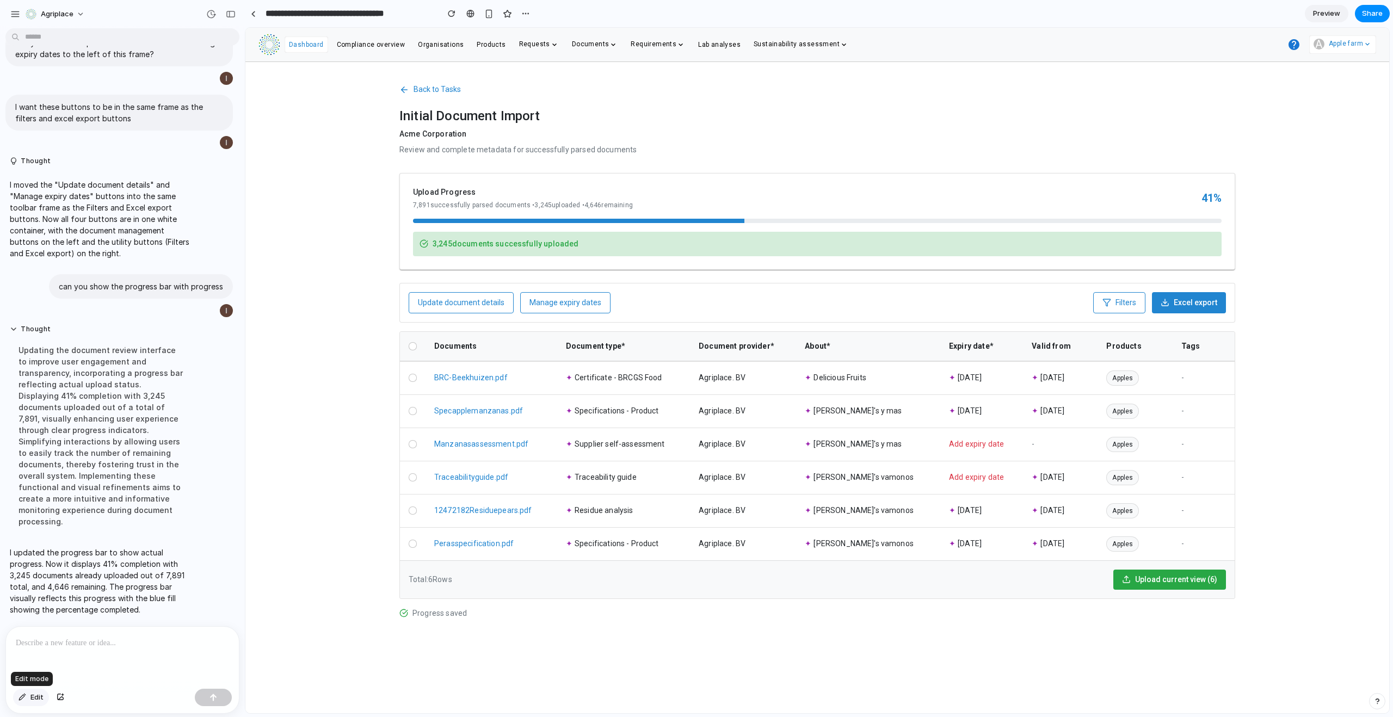
click at [27, 698] on button "Edit" at bounding box center [31, 697] width 36 height 17
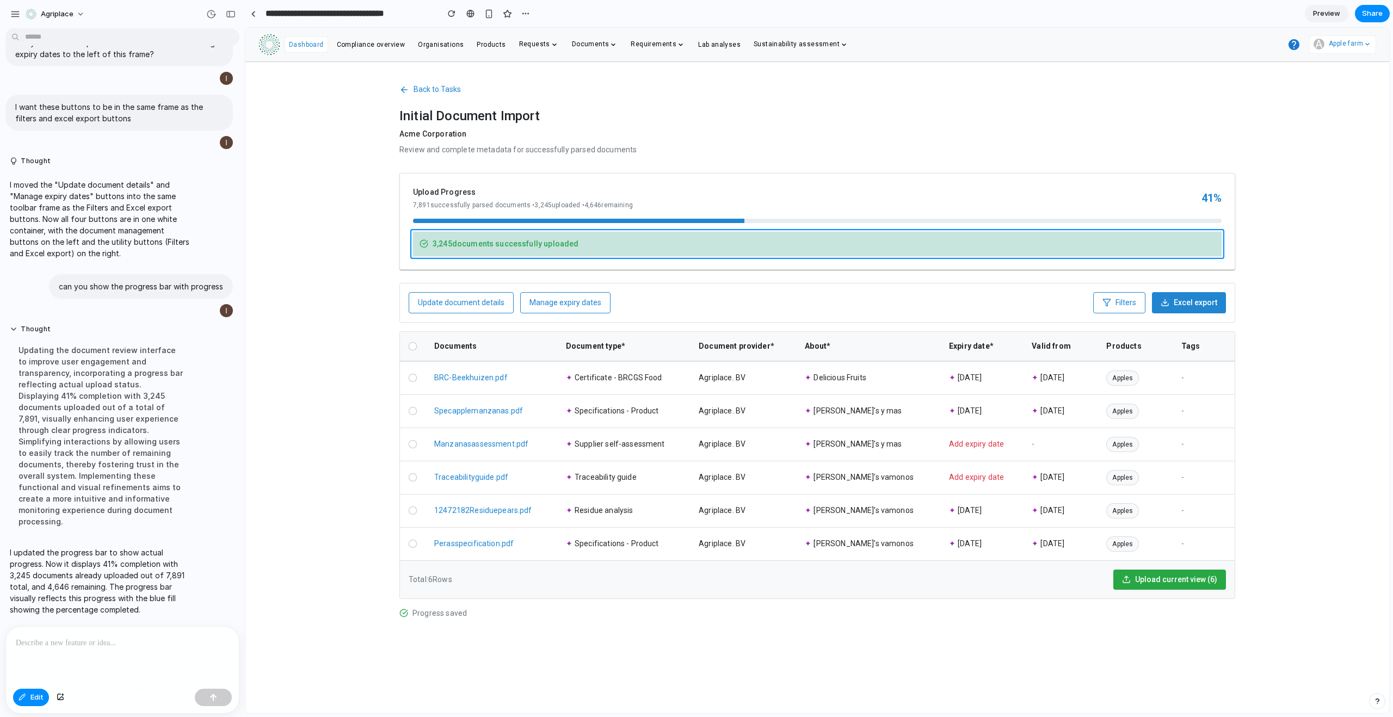
click at [662, 236] on div at bounding box center [817, 371] width 1144 height 686
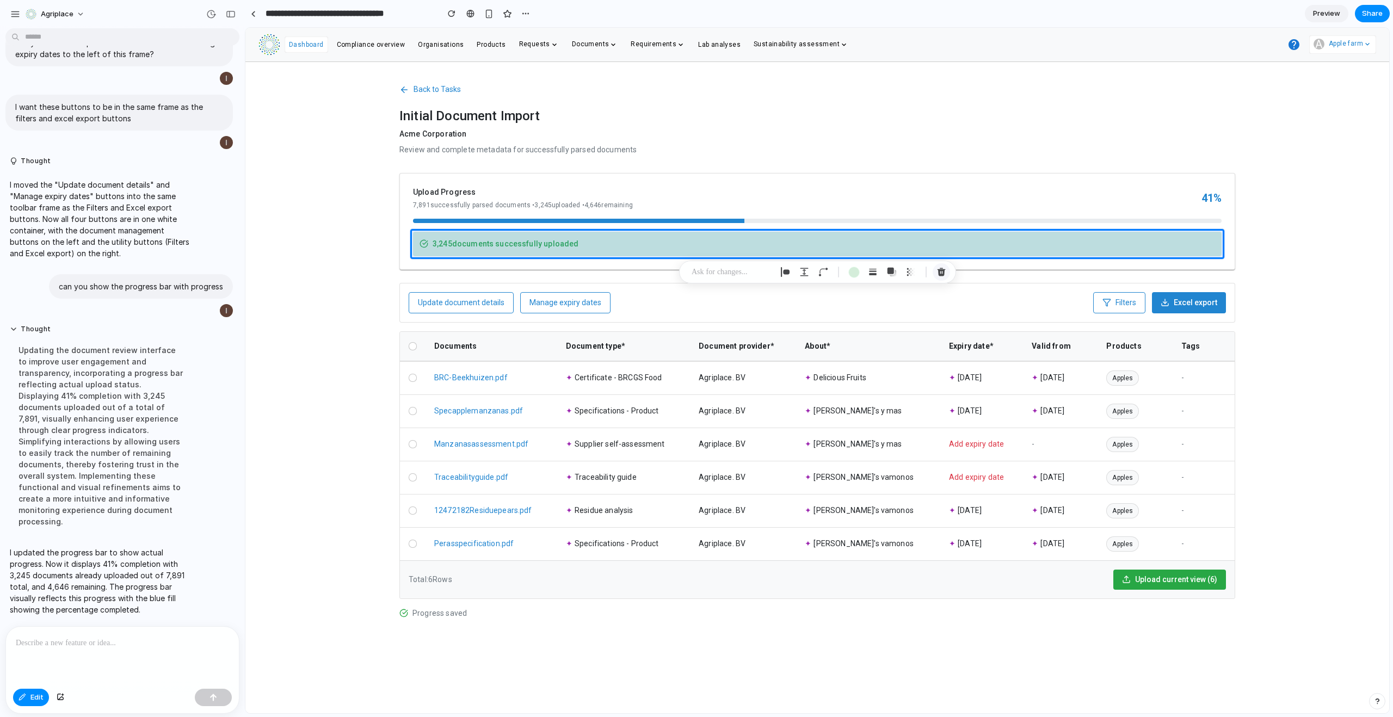
click at [938, 272] on div "button" at bounding box center [942, 272] width 10 height 10
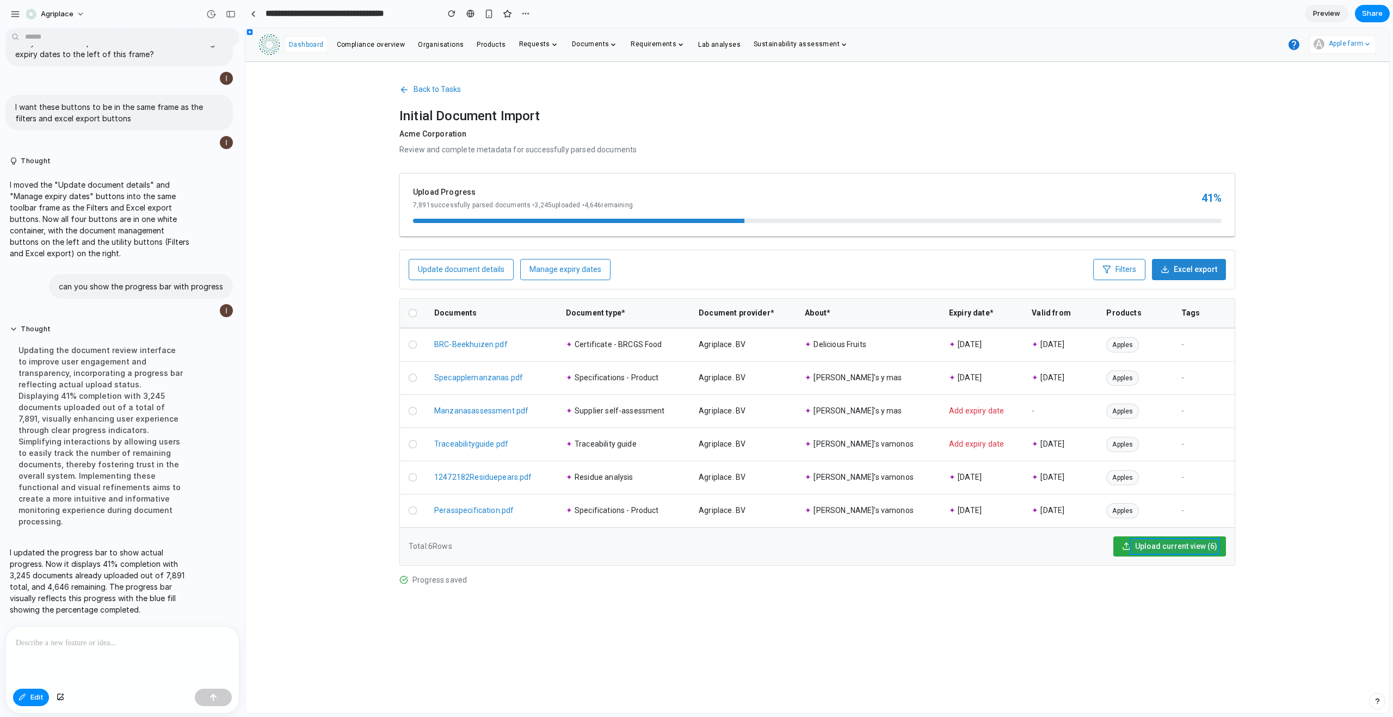
click at [1170, 543] on div at bounding box center [817, 371] width 1144 height 686
click at [1115, 543] on div at bounding box center [817, 371] width 1144 height 686
click at [1205, 570] on div "button" at bounding box center [1204, 572] width 11 height 11
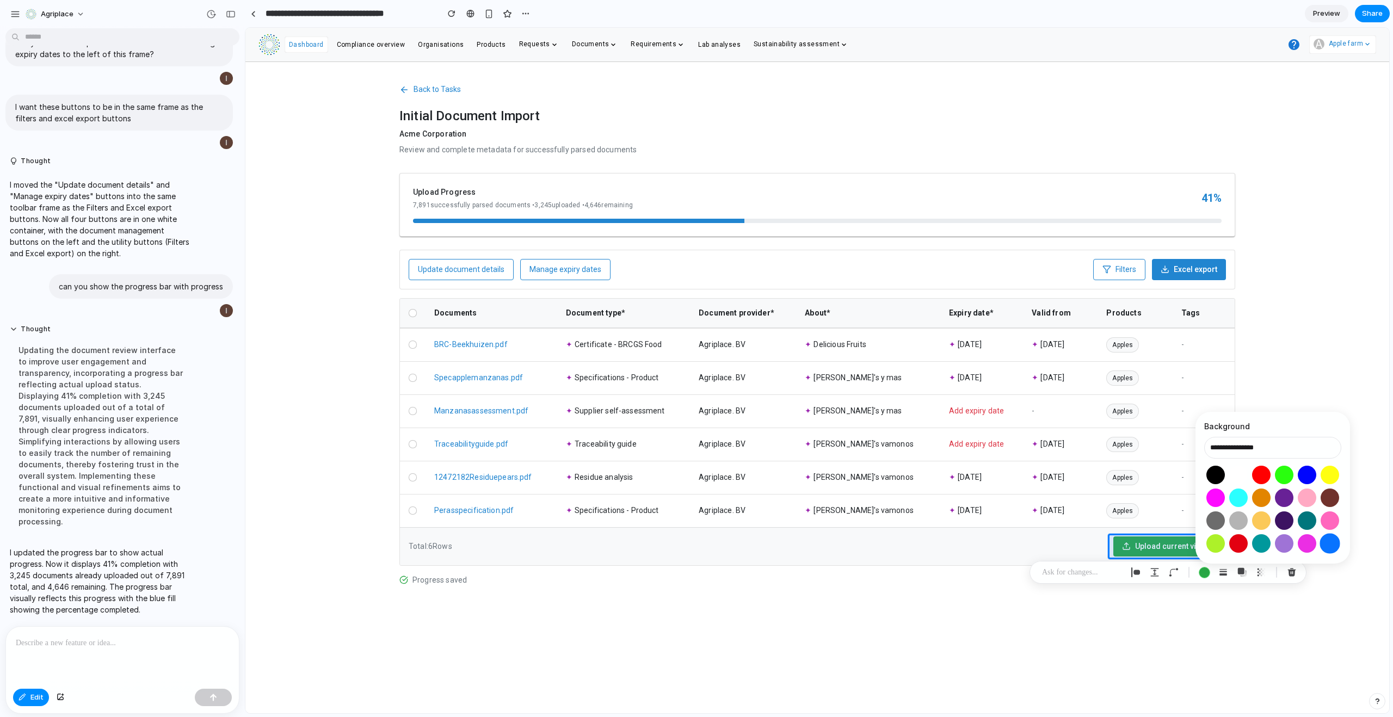
click at [1333, 540] on button "Select color oklch(0.60 0.24 260)" at bounding box center [1330, 543] width 20 height 20
type input "**********"
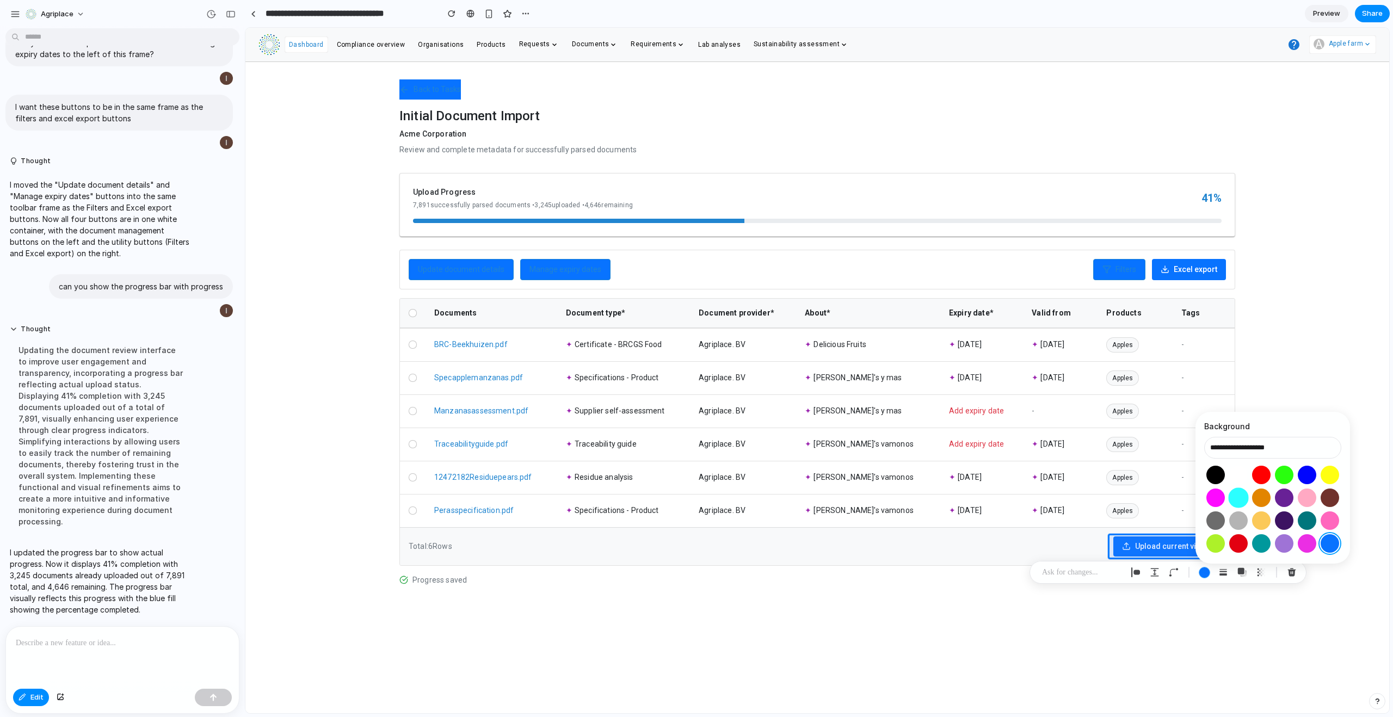
click at [1241, 499] on button "Select color oklch(0.91 0.15 195)" at bounding box center [1238, 498] width 20 height 20
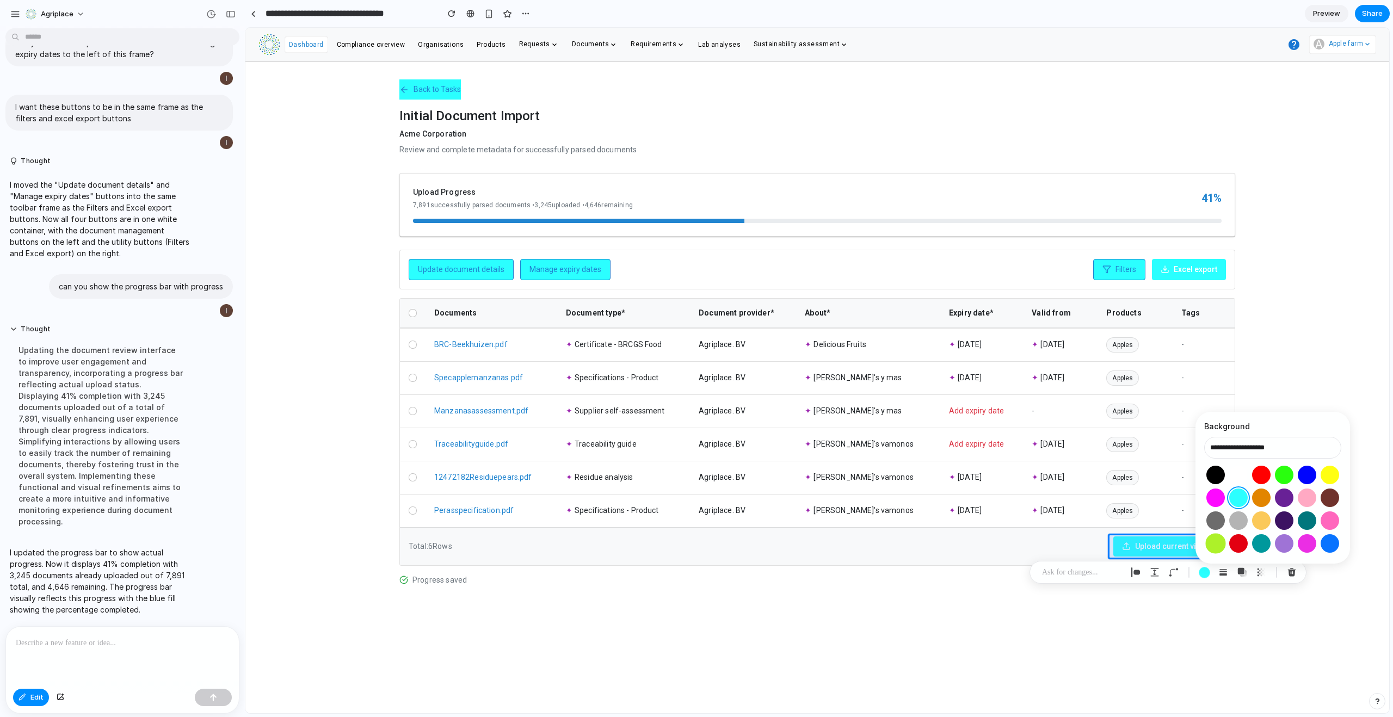
click at [1219, 546] on button "Select color oklch(0.88 0.22 128)" at bounding box center [1215, 543] width 20 height 20
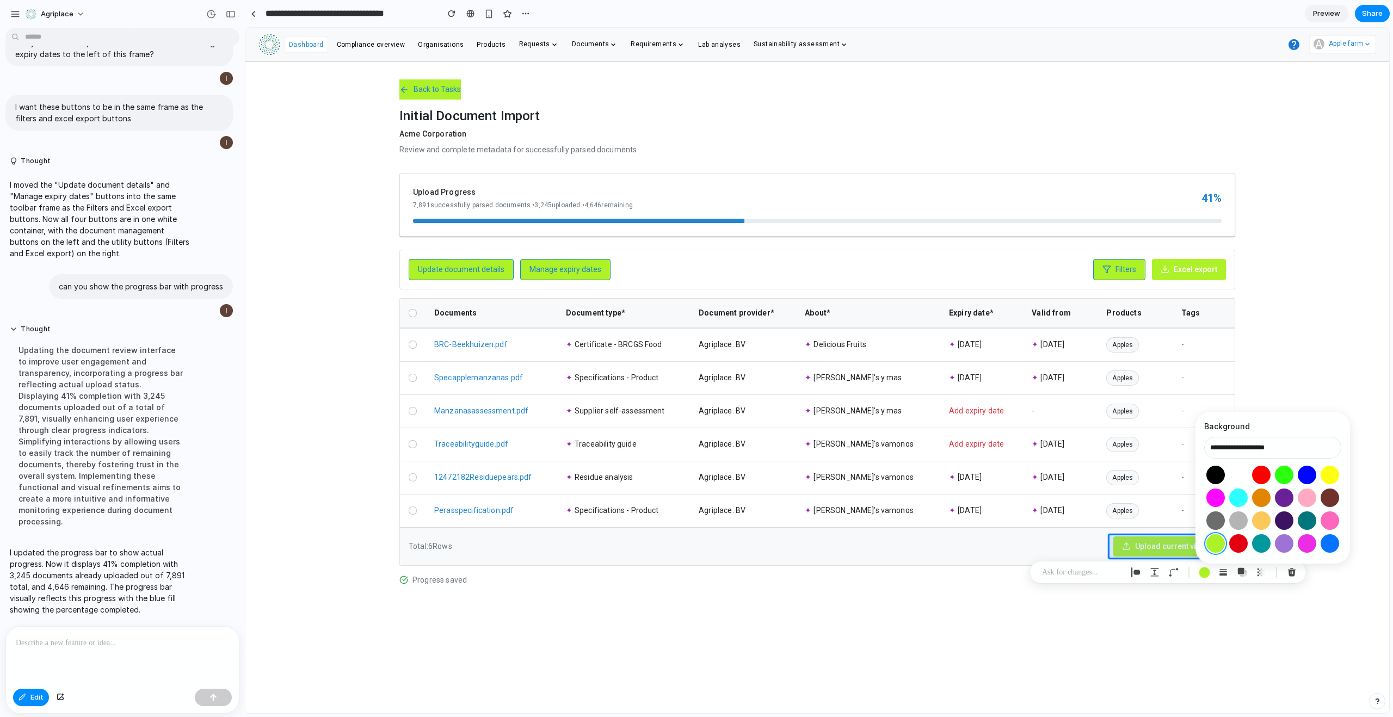
click at [1245, 483] on div at bounding box center [1272, 509] width 137 height 91
click at [1243, 477] on button "Select color oklch(1 0 0)" at bounding box center [1238, 475] width 20 height 20
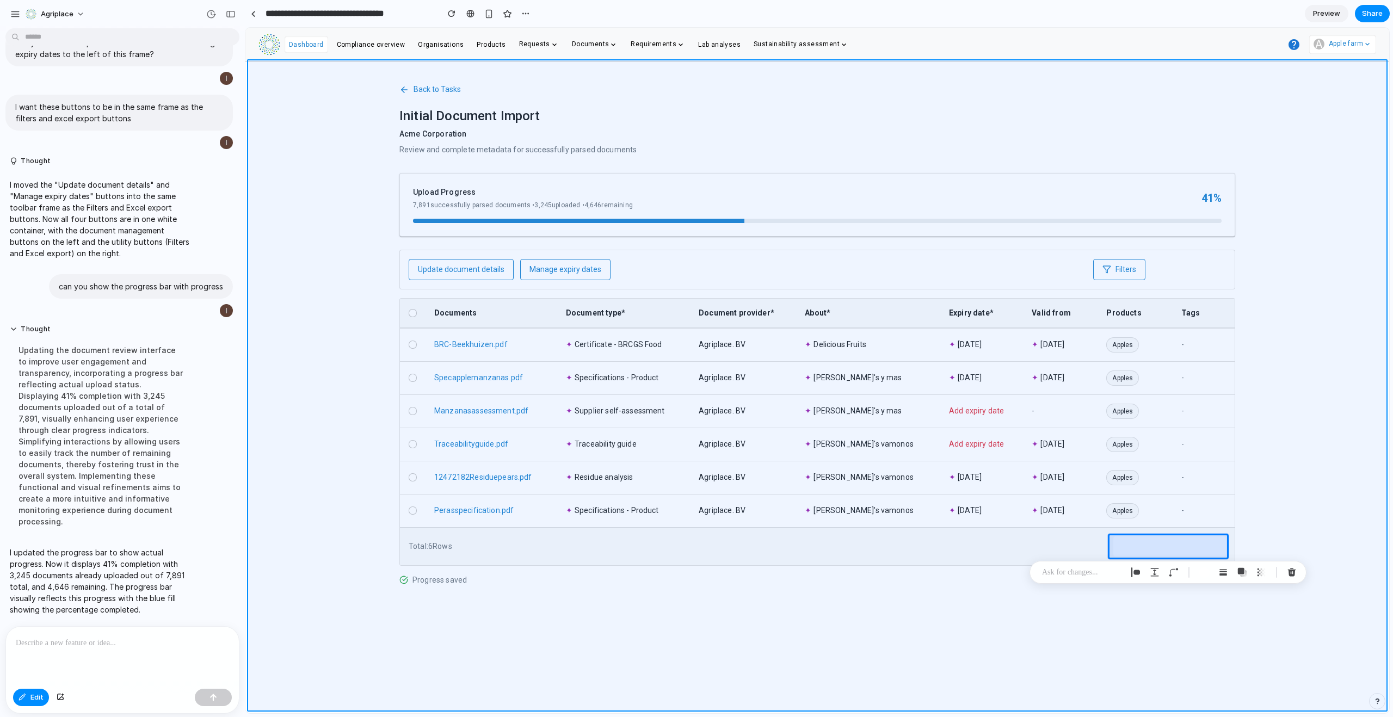
click at [900, 638] on div at bounding box center [817, 371] width 1144 height 686
type input "**********"
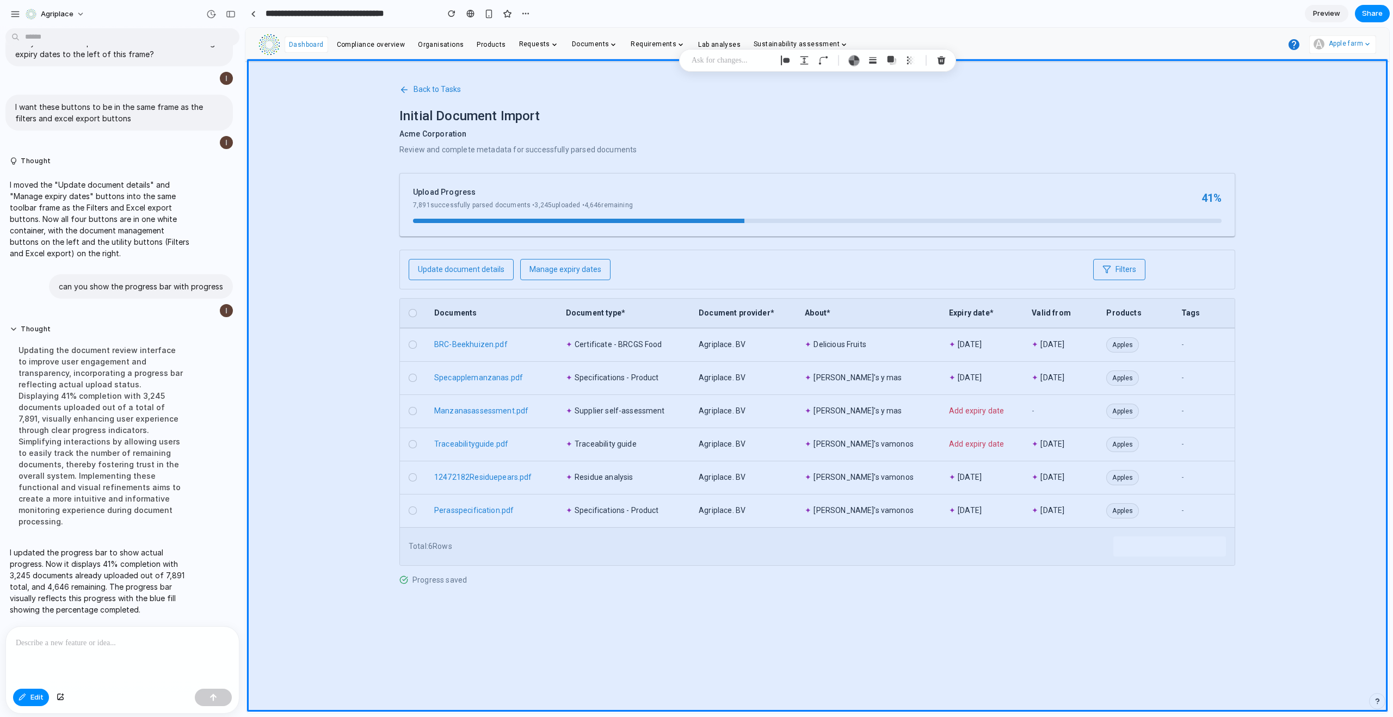
click at [192, 651] on div at bounding box center [122, 656] width 233 height 58
click at [43, 697] on button "Edit" at bounding box center [31, 697] width 36 height 17
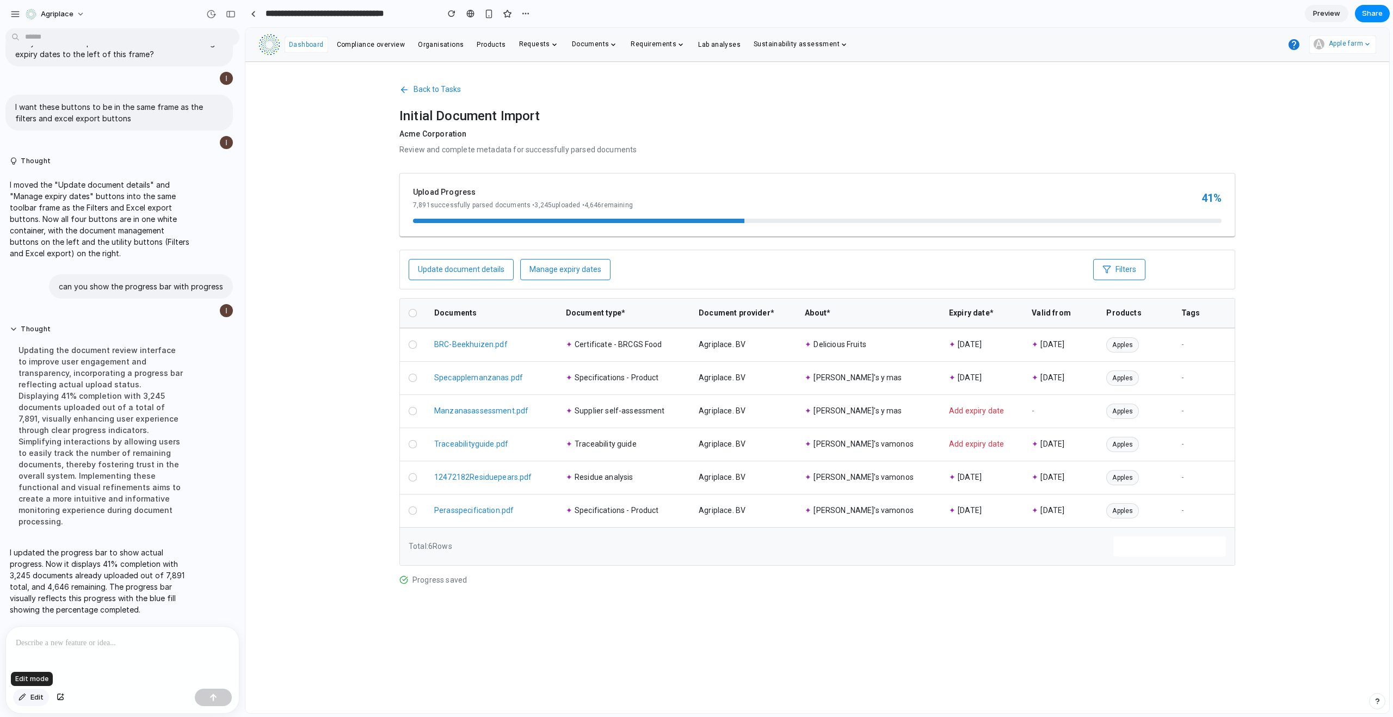
click at [43, 697] on button "Edit" at bounding box center [31, 697] width 36 height 17
click at [105, 644] on p at bounding box center [120, 643] width 209 height 13
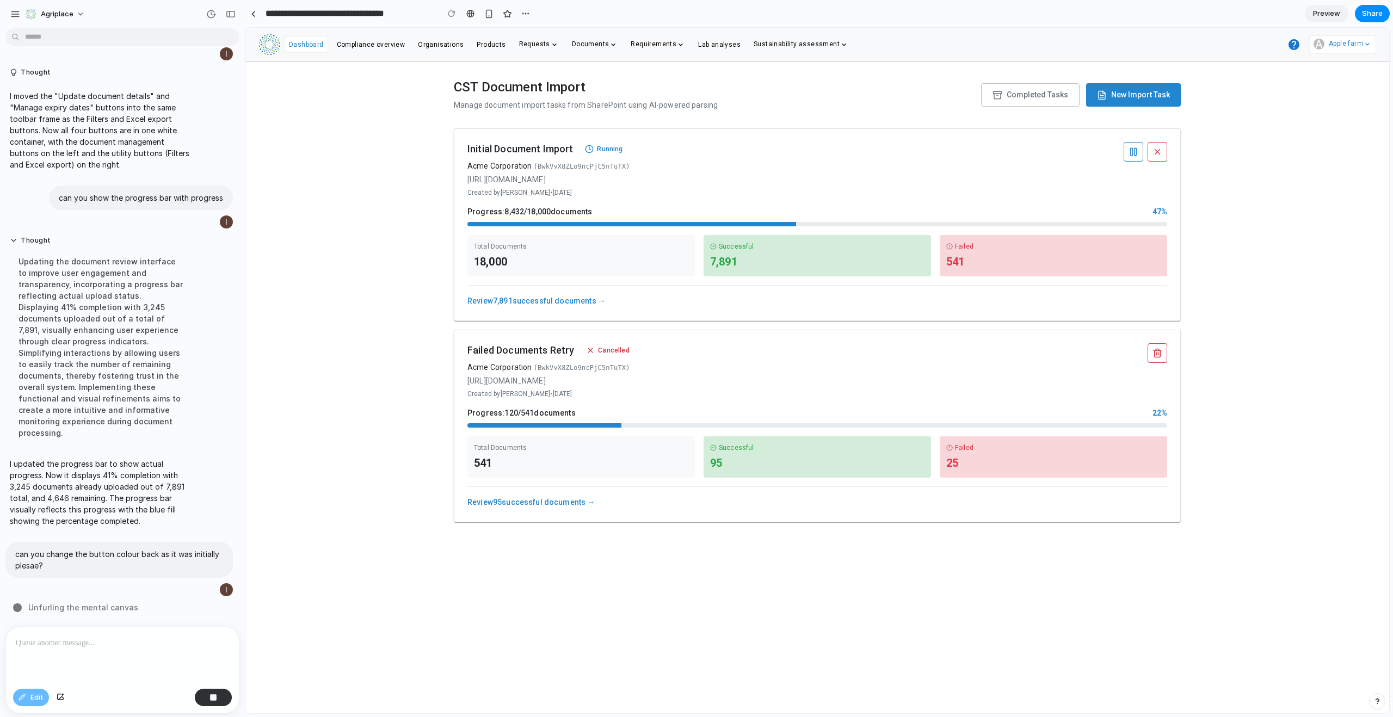
click at [520, 297] on link "Review 7,891 successful documents →" at bounding box center [536, 301] width 138 height 9
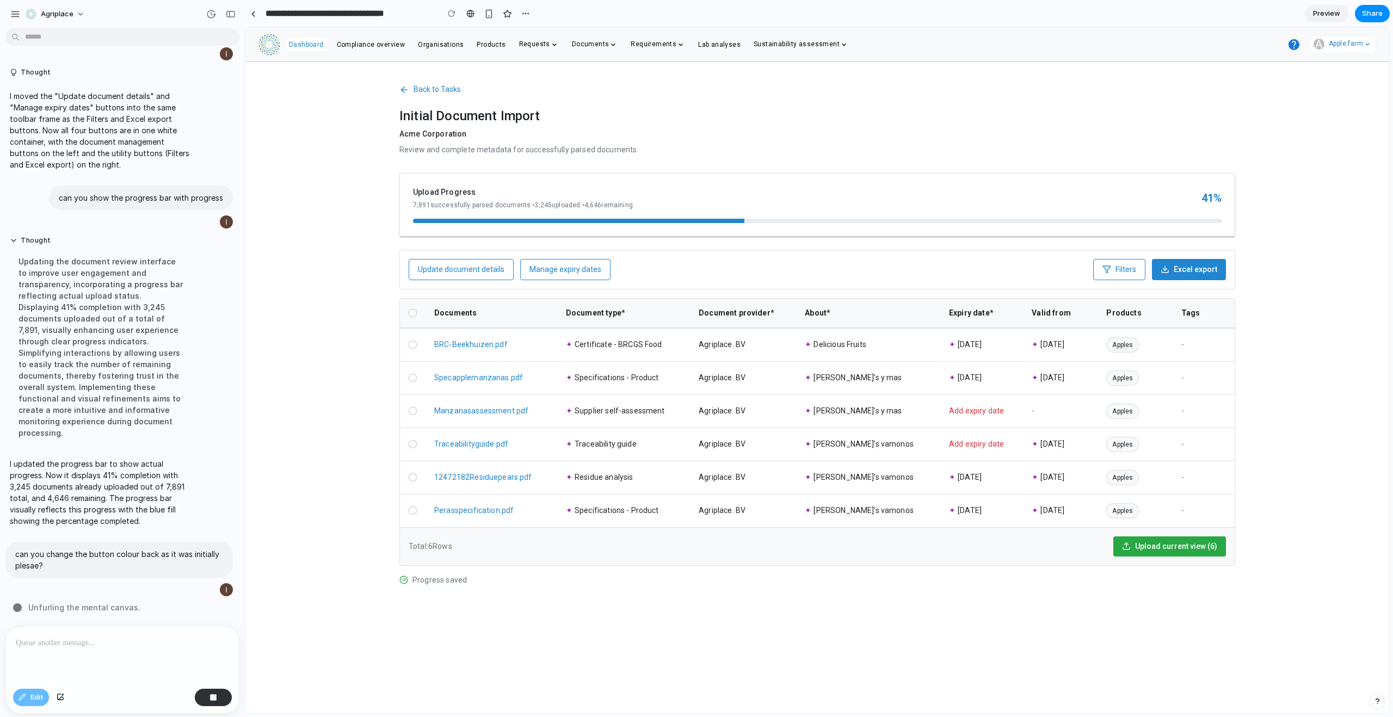
click at [1165, 541] on span "Upload current view (6)" at bounding box center [1176, 546] width 82 height 11
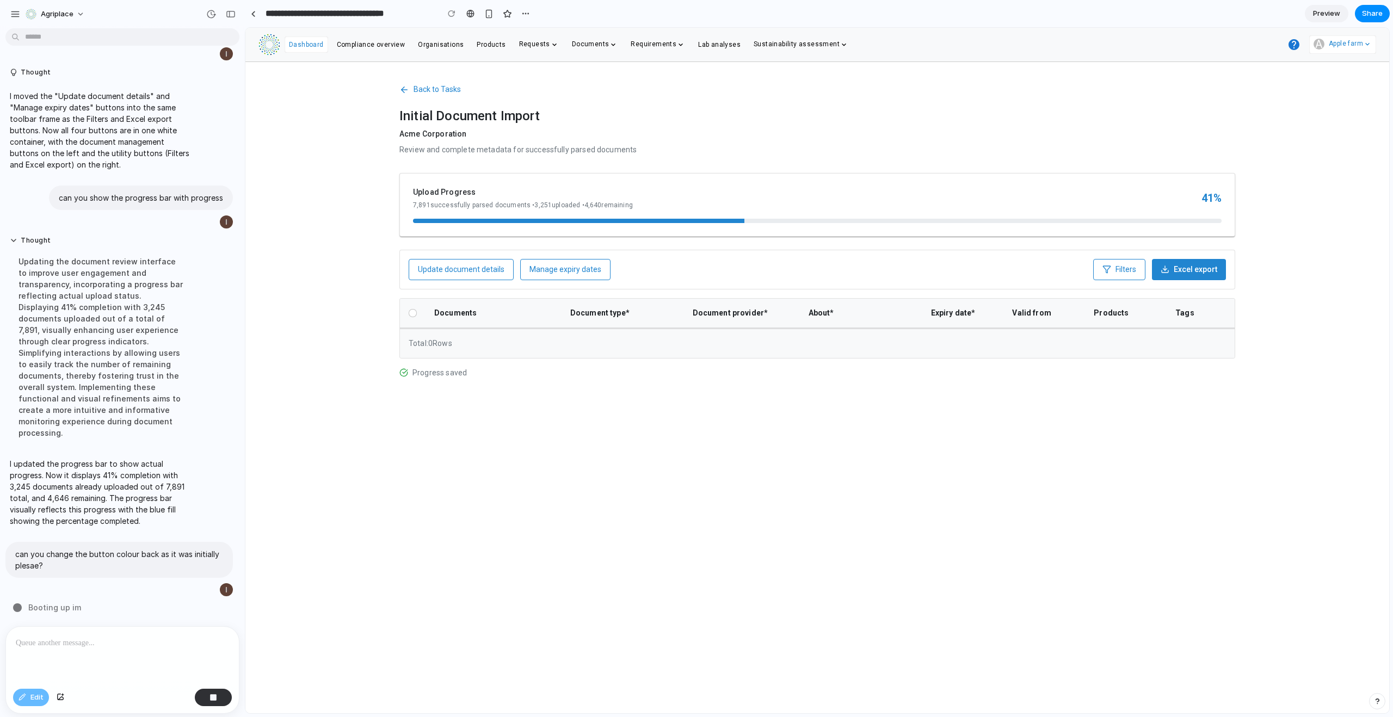
click at [413, 85] on button "Back to Tasks" at bounding box center [429, 89] width 61 height 20
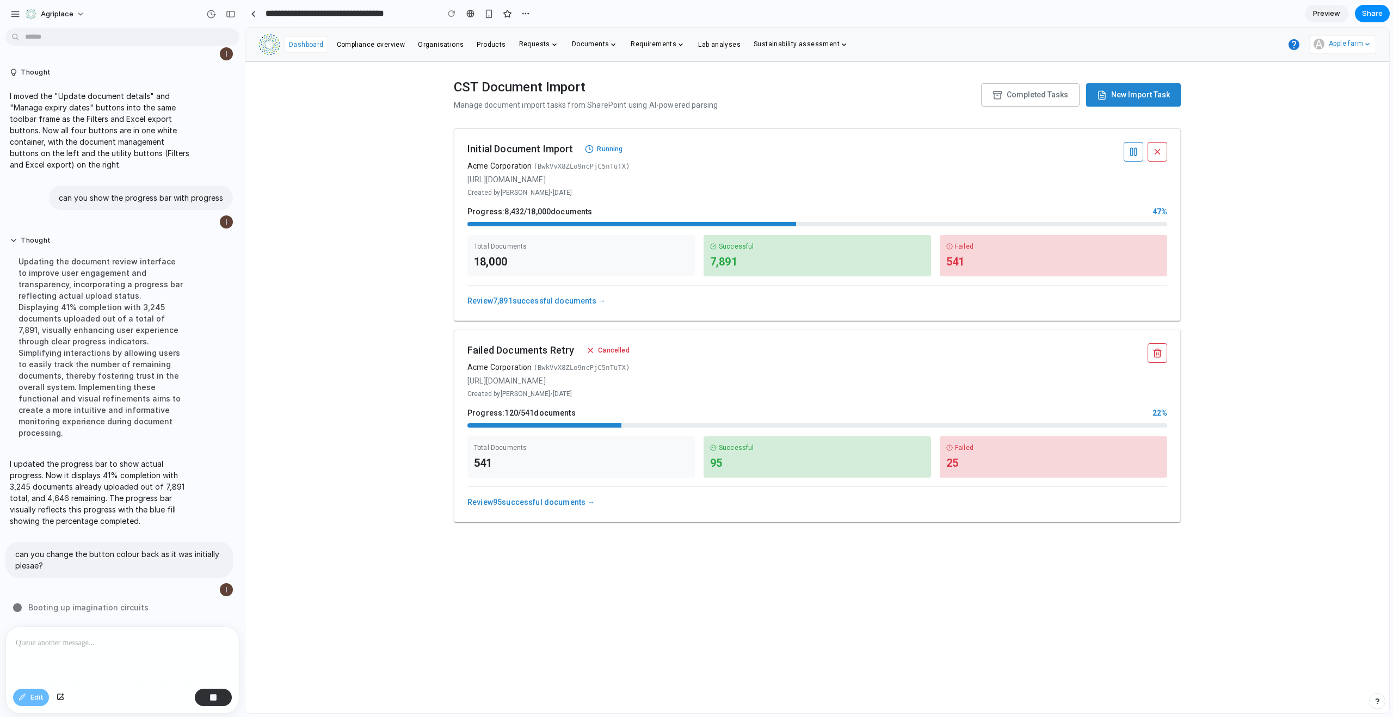
click at [525, 300] on link "Review 7,891 successful documents →" at bounding box center [536, 301] width 138 height 9
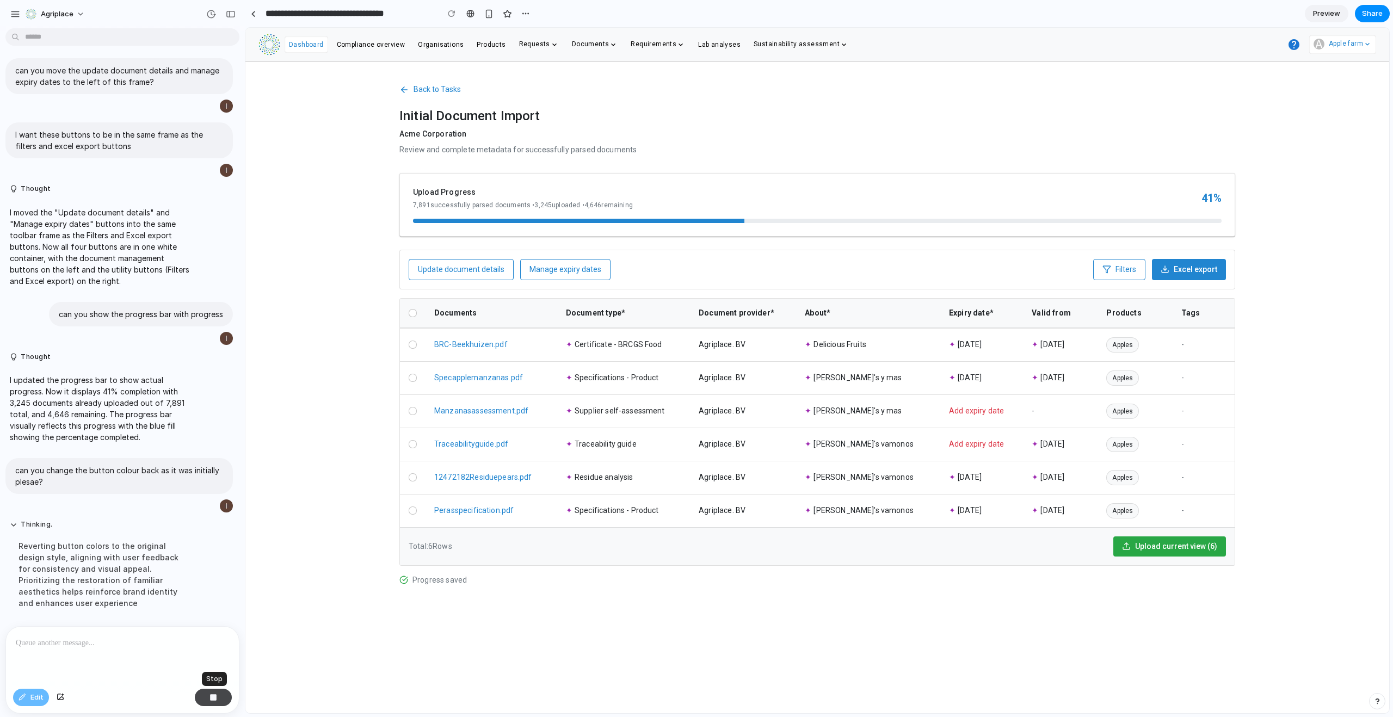
click at [222, 703] on button "button" at bounding box center [213, 697] width 37 height 17
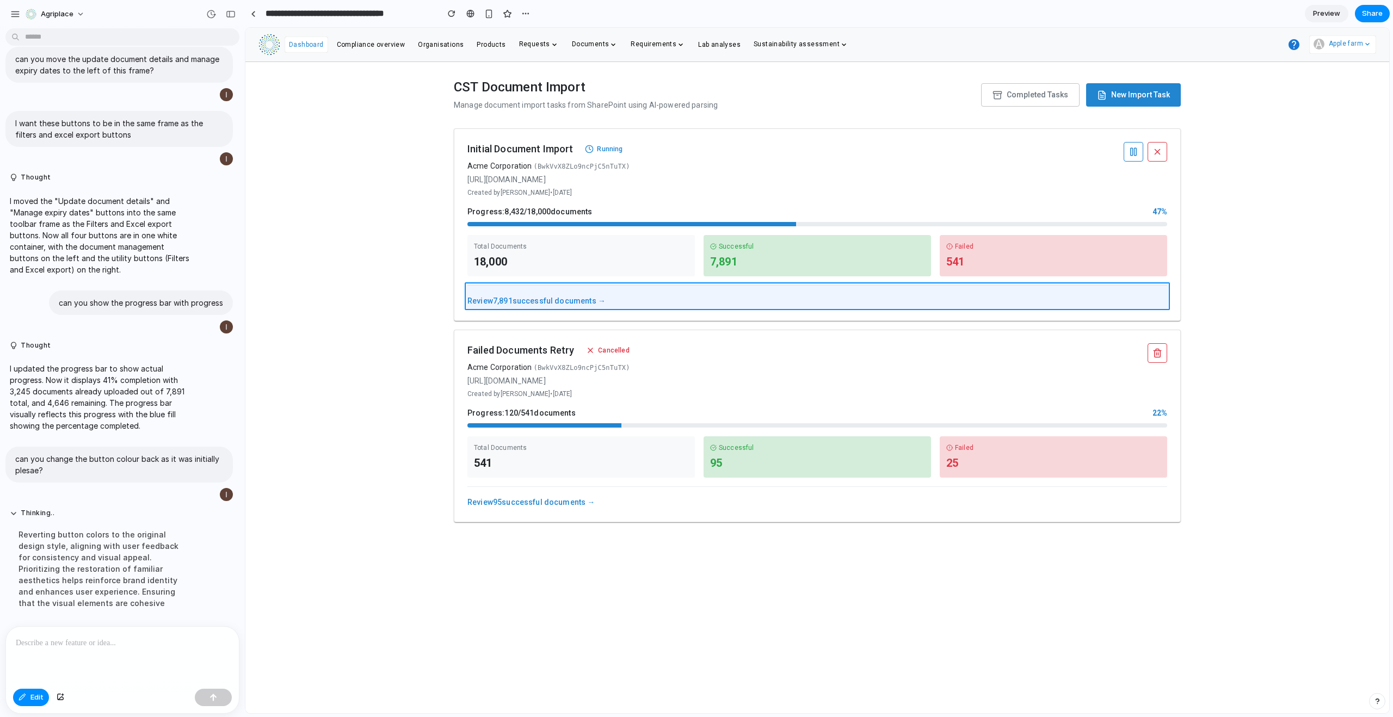
click at [513, 296] on div at bounding box center [817, 371] width 1144 height 686
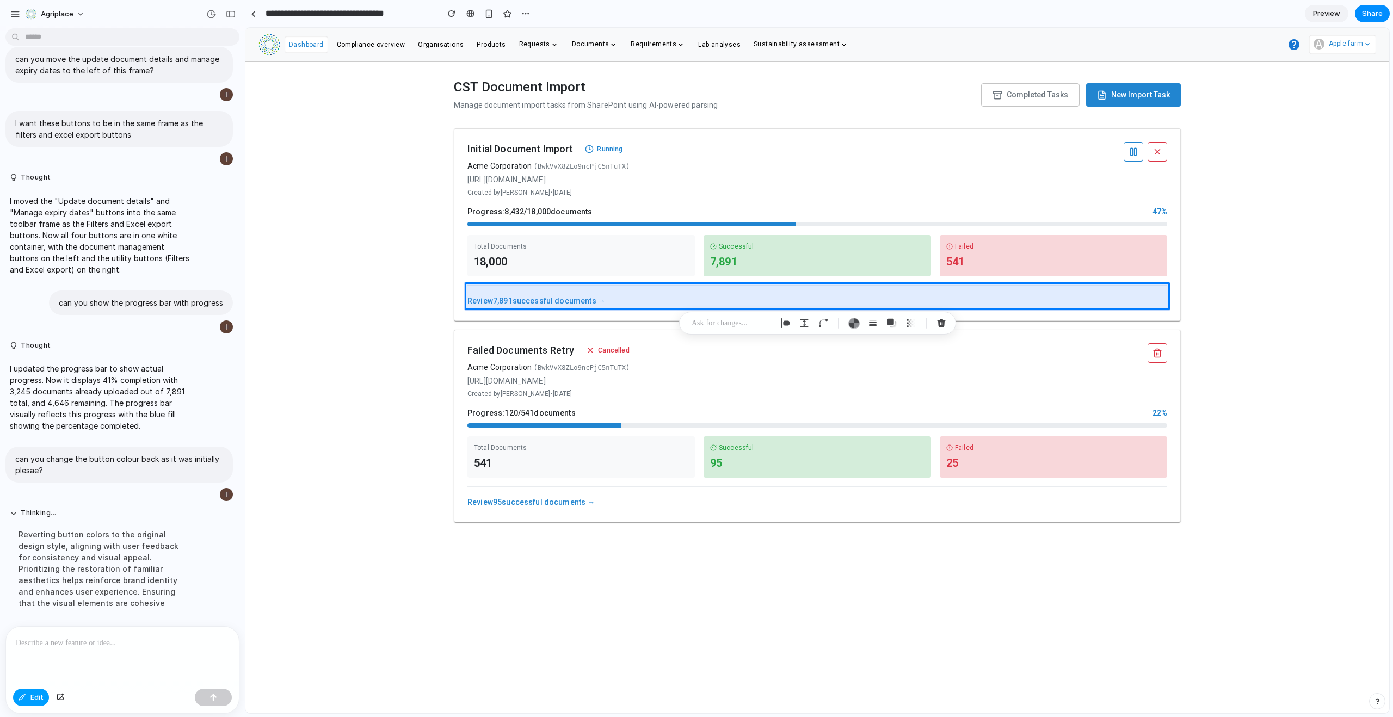
click at [29, 704] on button "Edit" at bounding box center [31, 697] width 36 height 17
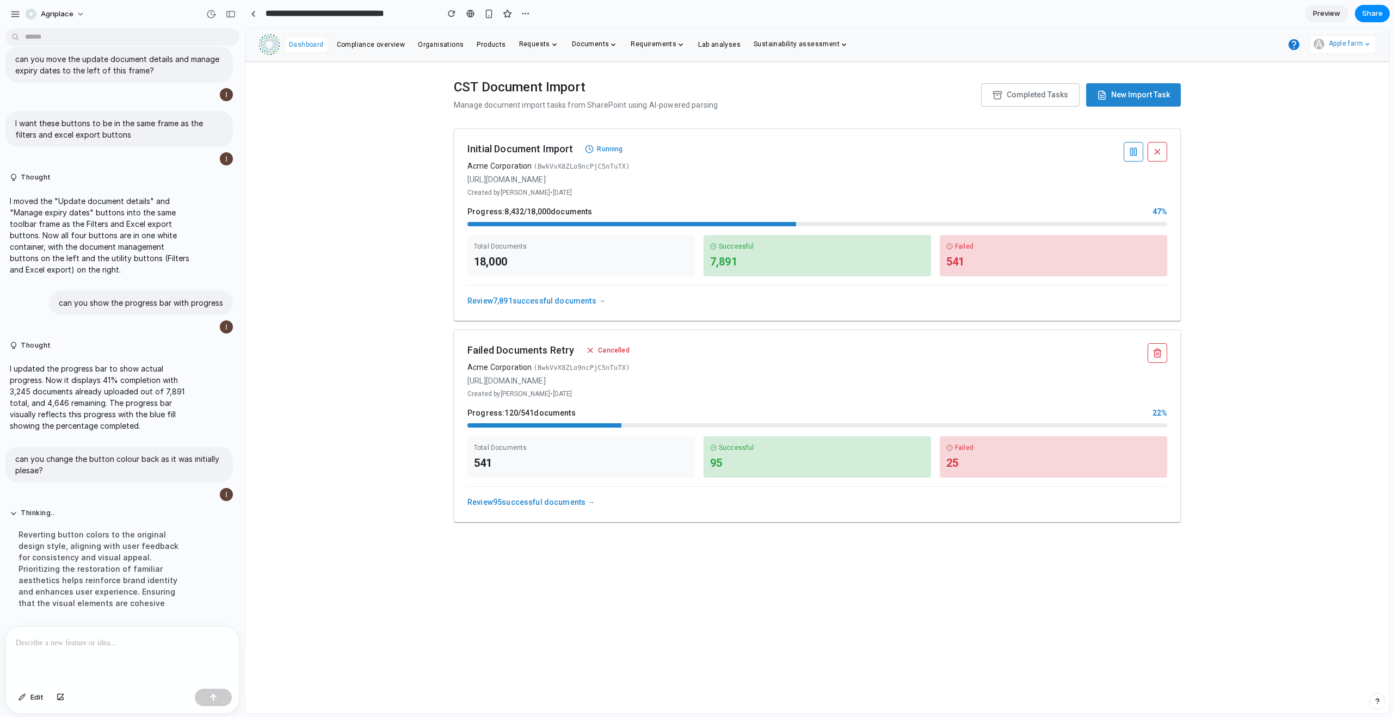
click at [494, 300] on link "Review 7,891 successful documents →" at bounding box center [536, 301] width 138 height 9
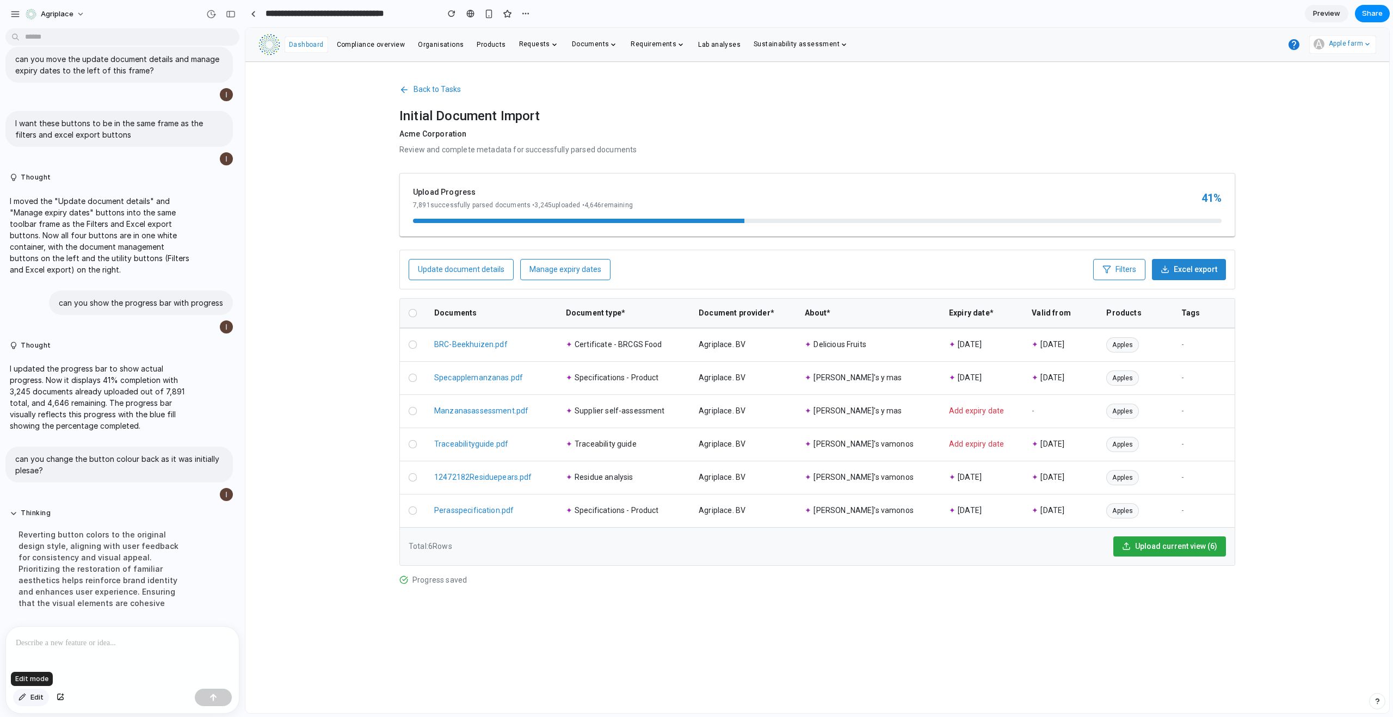
click at [32, 700] on span "Edit" at bounding box center [36, 697] width 13 height 11
click at [1113, 546] on div at bounding box center [817, 371] width 1144 height 686
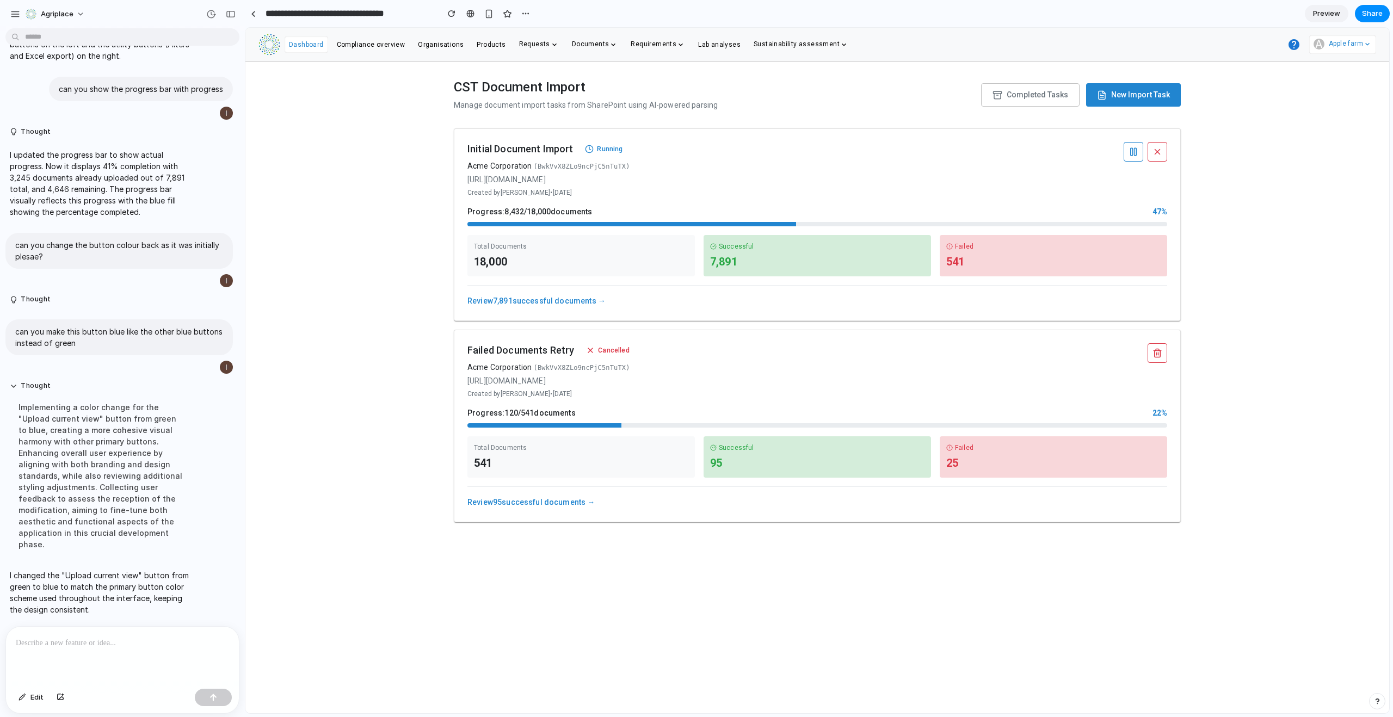
click at [557, 307] on div "Review 7,891 successful documents →" at bounding box center [817, 296] width 700 height 22
click at [562, 303] on link "Review 7,891 successful documents →" at bounding box center [536, 301] width 138 height 9
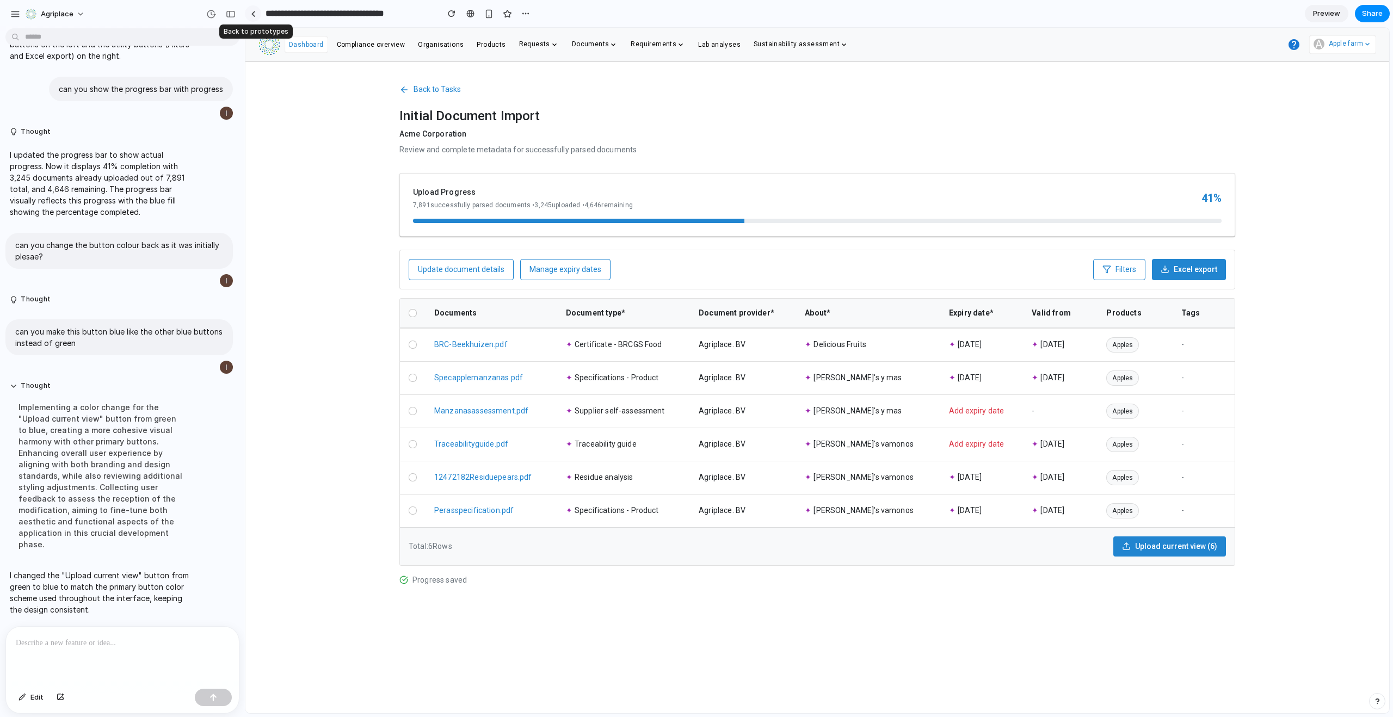
click at [255, 13] on div at bounding box center [253, 14] width 5 height 6
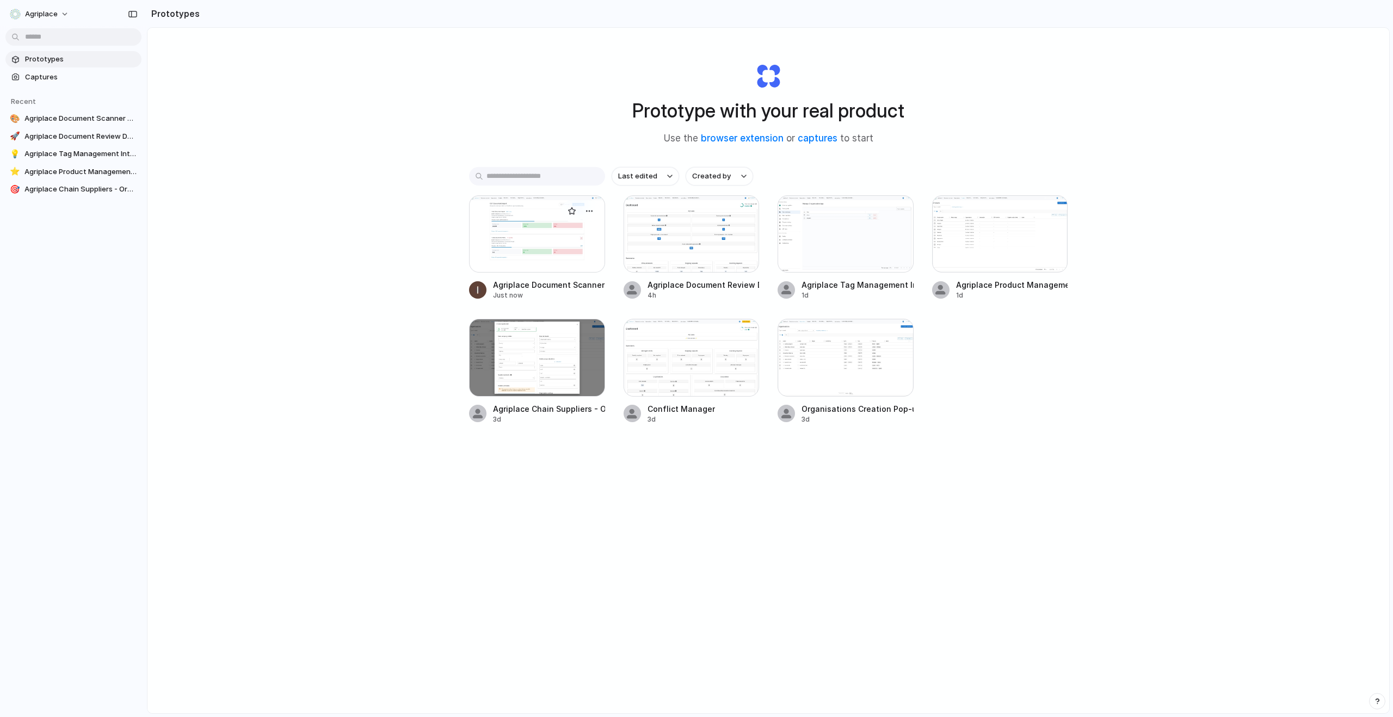
click at [531, 287] on div "Agriplace Document Scanner Dashboard" at bounding box center [549, 284] width 112 height 11
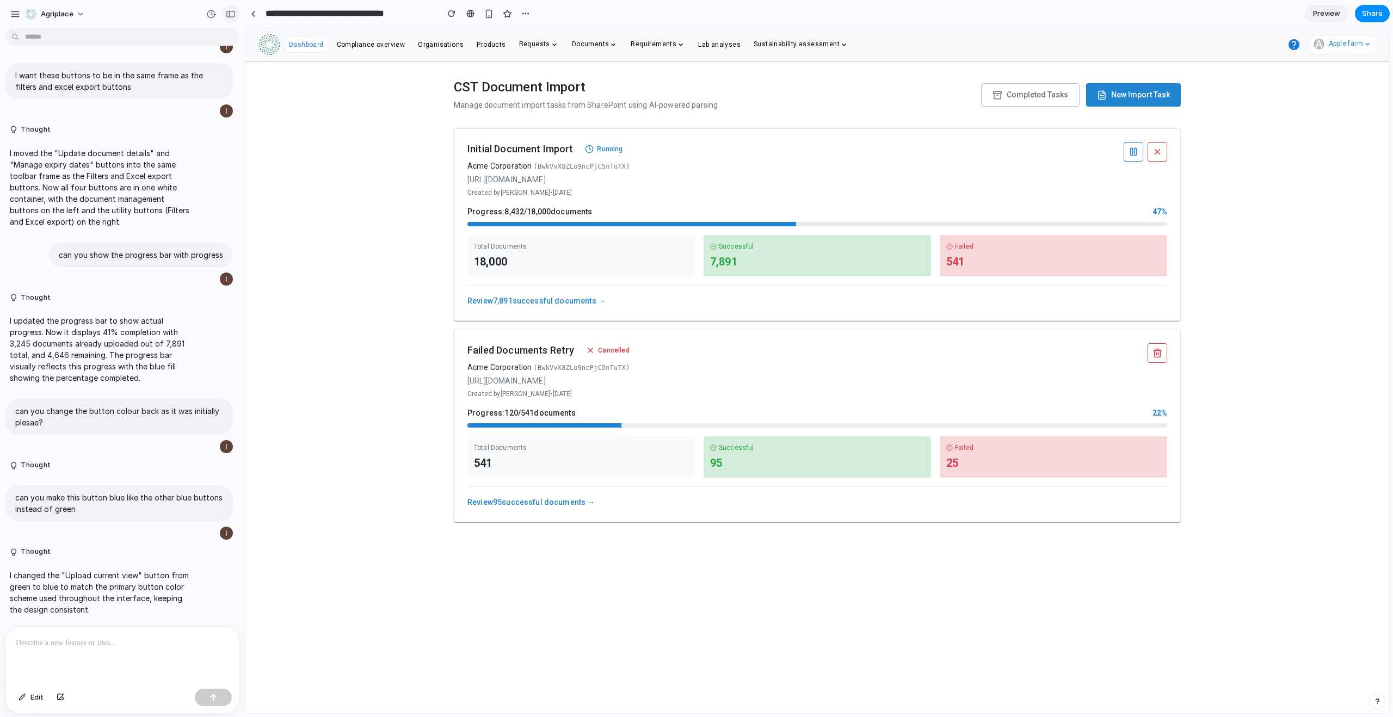
click at [227, 11] on div "button" at bounding box center [231, 14] width 10 height 8
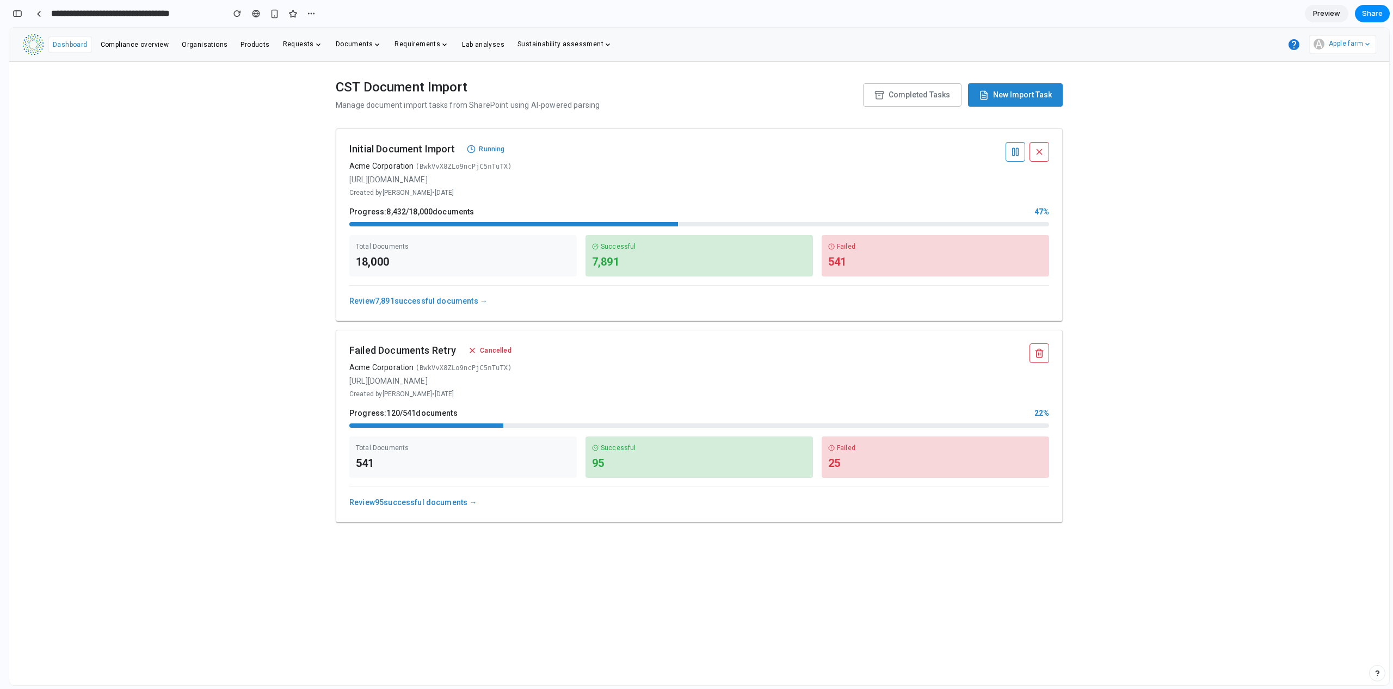
scroll to position [0, 69]
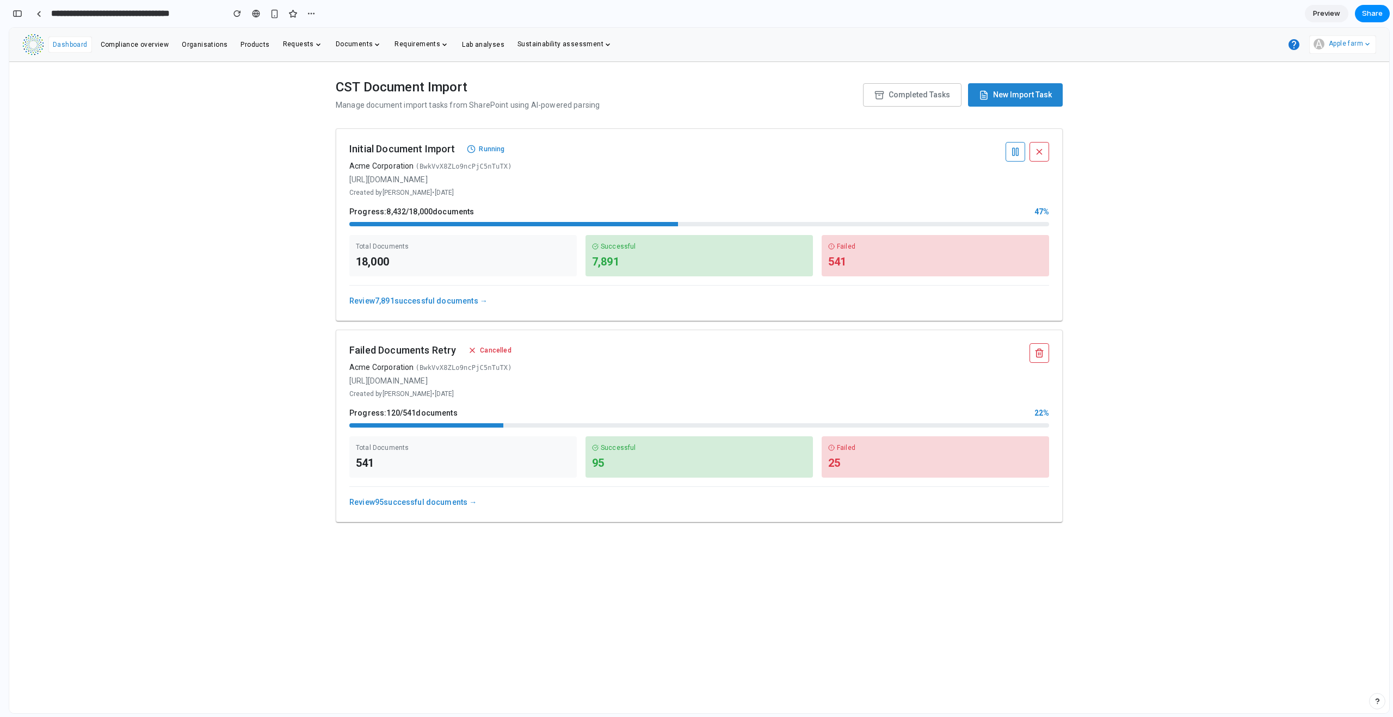
click at [1030, 98] on span "New Import Task" at bounding box center [1022, 94] width 59 height 11
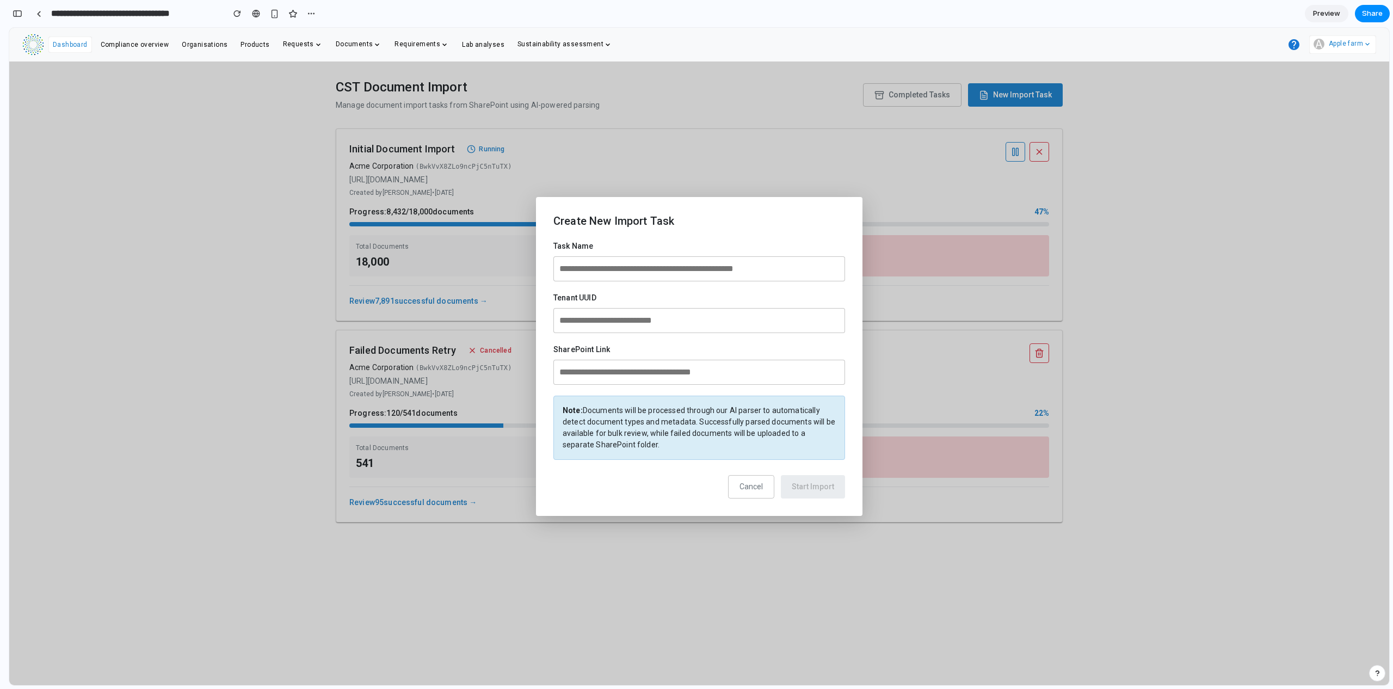
scroll to position [0, 0]
click at [765, 515] on div "Create New Import Task Task Name Tenant UUID SharePoint Link Note: Documents wi…" at bounding box center [699, 356] width 327 height 319
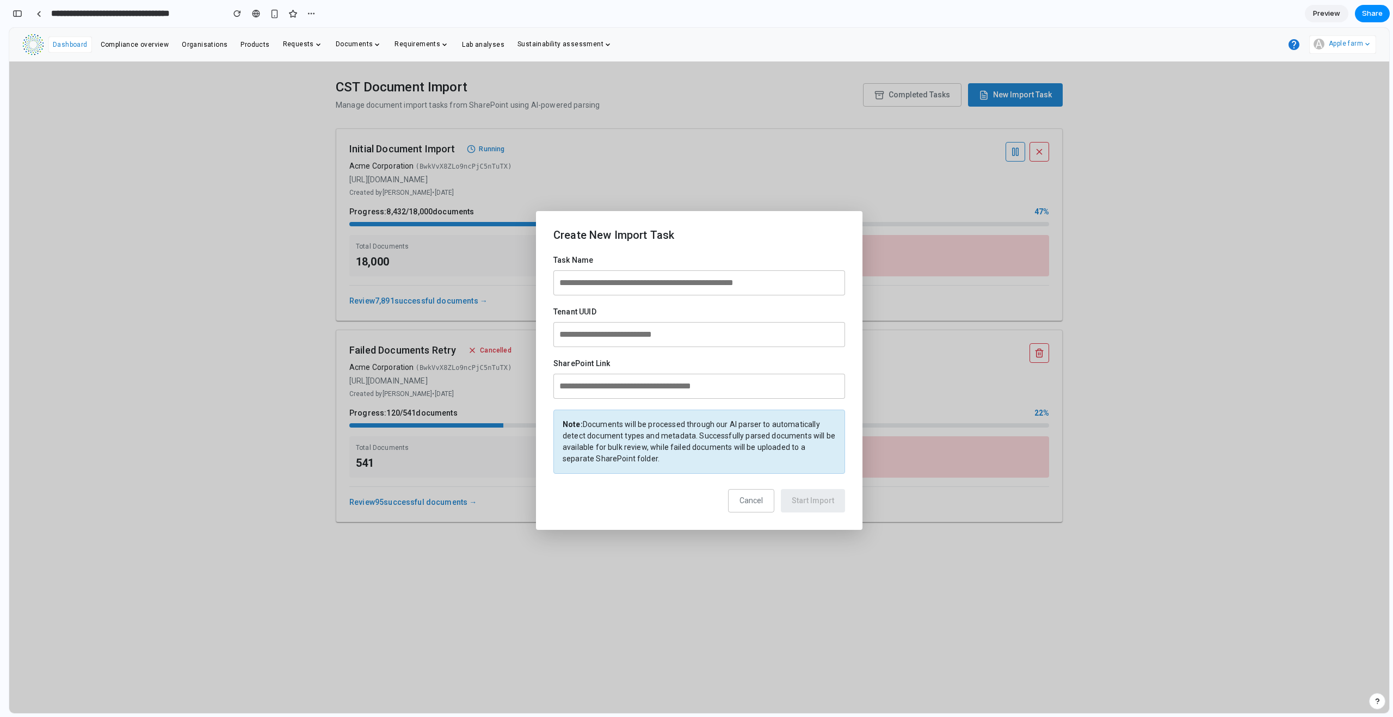
click at [764, 506] on button "Cancel" at bounding box center [751, 500] width 46 height 23
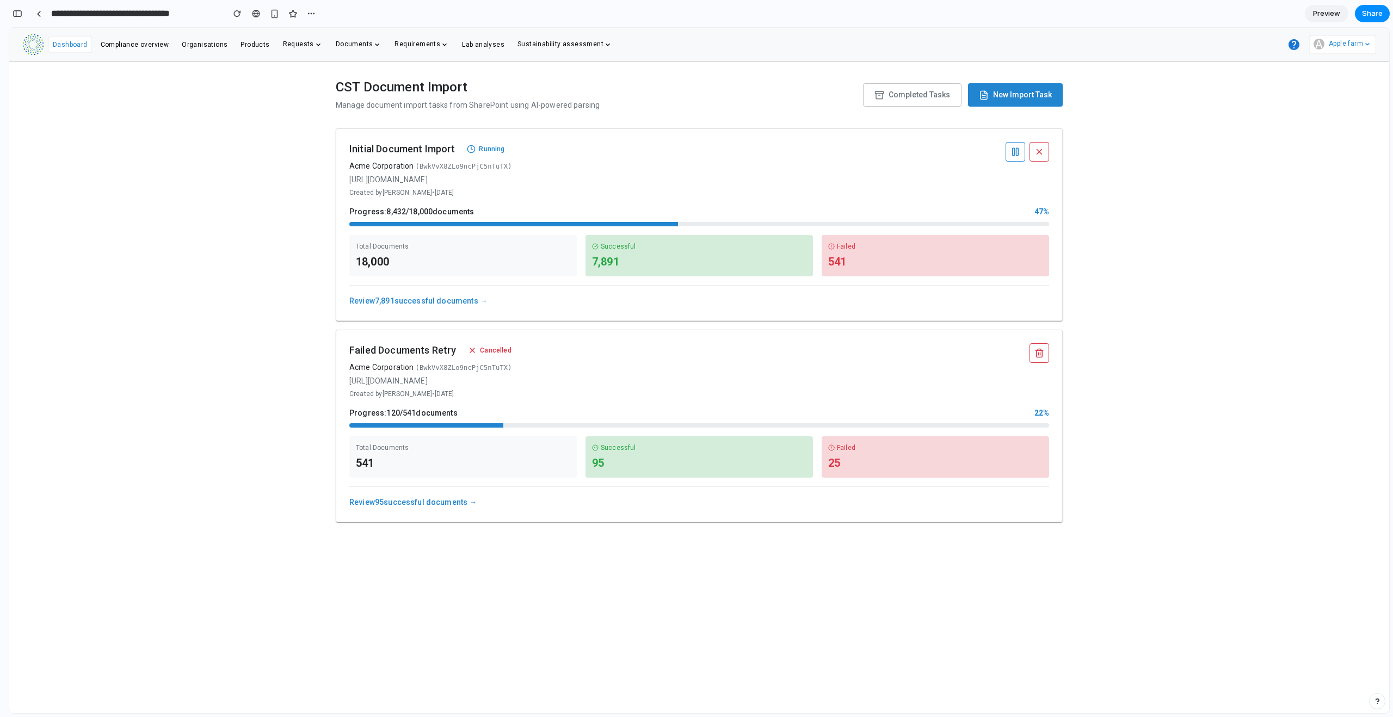
click at [418, 298] on link "Review 7,891 successful documents →" at bounding box center [418, 301] width 138 height 9
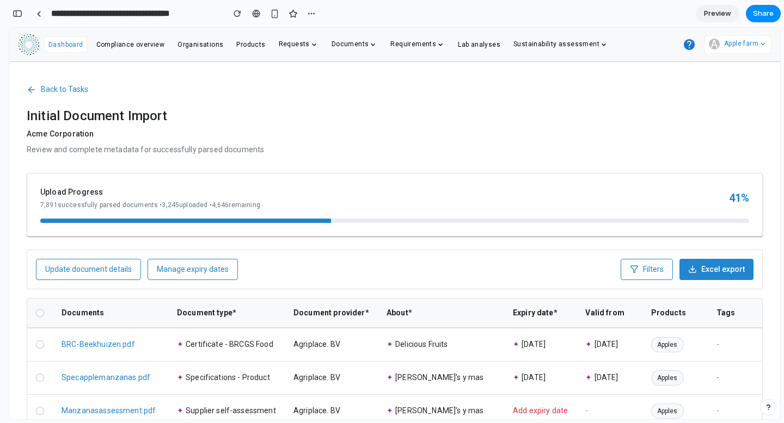
click at [63, 90] on span "Back to Tasks" at bounding box center [64, 89] width 47 height 11
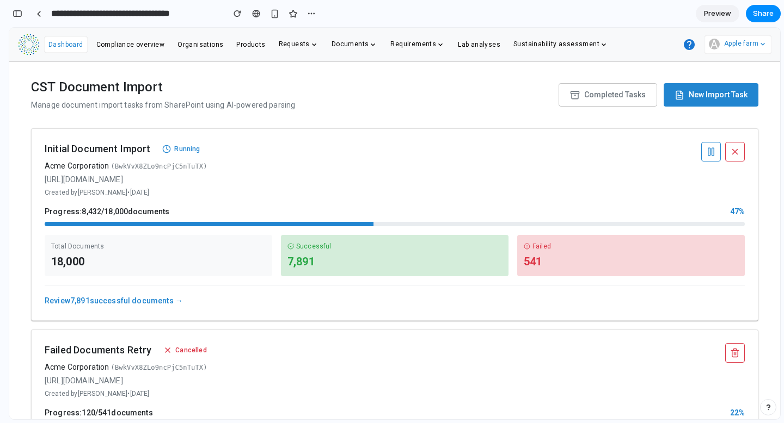
click at [730, 124] on div "CST Document Import Manage document import tasks from SharePoint using AI-power…" at bounding box center [395, 301] width 762 height 478
click at [721, 102] on button "New Import Task" at bounding box center [710, 94] width 95 height 23
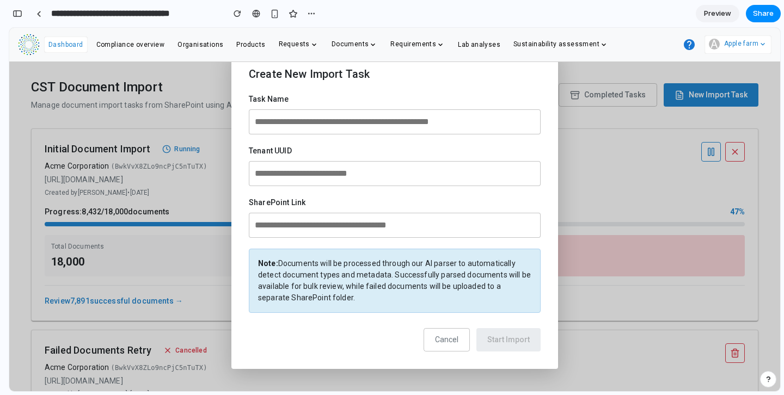
click at [436, 343] on span "Cancel" at bounding box center [446, 339] width 23 height 9
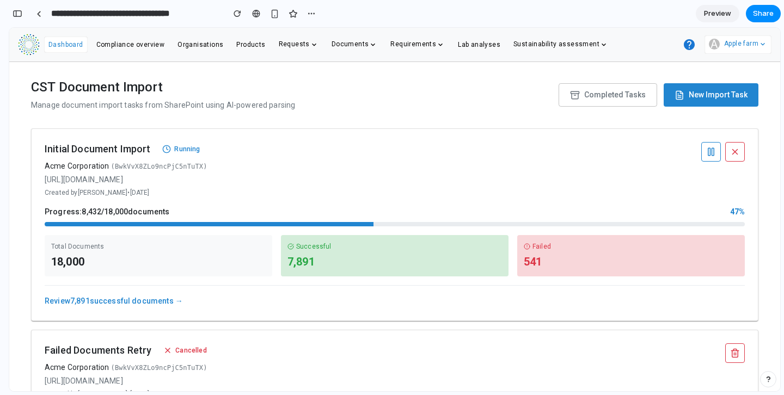
click at [119, 304] on link "Review 7,891 successful documents →" at bounding box center [114, 301] width 138 height 9
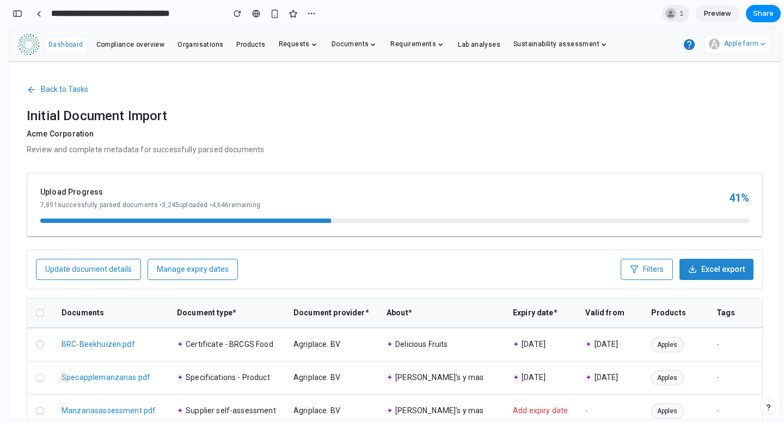
scroll to position [10, 0]
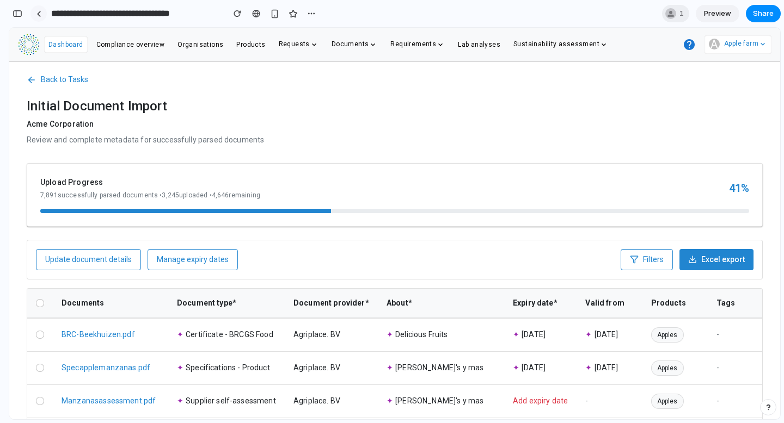
click at [36, 13] on div at bounding box center [38, 14] width 5 height 6
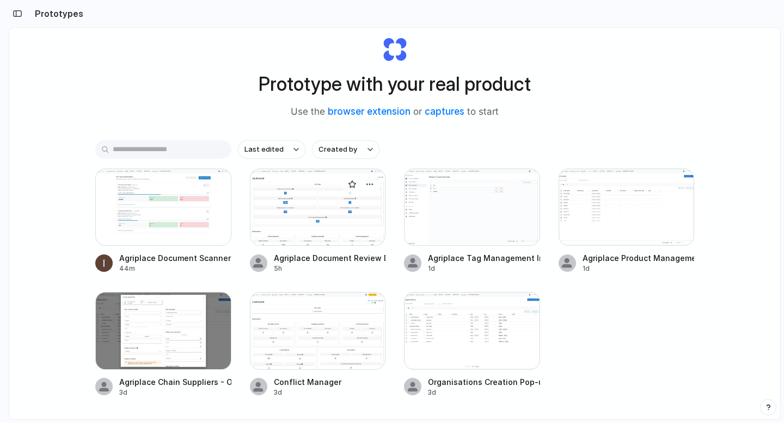
scroll to position [29, 0]
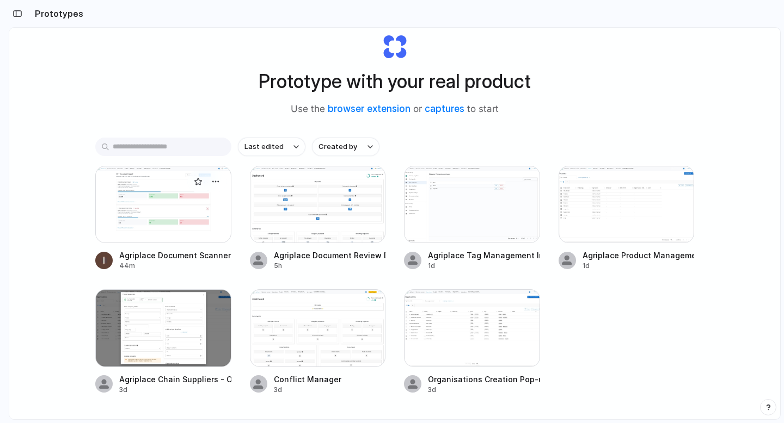
click at [100, 260] on div at bounding box center [103, 260] width 17 height 17
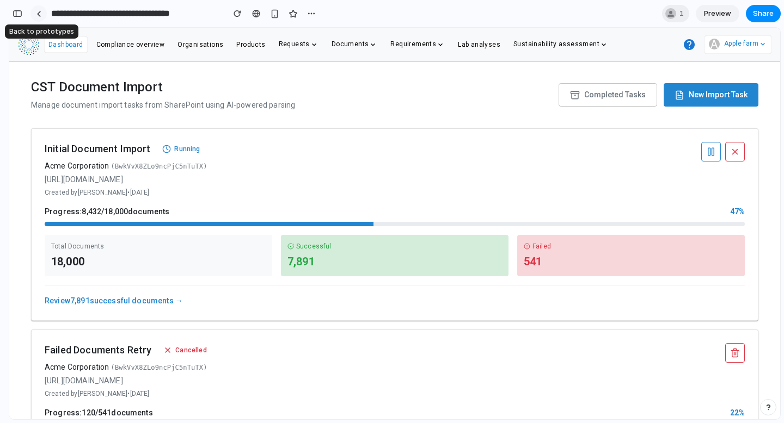
click at [42, 12] on link at bounding box center [38, 13] width 16 height 16
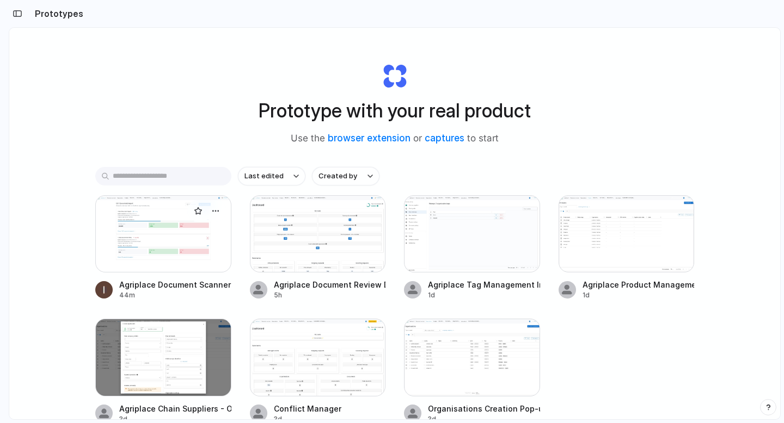
click at [110, 287] on div "Agriplace Document Scanner Dashboard 44m" at bounding box center [163, 289] width 136 height 21
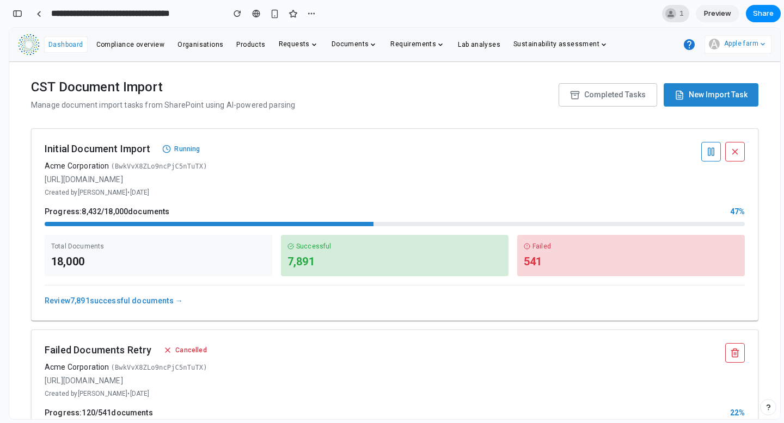
click at [680, 16] on span "1" at bounding box center [683, 13] width 8 height 11
click at [402, 13] on div "Seen by [PERSON_NAME]" at bounding box center [392, 211] width 784 height 423
click at [40, 14] on div at bounding box center [38, 14] width 5 height 6
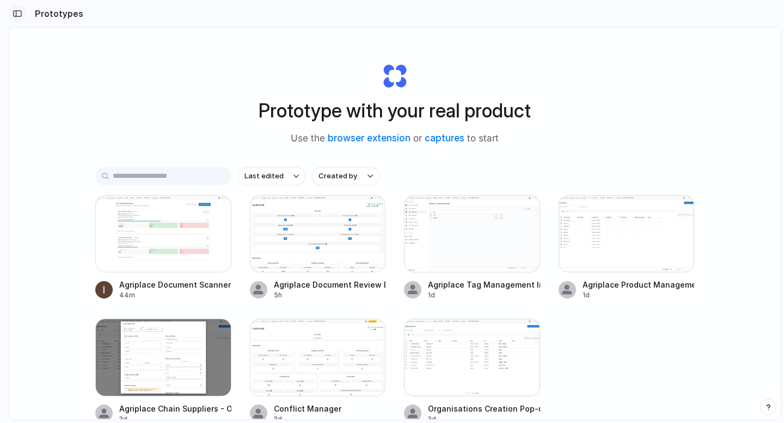
click at [20, 10] on div "button" at bounding box center [18, 14] width 10 height 8
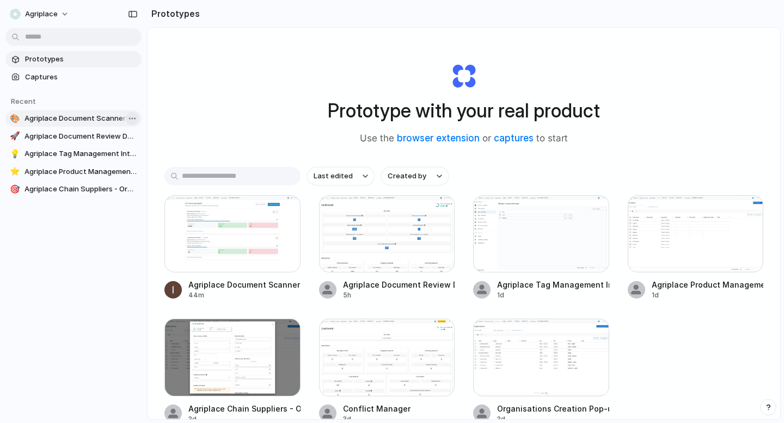
click at [130, 115] on body "Agriplace Prototypes Captures Recent 🎨 Agriplace Document Scanner Dashboard 🚀 A…" at bounding box center [392, 211] width 784 height 423
click at [14, 116] on div "Open in new tab Copy link Delete" at bounding box center [392, 211] width 784 height 423
click at [12, 118] on div "🎨" at bounding box center [15, 118] width 10 height 11
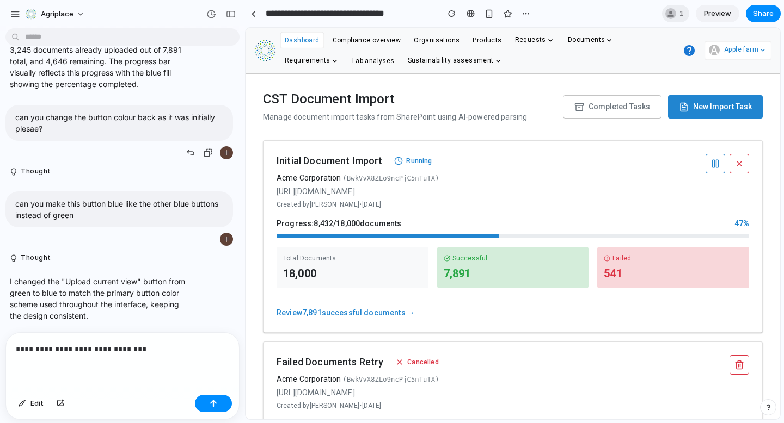
click at [221, 147] on div at bounding box center [226, 152] width 13 height 13
click at [232, 10] on button "button" at bounding box center [230, 13] width 17 height 17
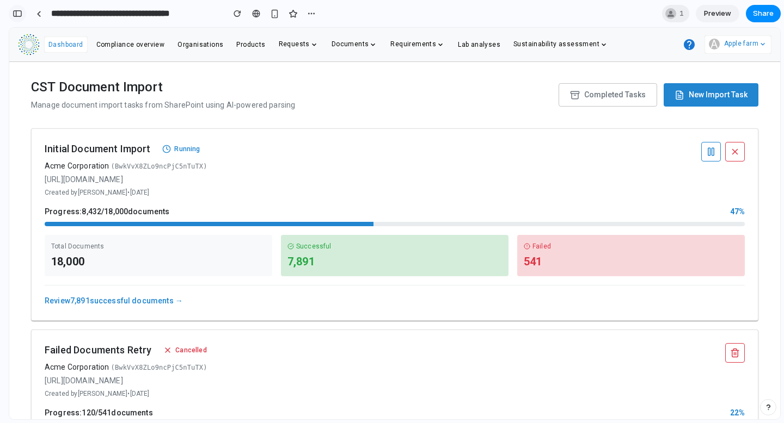
click at [17, 15] on div "button" at bounding box center [18, 14] width 10 height 8
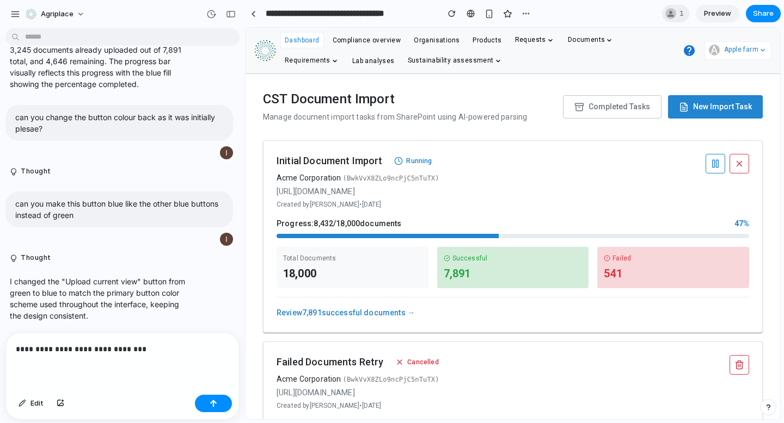
scroll to position [2781, 0]
click at [13, 10] on div "button" at bounding box center [15, 14] width 10 height 10
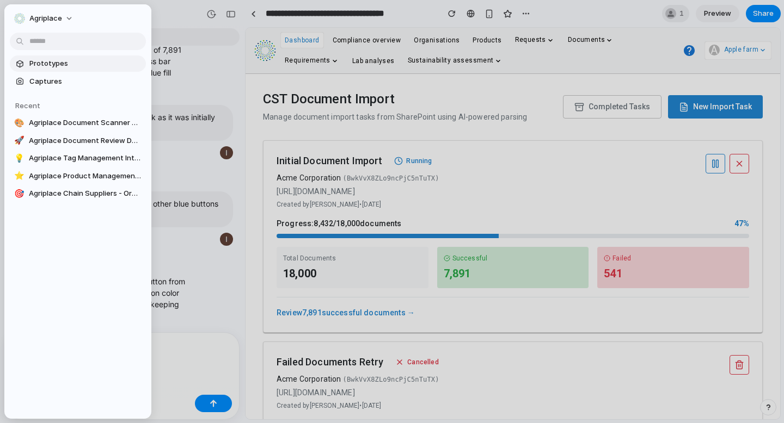
click at [51, 64] on span "Prototypes" at bounding box center [85, 63] width 112 height 11
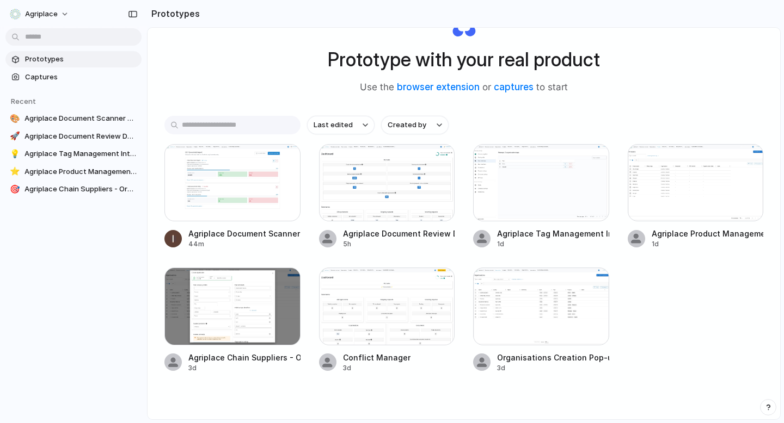
scroll to position [72, 0]
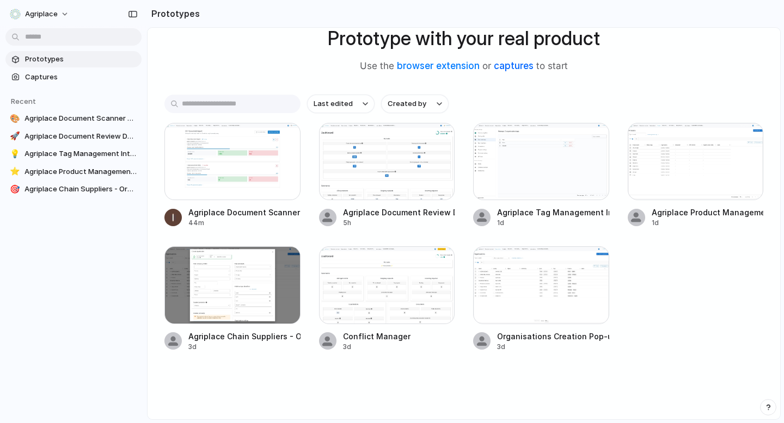
click at [500, 62] on link "captures" at bounding box center [514, 65] width 40 height 11
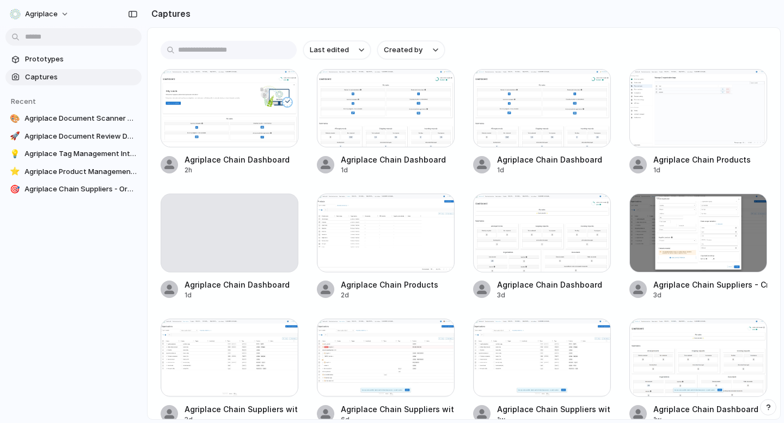
scroll to position [17, 0]
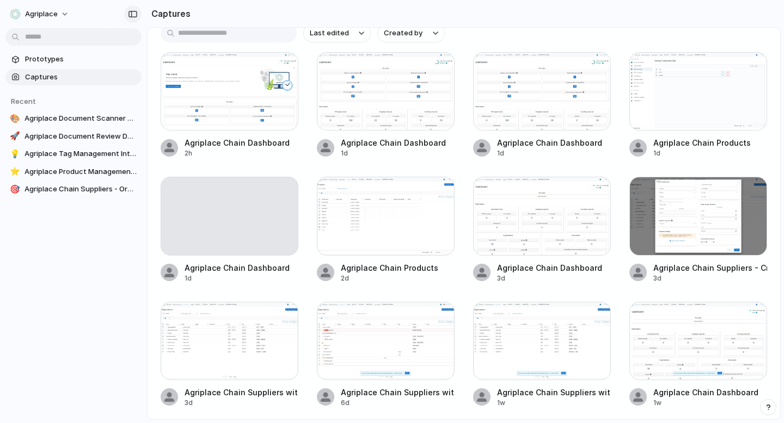
click at [136, 15] on div "button" at bounding box center [133, 14] width 10 height 8
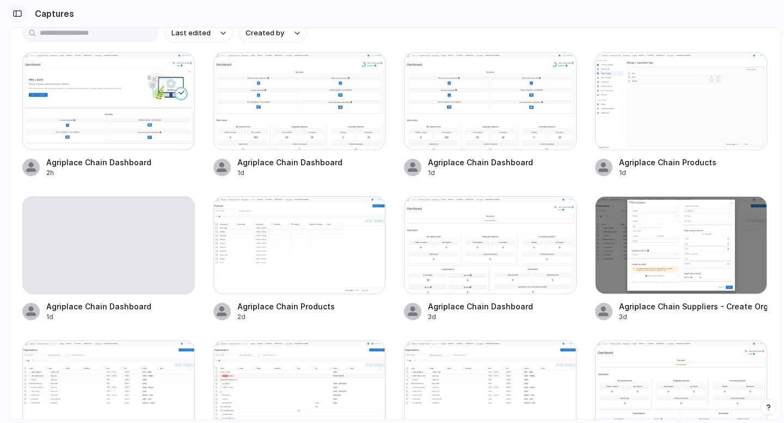
click at [20, 16] on div "button" at bounding box center [18, 14] width 10 height 8
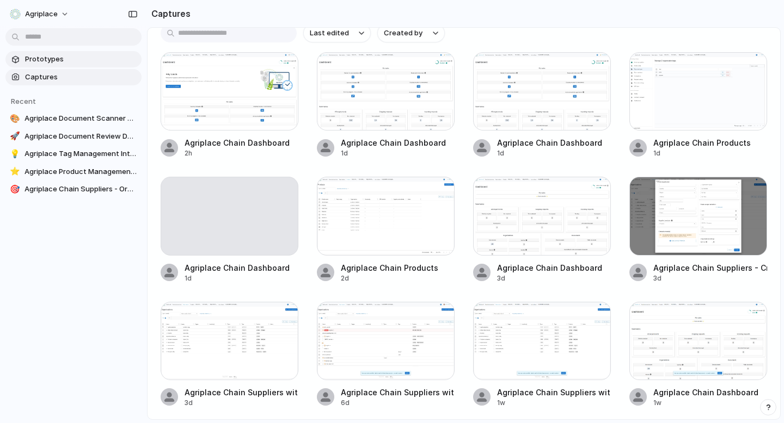
click at [38, 56] on span "Prototypes" at bounding box center [81, 59] width 112 height 11
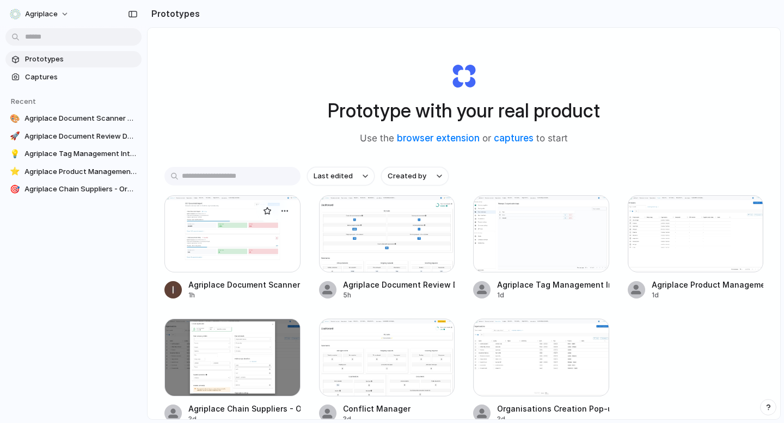
click at [212, 279] on link "Agriplace Document Scanner Dashboard 1h" at bounding box center [232, 247] width 136 height 105
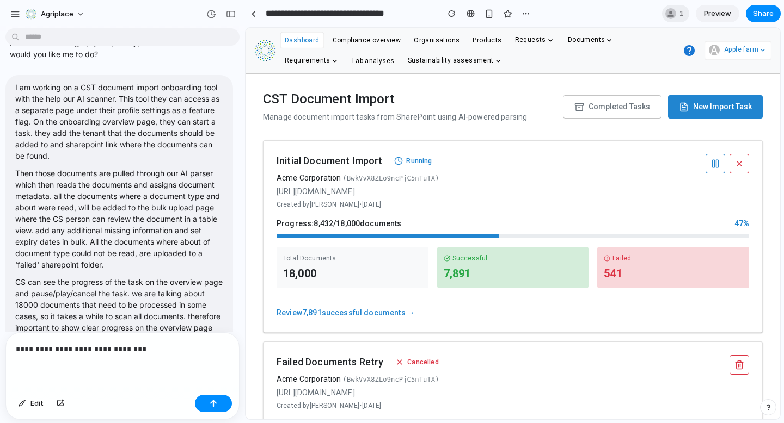
scroll to position [26, 0]
click at [228, 12] on div "button" at bounding box center [231, 14] width 10 height 8
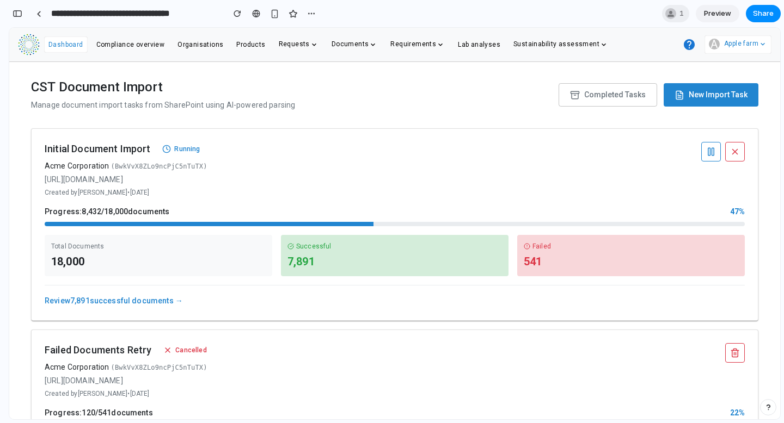
scroll to position [9, 0]
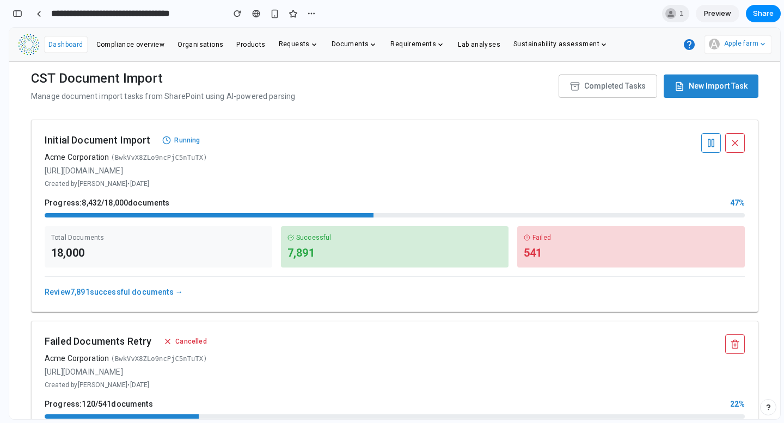
click at [724, 97] on button "New Import Task" at bounding box center [710, 86] width 95 height 23
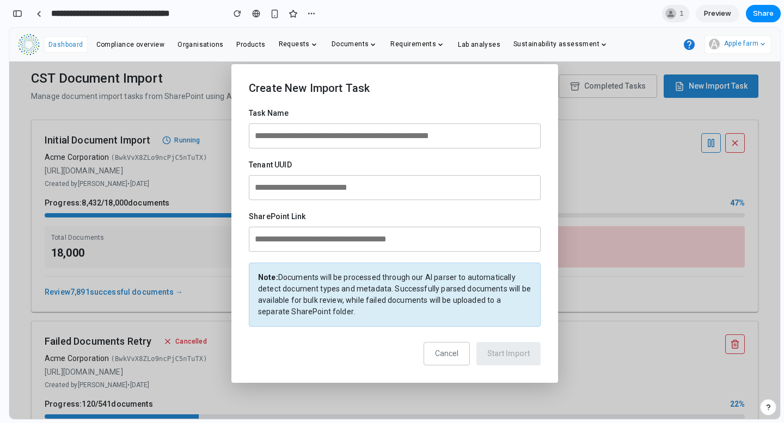
click at [455, 349] on span "Cancel" at bounding box center [446, 353] width 23 height 9
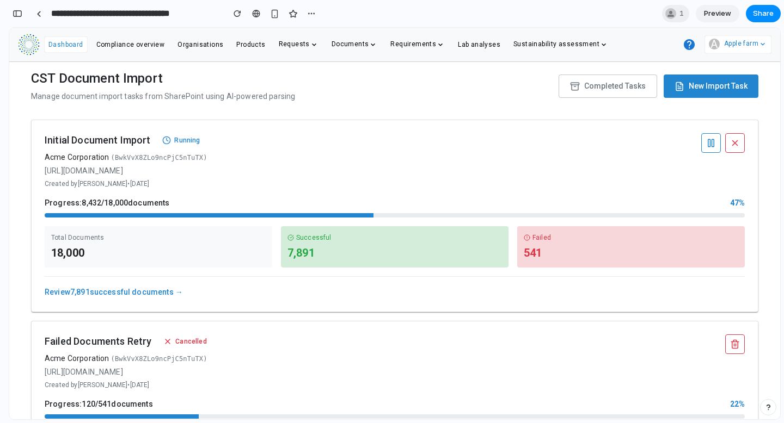
click at [182, 290] on link "Review 7,891 successful documents →" at bounding box center [114, 292] width 138 height 9
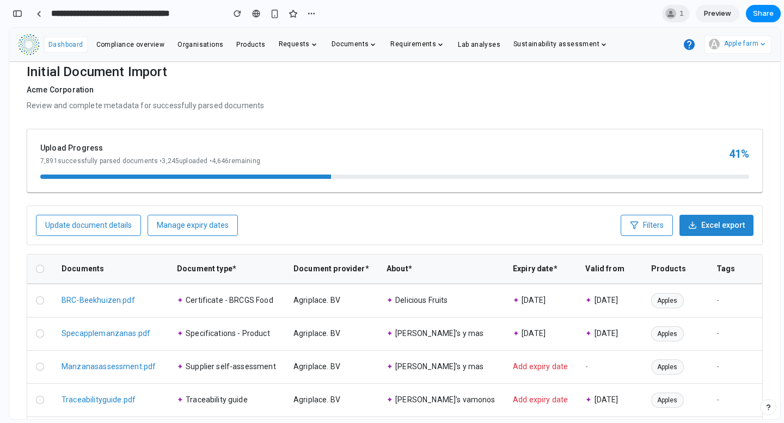
scroll to position [0, 0]
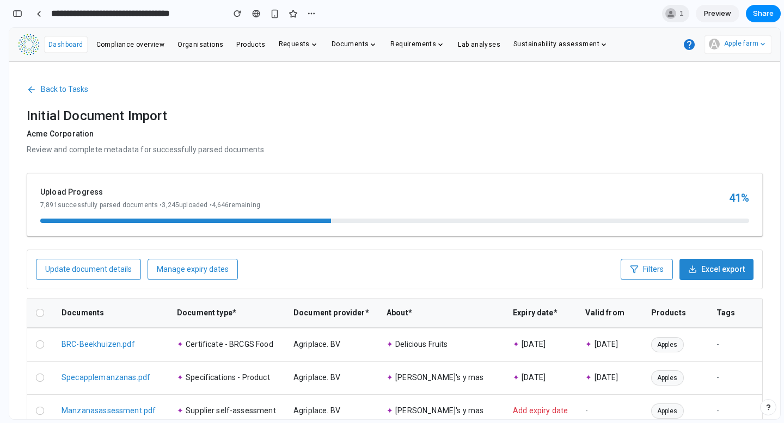
click at [72, 90] on span "Back to Tasks" at bounding box center [64, 89] width 47 height 11
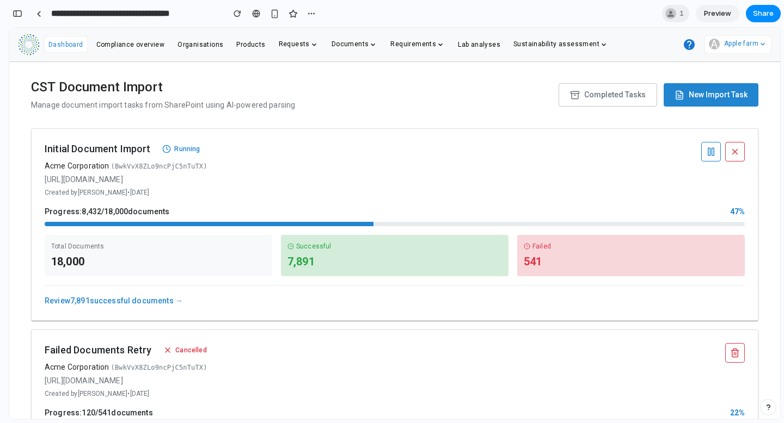
scroll to position [31, 0]
